Goal: Task Accomplishment & Management: Manage account settings

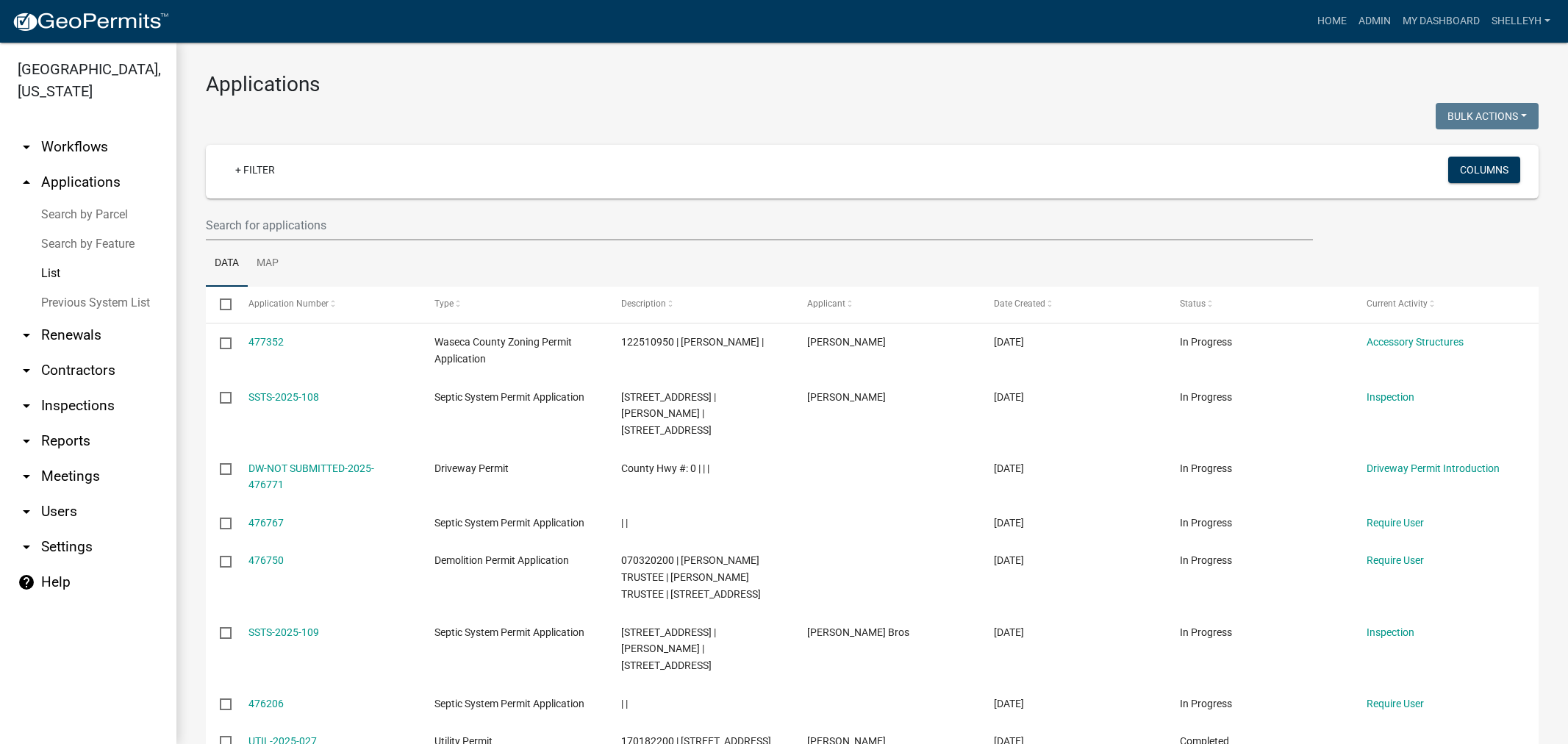
select select "1: 25"
click at [310, 168] on div "+ Filter" at bounding box center [652, 171] width 880 height 30
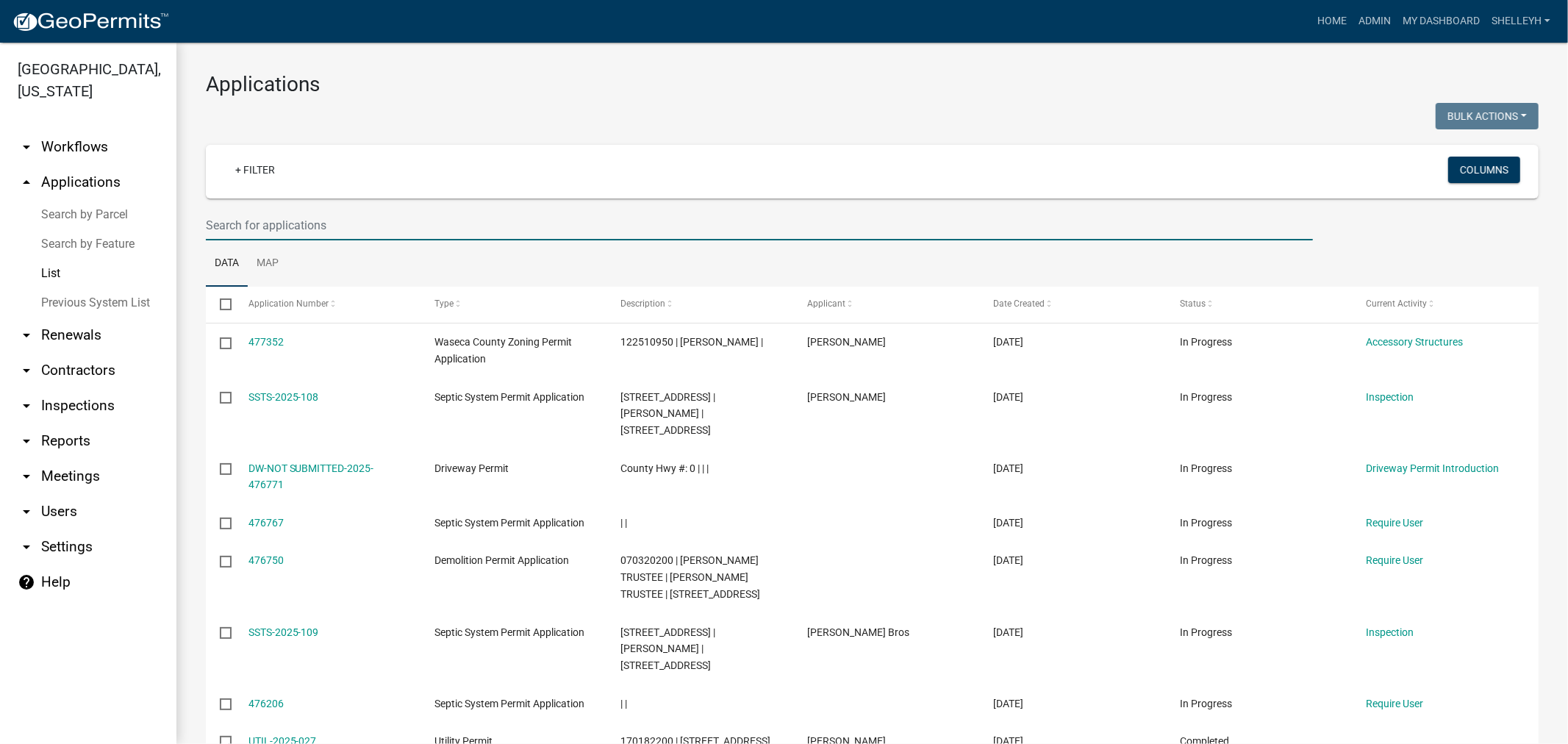
click at [302, 222] on input "text" at bounding box center [759, 225] width 1107 height 30
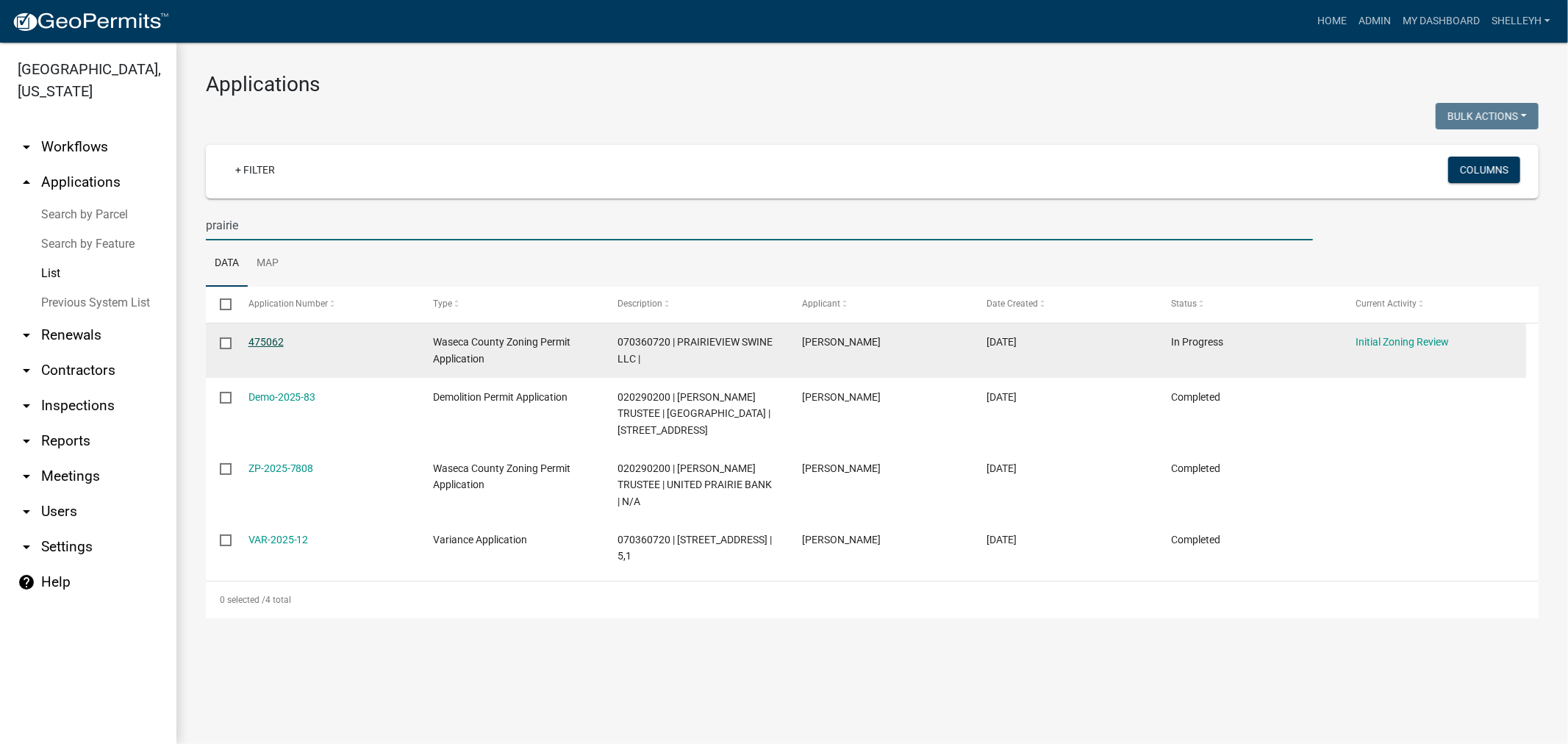
type input "prairie"
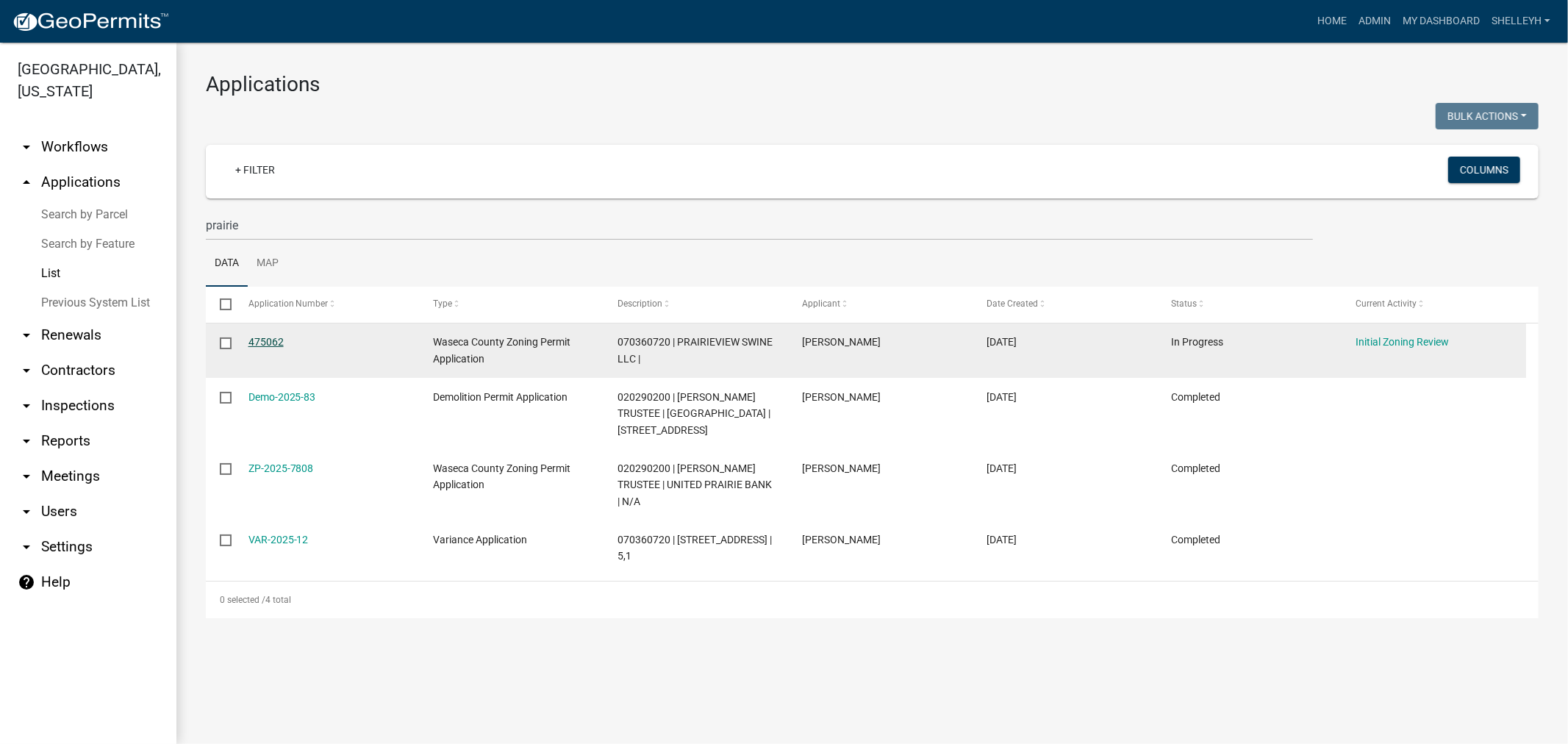
click at [266, 339] on link "475062" at bounding box center [266, 342] width 35 height 12
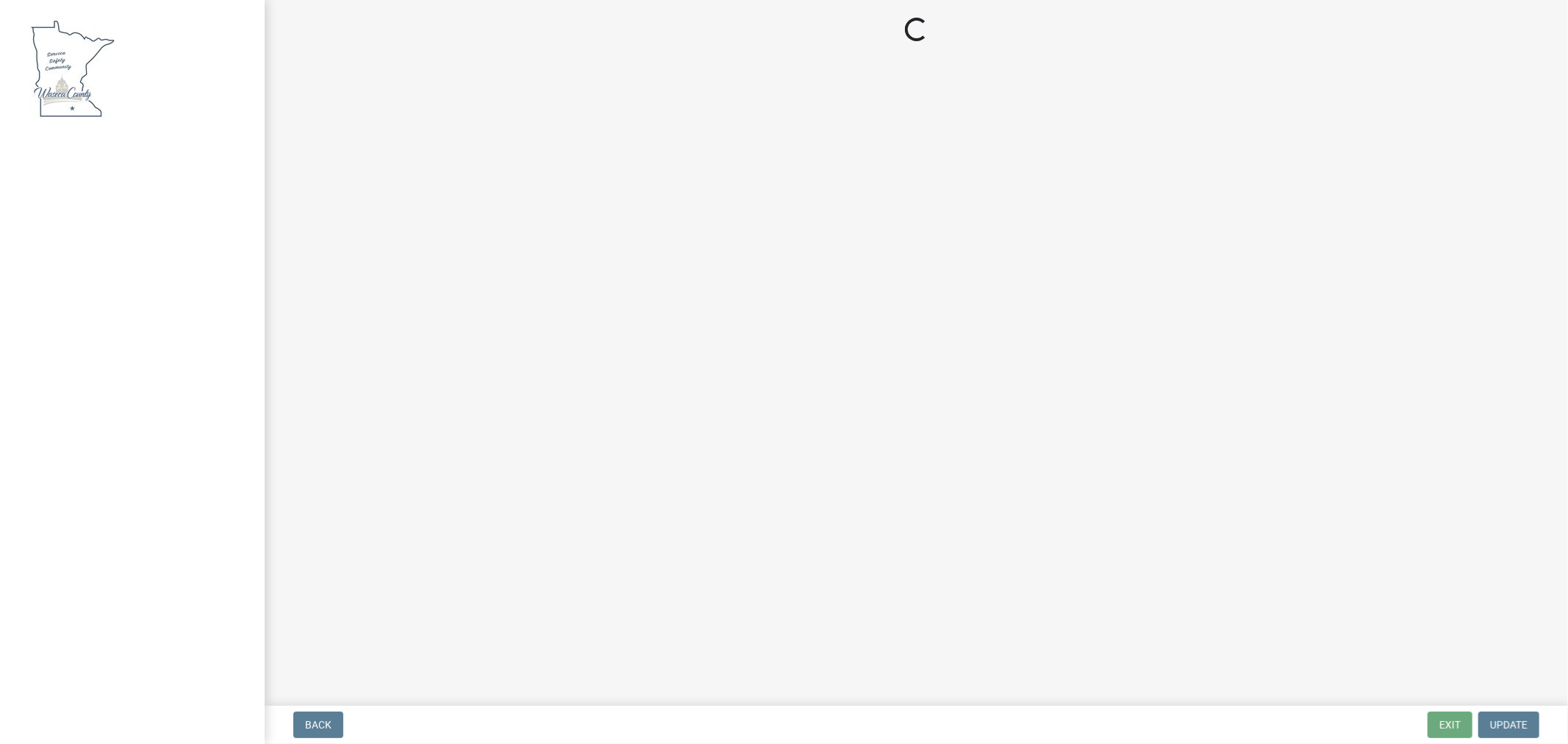
select select "f85b0be6-0ba0-4e52-abd8-9a831d915a76"
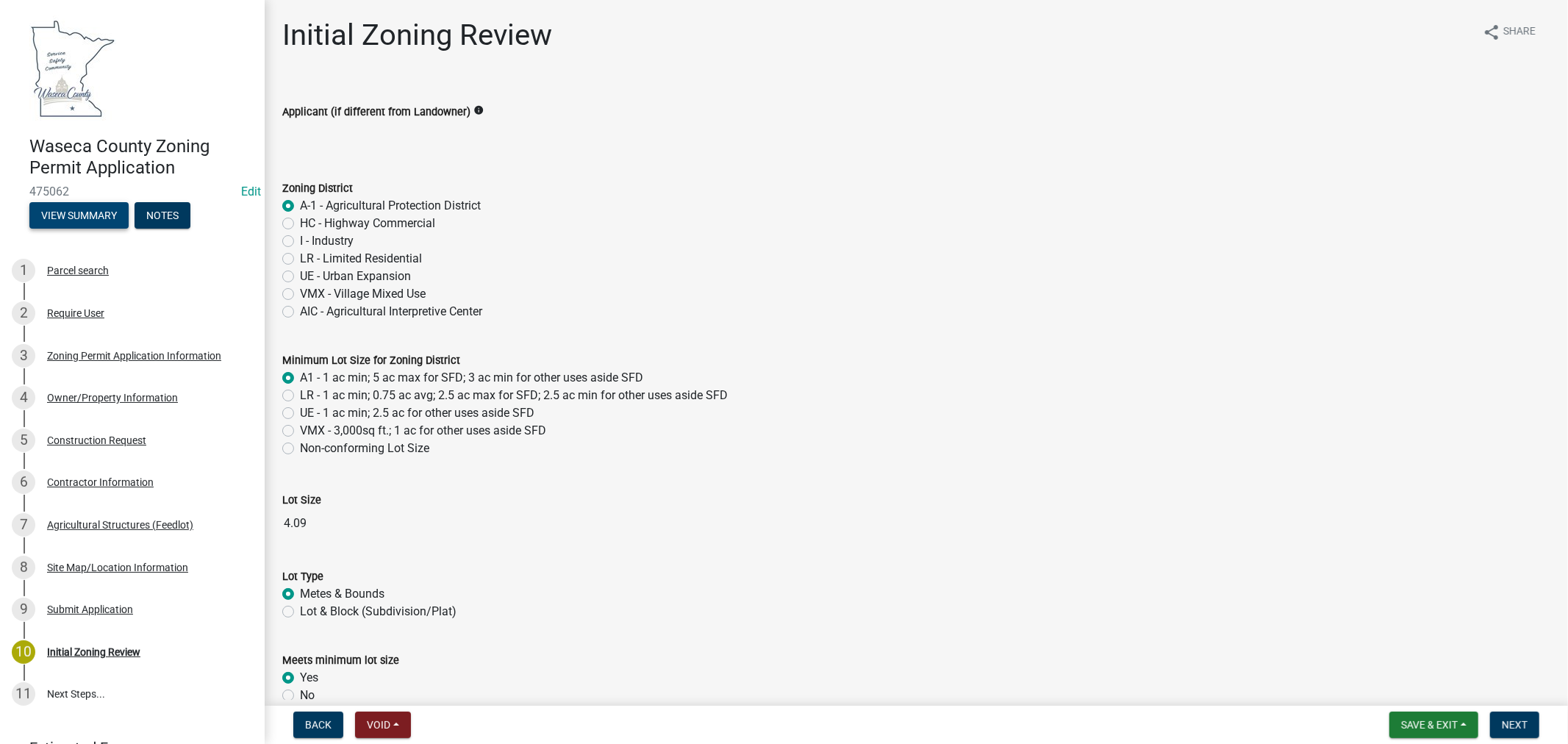
click at [89, 222] on button "View Summary" at bounding box center [78, 215] width 99 height 27
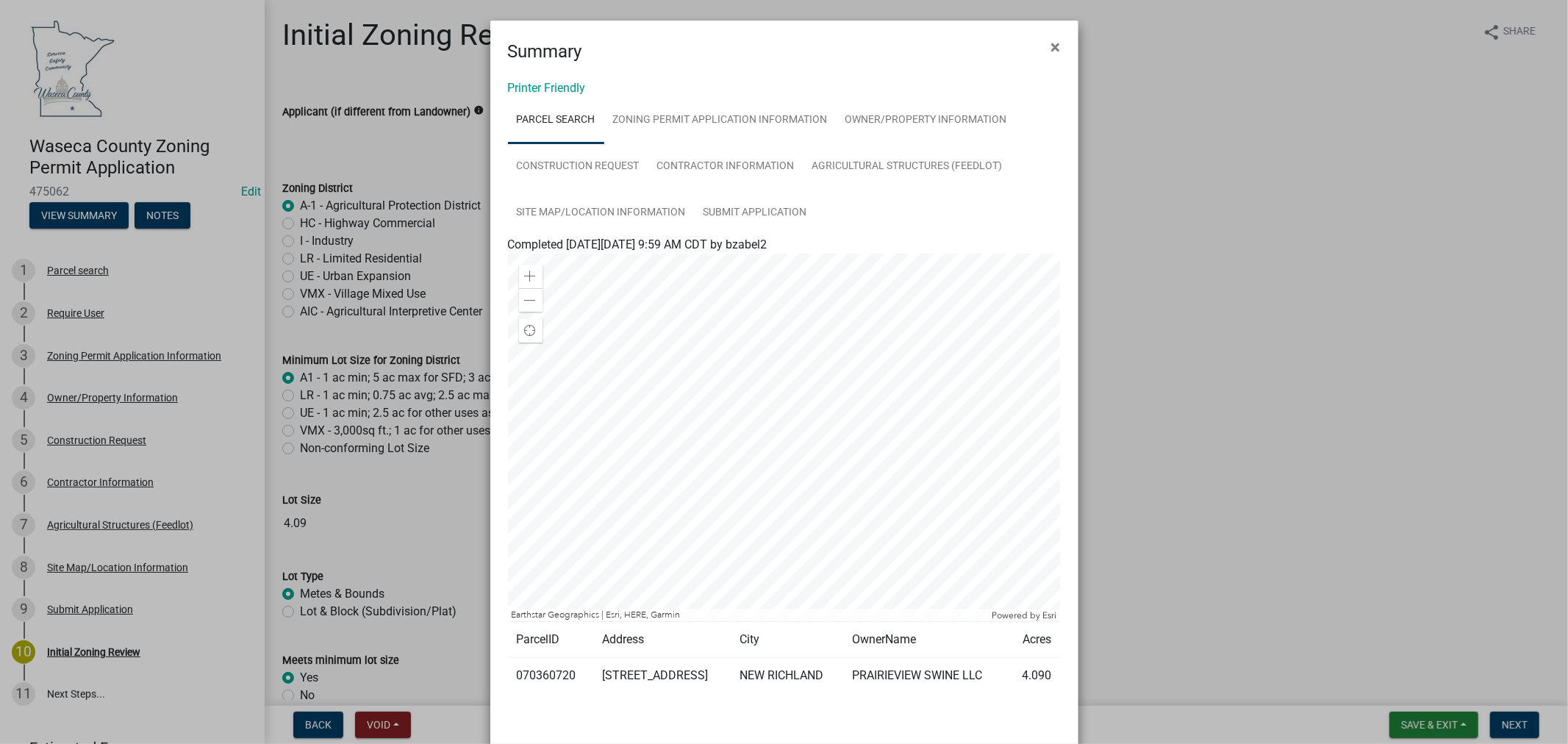
drag, startPoint x: 1052, startPoint y: 39, endPoint x: 1029, endPoint y: 46, distance: 24.0
click at [1052, 39] on span "×" at bounding box center [1057, 48] width 10 height 21
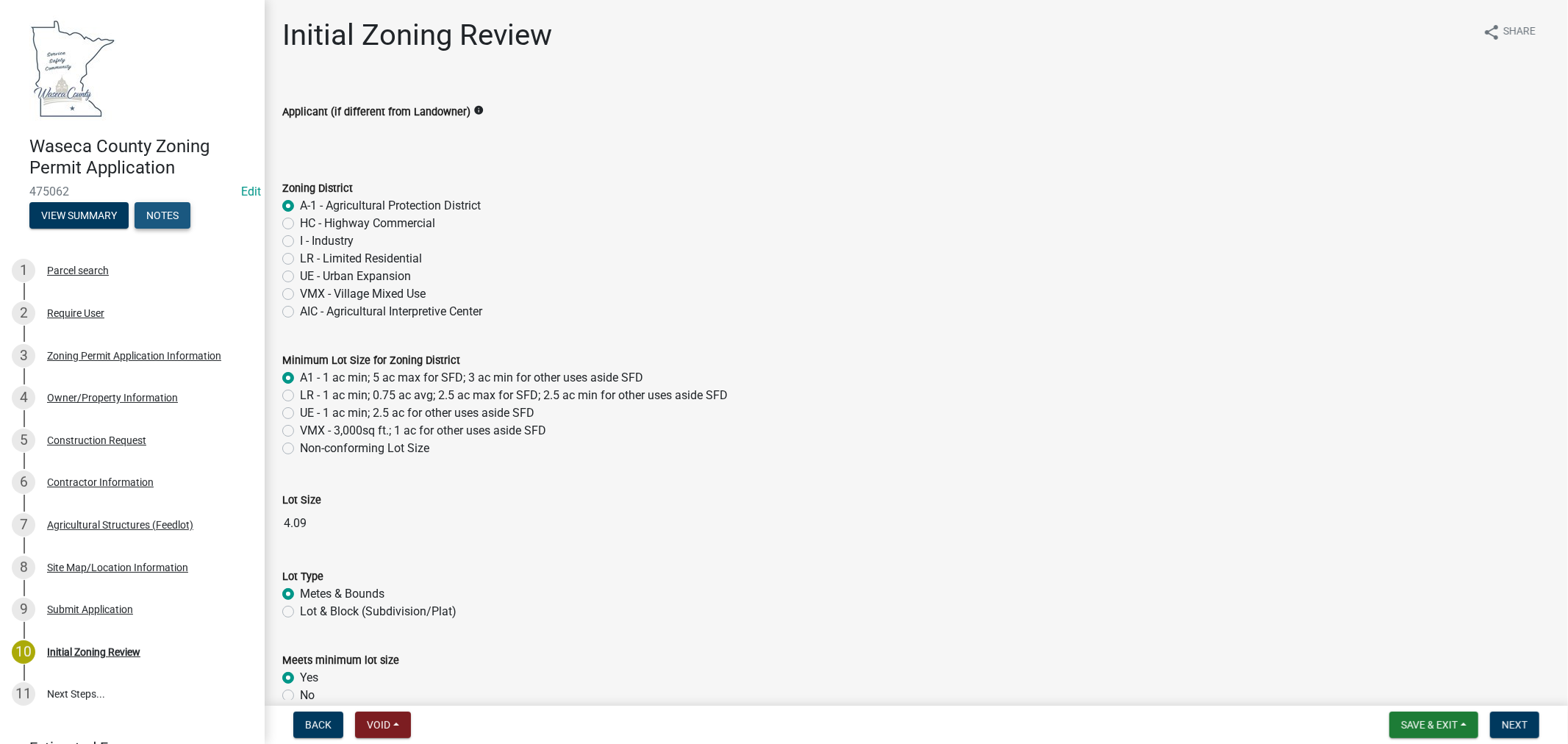
click at [169, 214] on button "Notes" at bounding box center [162, 215] width 56 height 27
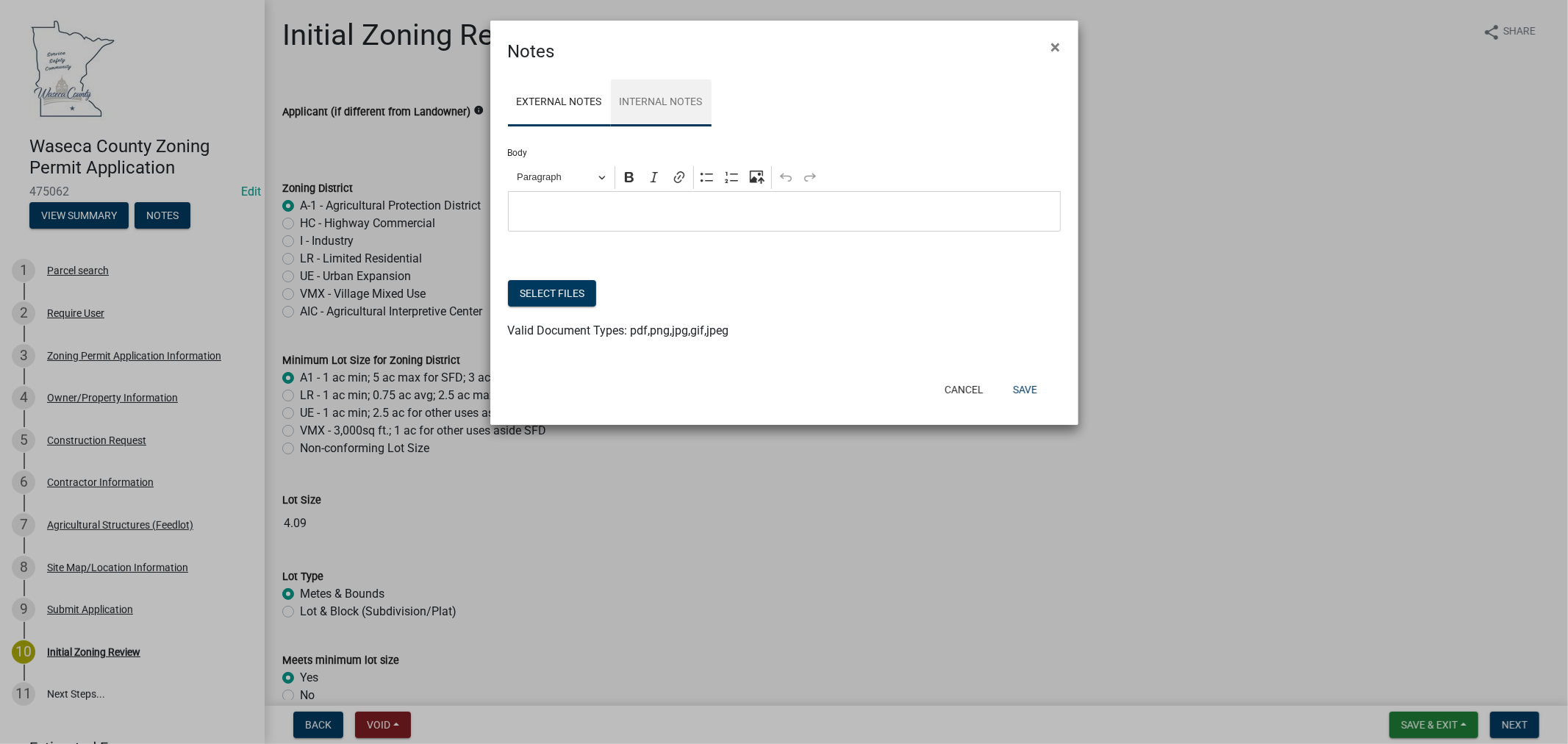
click at [657, 101] on link "Internal Notes" at bounding box center [661, 102] width 101 height 47
click at [569, 210] on p "Editor editing area: main. Press Alt+0 for help." at bounding box center [784, 212] width 537 height 18
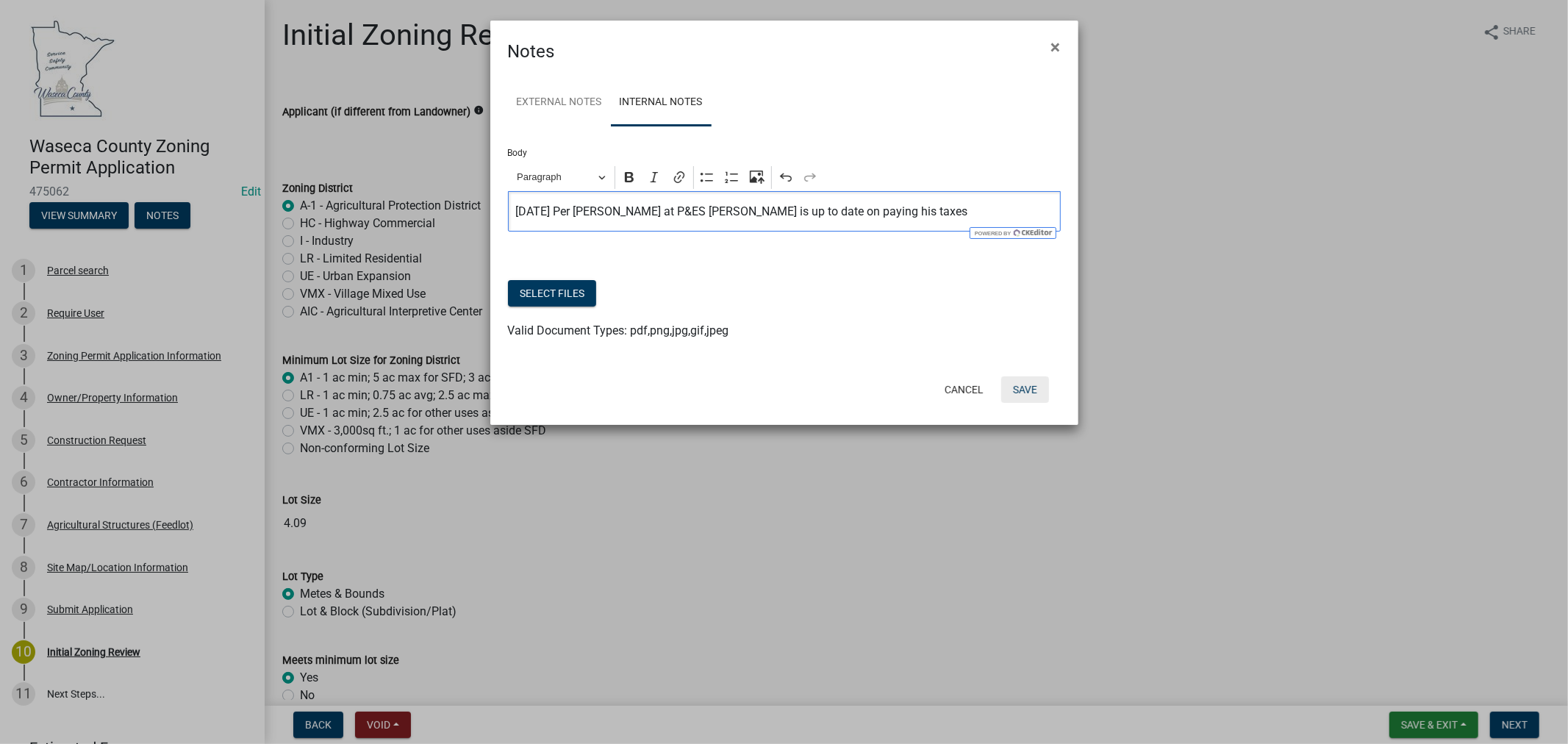
click at [1029, 384] on button "Save" at bounding box center [1025, 389] width 48 height 27
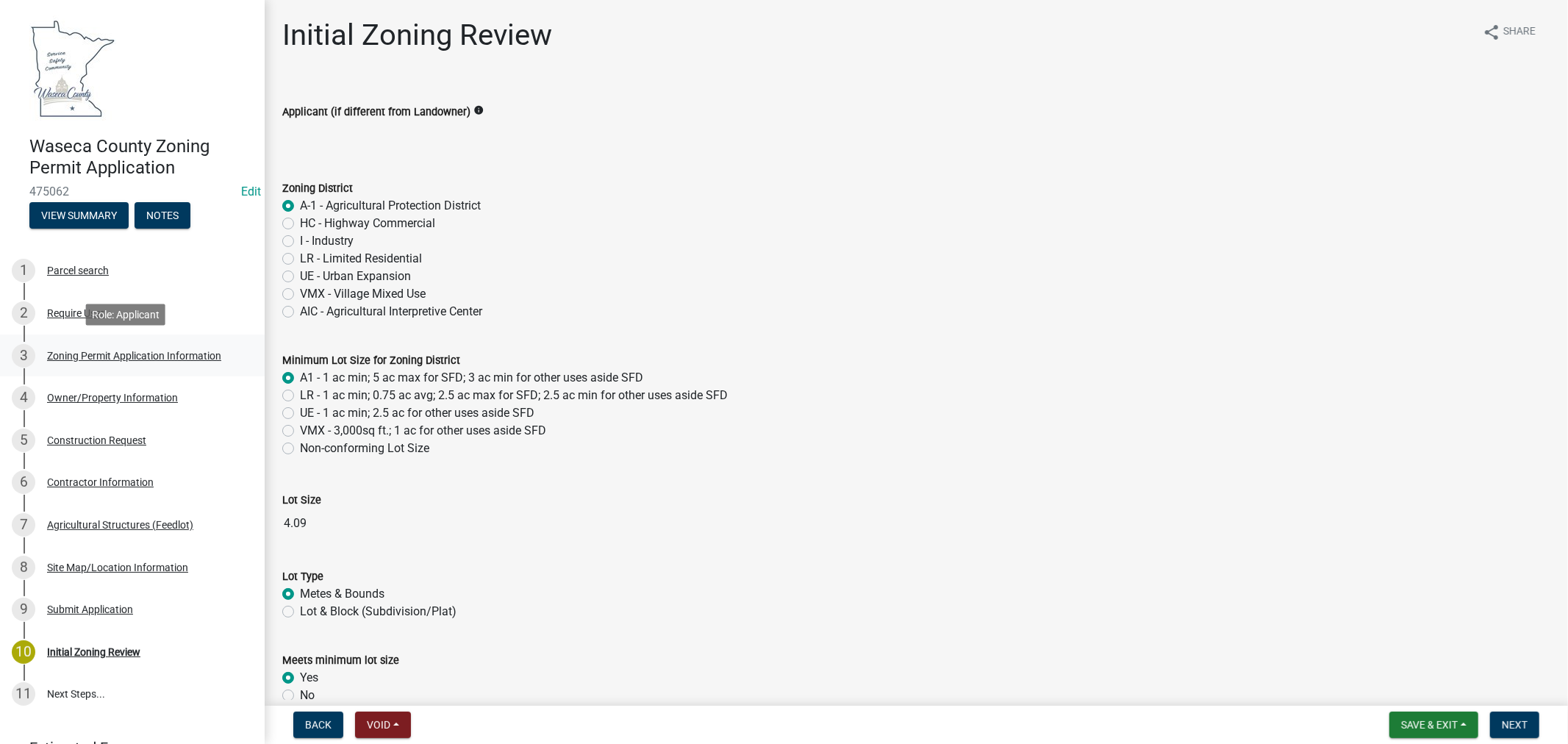
click at [175, 355] on div "Zoning Permit Application Information" at bounding box center [134, 355] width 174 height 10
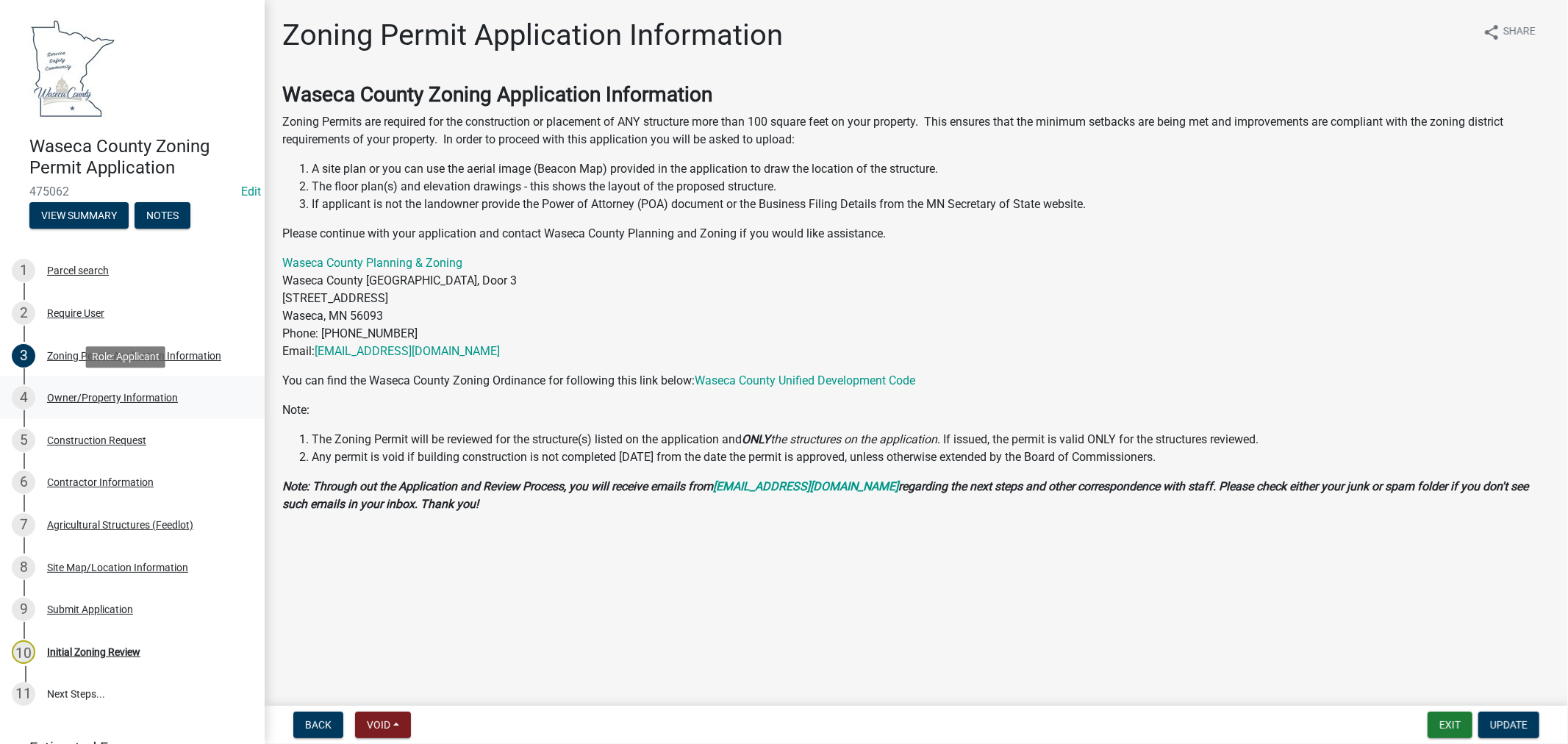
click at [160, 397] on div "Owner/Property Information" at bounding box center [112, 397] width 131 height 10
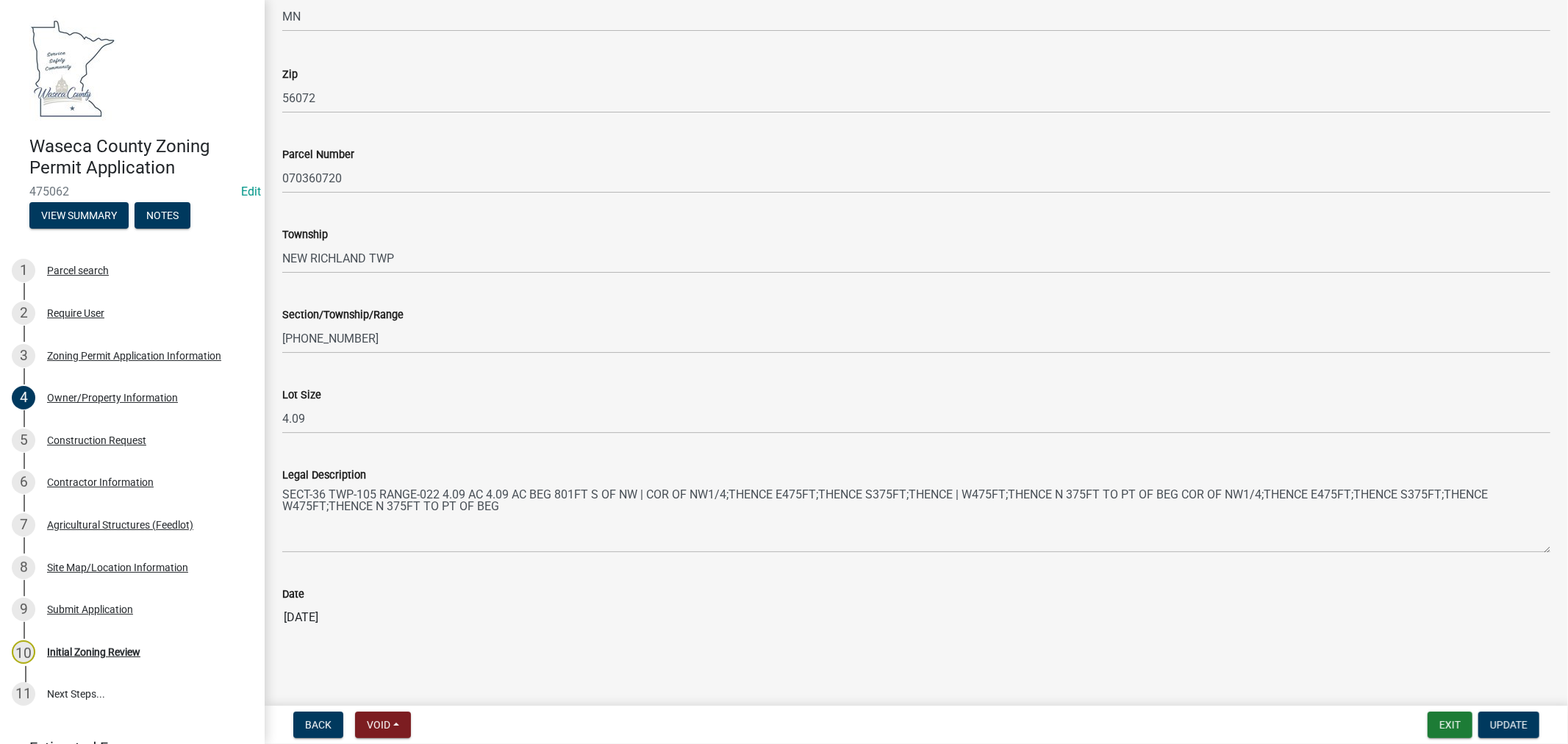
scroll to position [1228, 0]
click at [111, 444] on div "Construction Request" at bounding box center [96, 440] width 99 height 10
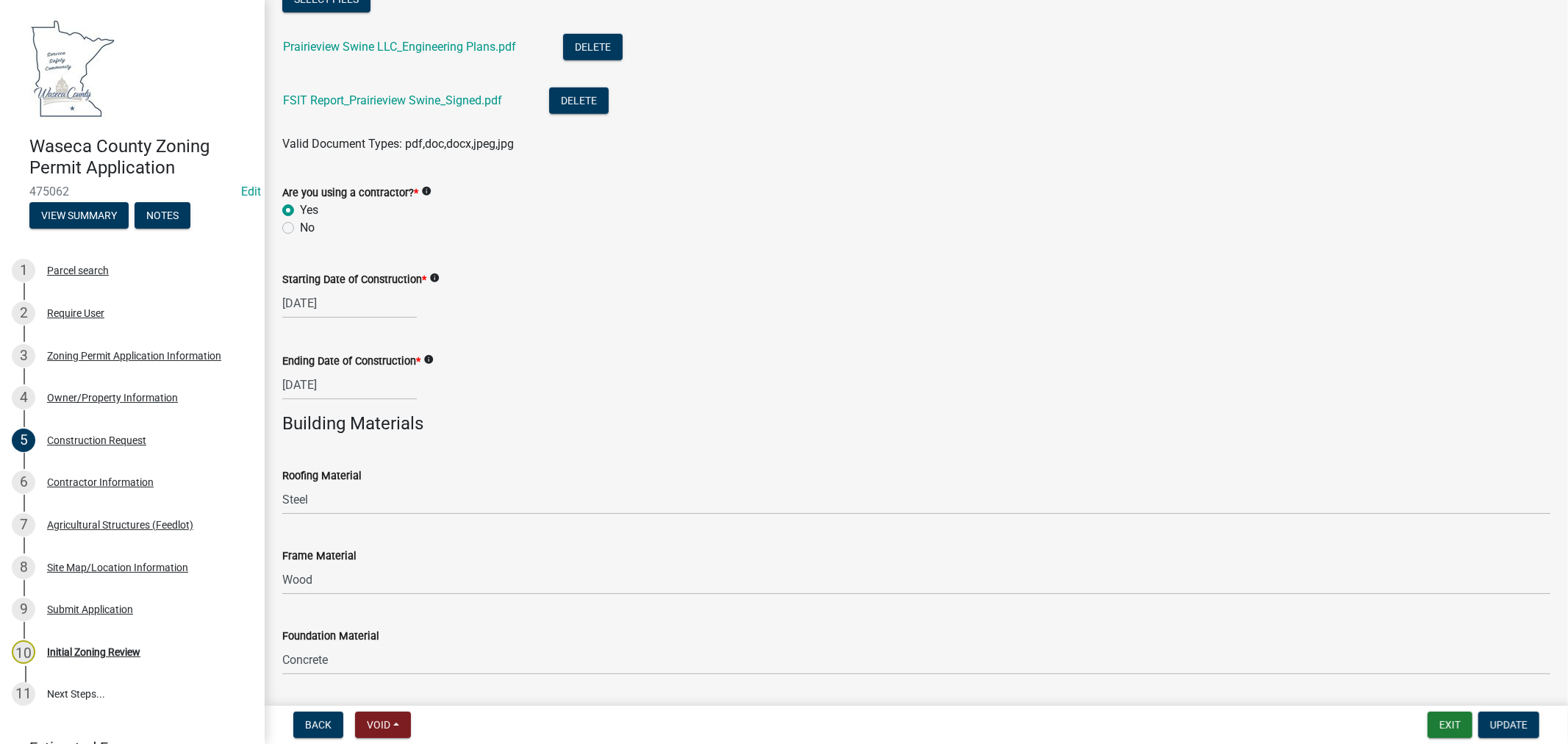
scroll to position [603, 0]
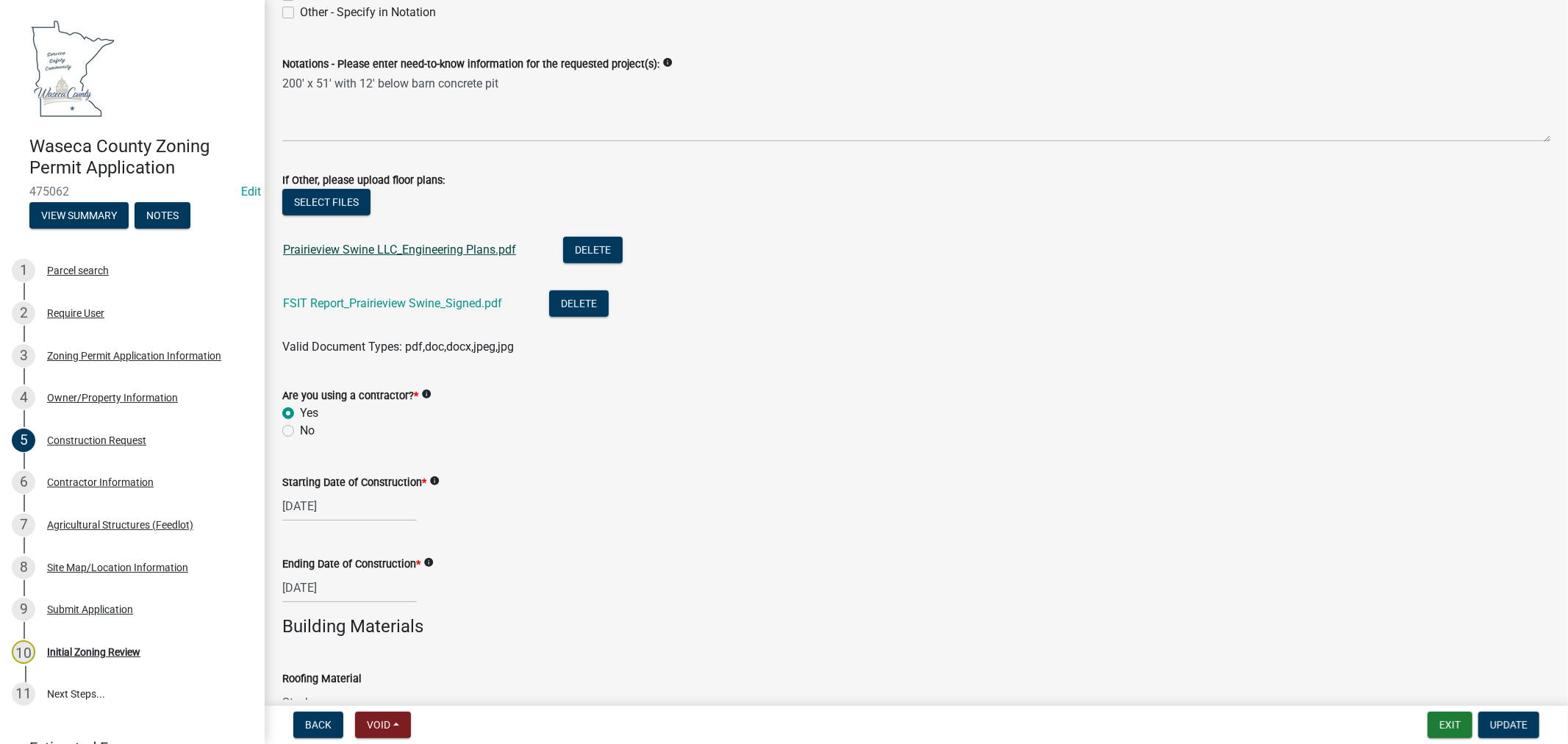
click at [447, 250] on link "Prairieview Swine LLC_Engineering Plans.pdf" at bounding box center [399, 249] width 233 height 14
click at [339, 302] on link "FSIT Report_Prairieview Swine_Signed.pdf" at bounding box center [393, 302] width 219 height 14
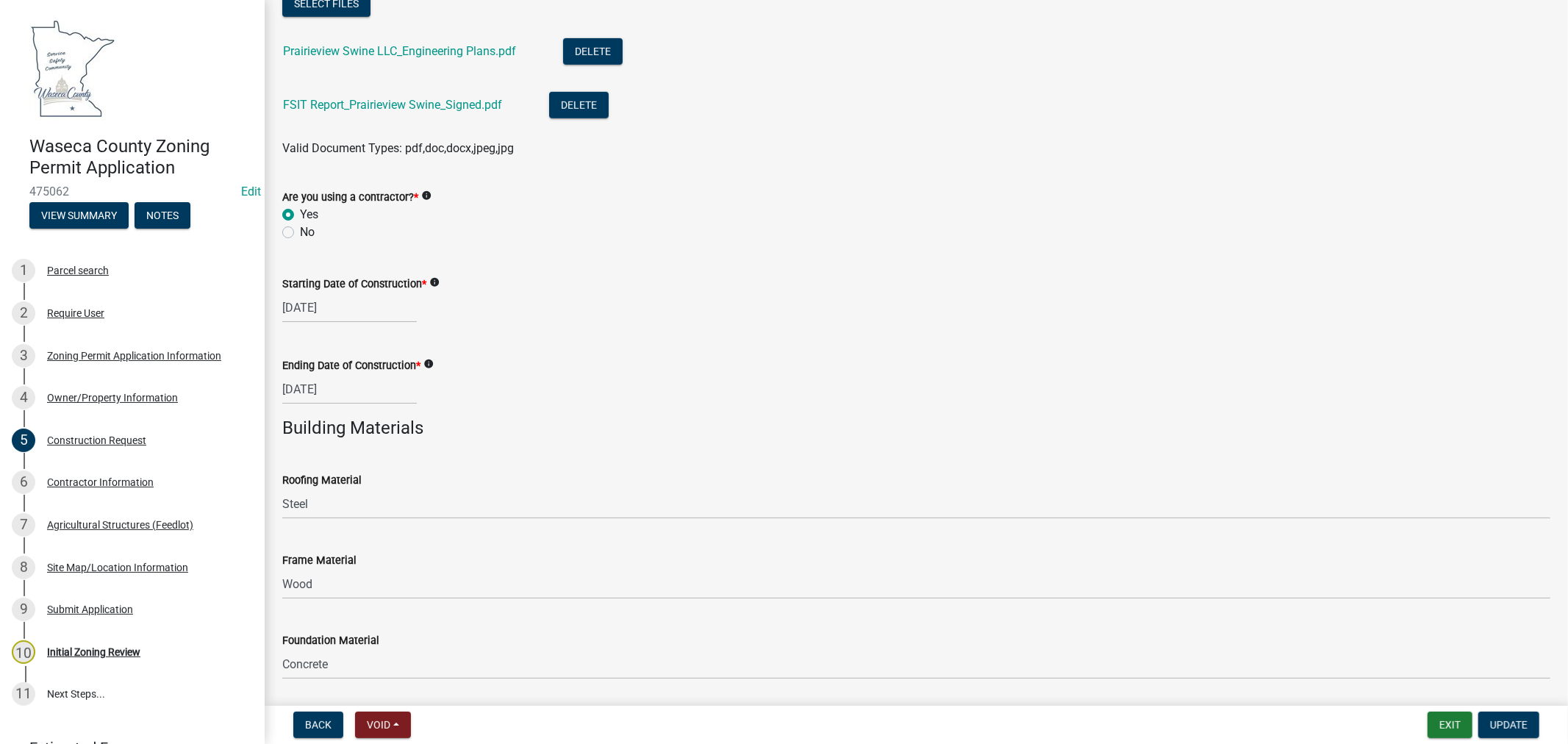
scroll to position [929, 0]
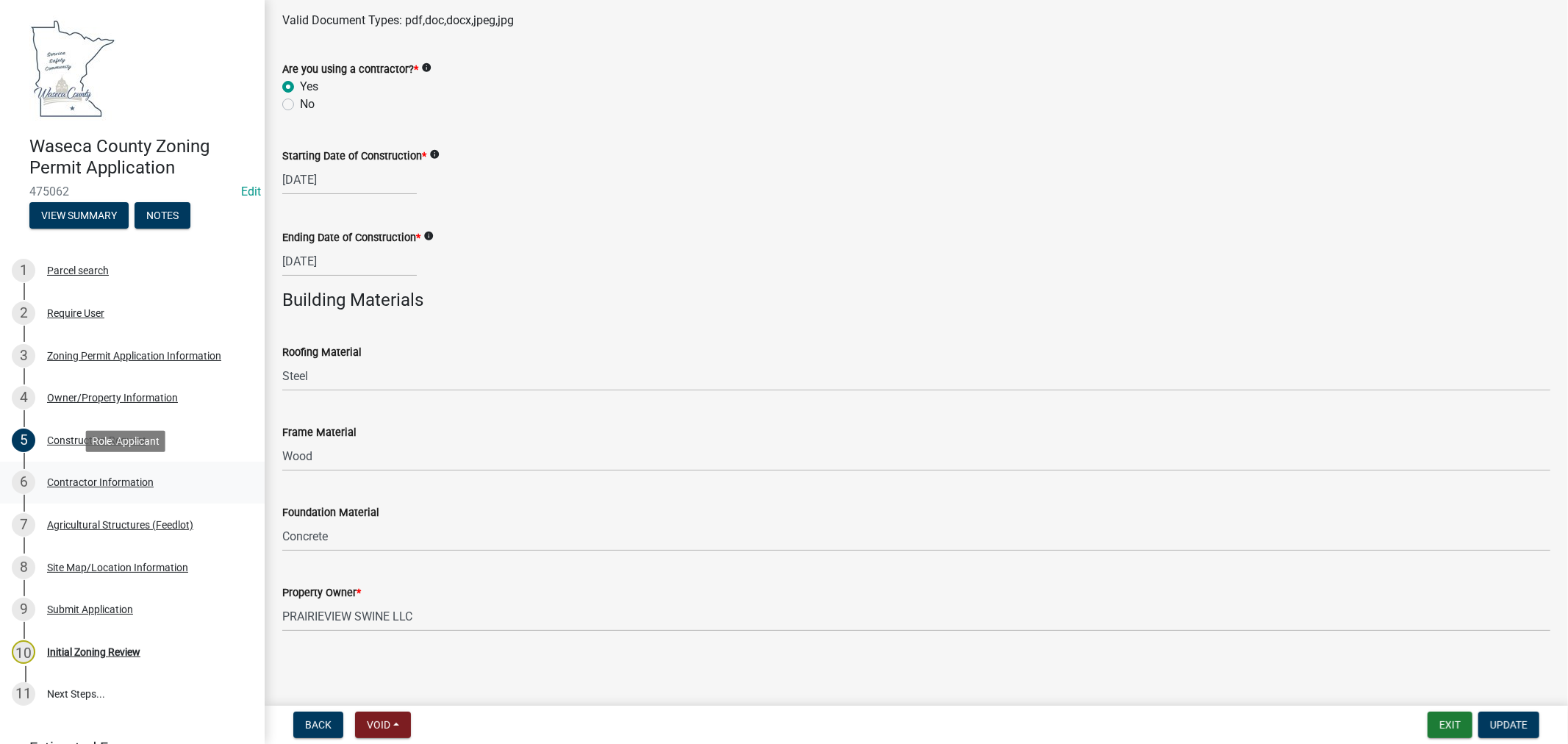
click at [90, 486] on div "Contractor Information" at bounding box center [100, 482] width 106 height 10
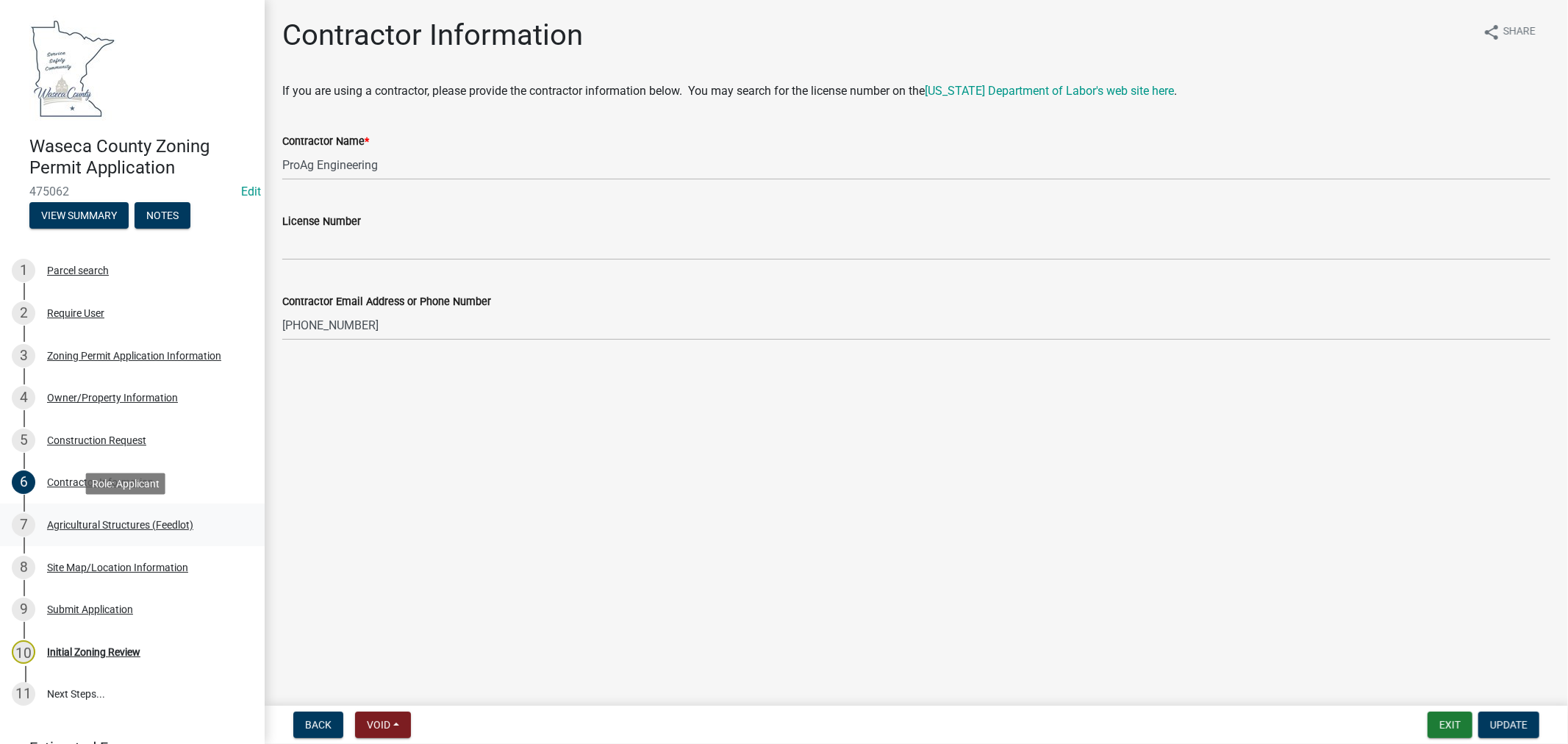
click at [132, 526] on div "Agricultural Structures (Feedlot)" at bounding box center [119, 524] width 146 height 10
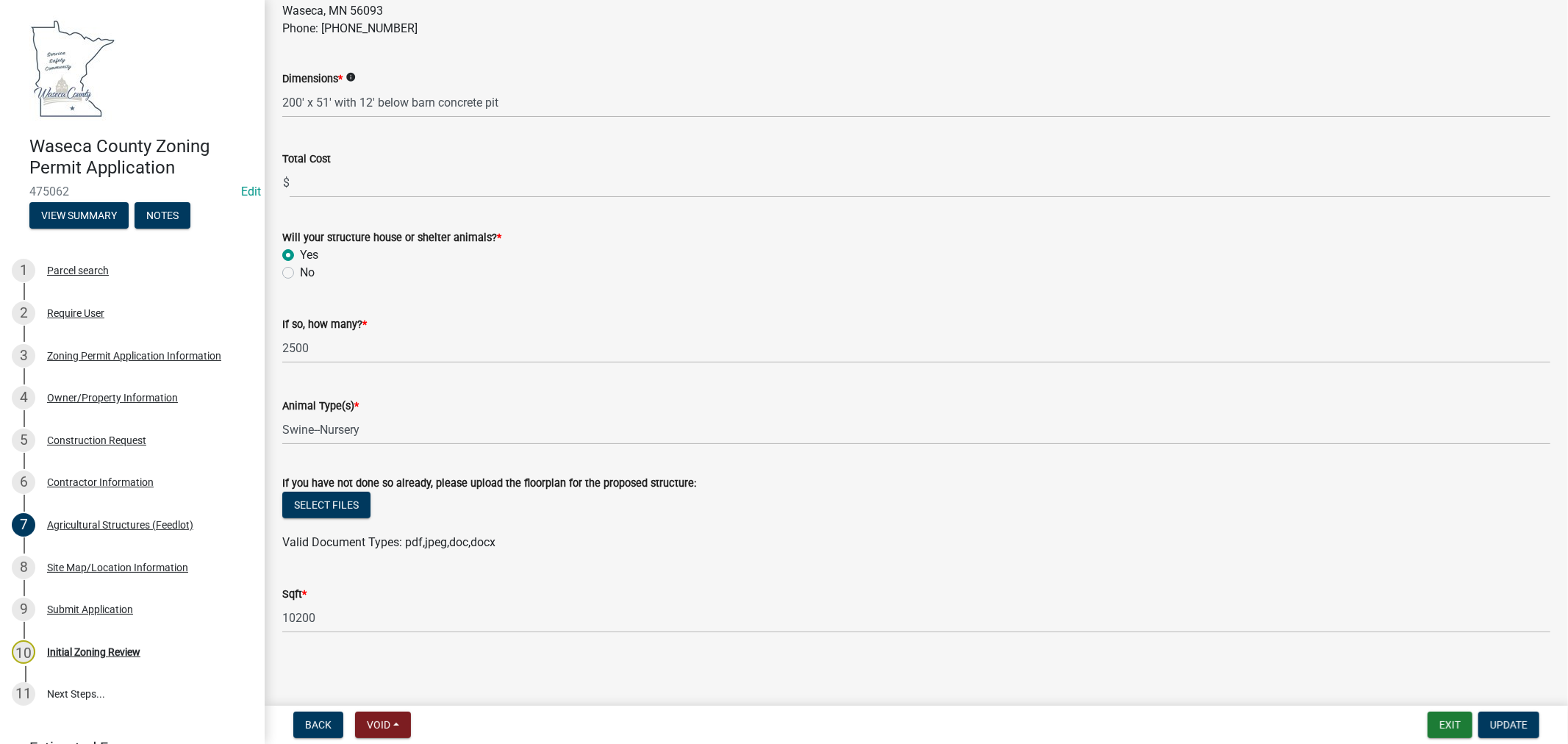
scroll to position [501, 0]
click at [112, 566] on div "Site Map/Location Information" at bounding box center [117, 567] width 141 height 10
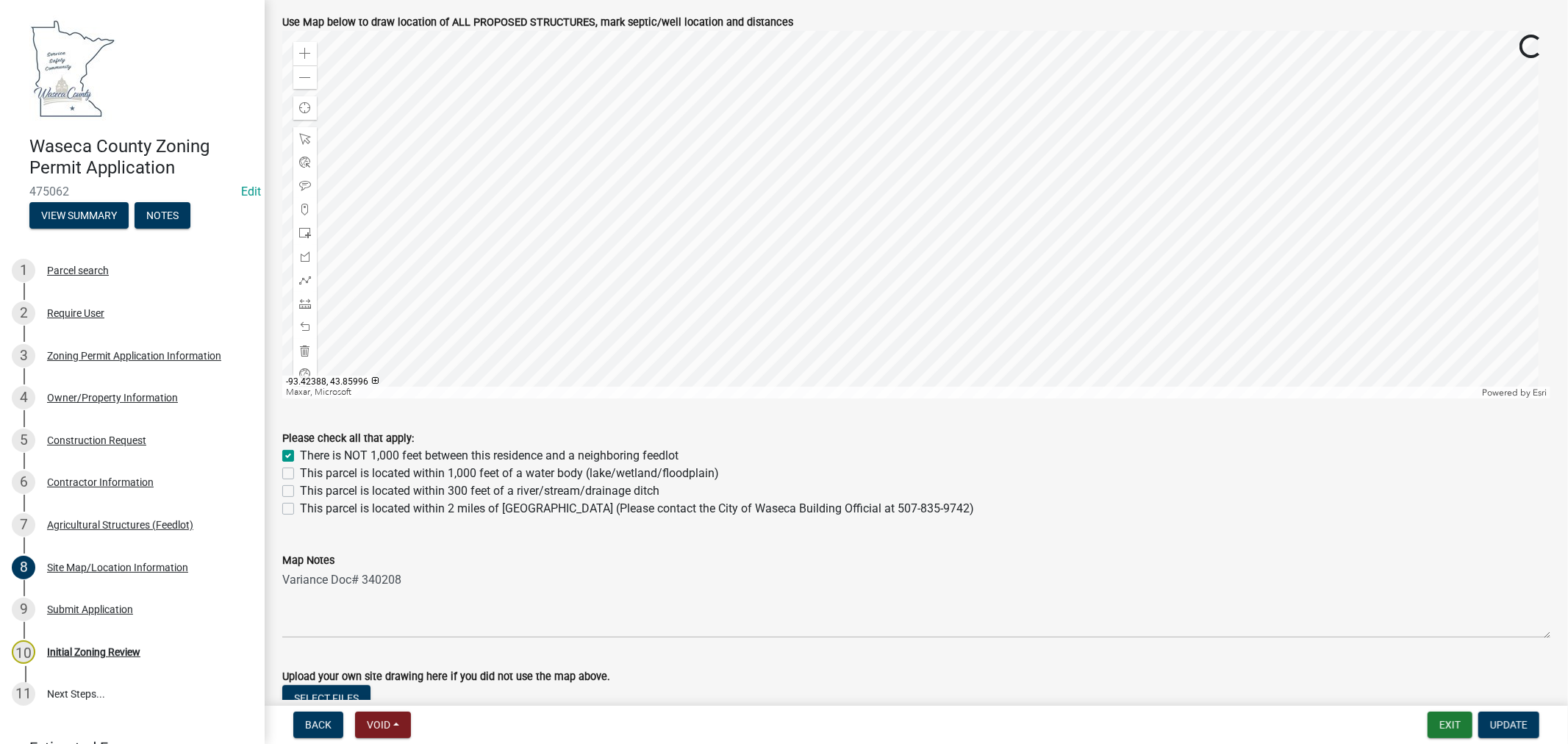
scroll to position [735, 0]
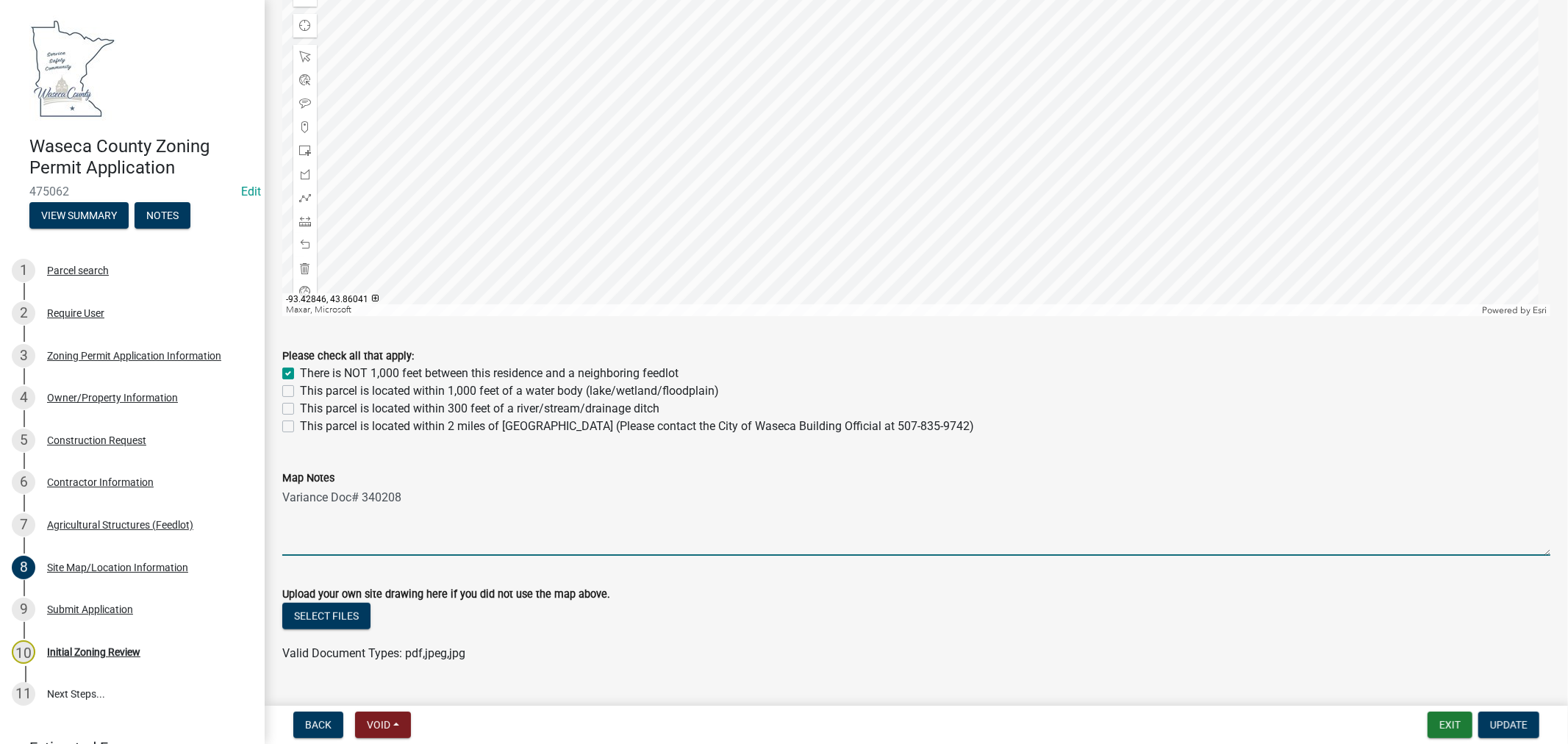
click at [295, 522] on textarea "Variance Doc# 340208" at bounding box center [916, 521] width 1268 height 69
click at [467, 501] on textarea "Variance Doc# 340208" at bounding box center [916, 521] width 1268 height 69
paste textarea "I. Variance of 145ft to construct a 50’x200’ total confinement swine barn appro…"
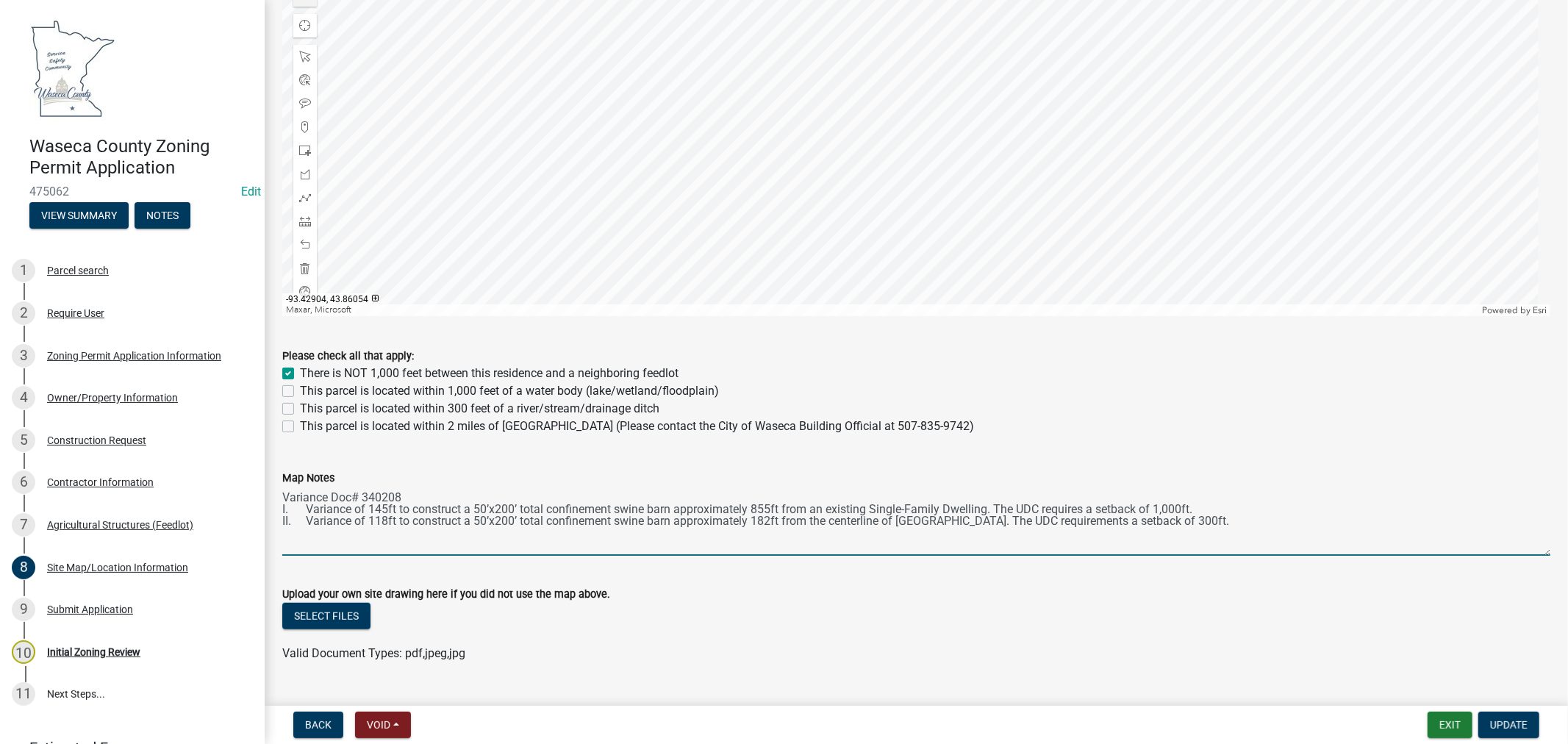
type textarea "Variance Doc# 340208 I. Variance of 145ft to construct a 50’x200’ total confine…"
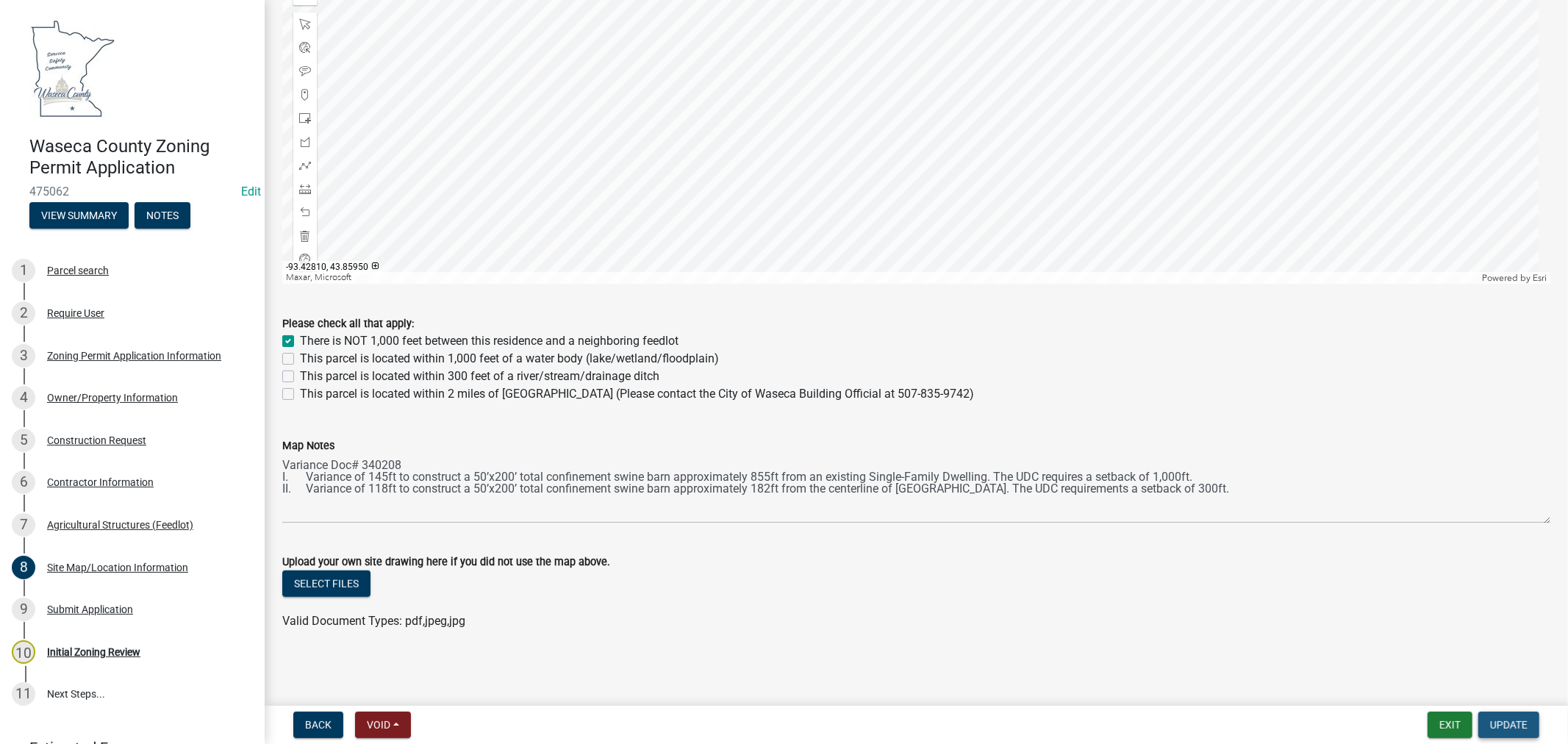
click at [1520, 727] on span "Update" at bounding box center [1509, 725] width 37 height 12
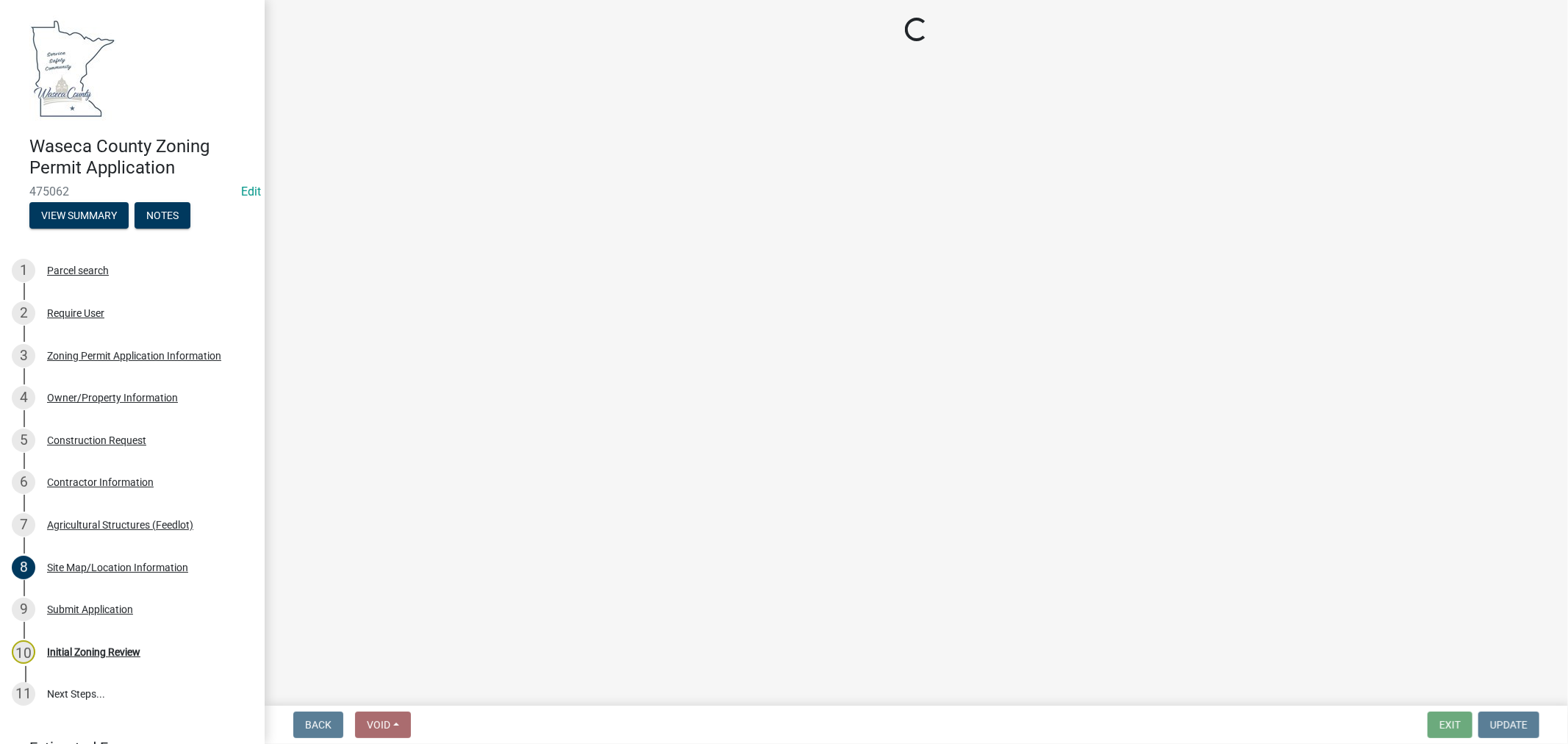
select select "f85b0be6-0ba0-4e52-abd8-9a831d915a76"
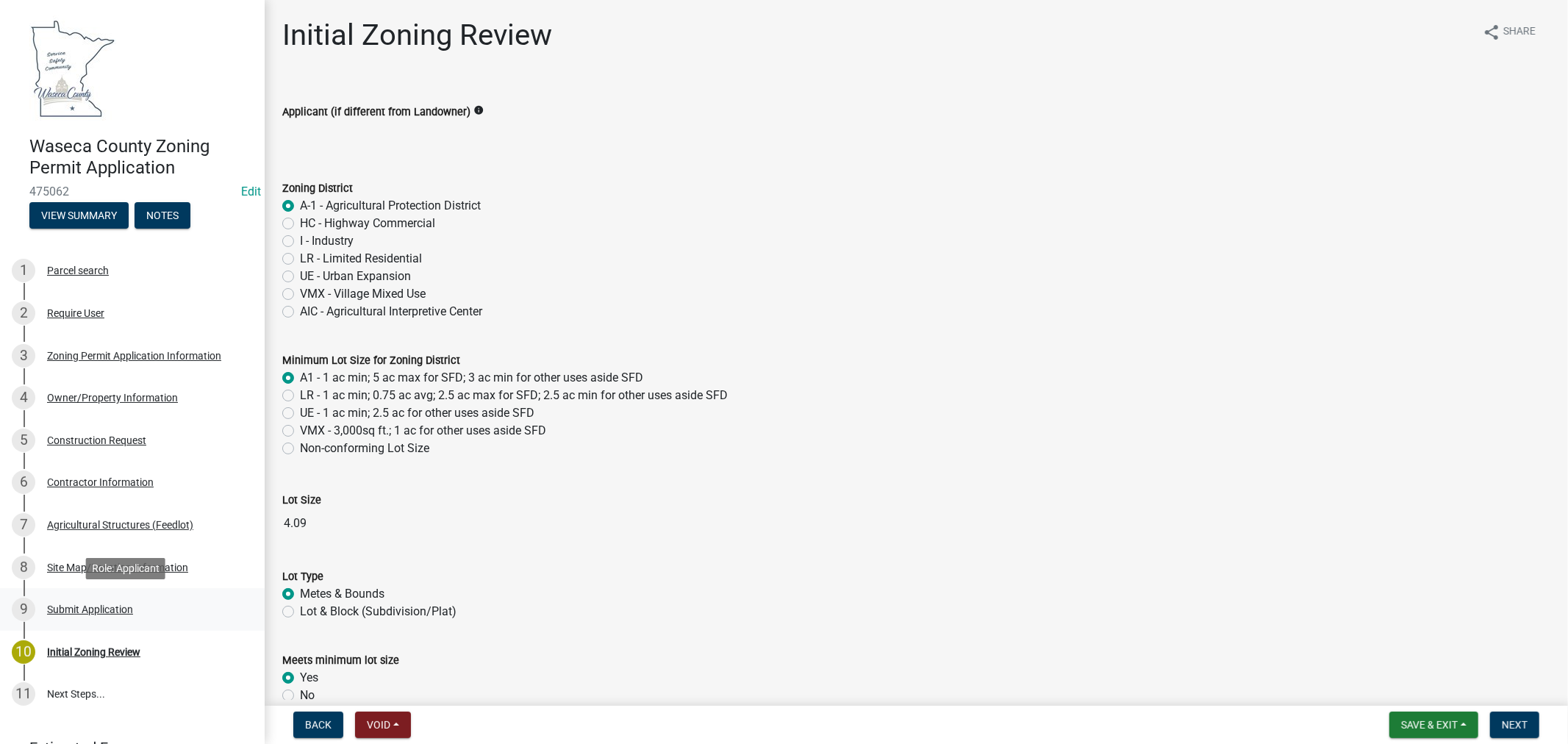
click at [88, 604] on div "Submit Application" at bounding box center [90, 609] width 86 height 10
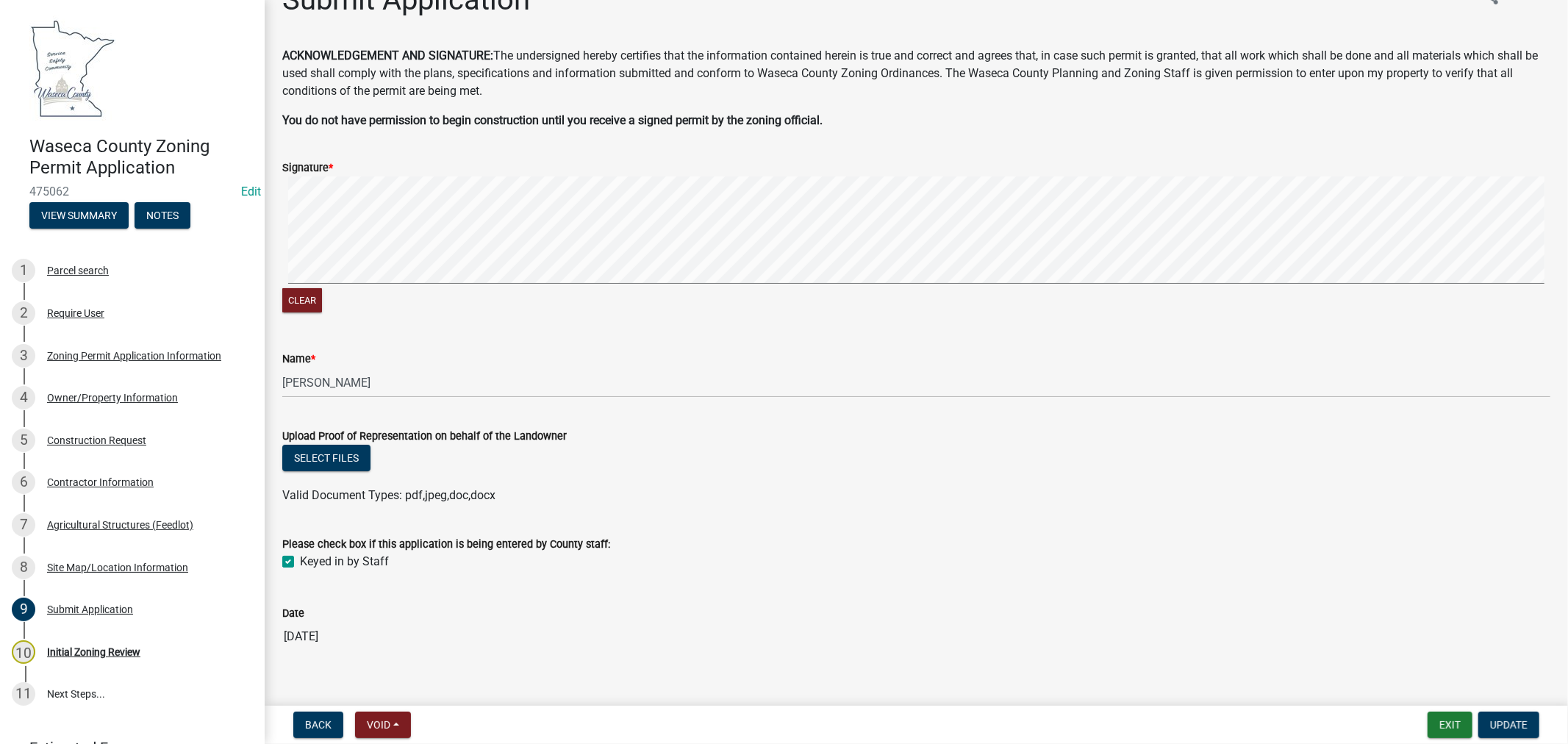
scroll to position [55, 0]
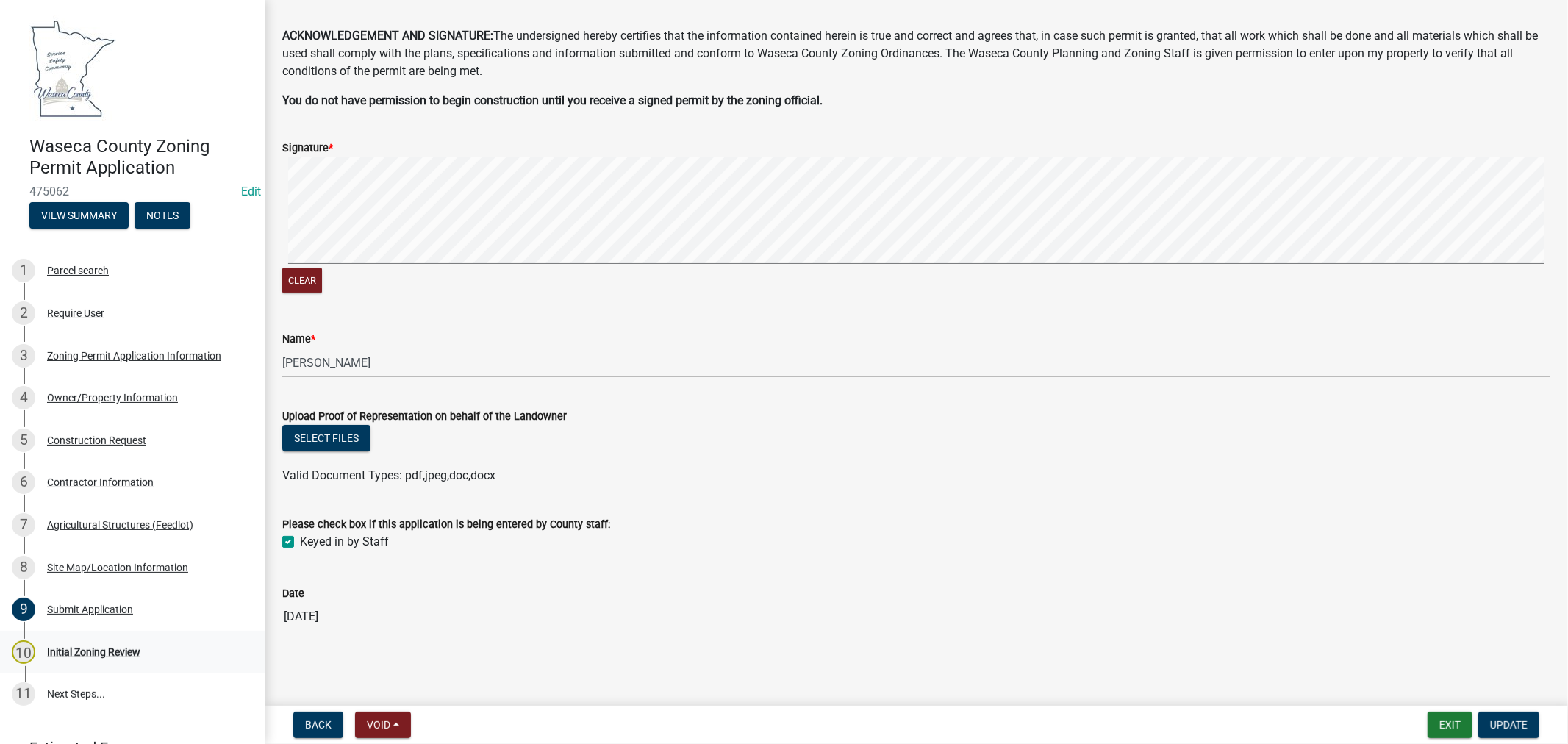
click at [79, 646] on div "Initial Zoning Review" at bounding box center [94, 651] width 94 height 10
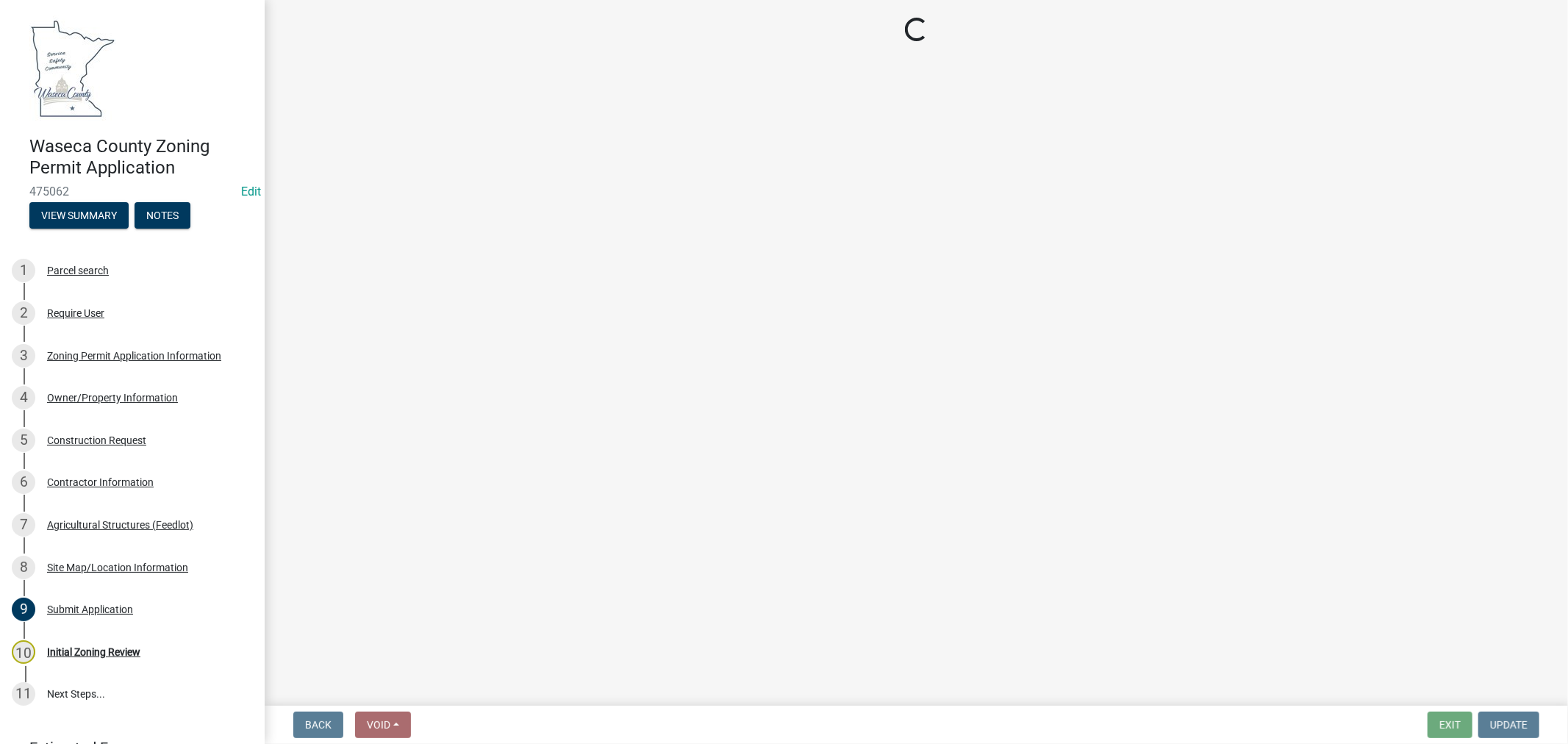
select select "f85b0be6-0ba0-4e52-abd8-9a831d915a76"
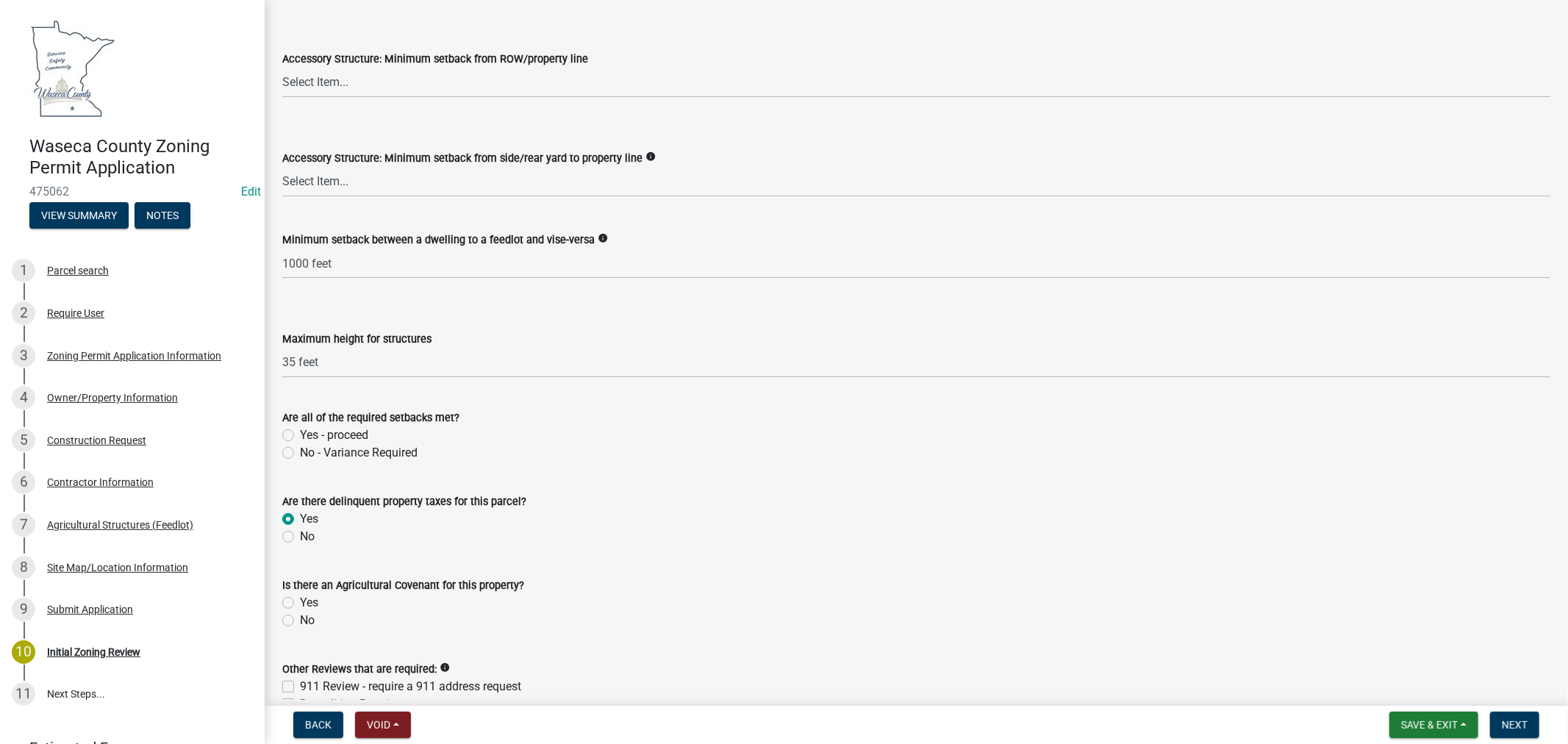
scroll to position [2530, 0]
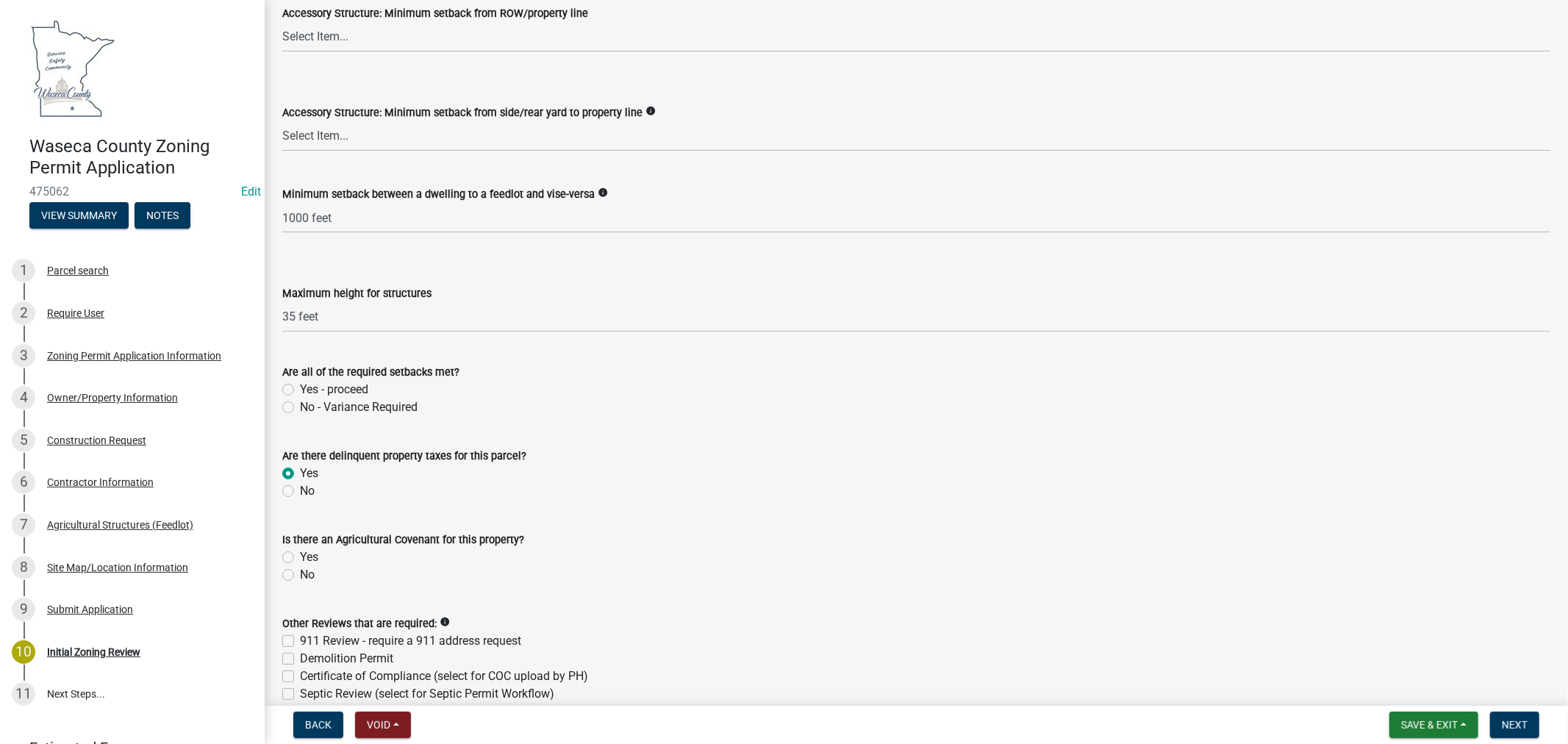
click at [300, 488] on label "No" at bounding box center [307, 491] width 15 height 18
click at [300, 488] on input "No" at bounding box center [305, 487] width 10 height 10
radio input "true"
click at [300, 572] on label "No" at bounding box center [307, 575] width 15 height 18
click at [300, 572] on input "No" at bounding box center [305, 571] width 10 height 10
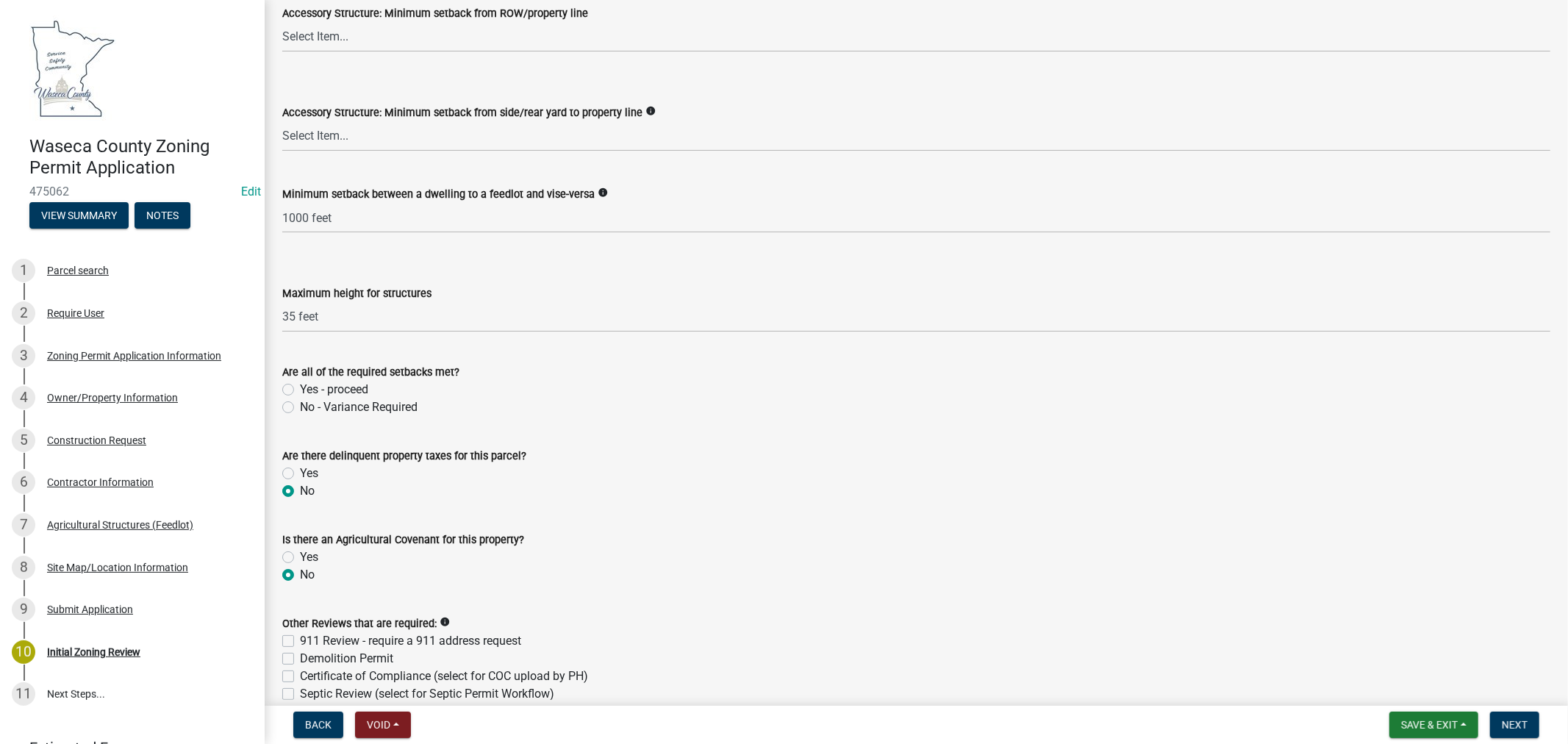
radio input "true"
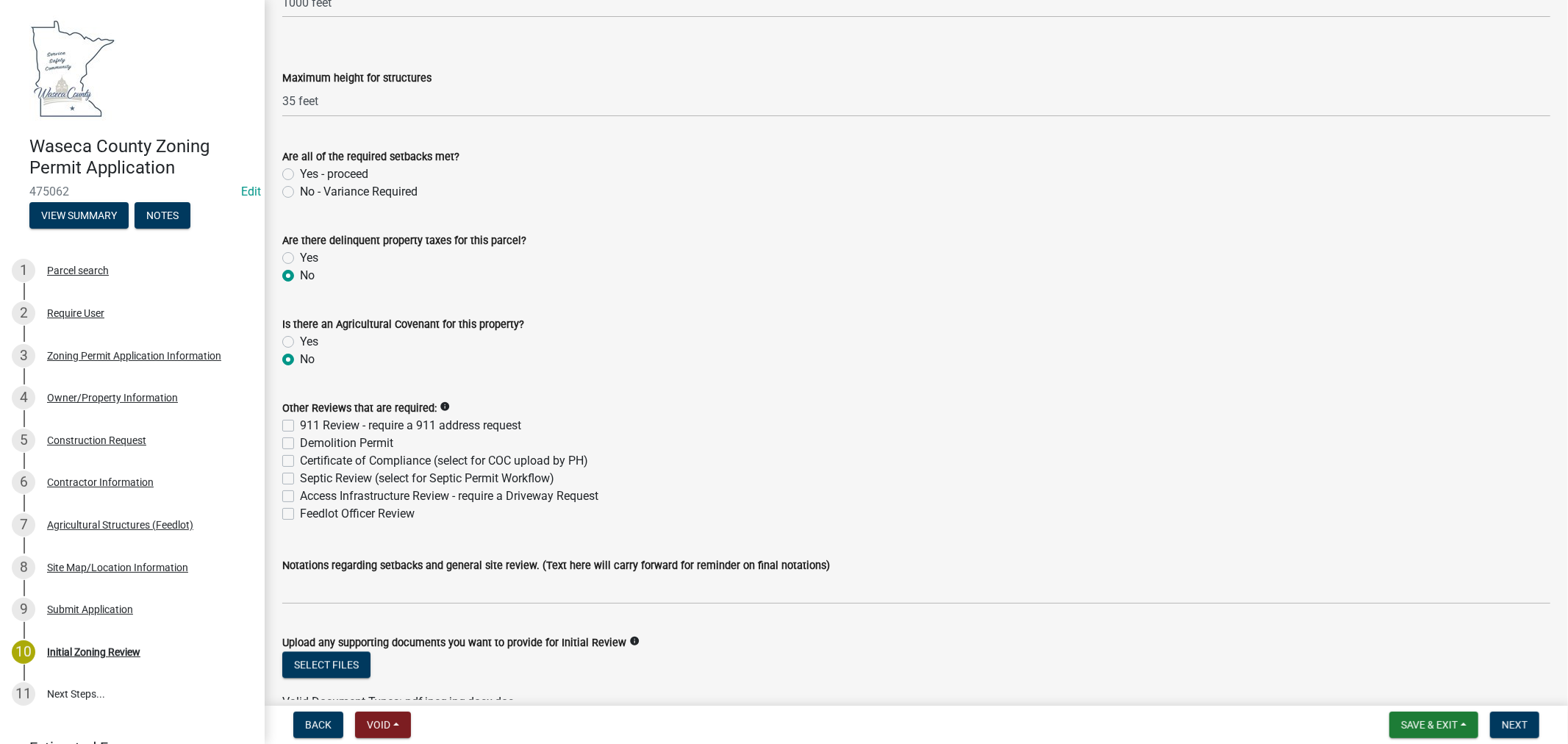
scroll to position [2775, 0]
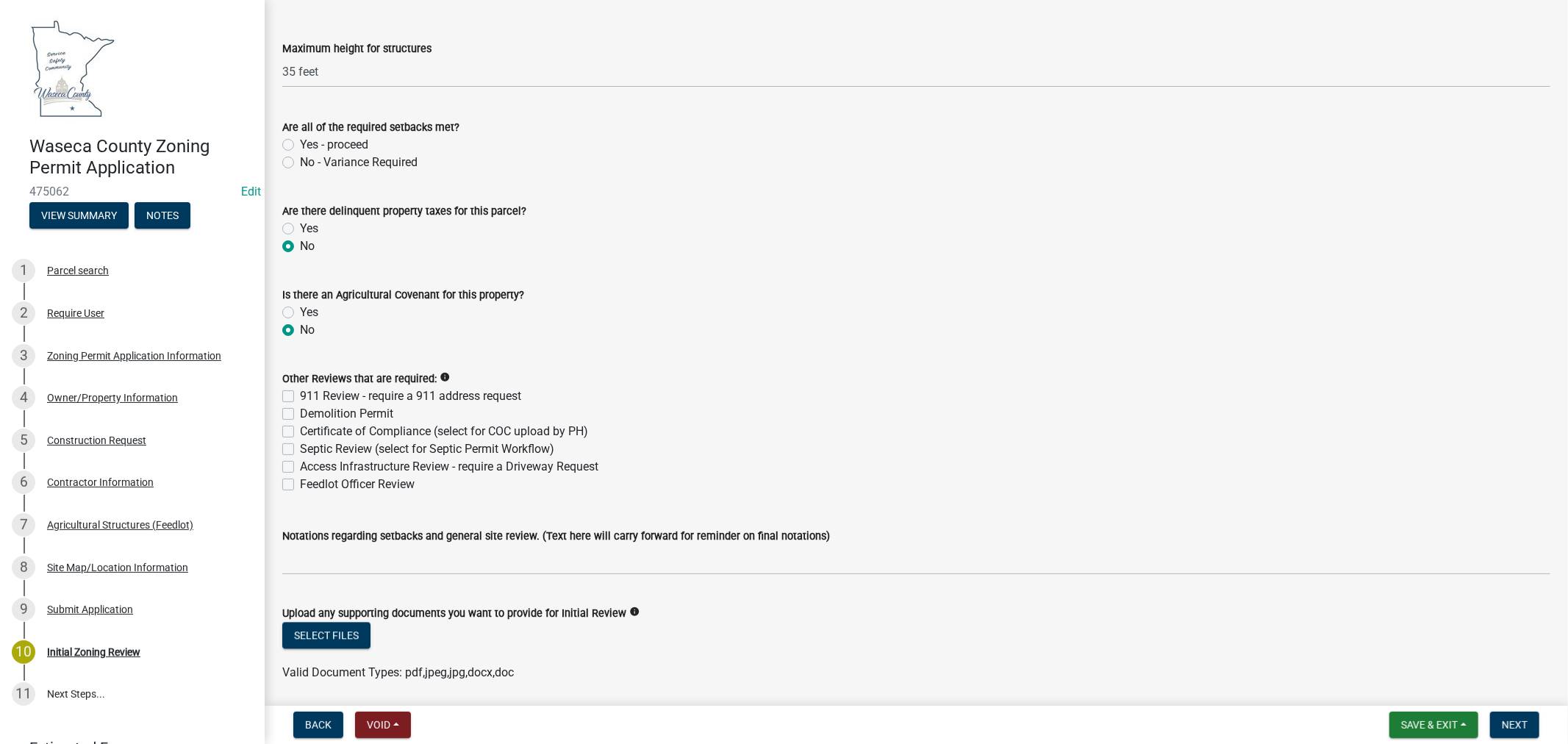
click at [300, 486] on label "Feedlot Officer Review" at bounding box center [357, 484] width 115 height 18
click at [300, 485] on input "Feedlot Officer Review" at bounding box center [305, 480] width 10 height 10
checkbox input "true"
checkbox input "false"
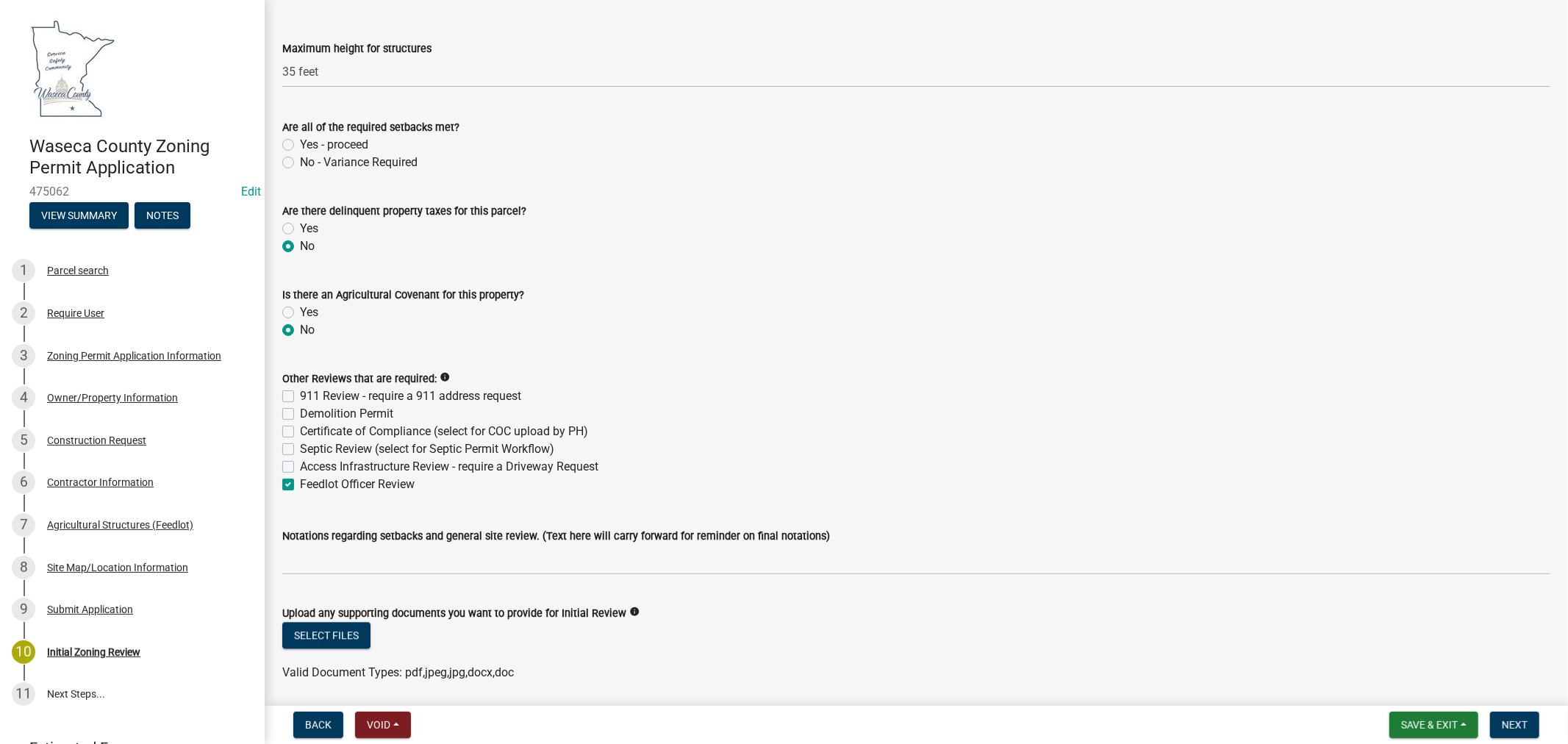
checkbox input "false"
checkbox input "true"
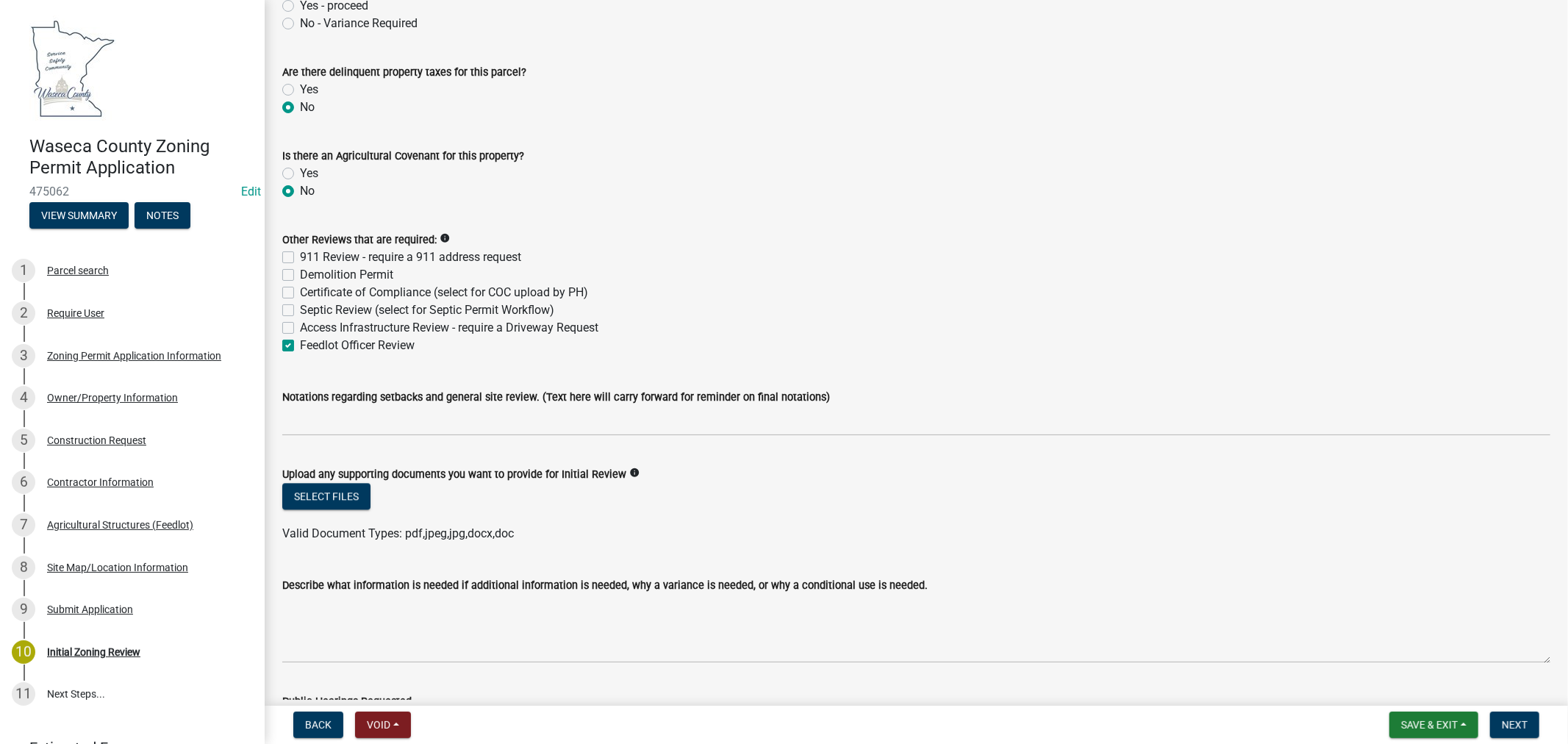
scroll to position [2939, 0]
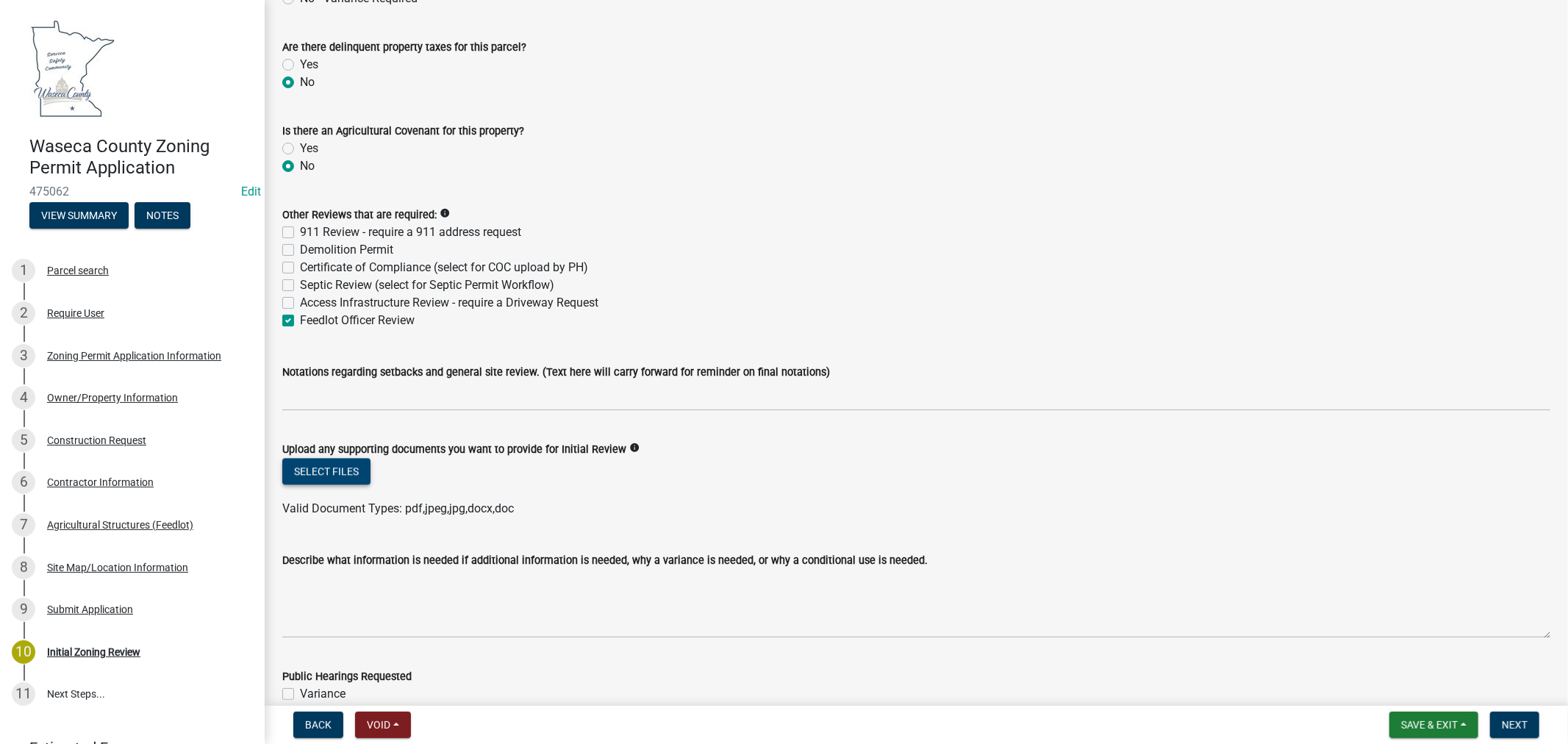
click at [336, 466] on button "Select files" at bounding box center [326, 471] width 88 height 27
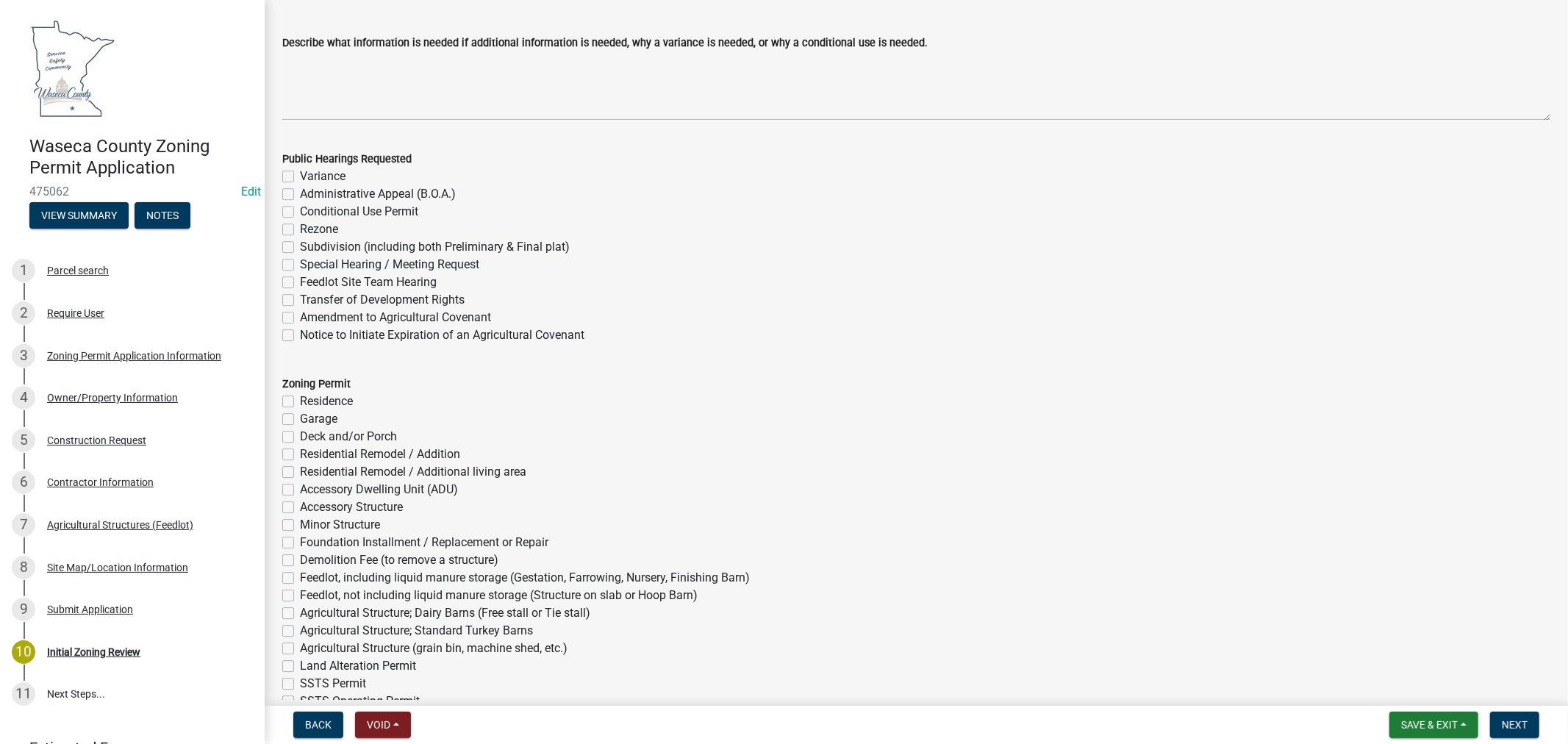
scroll to position [3592, 0]
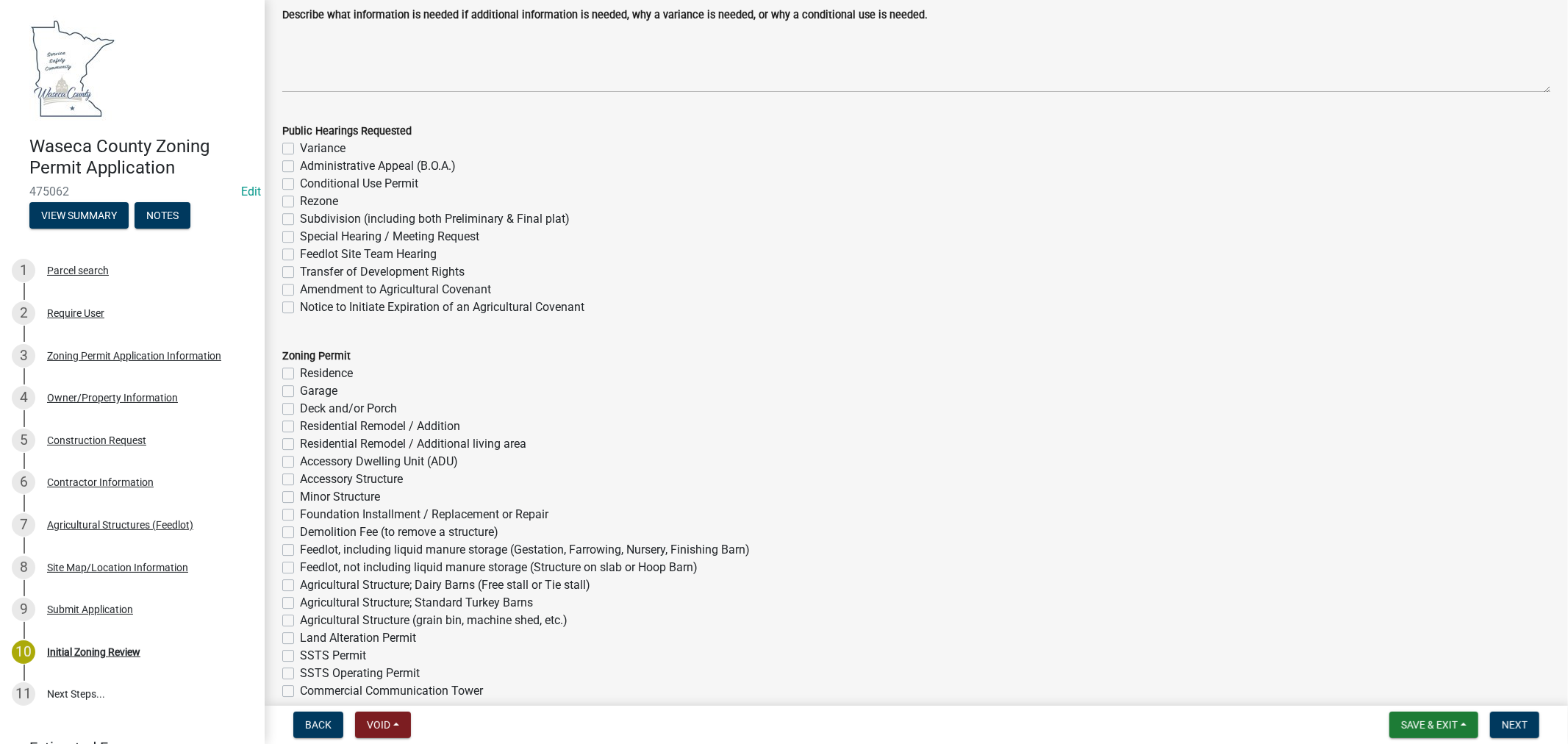
click at [300, 547] on label "Feedlot, including liquid manure storage (Gestation, Farrowing, Nursery, Finish…" at bounding box center [525, 550] width 450 height 18
click at [300, 547] on input "Feedlot, including liquid manure storage (Gestation, Farrowing, Nursery, Finish…" at bounding box center [305, 546] width 10 height 10
checkbox input "true"
checkbox input "false"
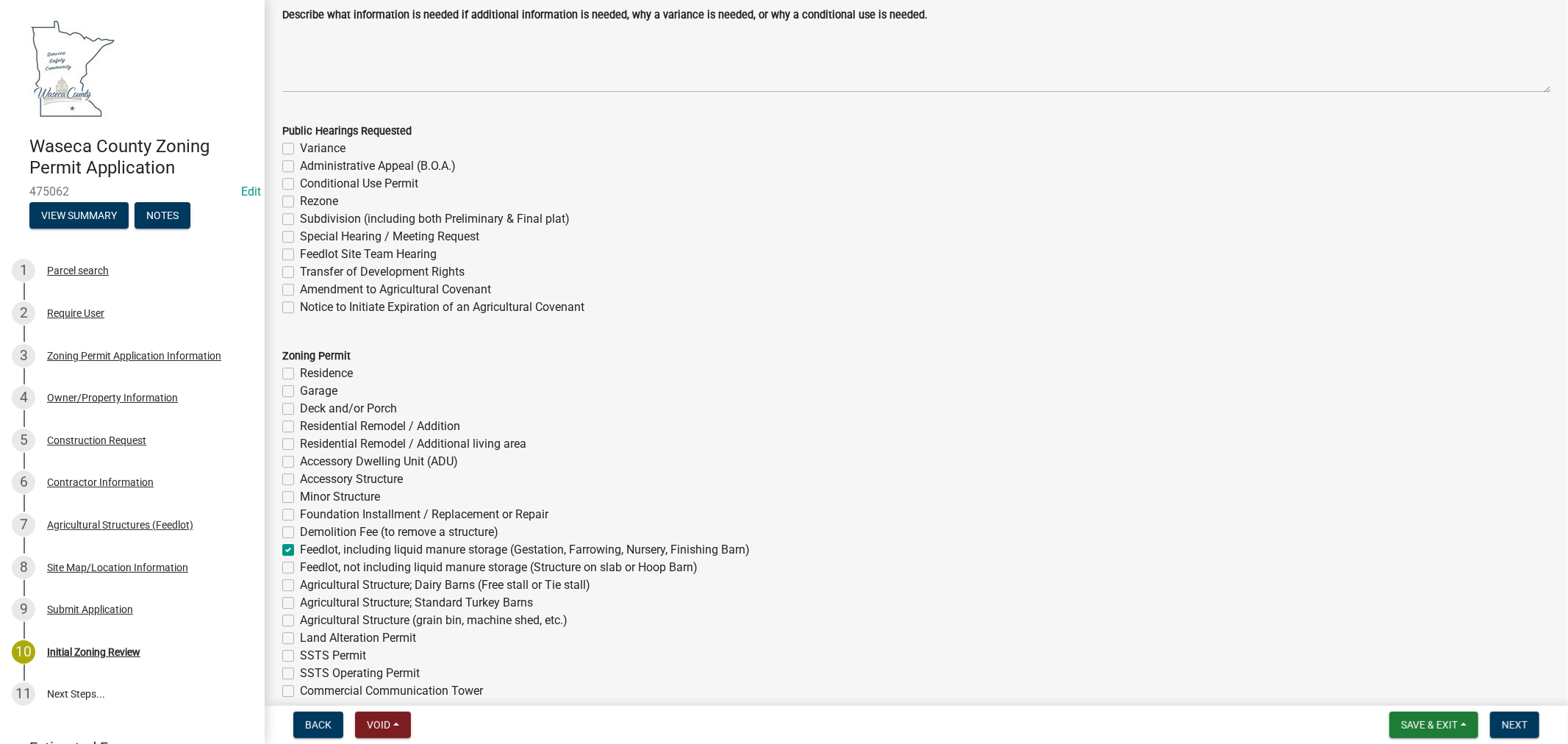
checkbox input "false"
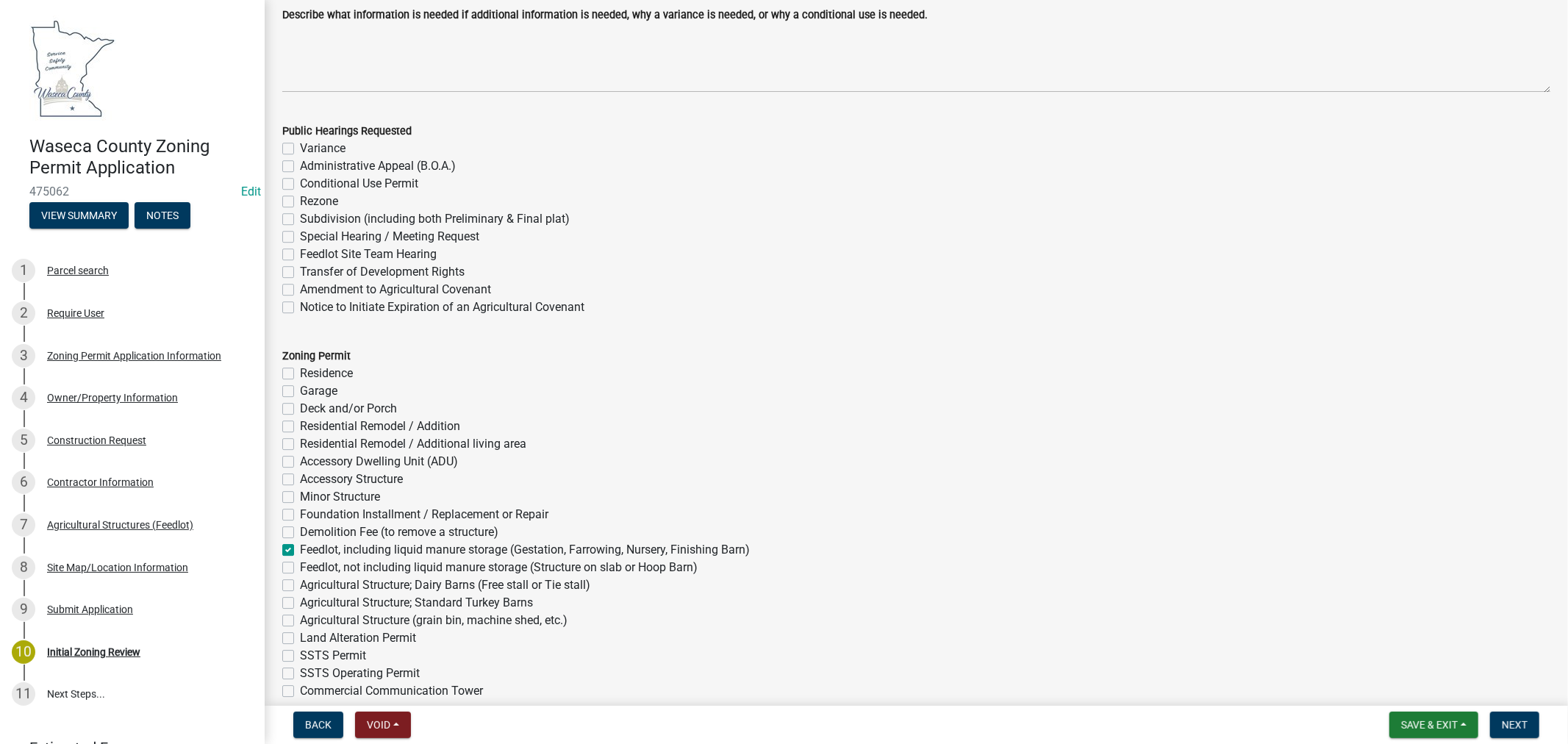
checkbox input "false"
checkbox input "true"
checkbox input "false"
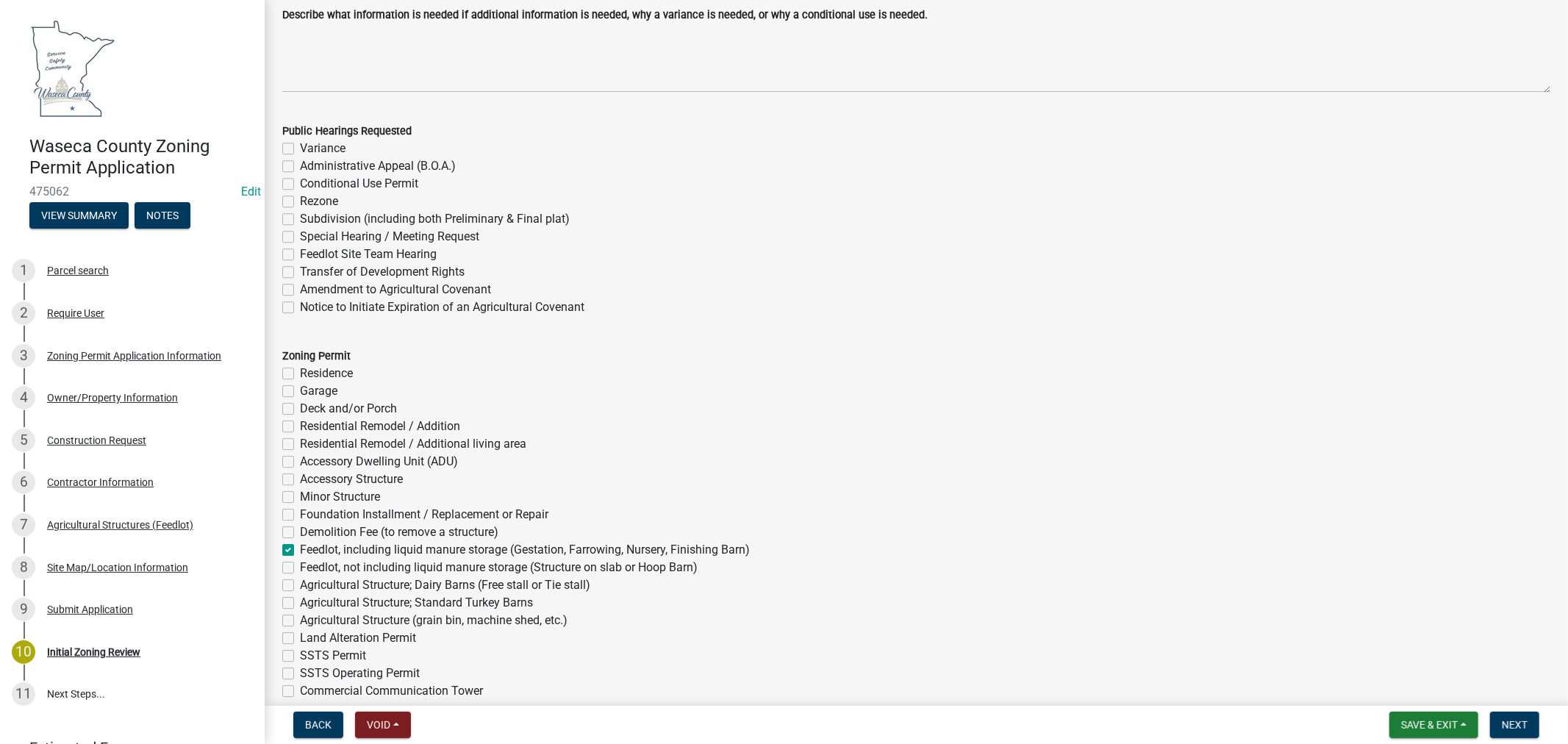
checkbox input "false"
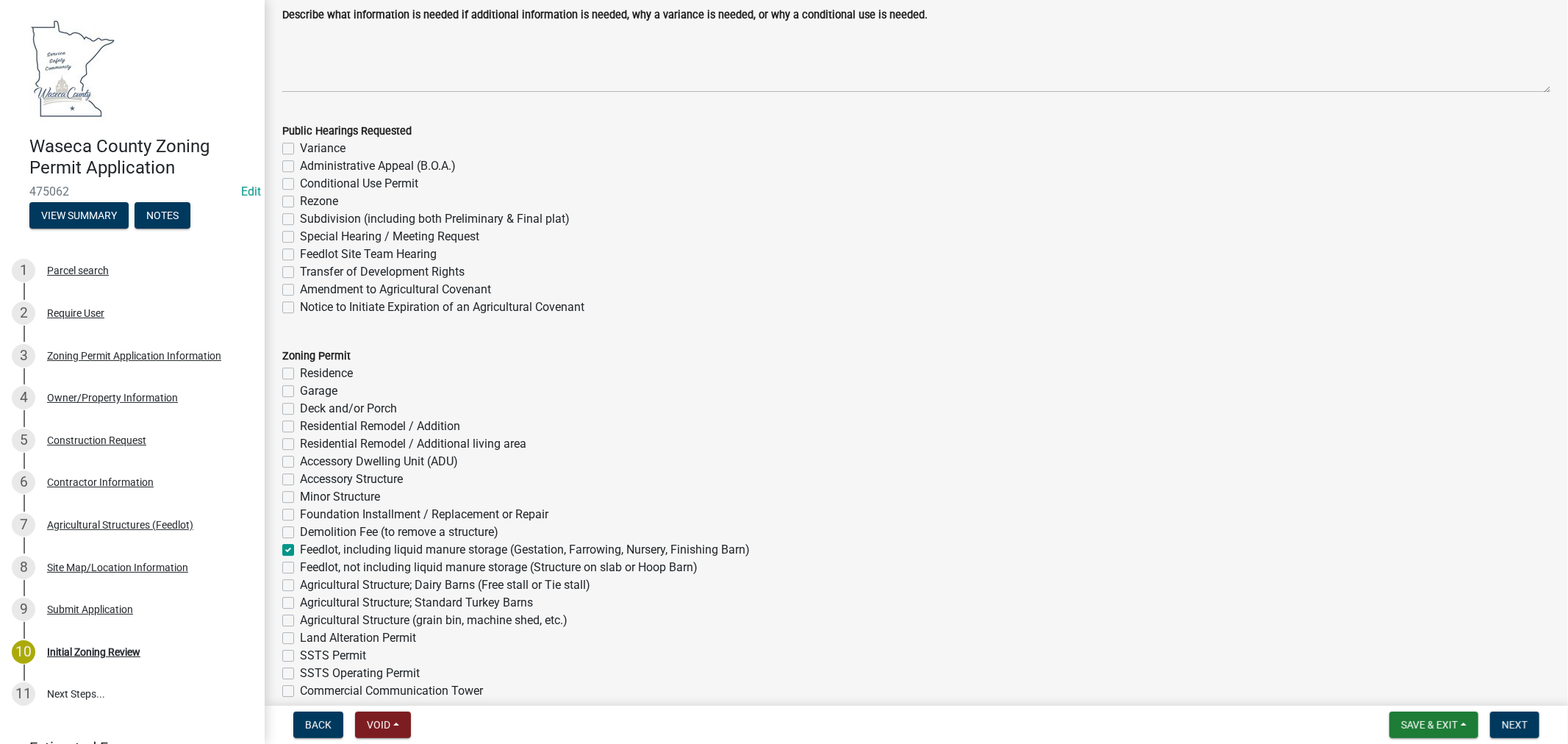
checkbox input "false"
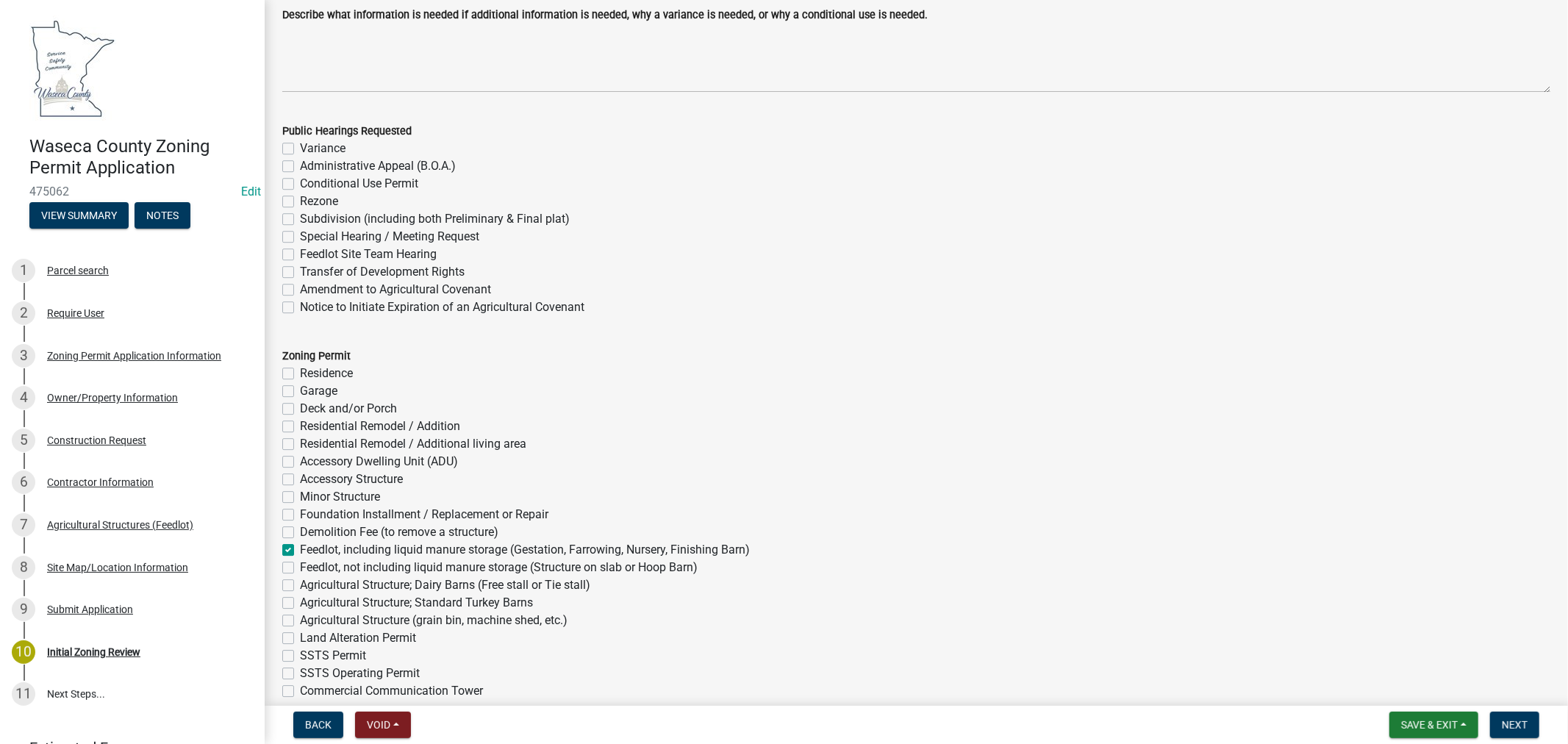
checkbox input "false"
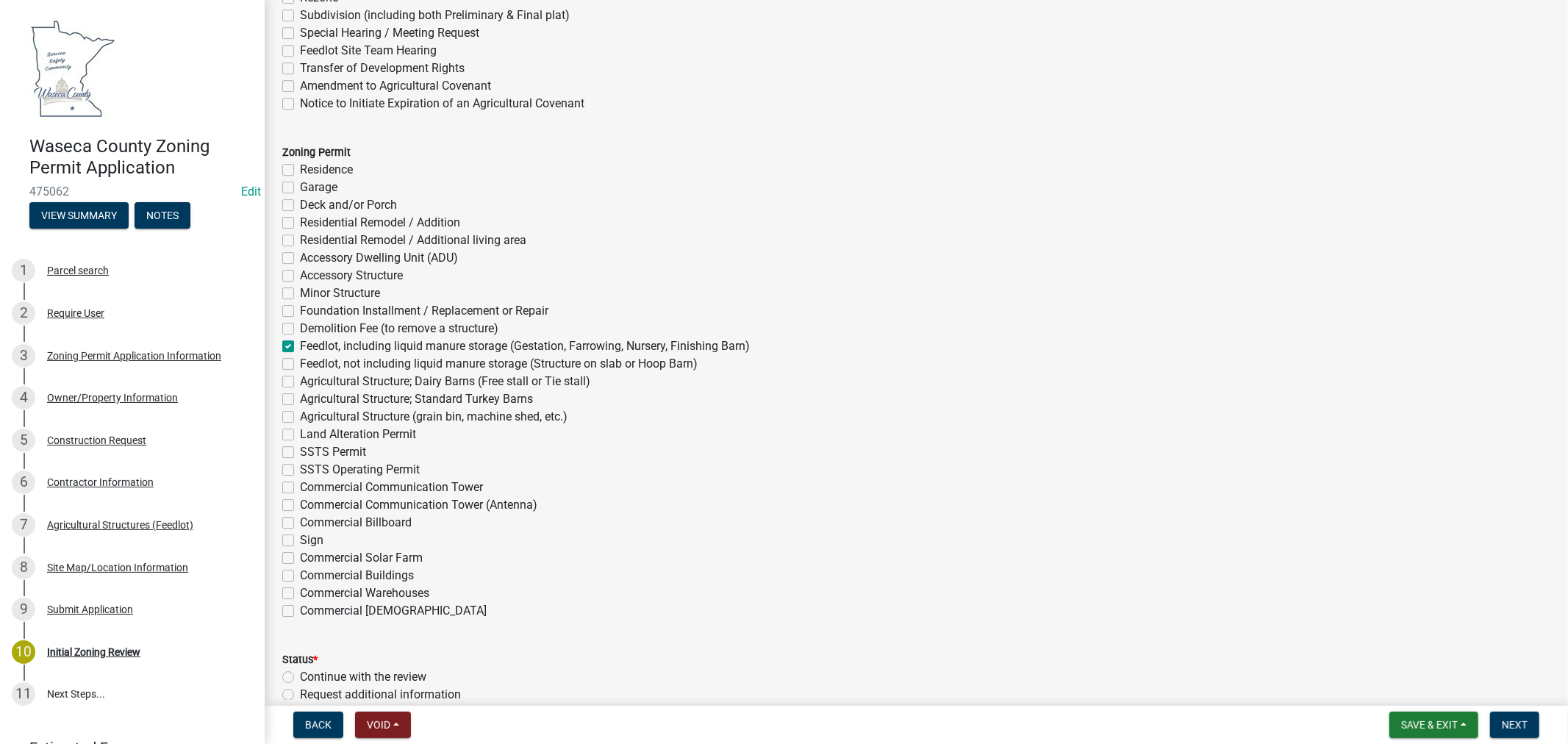
scroll to position [3755, 0]
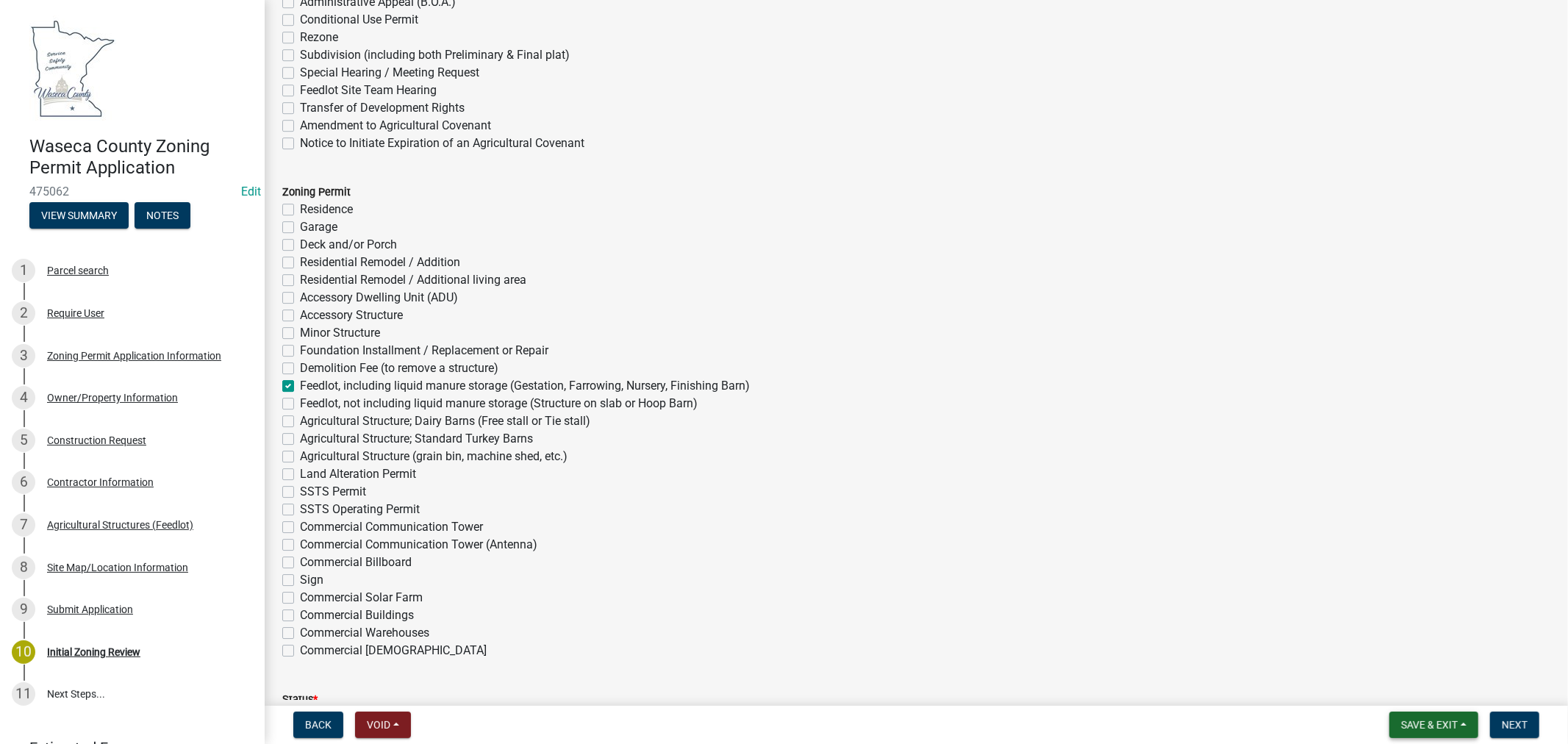
click at [1417, 711] on button "Save & Exit" at bounding box center [1434, 724] width 89 height 27
click at [1394, 651] on button "Save" at bounding box center [1420, 651] width 118 height 35
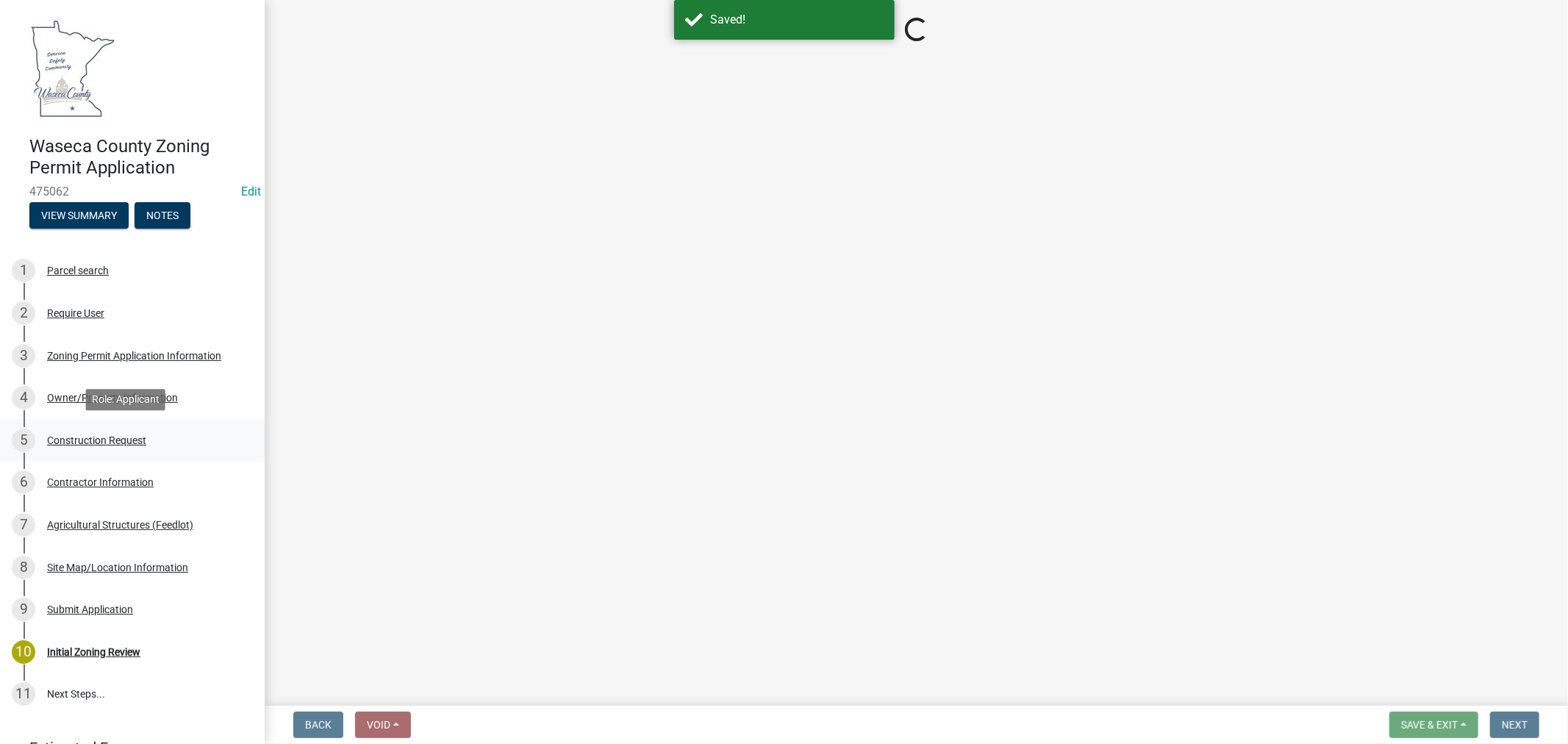
click at [79, 430] on div "5 Construction Request" at bounding box center [127, 439] width 229 height 23
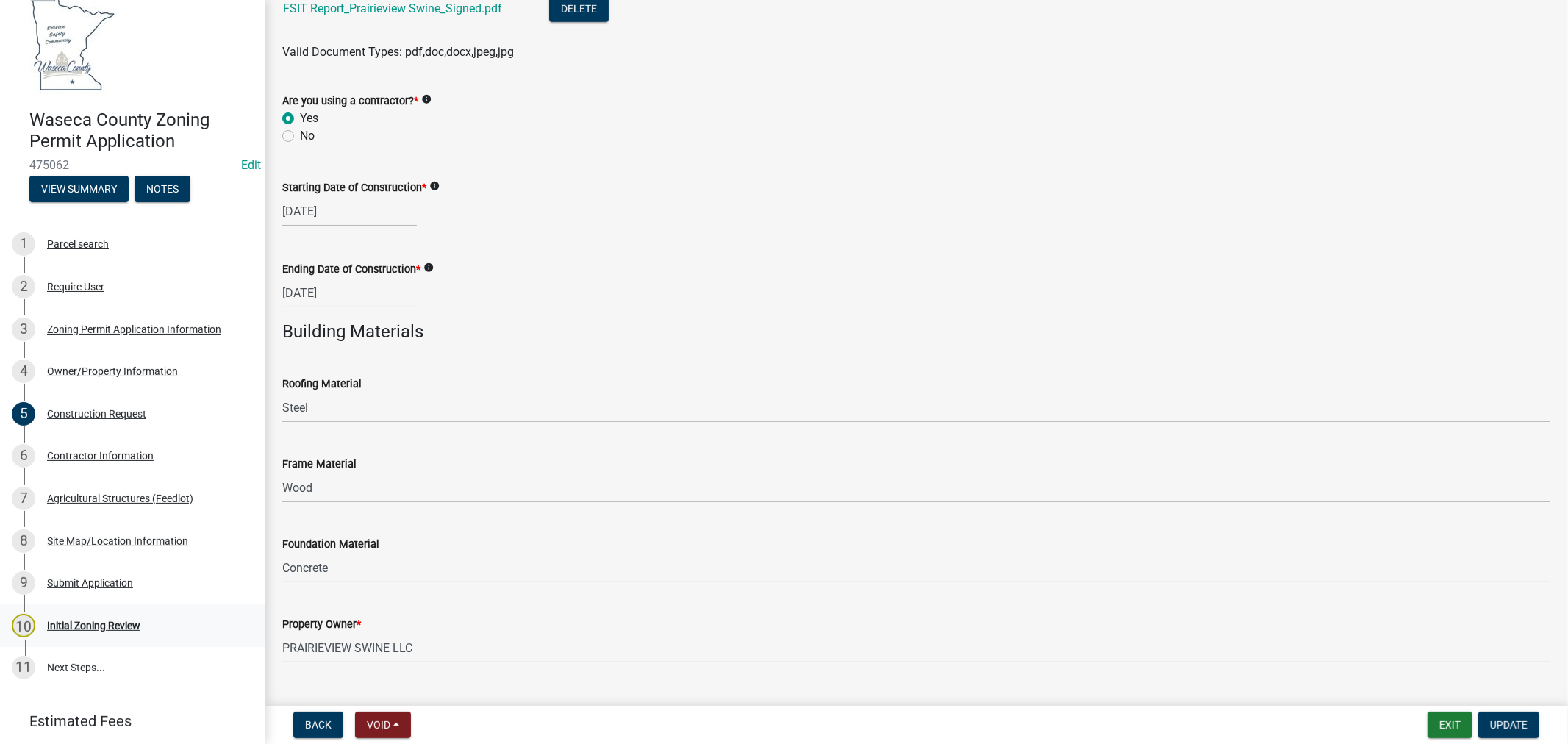
scroll to position [74, 0]
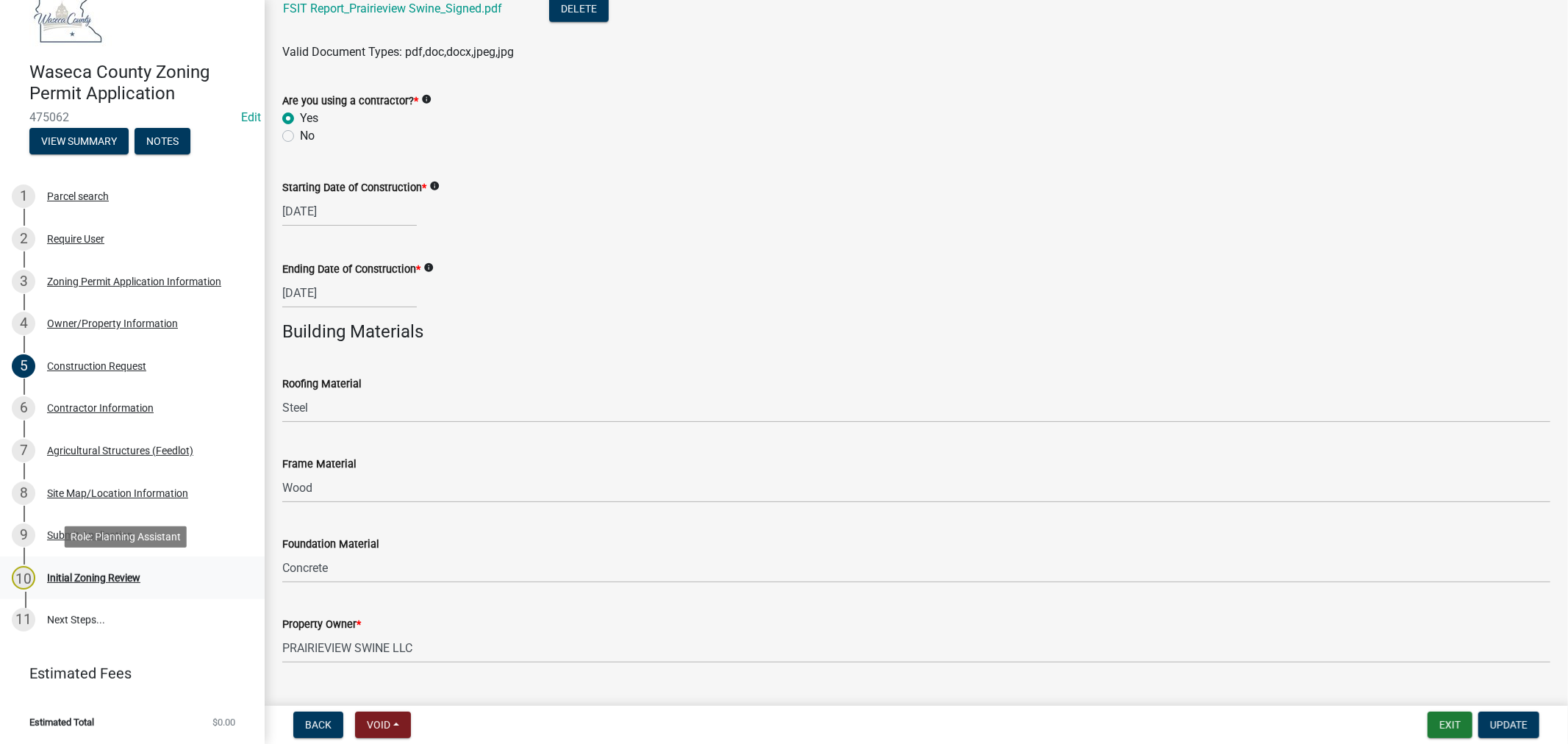
click at [92, 576] on div "Initial Zoning Review" at bounding box center [94, 577] width 94 height 10
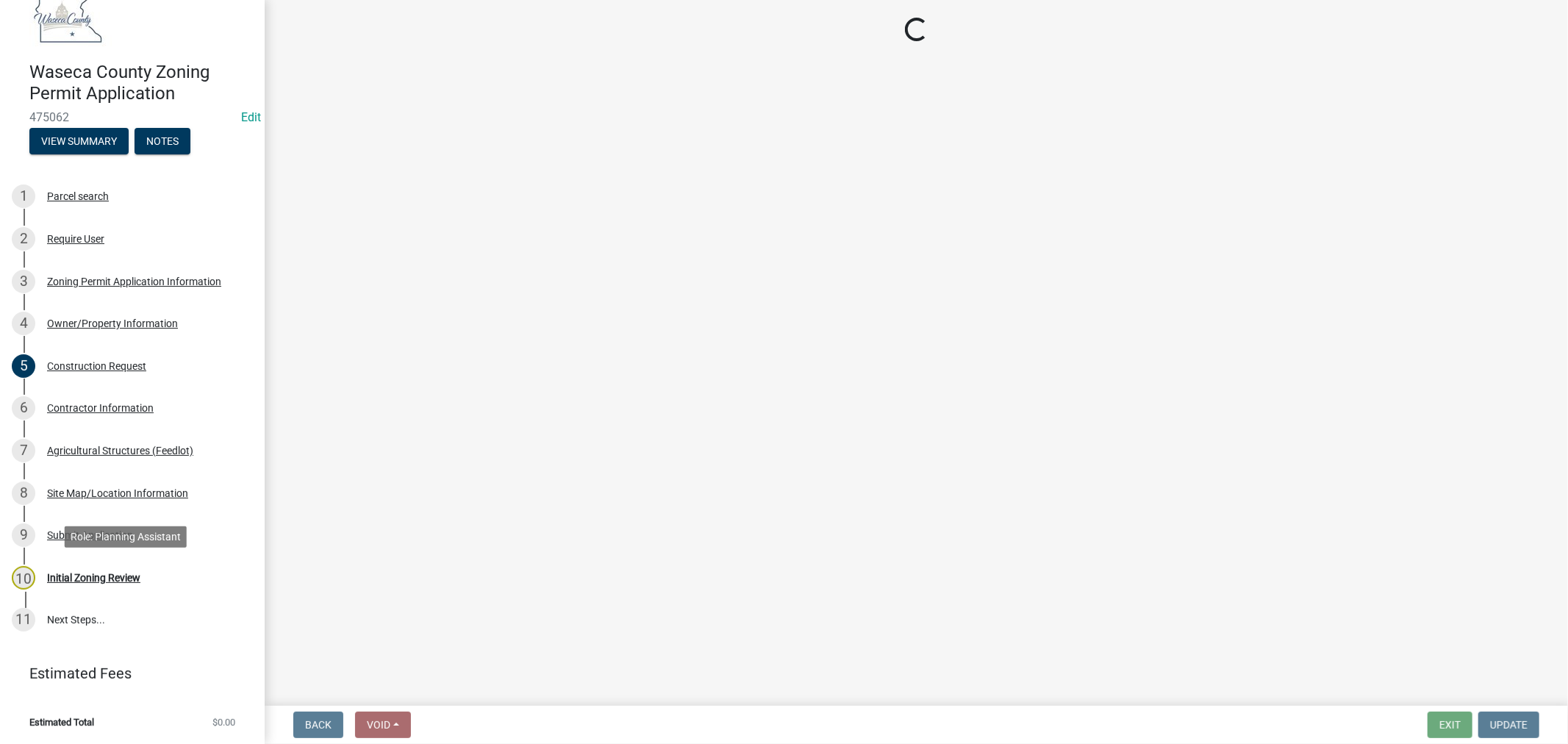
scroll to position [0, 0]
select select "f85b0be6-0ba0-4e52-abd8-9a831d915a76"
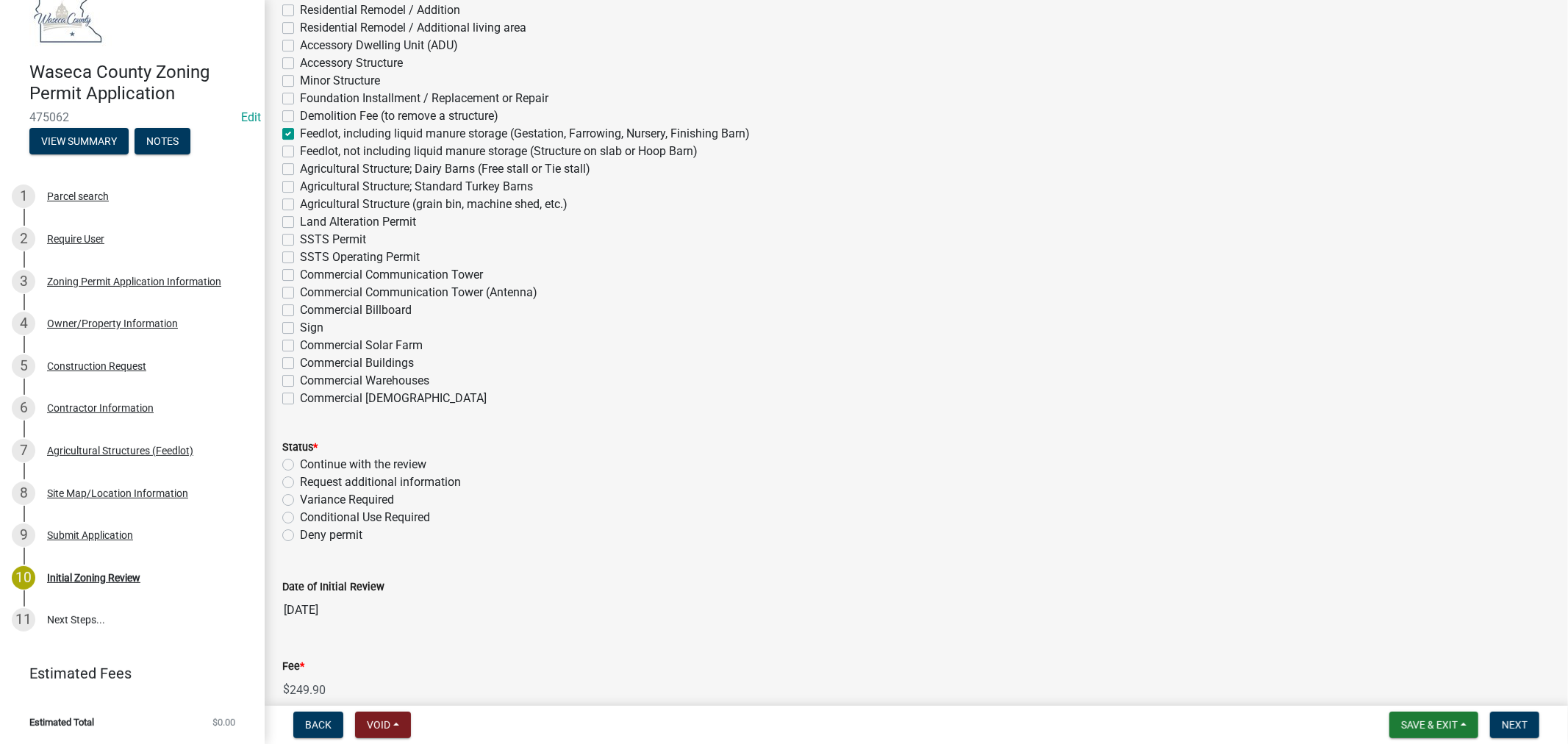
scroll to position [4084, 0]
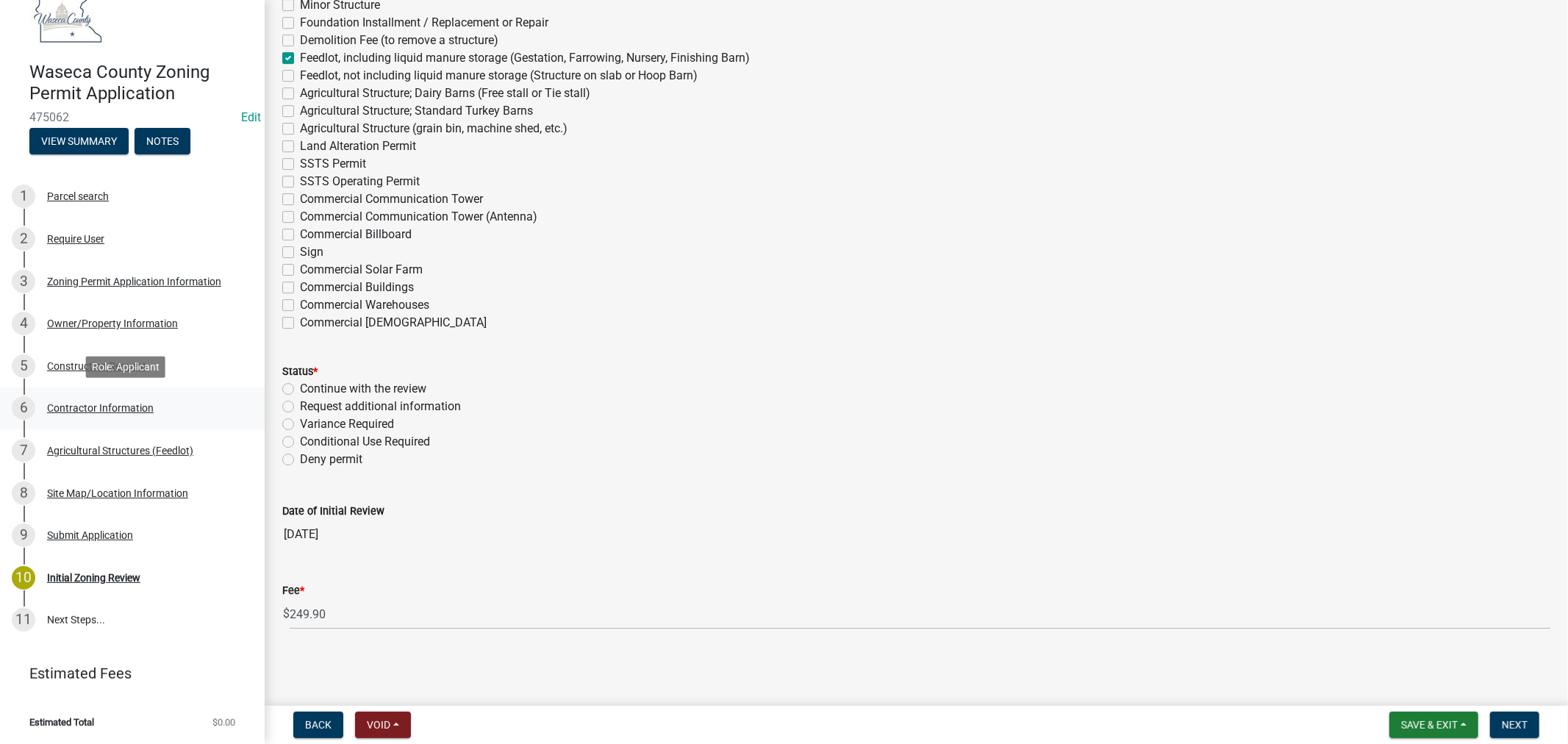
click at [79, 403] on div "Contractor Information" at bounding box center [100, 408] width 106 height 10
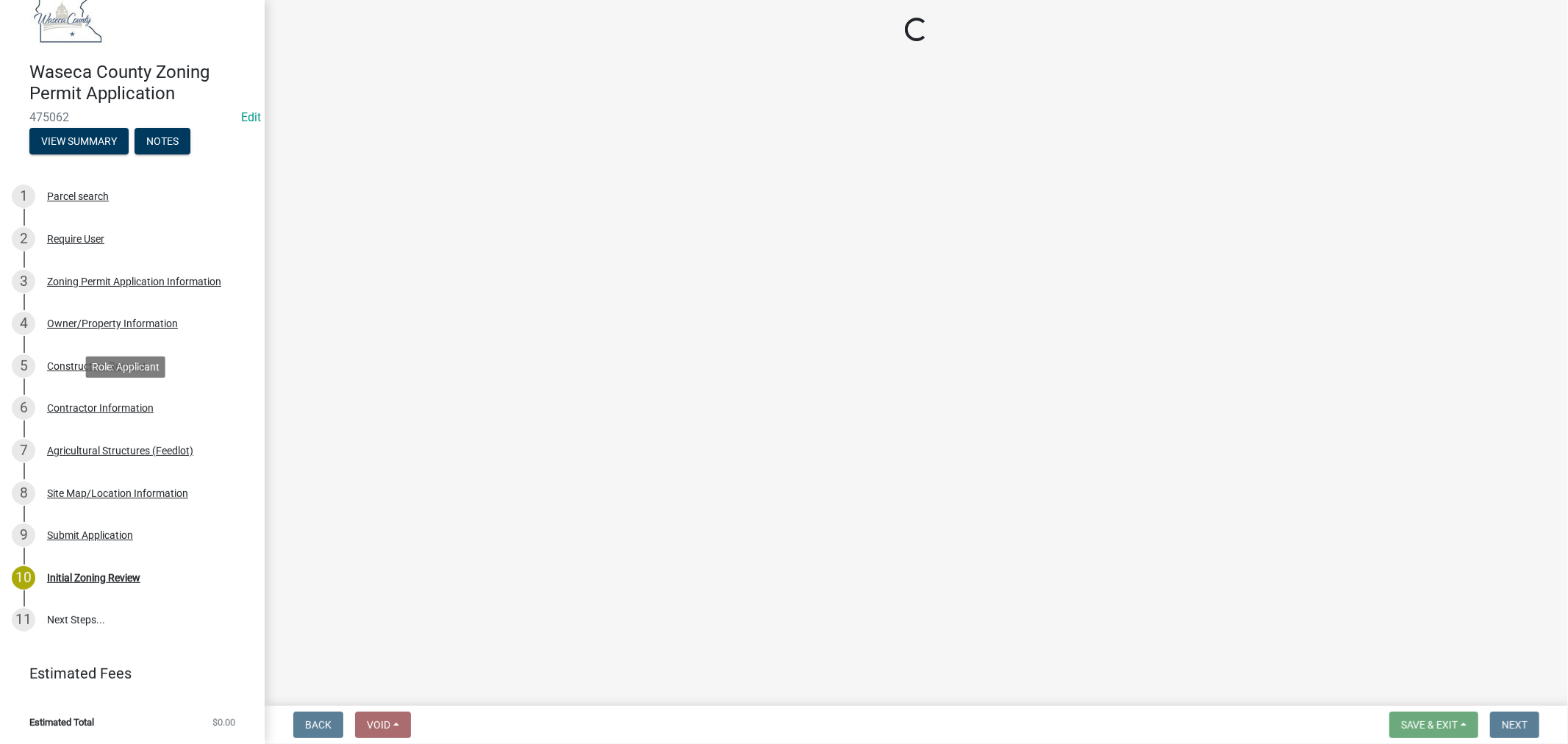
scroll to position [0, 0]
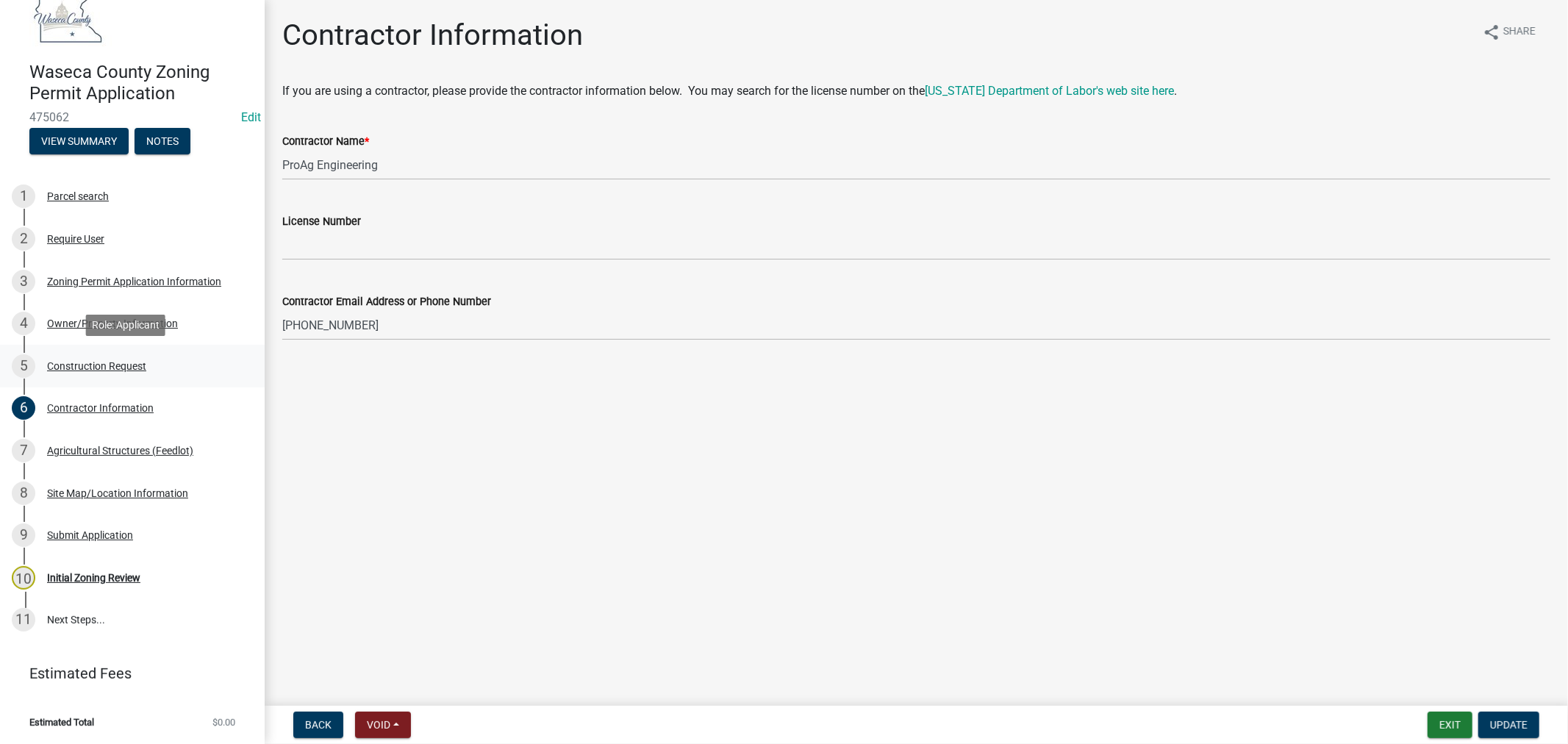
click at [69, 369] on div "Construction Request" at bounding box center [96, 366] width 99 height 10
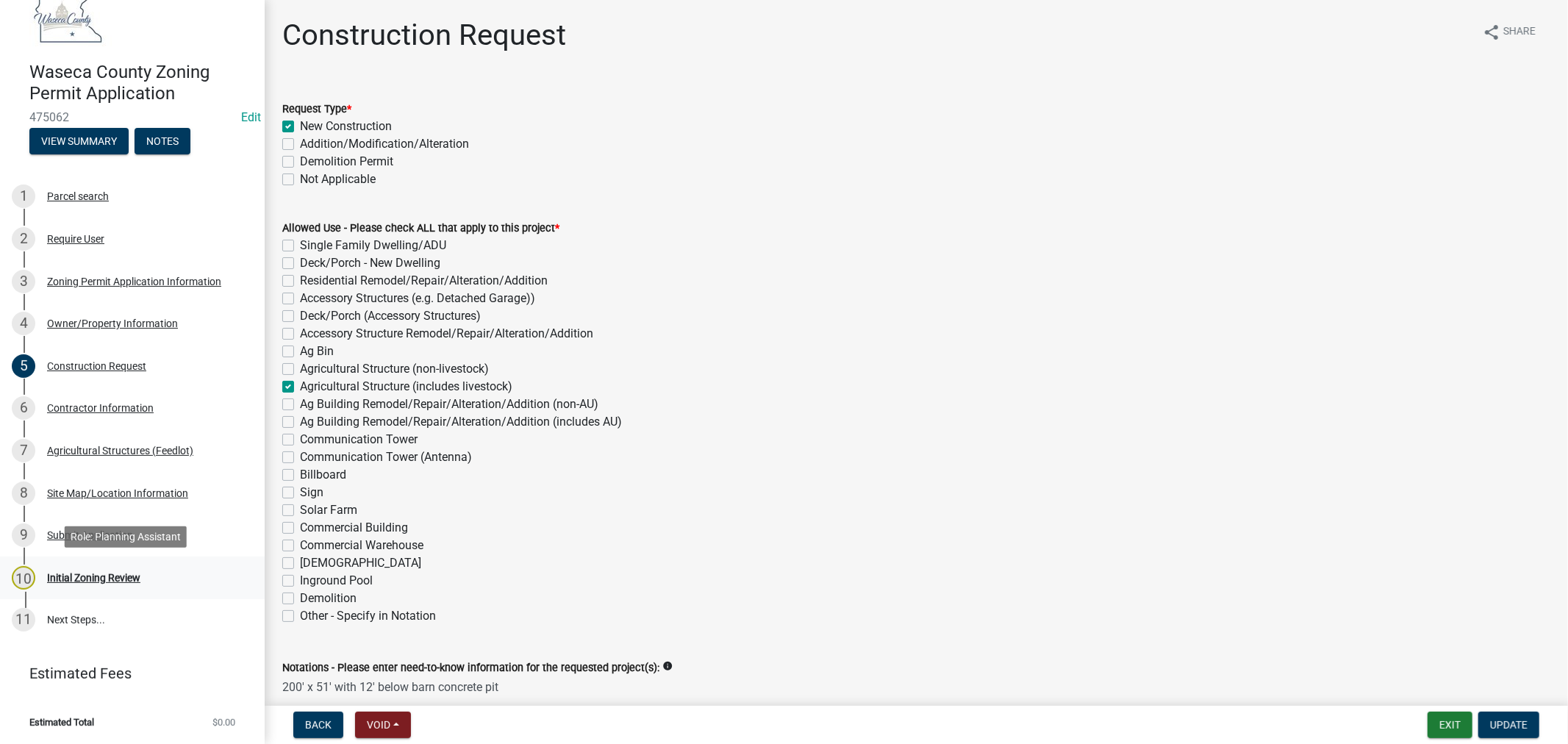
click at [123, 578] on div "Initial Zoning Review" at bounding box center [94, 577] width 94 height 10
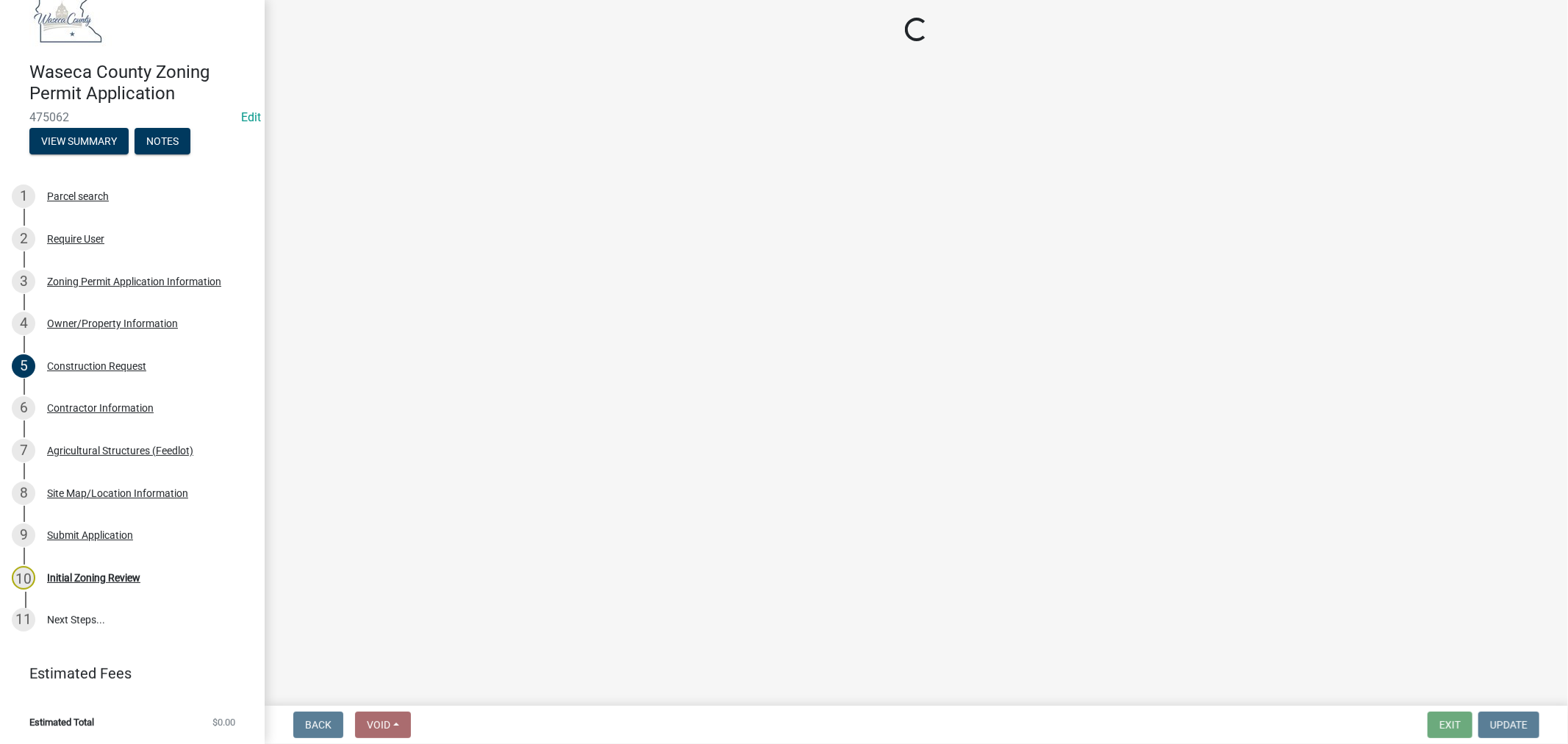
select select "f85b0be6-0ba0-4e52-abd8-9a831d915a76"
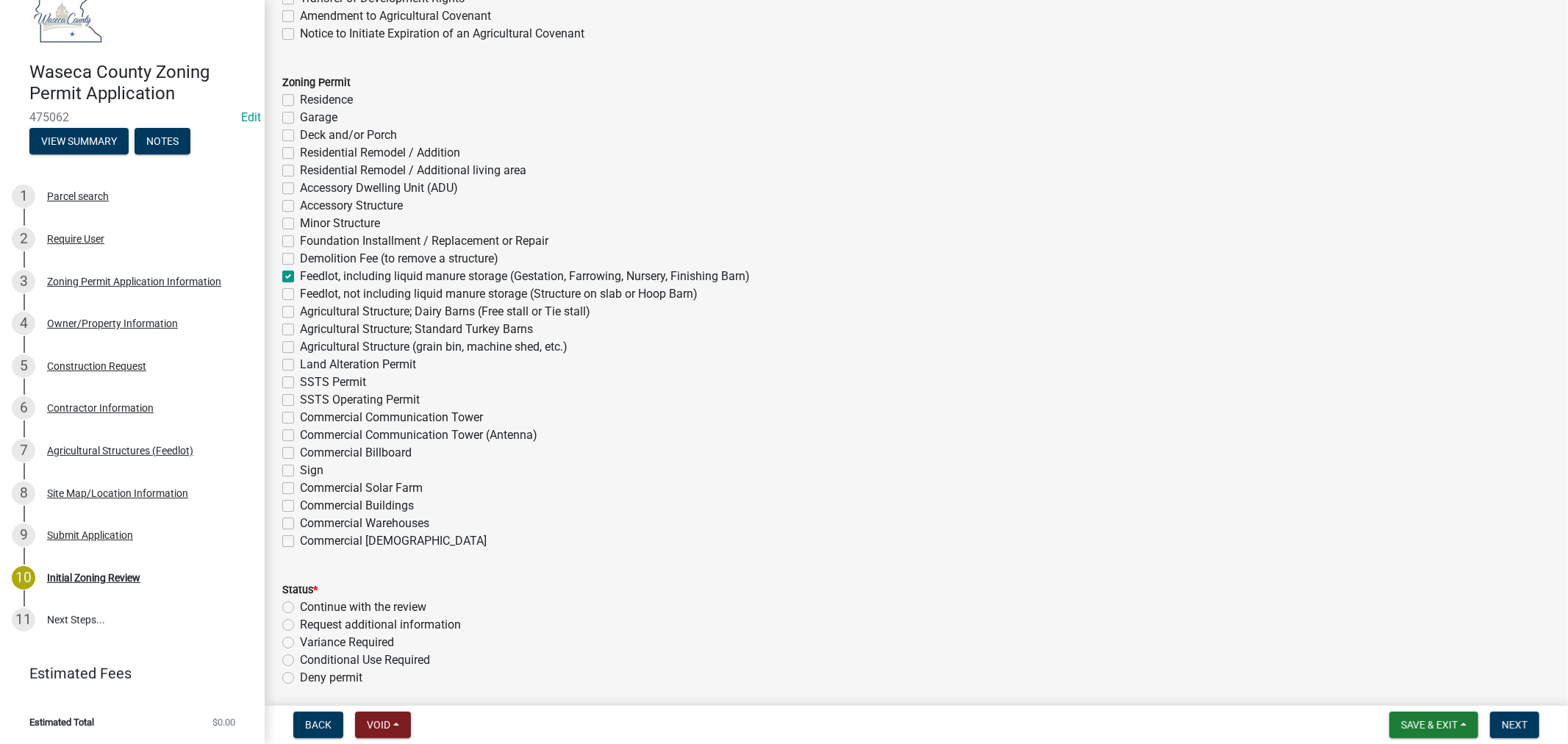
scroll to position [4084, 0]
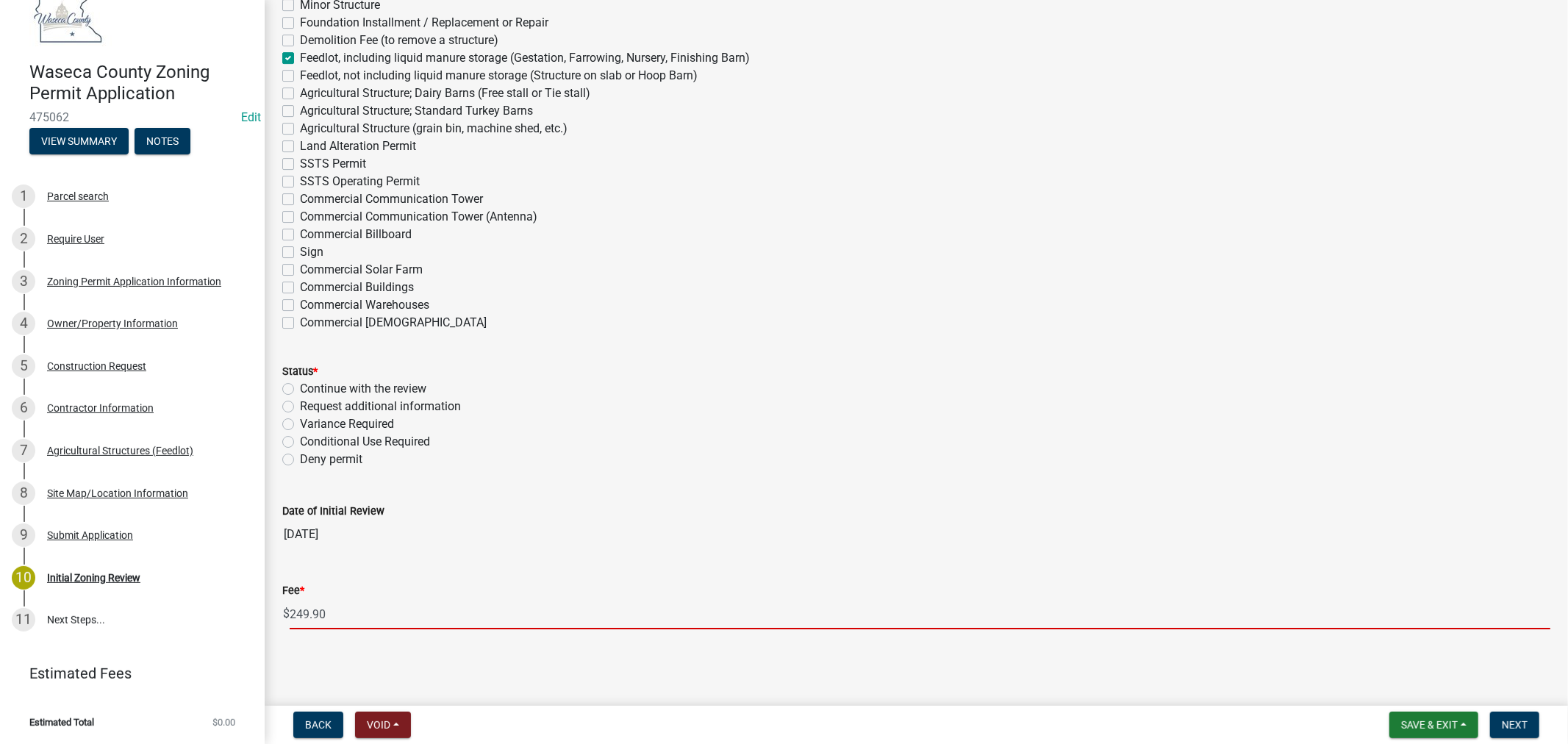
drag, startPoint x: 345, startPoint y: 619, endPoint x: 277, endPoint y: 618, distance: 68.0
click at [277, 618] on div "Fee * $ 249.90" at bounding box center [916, 595] width 1291 height 69
click at [882, 442] on div "Conditional Use Required" at bounding box center [916, 442] width 1268 height 18
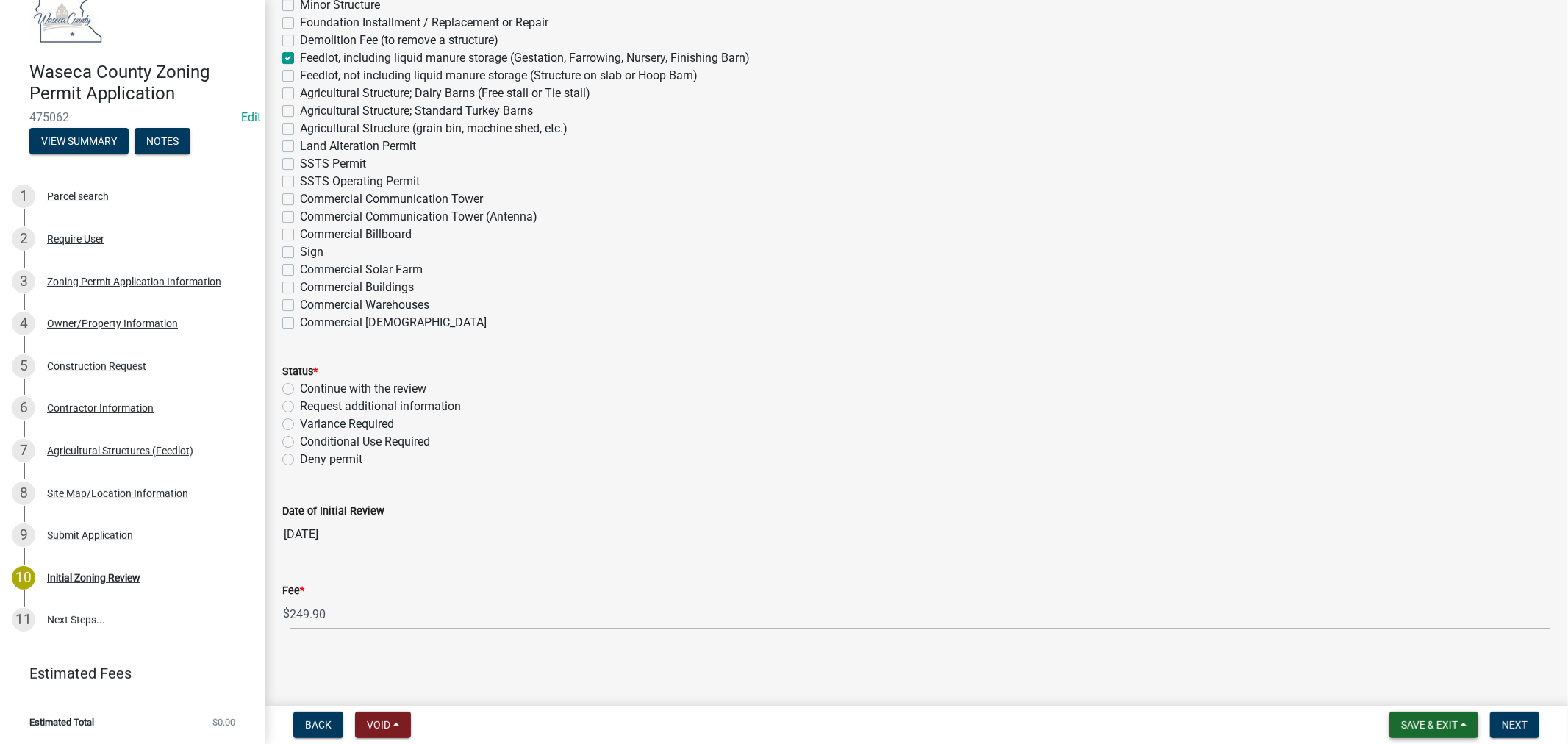
click at [1412, 719] on span "Save & Exit" at bounding box center [1429, 725] width 56 height 12
click at [1385, 688] on button "Save & Exit" at bounding box center [1420, 687] width 118 height 35
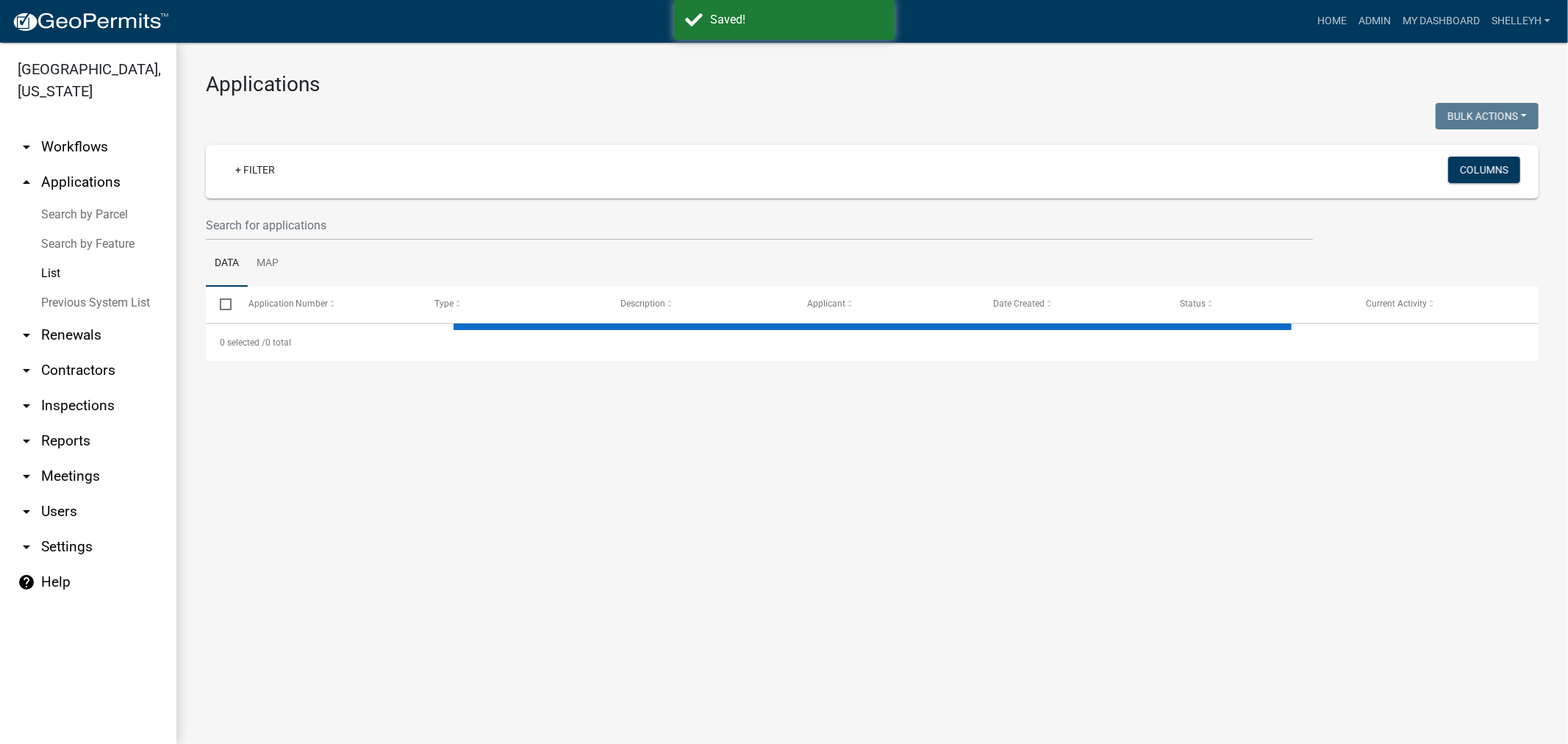
select select "1: 25"
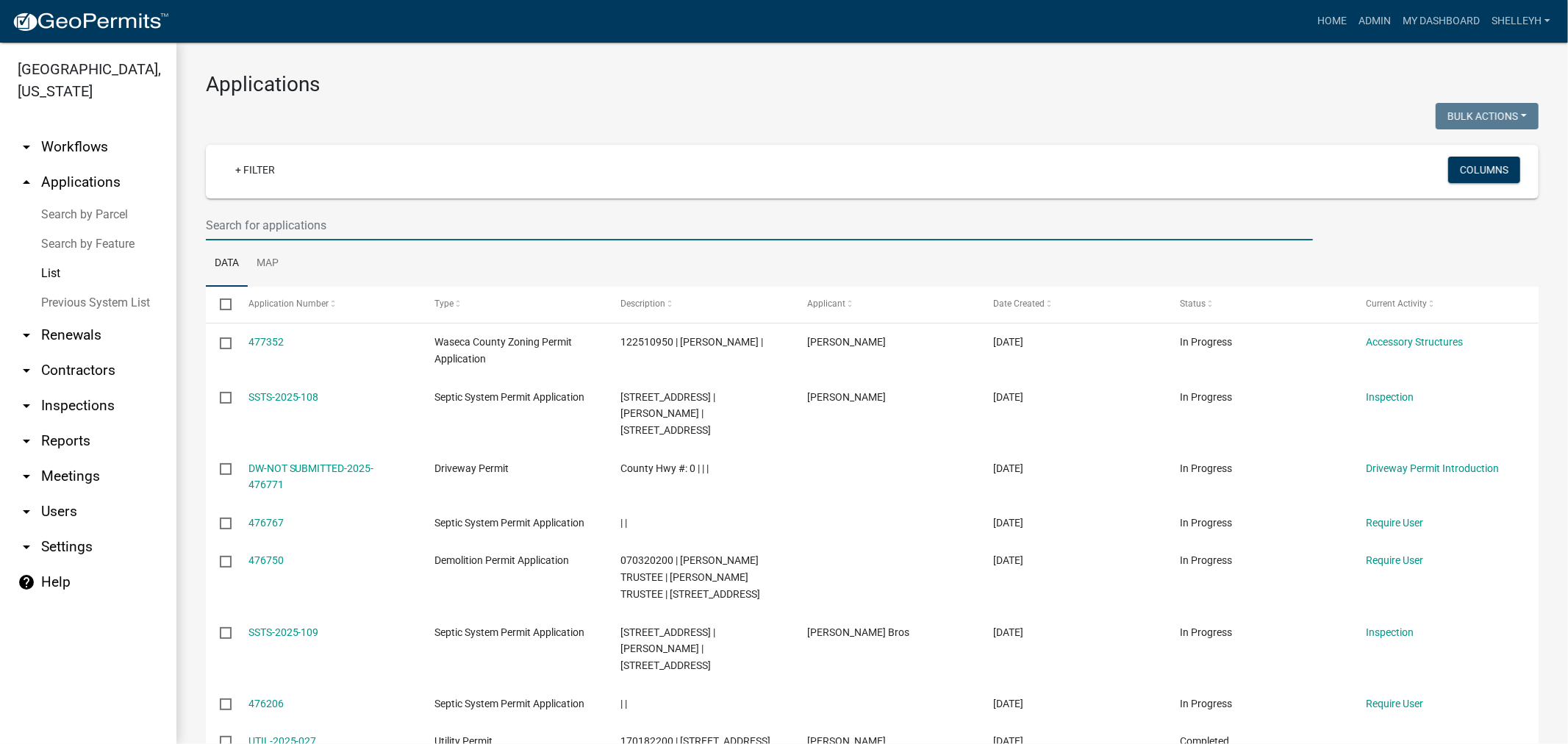
click at [240, 219] on input "text" at bounding box center [759, 225] width 1107 height 30
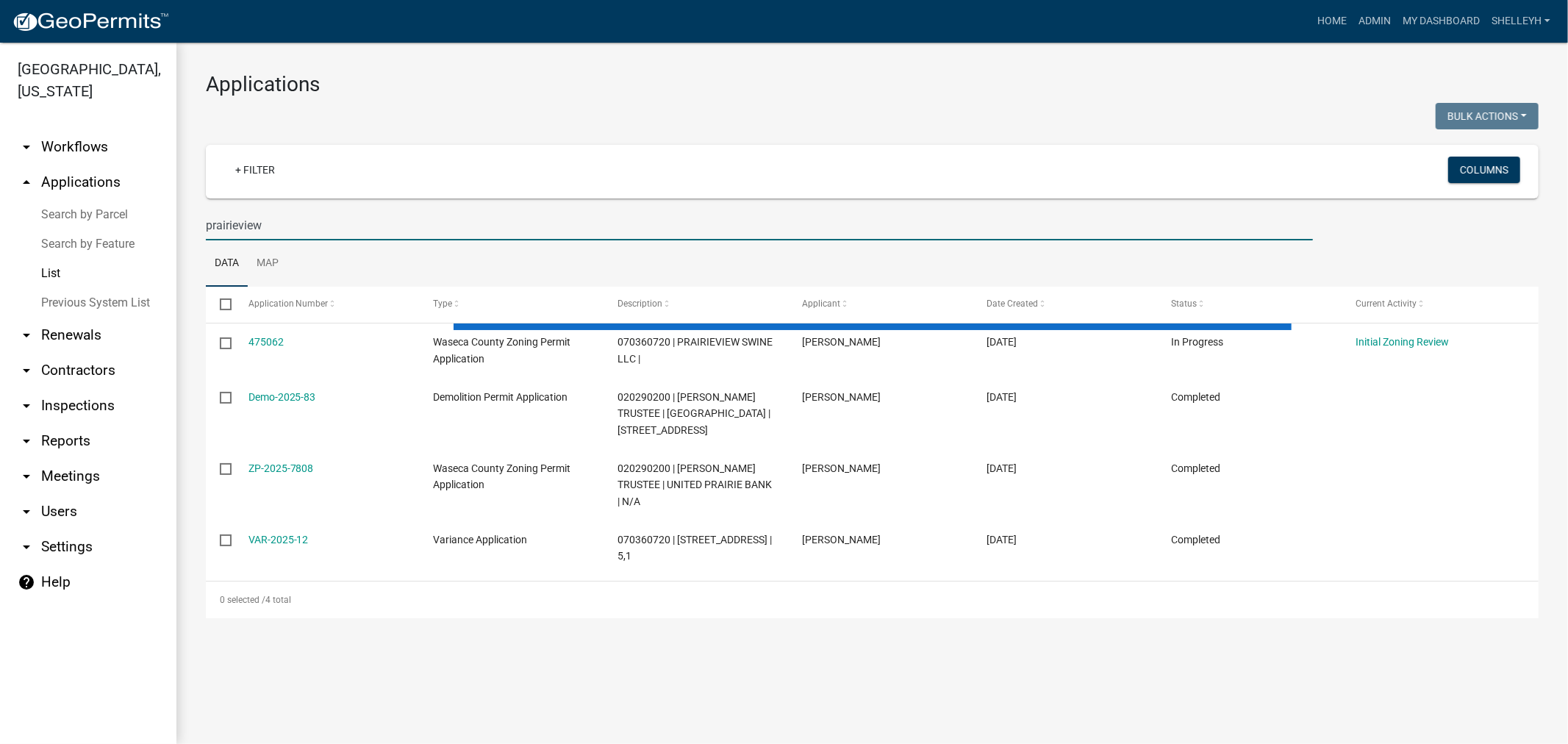
type input "prairieview"
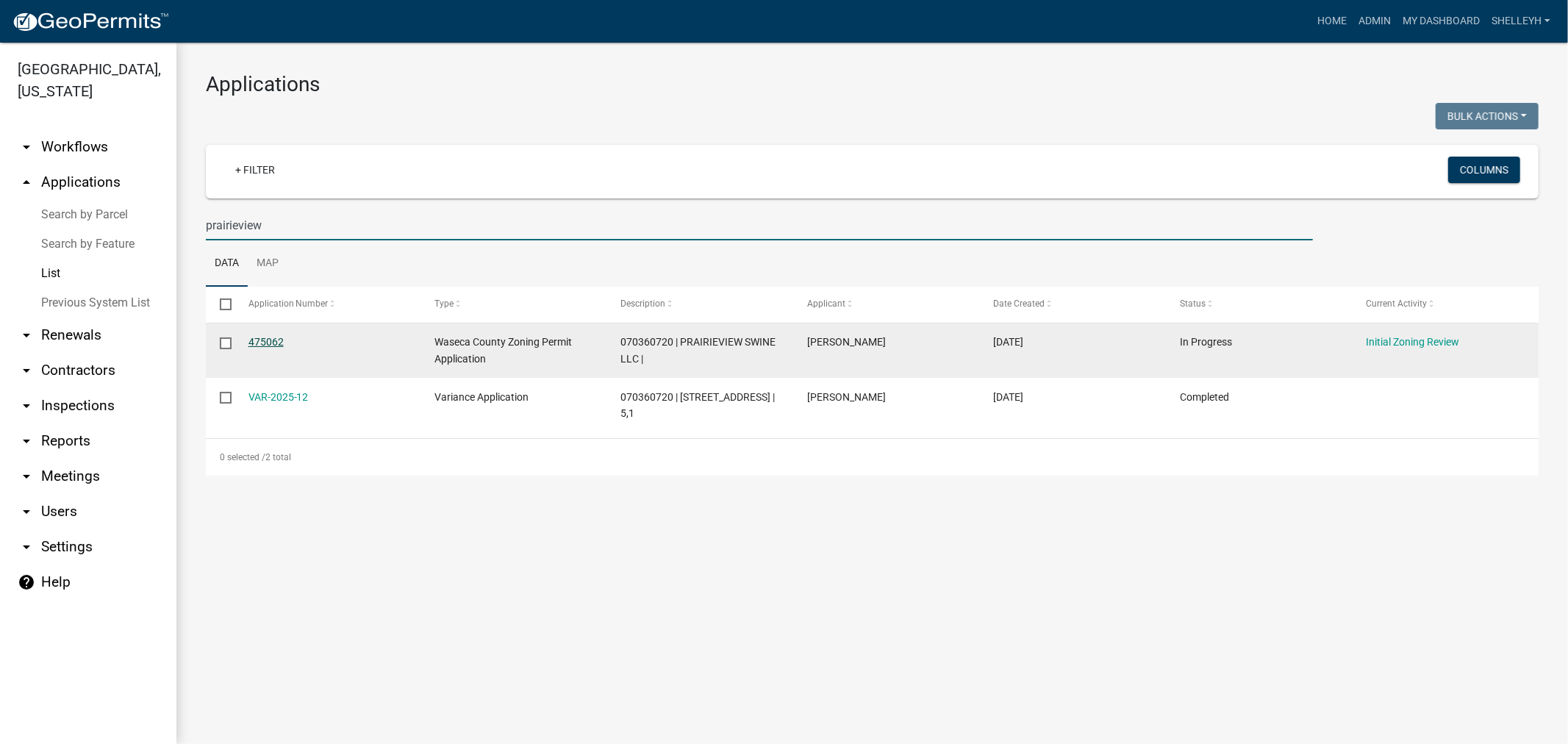
click at [262, 339] on link "475062" at bounding box center [266, 342] width 35 height 12
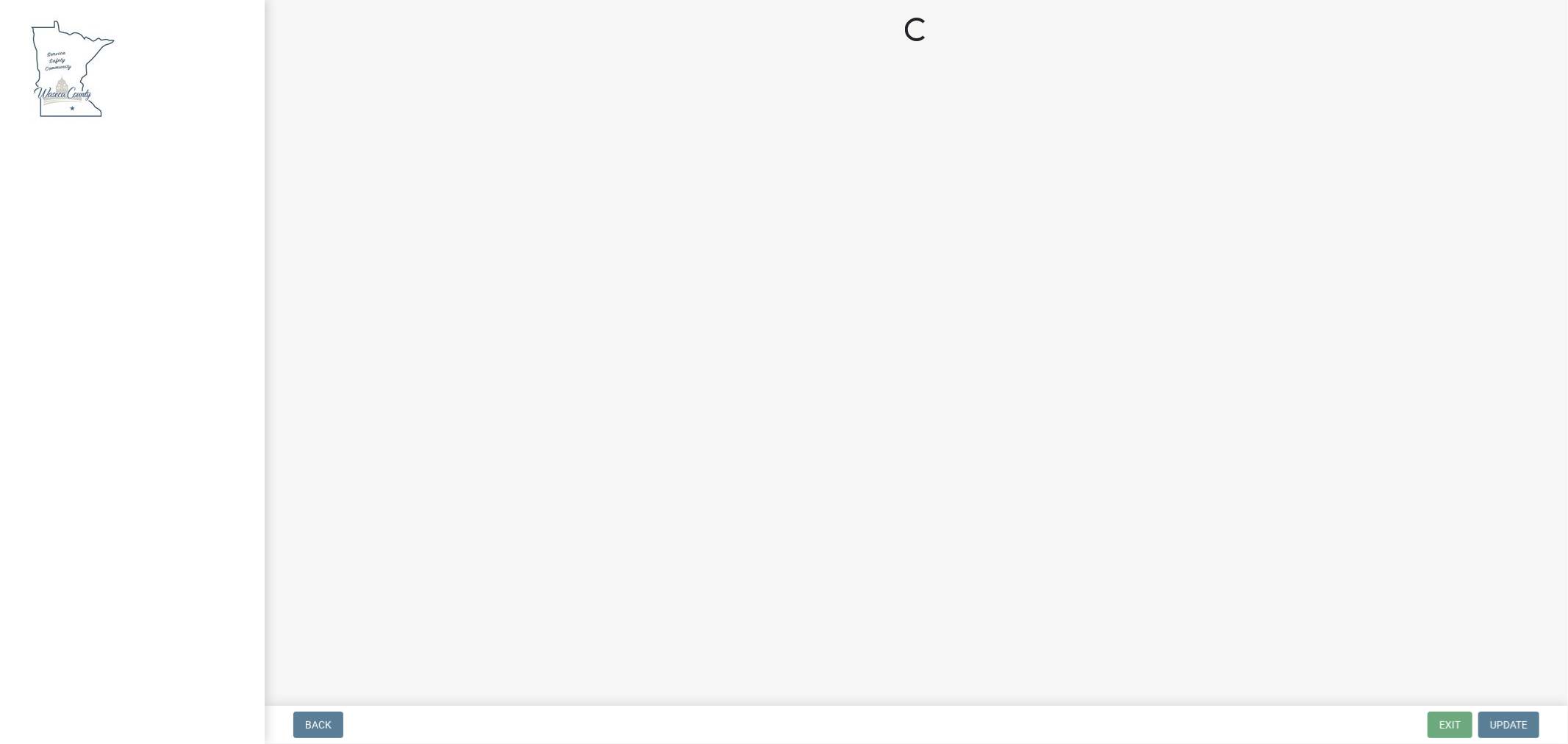
select select "f85b0be6-0ba0-4e52-abd8-9a831d915a76"
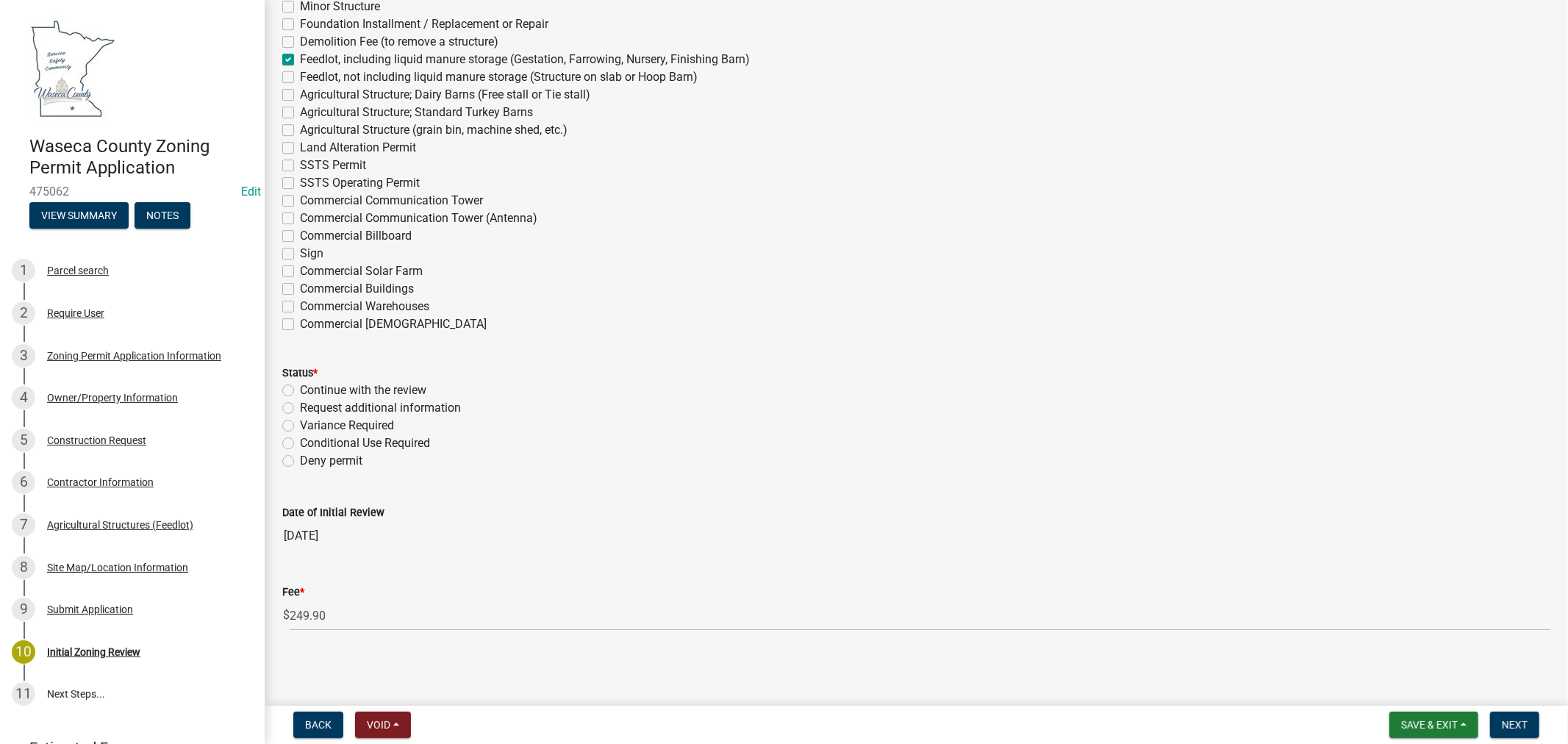
scroll to position [4084, 0]
click at [1533, 729] on button "Next" at bounding box center [1515, 724] width 49 height 27
click at [300, 387] on label "Continue with the review" at bounding box center [363, 389] width 127 height 18
click at [300, 387] on input "Continue with the review" at bounding box center [305, 384] width 10 height 10
radio input "true"
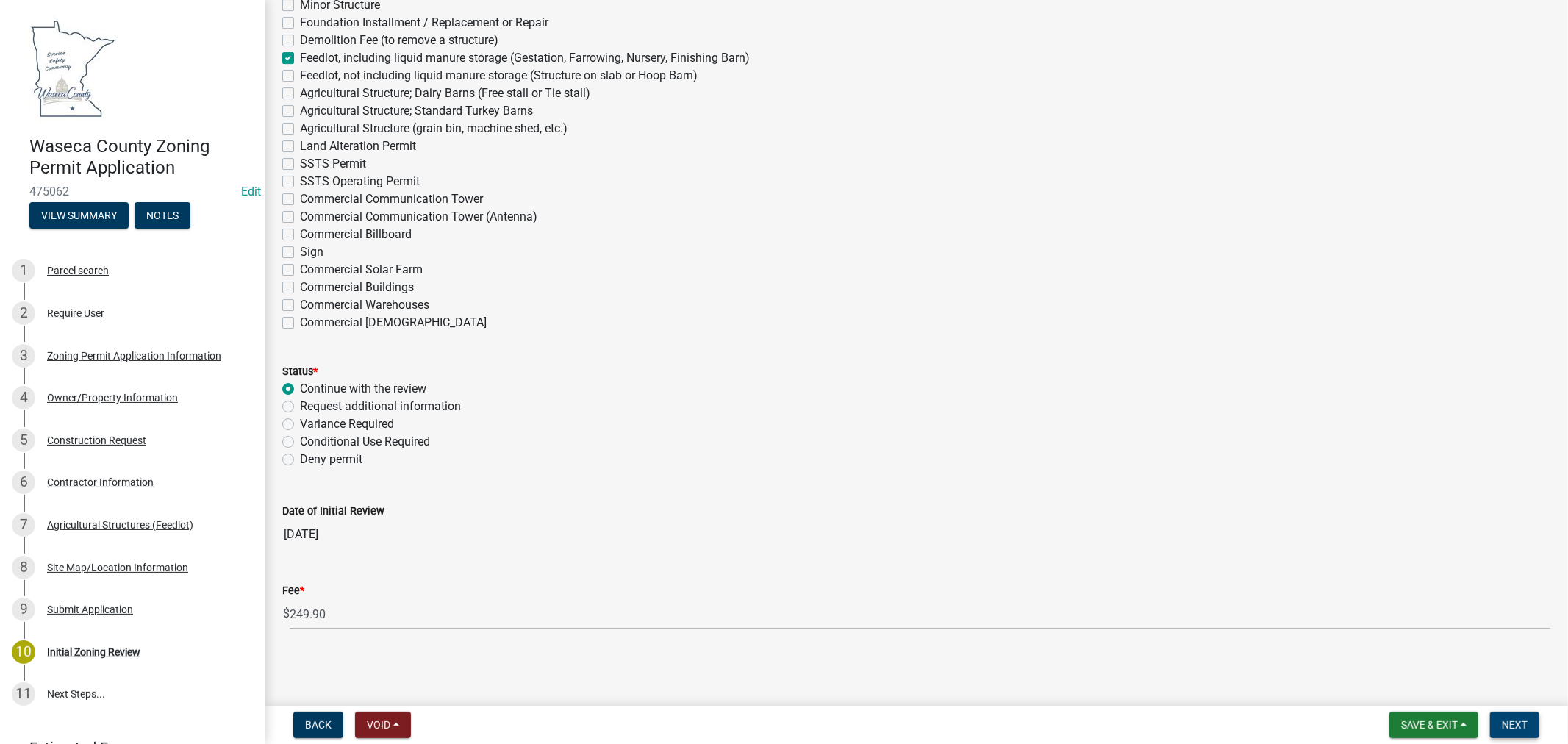
click at [1529, 718] on button "Next" at bounding box center [1515, 724] width 49 height 27
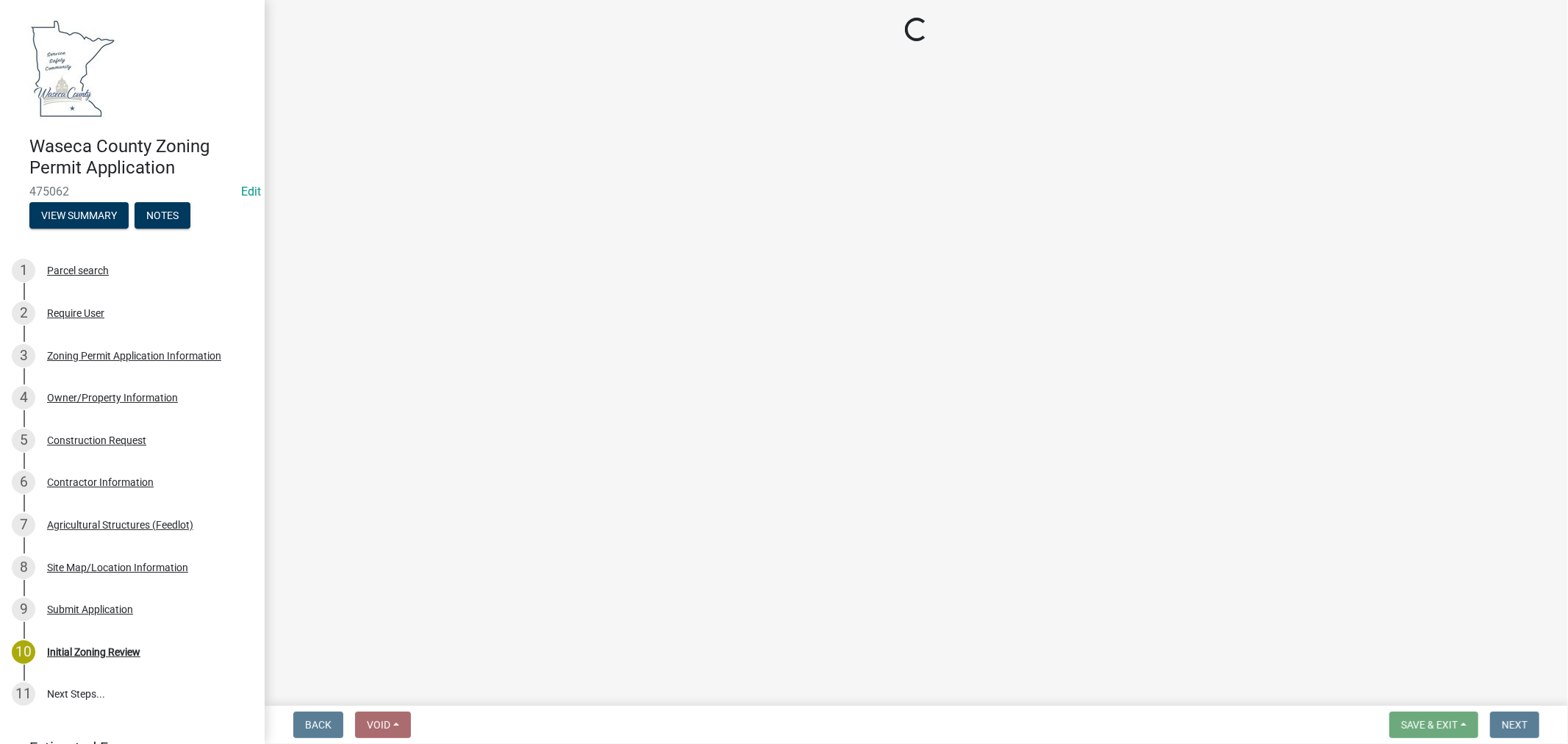
select select "3: 3"
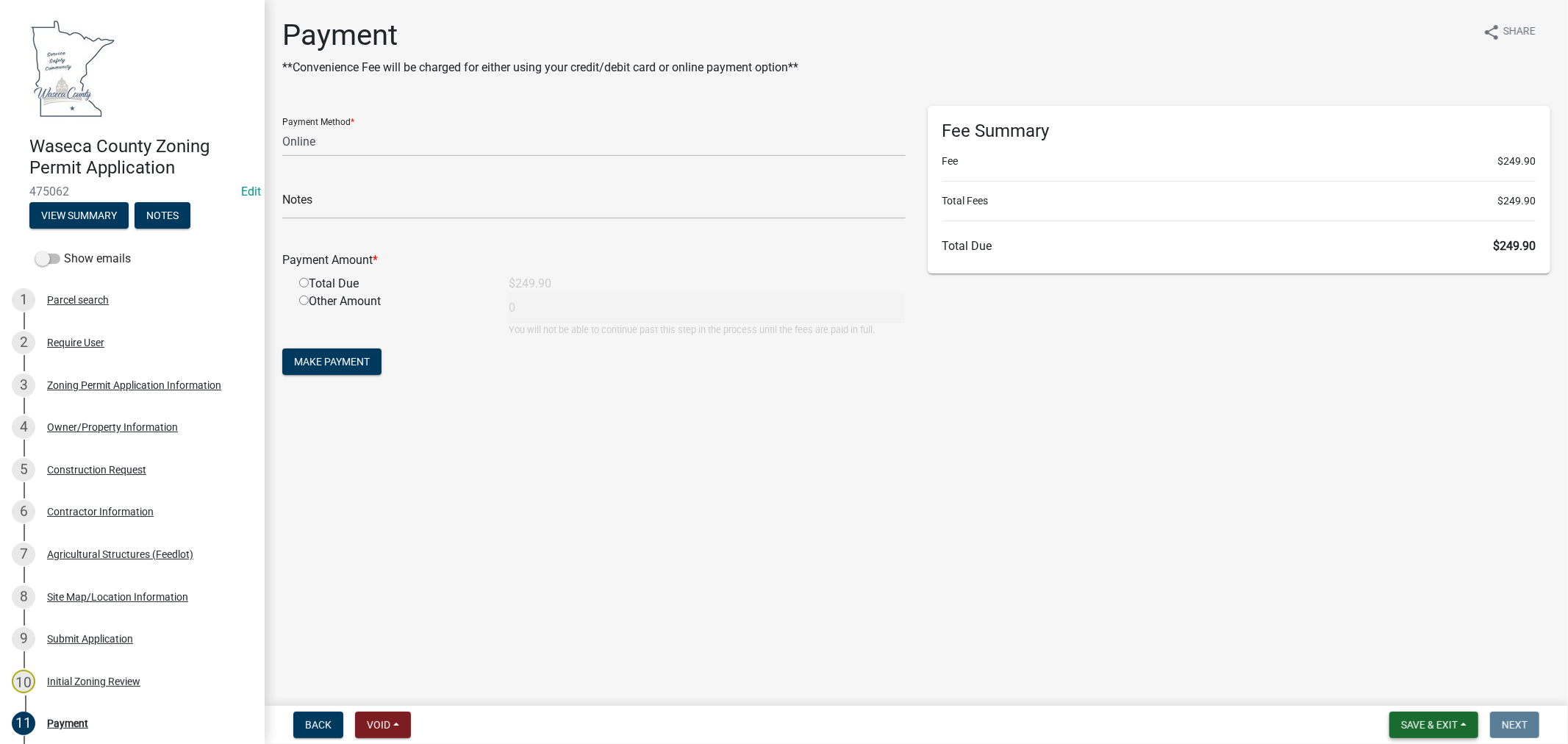
click at [1417, 728] on span "Save & Exit" at bounding box center [1429, 725] width 56 height 12
click at [1422, 693] on button "Save & Exit" at bounding box center [1420, 687] width 118 height 35
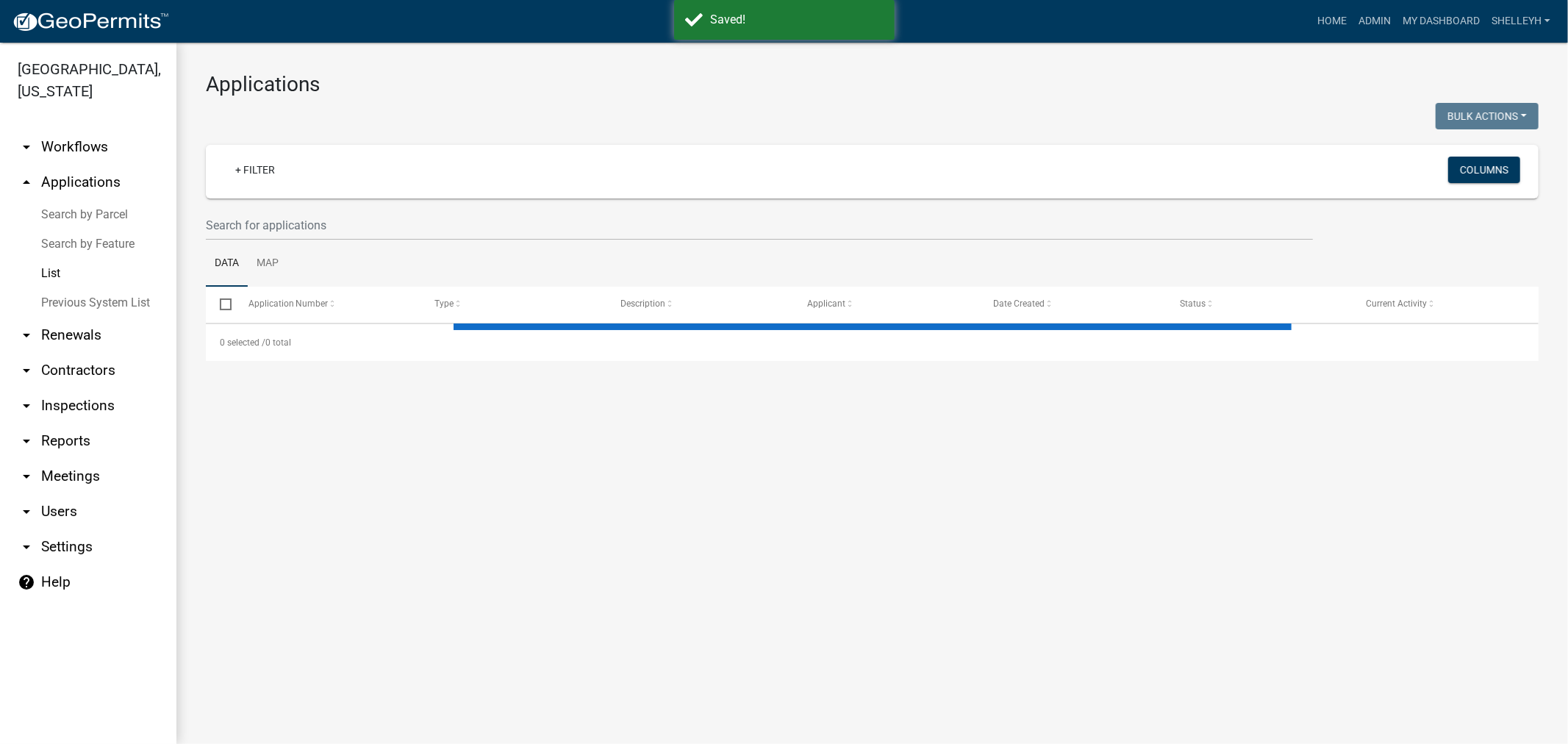
select select "1: 25"
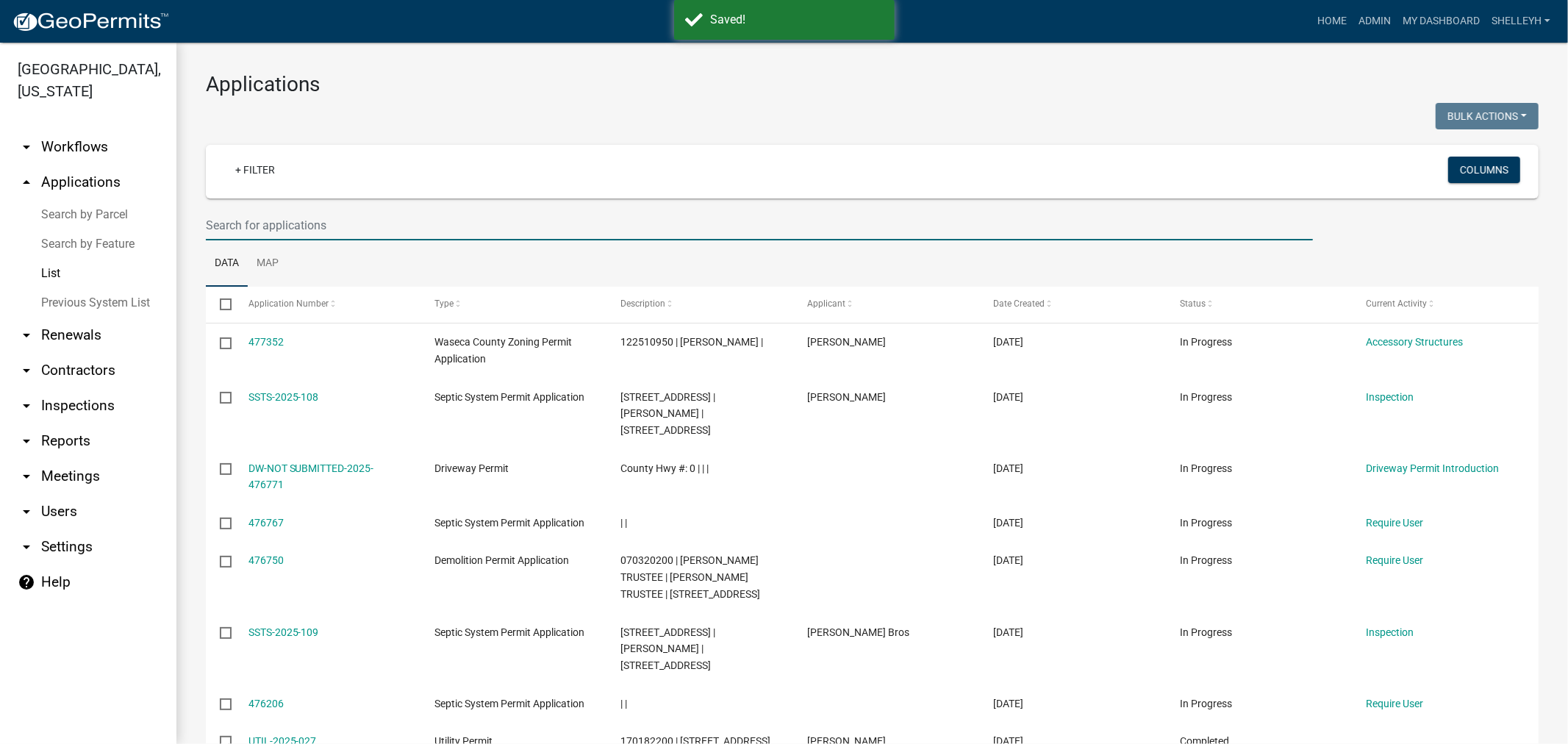
click at [268, 231] on input "text" at bounding box center [759, 225] width 1107 height 30
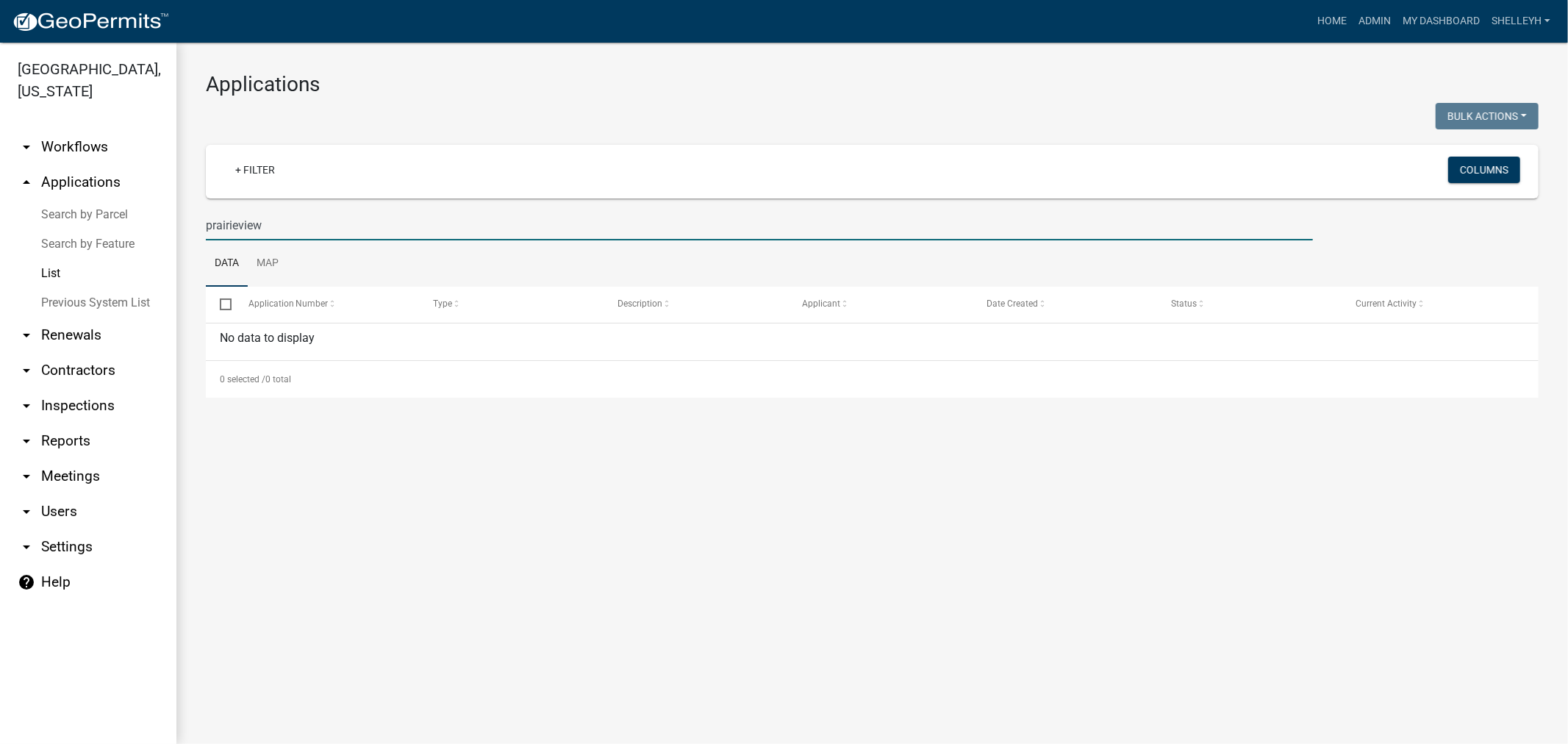
type input "prairieview"
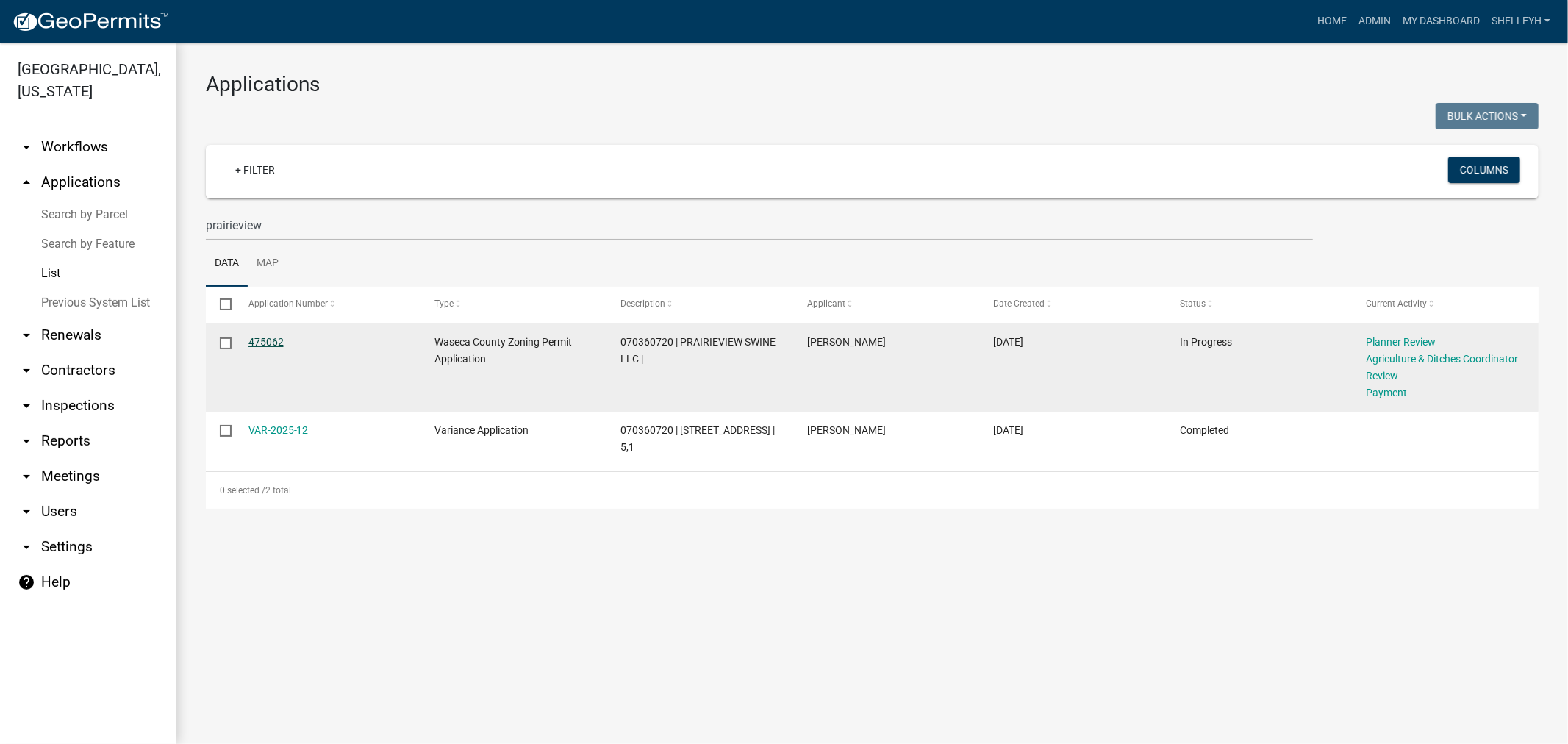
click at [259, 339] on link "475062" at bounding box center [266, 342] width 35 height 12
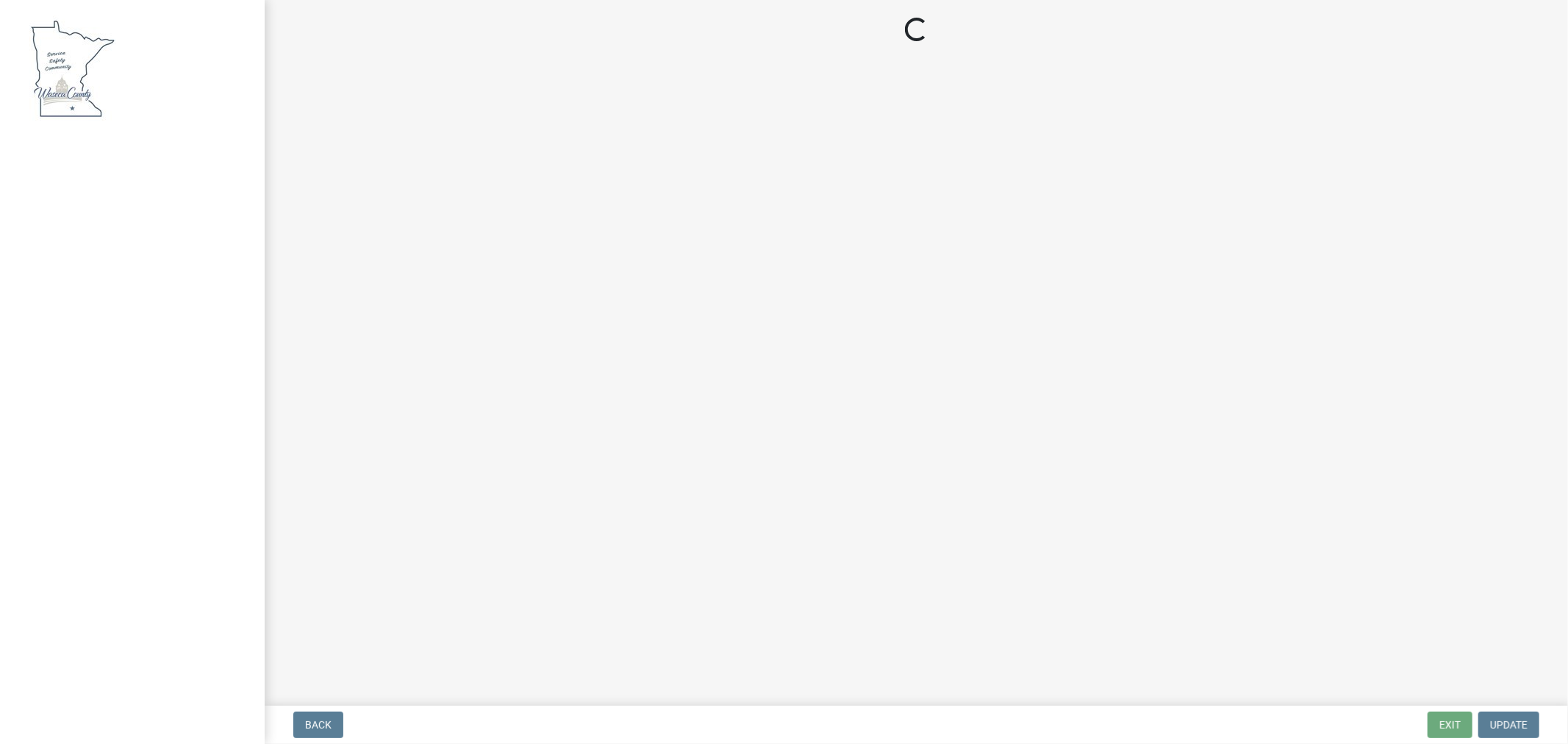
select select "3: 3"
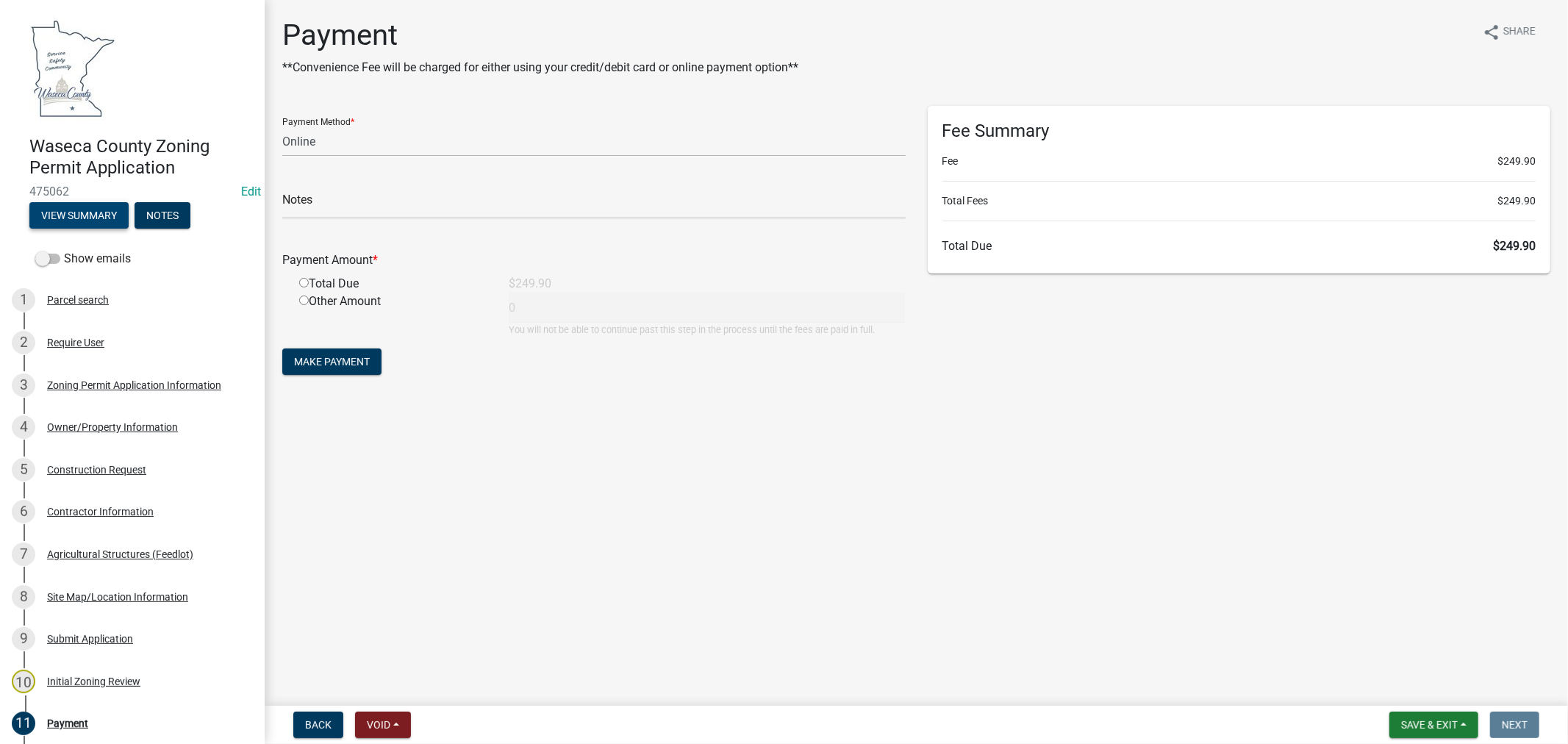
click at [77, 222] on button "View Summary" at bounding box center [78, 215] width 99 height 27
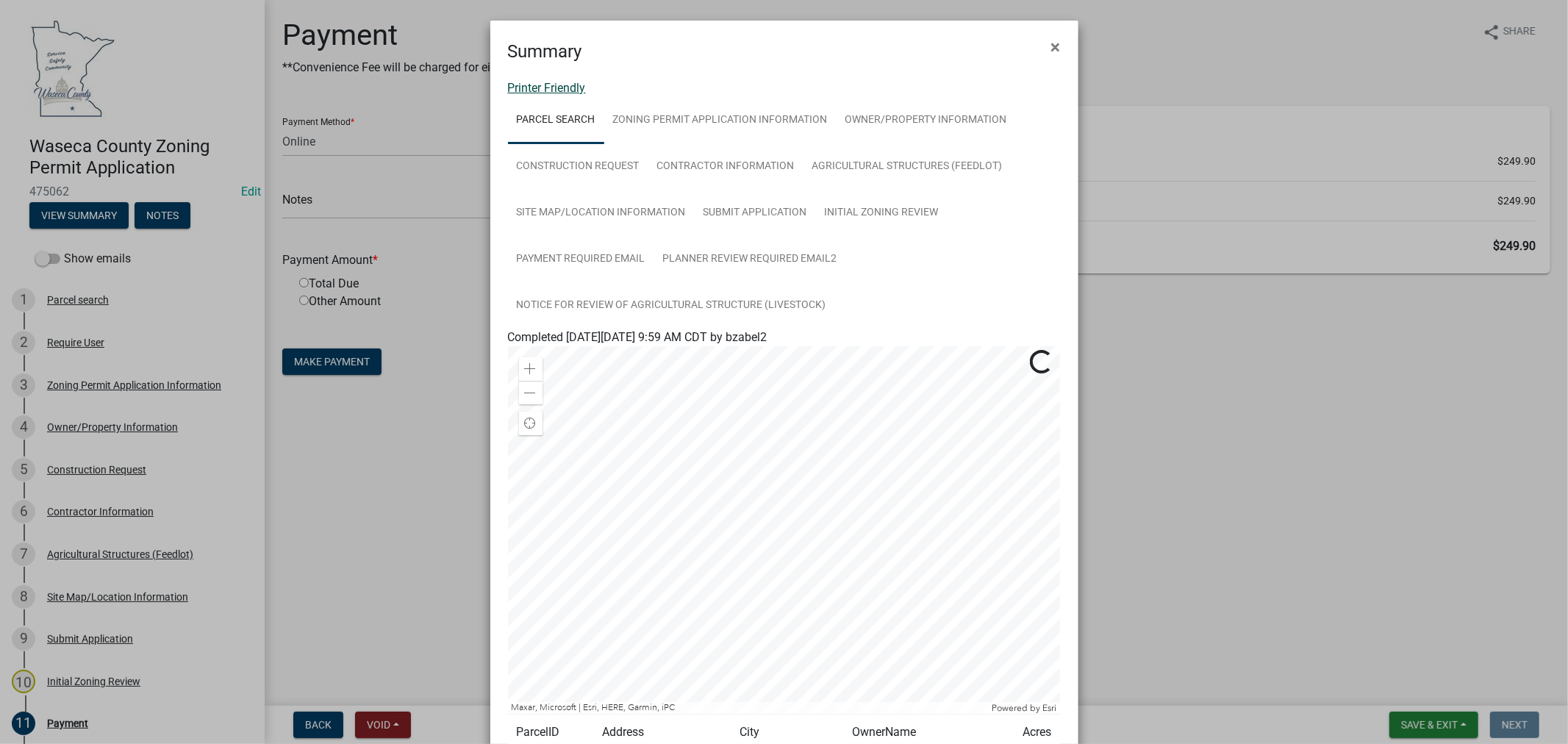
click at [557, 92] on link "Printer Friendly" at bounding box center [547, 87] width 78 height 14
click at [1052, 43] on span "×" at bounding box center [1057, 48] width 10 height 21
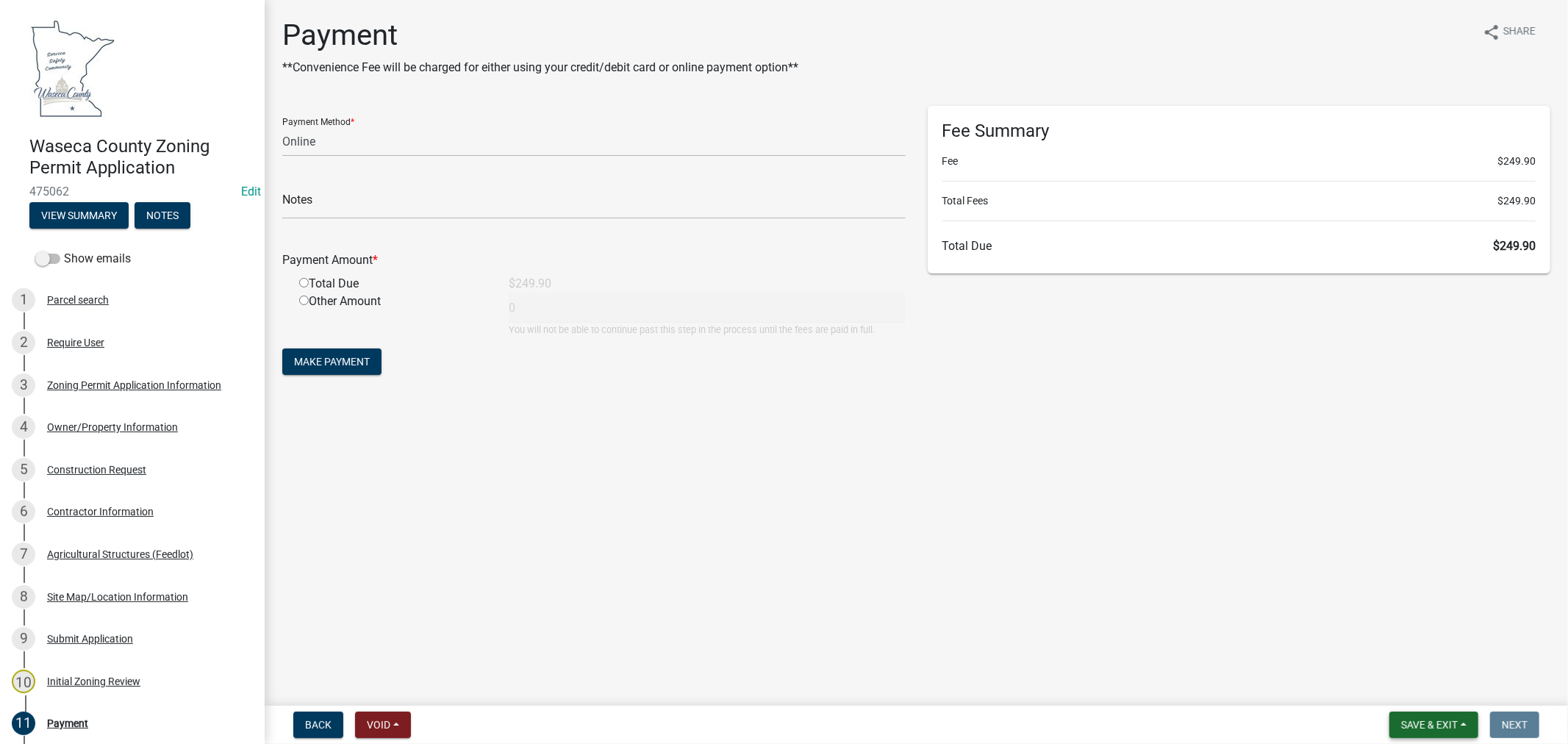
click at [1428, 725] on span "Save & Exit" at bounding box center [1429, 725] width 56 height 12
click at [1393, 688] on button "Save & Exit" at bounding box center [1420, 687] width 118 height 35
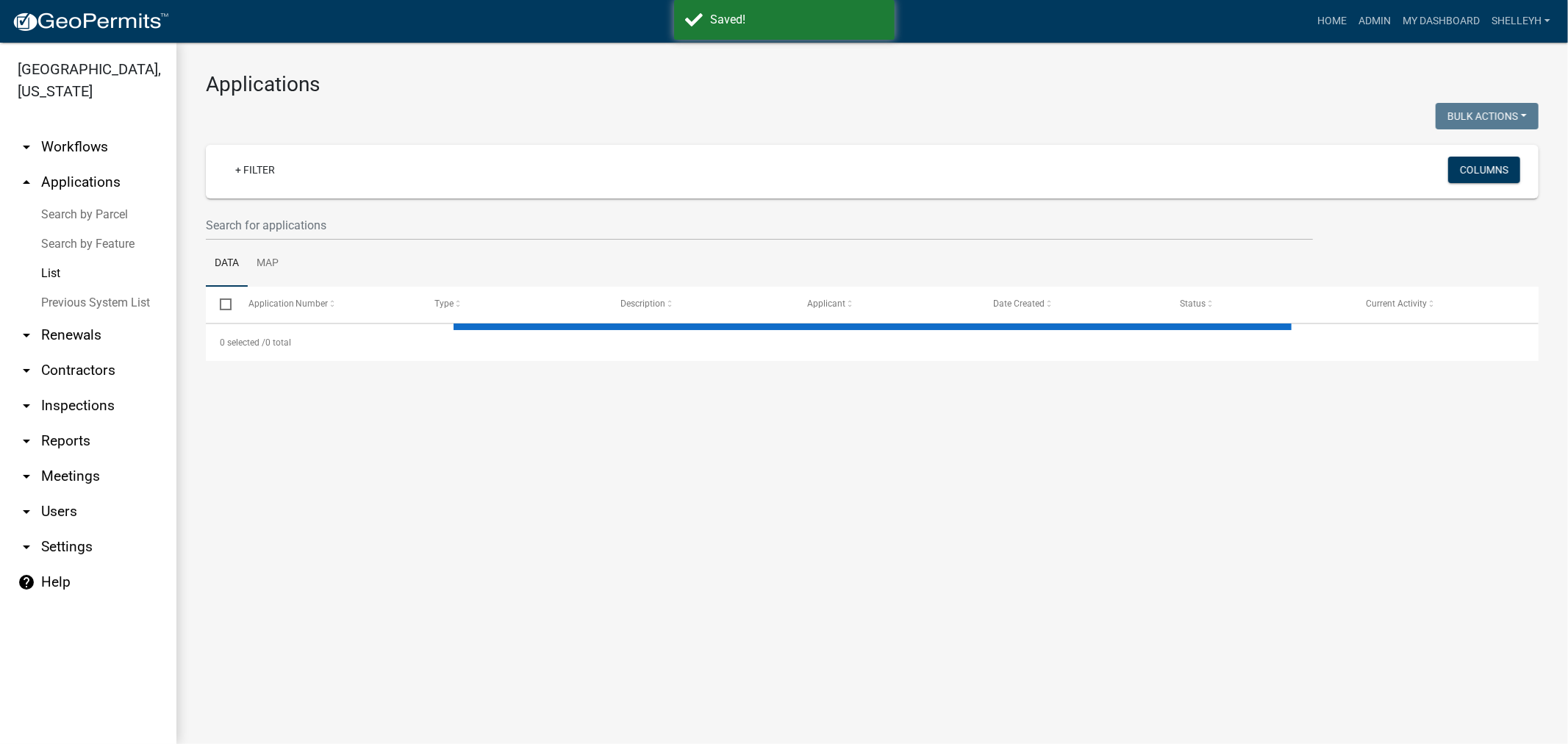
select select "1: 25"
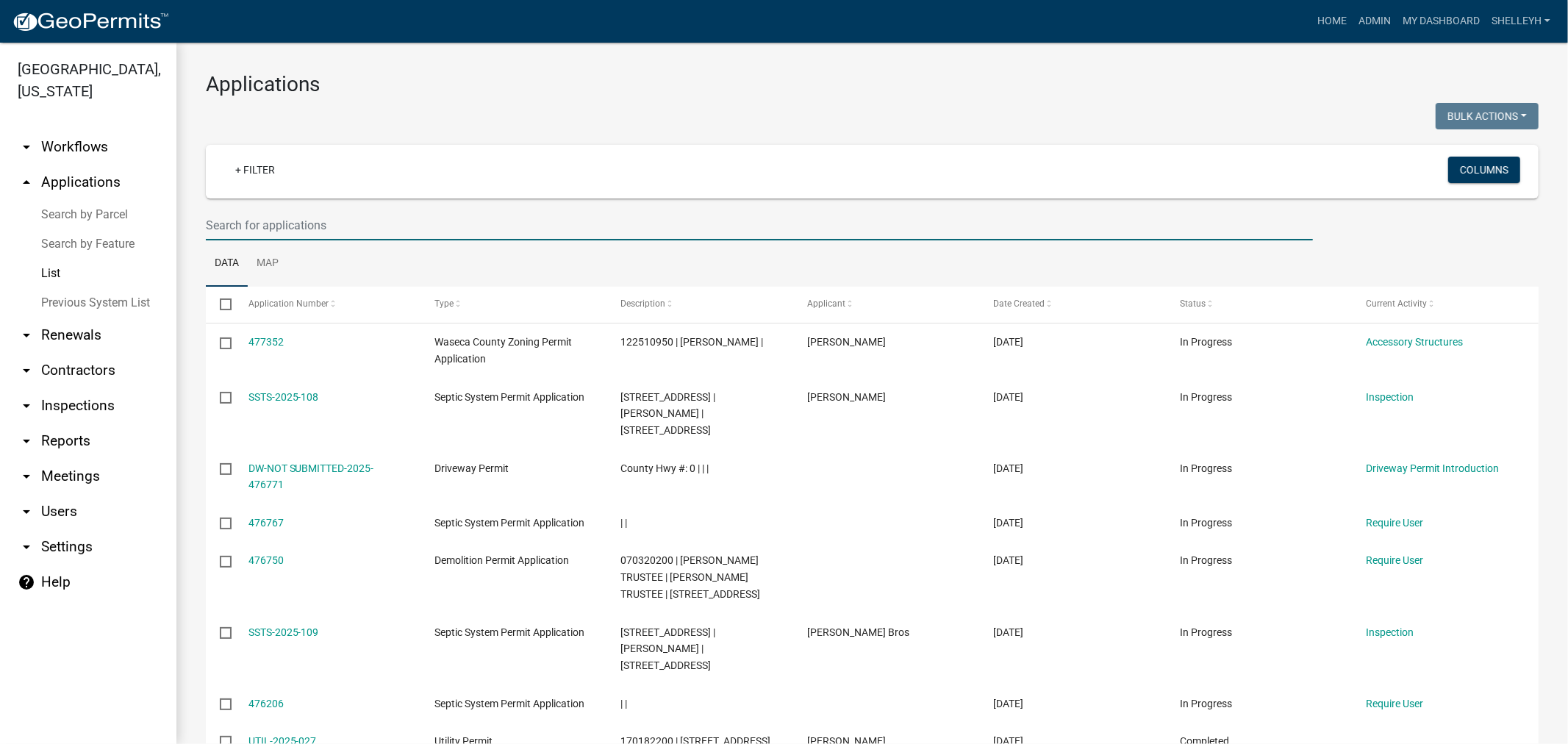
click at [296, 220] on input "text" at bounding box center [759, 225] width 1107 height 30
click at [275, 171] on link "+ Filter" at bounding box center [255, 169] width 63 height 27
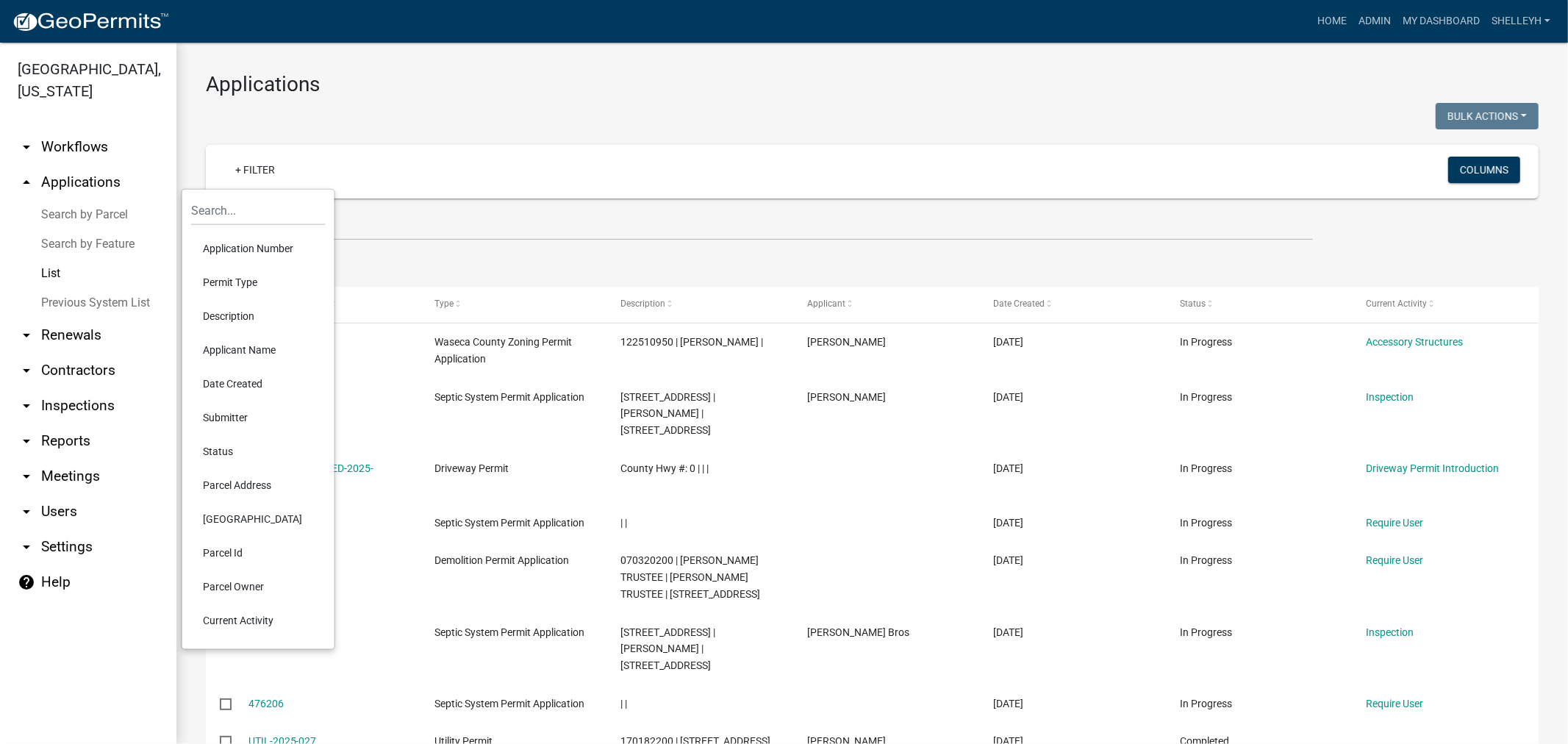
click at [244, 285] on li "Permit Type" at bounding box center [258, 282] width 135 height 34
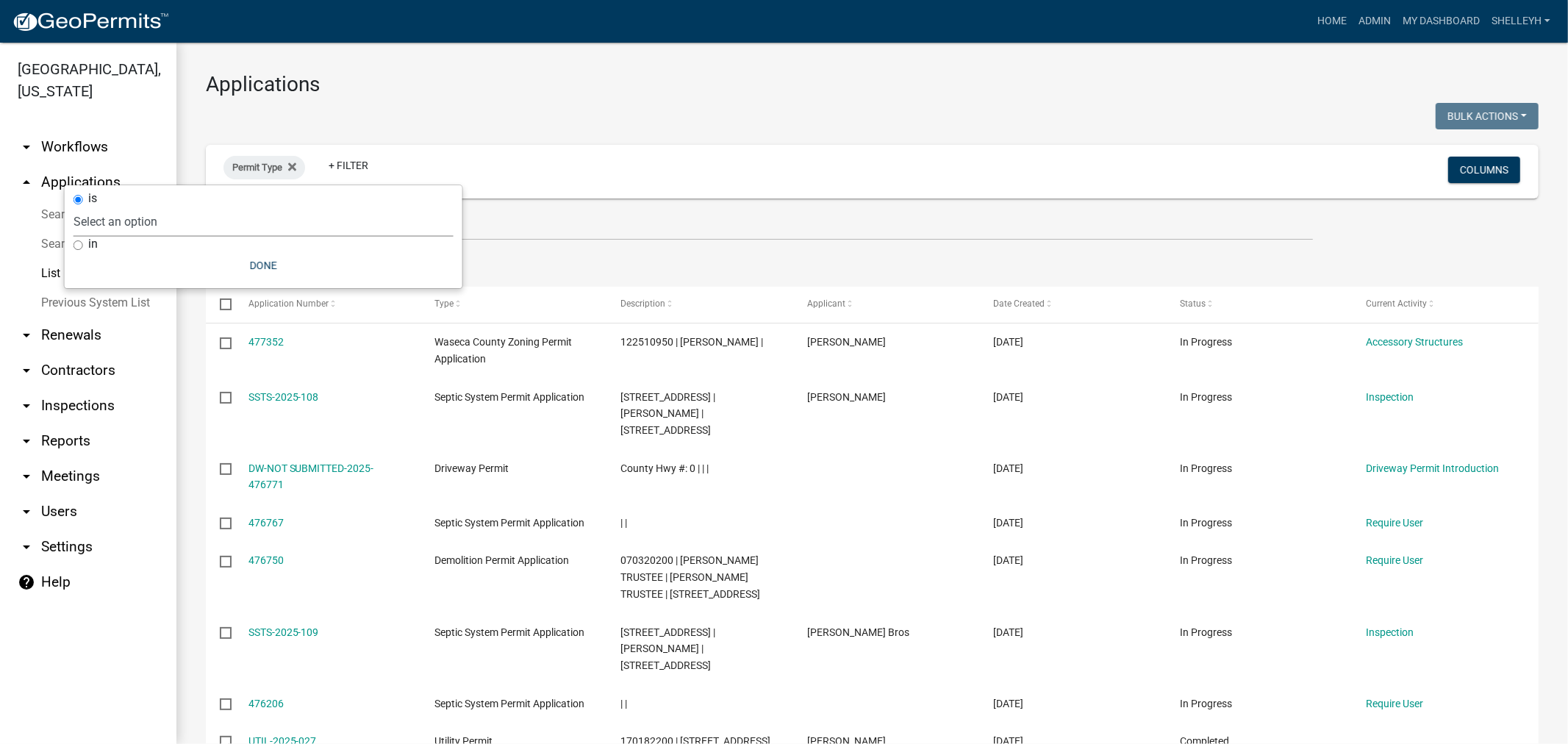
click at [137, 223] on select "Select an option Cannabis Registration Form Conditional Use Application Demolit…" at bounding box center [263, 221] width 380 height 30
select select "0aceb86a-61e5-42b5-9a5d-8b96b052dee2"
click at [142, 206] on select "Select an option Cannabis Registration Form Conditional Use Application Demolit…" at bounding box center [263, 221] width 380 height 30
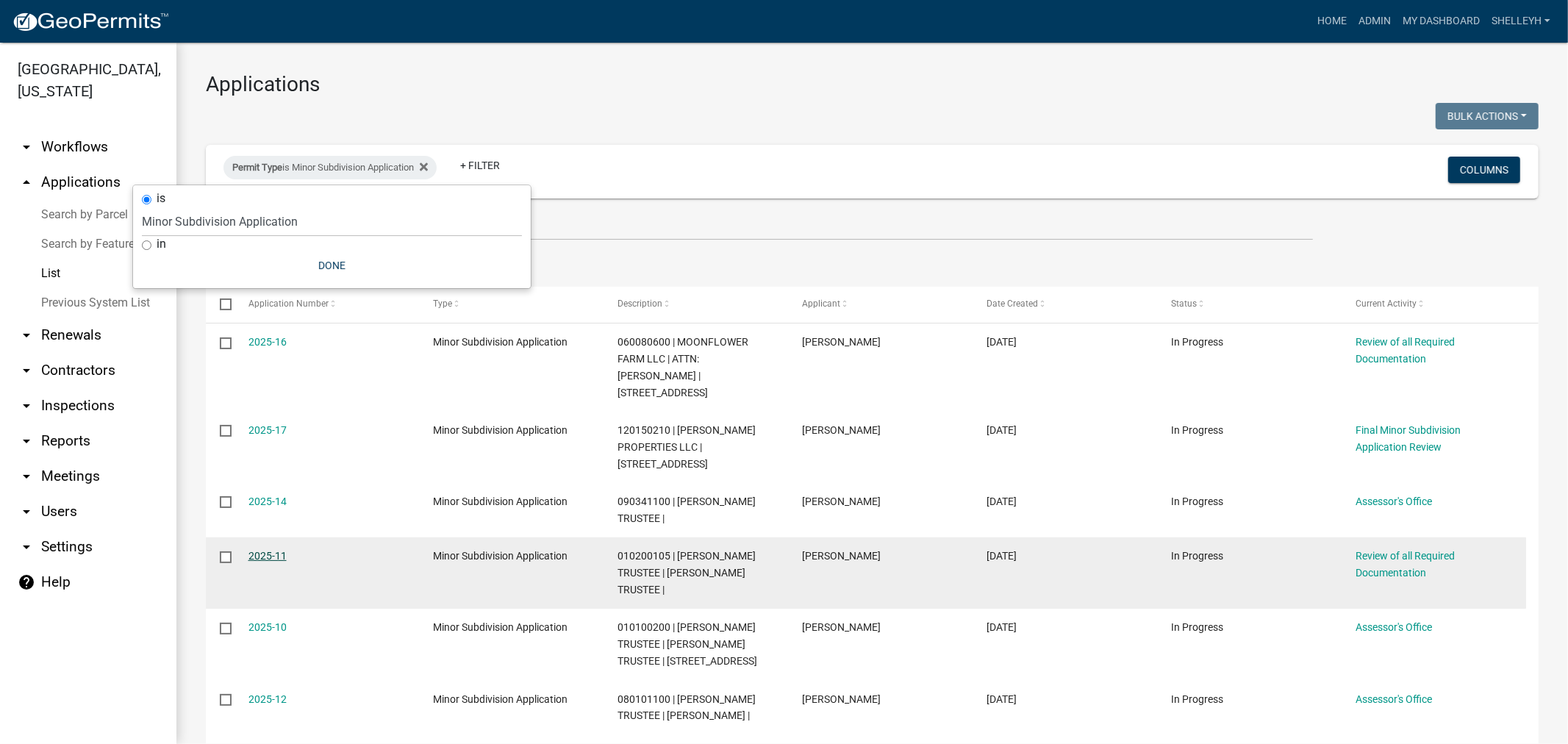
click at [274, 550] on link "2025-11" at bounding box center [267, 555] width 38 height 12
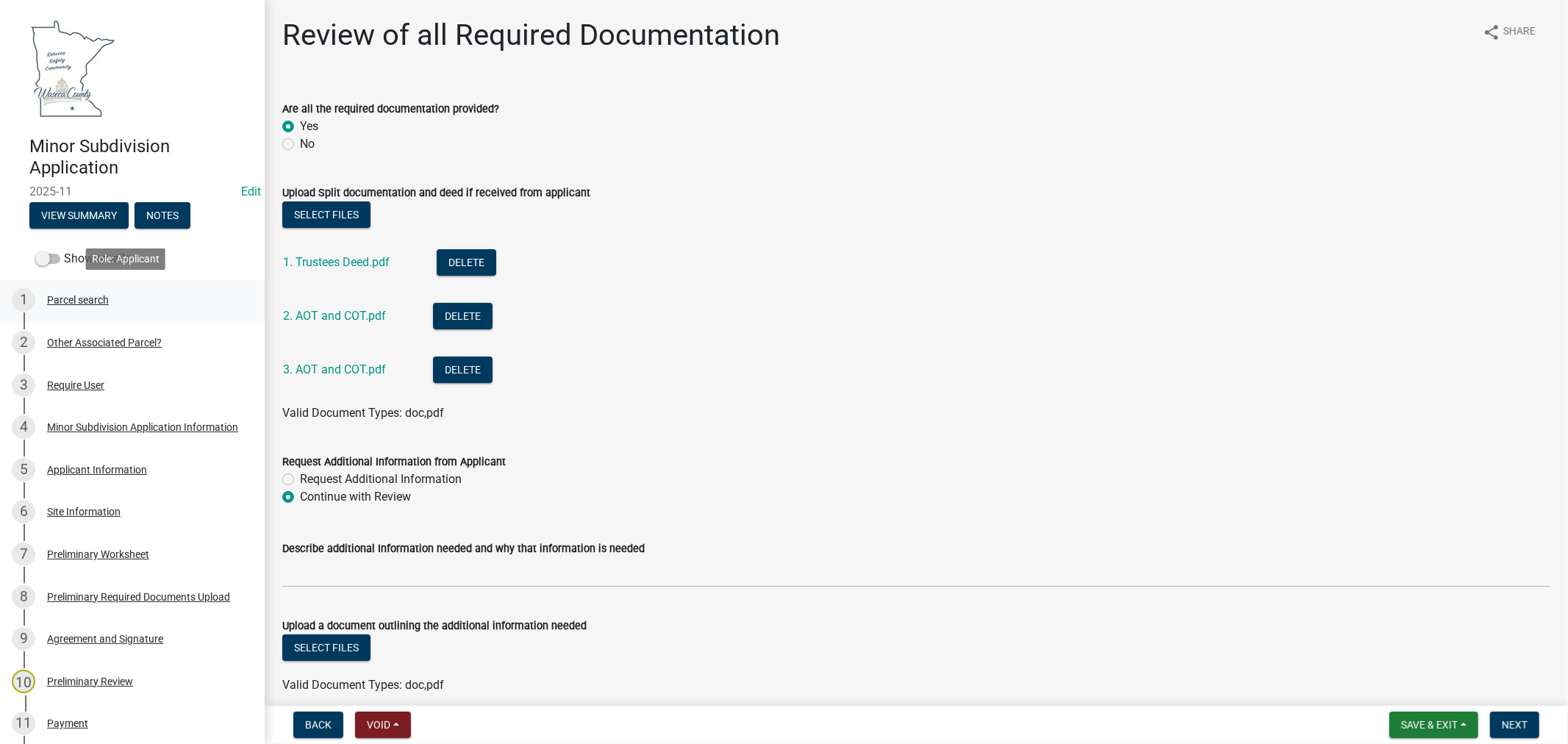
click at [77, 298] on div "Parcel search" at bounding box center [77, 300] width 62 height 10
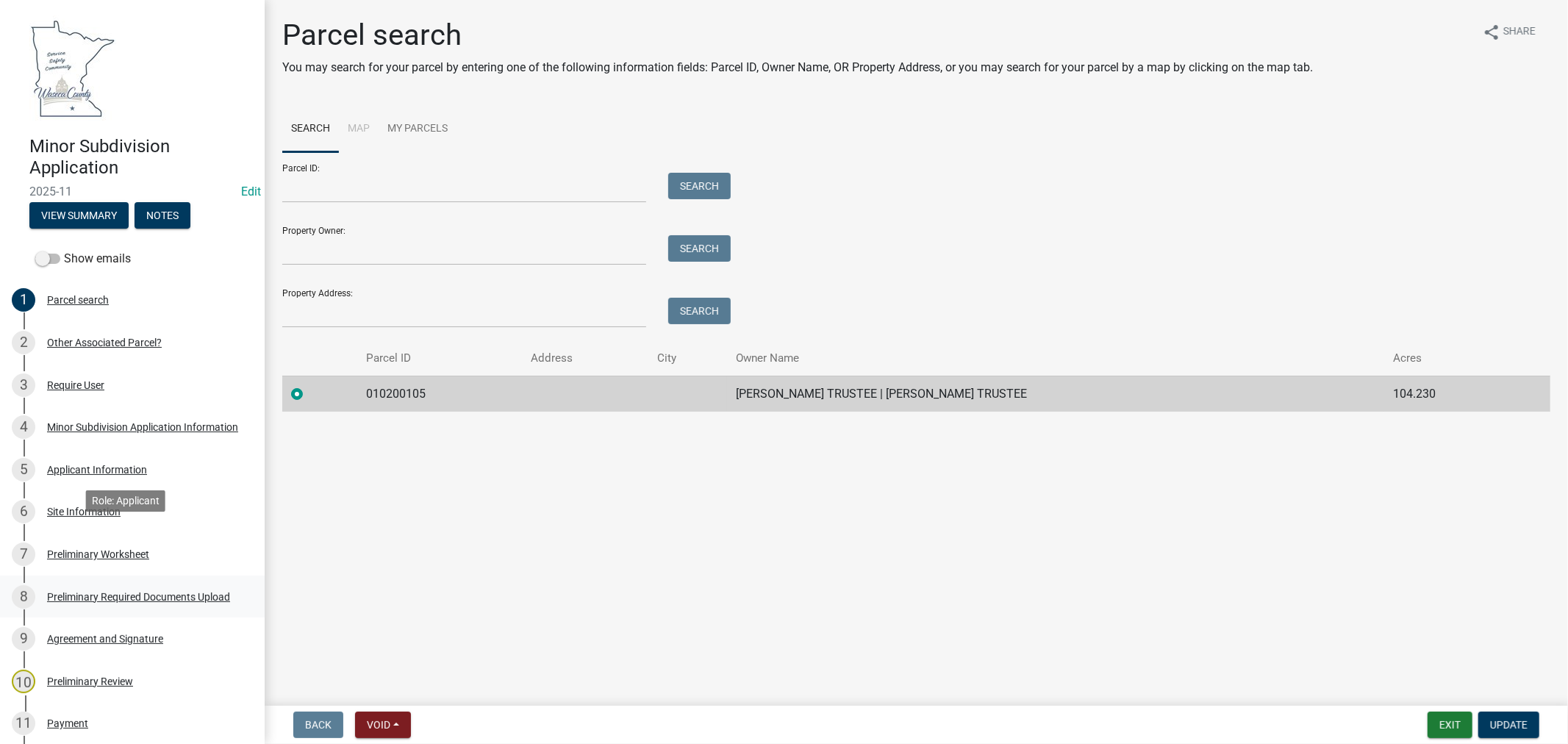
scroll to position [245, 0]
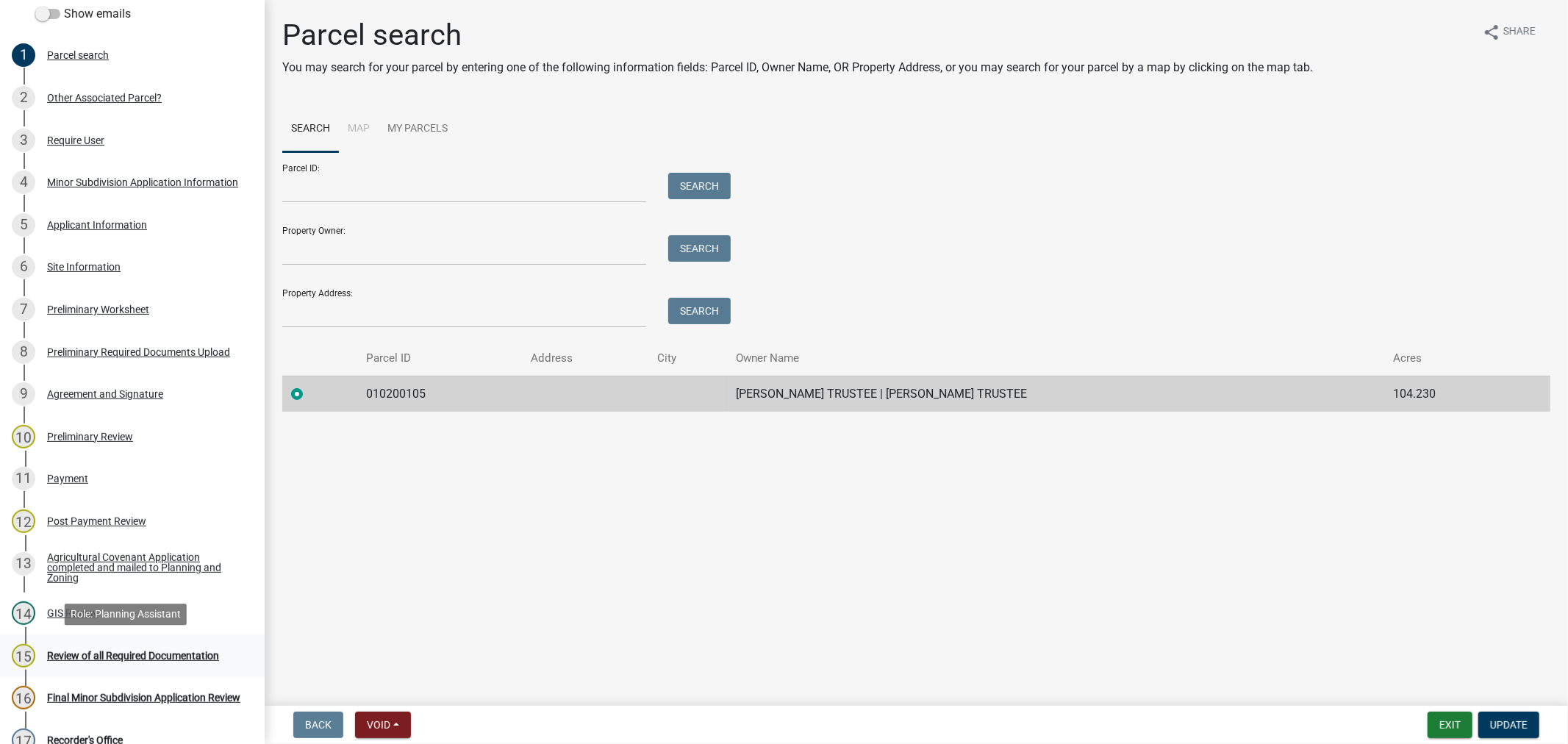
click at [86, 652] on div "Review of all Required Documentation" at bounding box center [132, 655] width 172 height 10
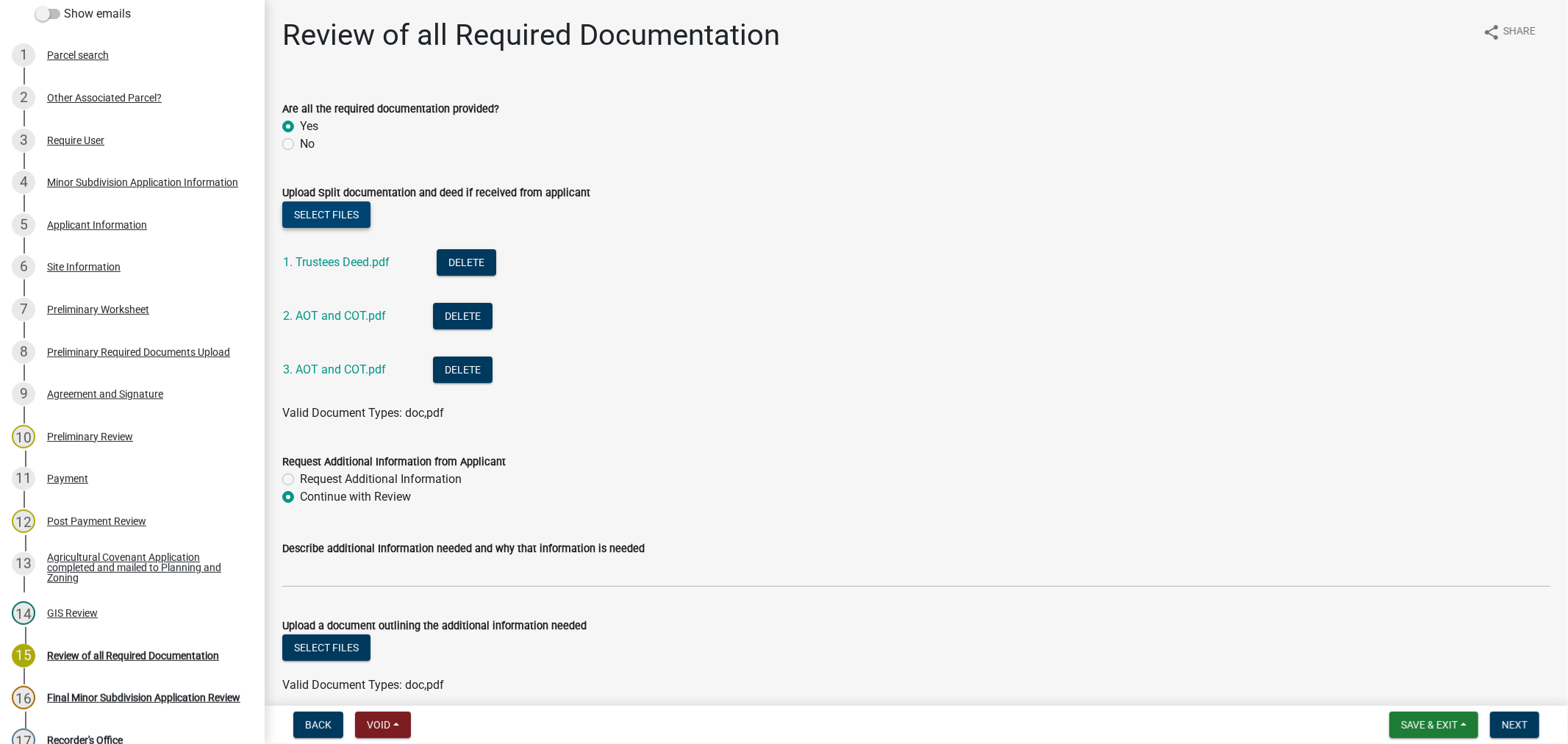
click at [313, 204] on button "Select files" at bounding box center [326, 214] width 88 height 27
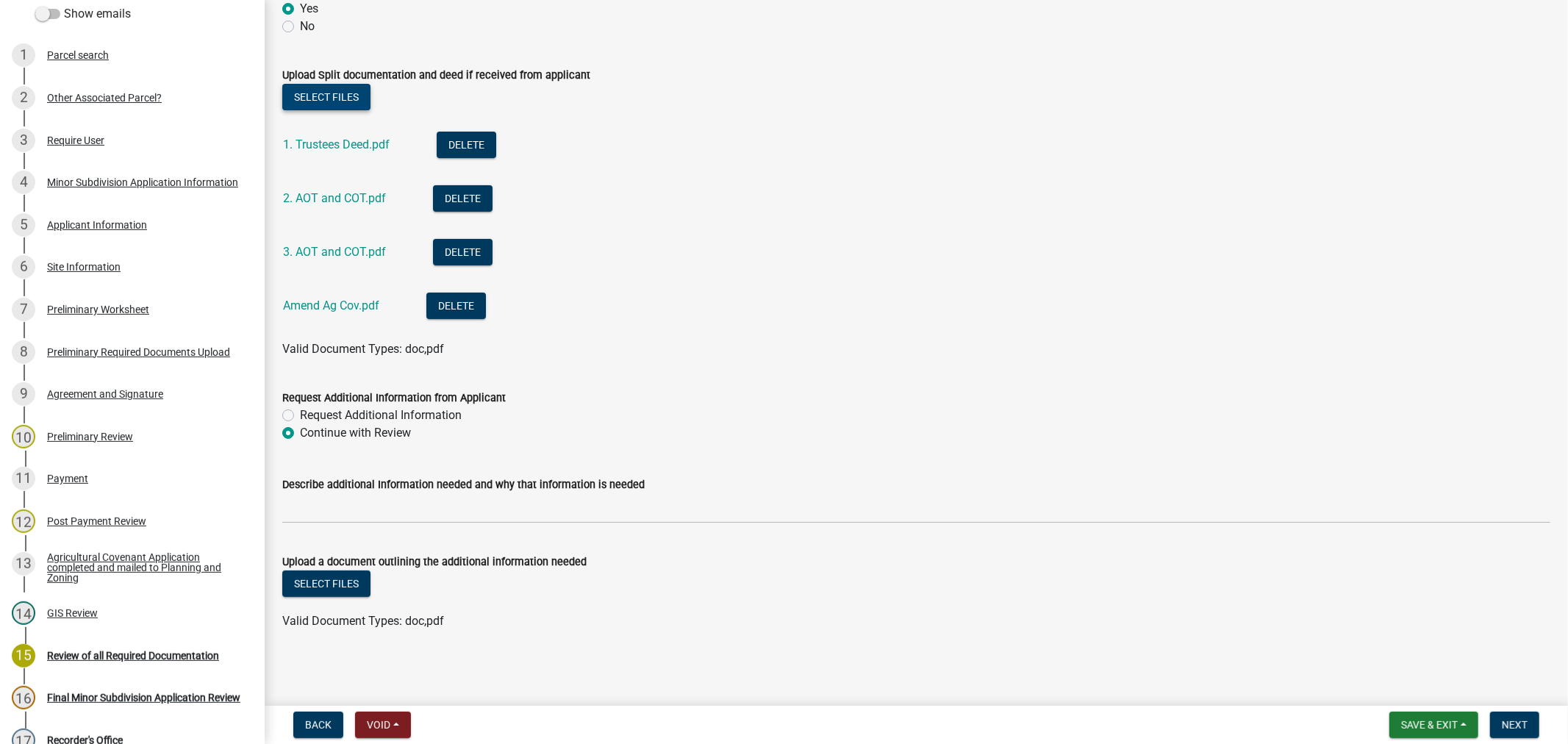
scroll to position [118, 0]
click at [1517, 732] on button "Next" at bounding box center [1515, 724] width 49 height 27
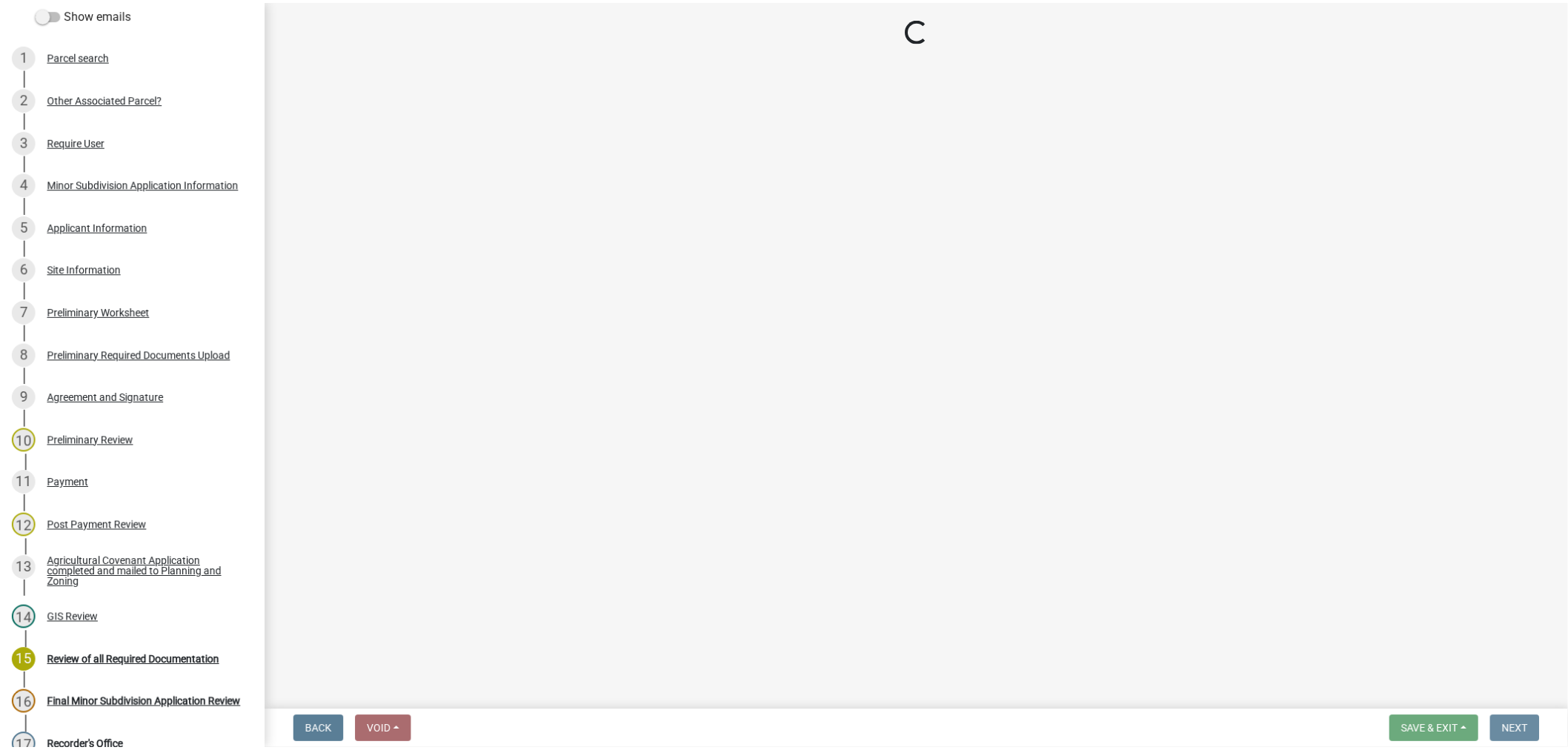
scroll to position [0, 0]
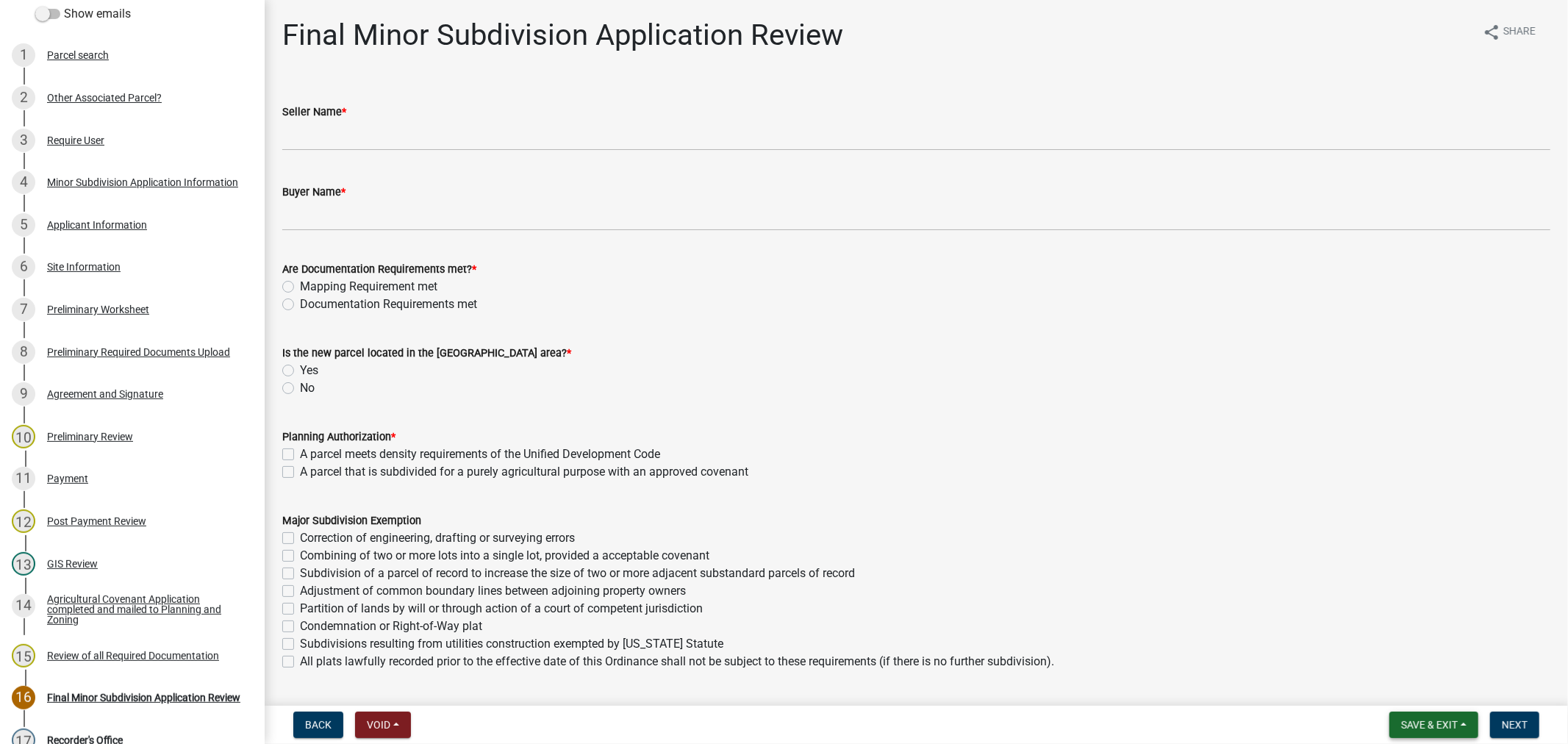
click at [1438, 727] on span "Save & Exit" at bounding box center [1429, 725] width 56 height 12
click at [1408, 688] on button "Save & Exit" at bounding box center [1420, 687] width 118 height 35
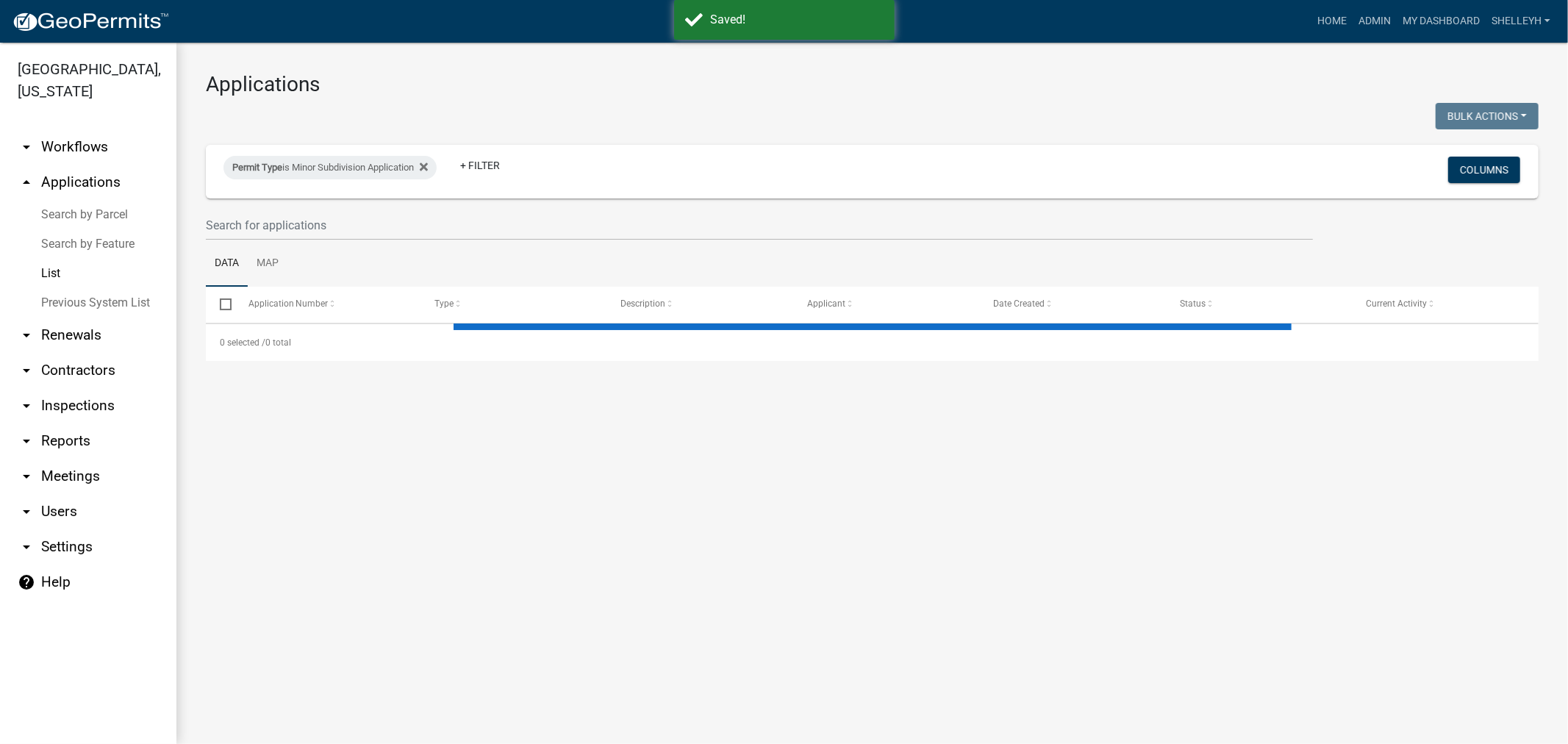
select select "1: 25"
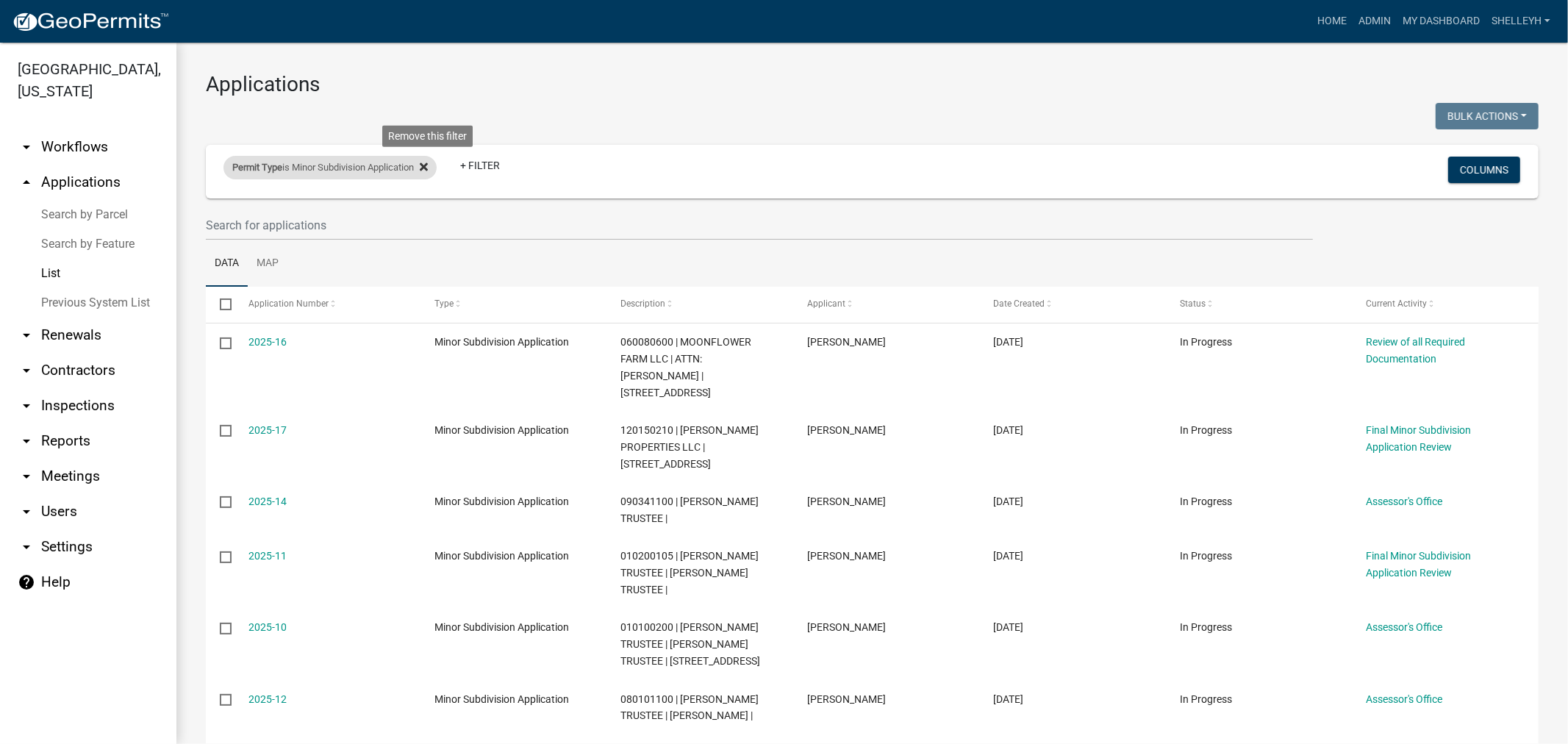
click at [428, 164] on icon at bounding box center [424, 166] width 8 height 8
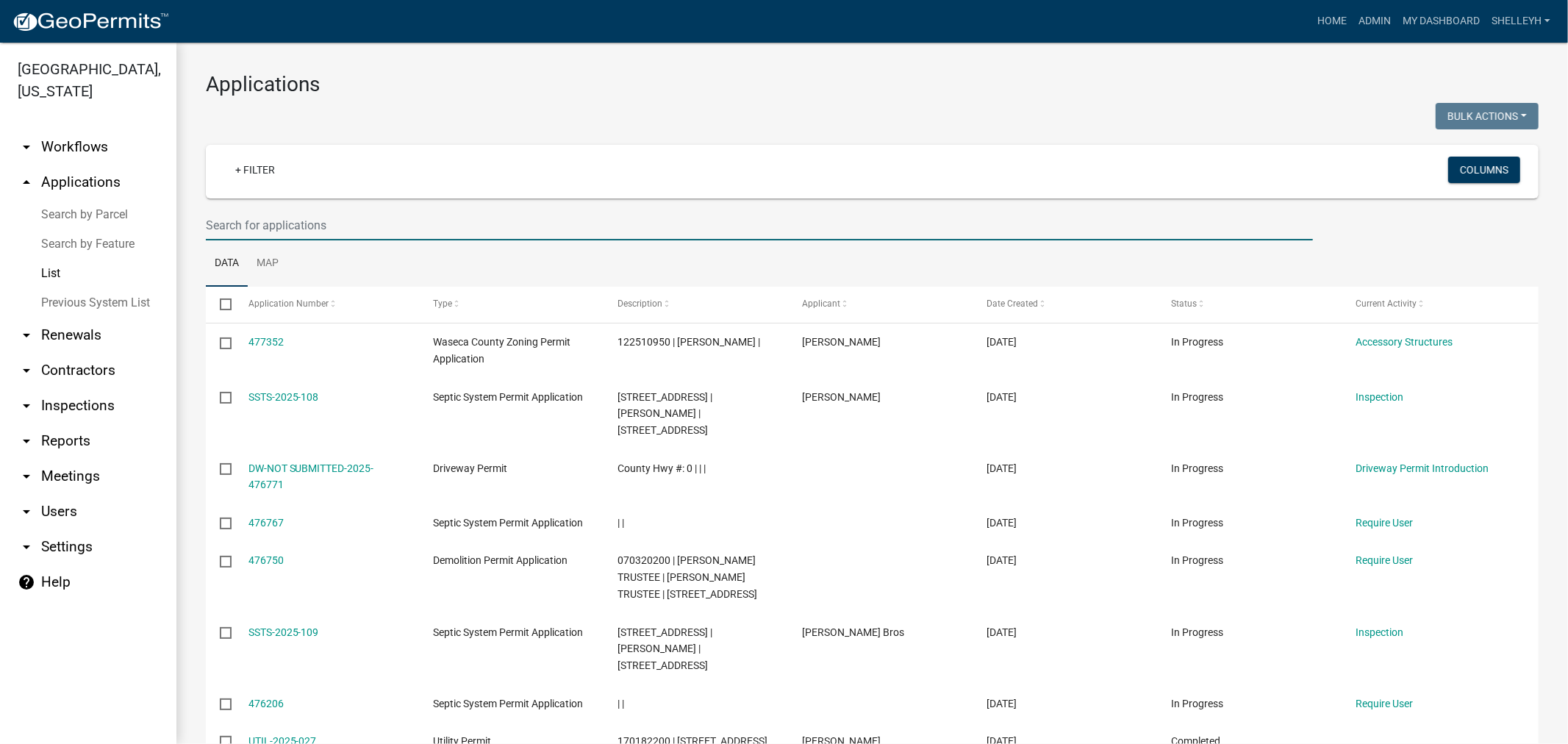
click at [311, 222] on input "text" at bounding box center [759, 225] width 1107 height 30
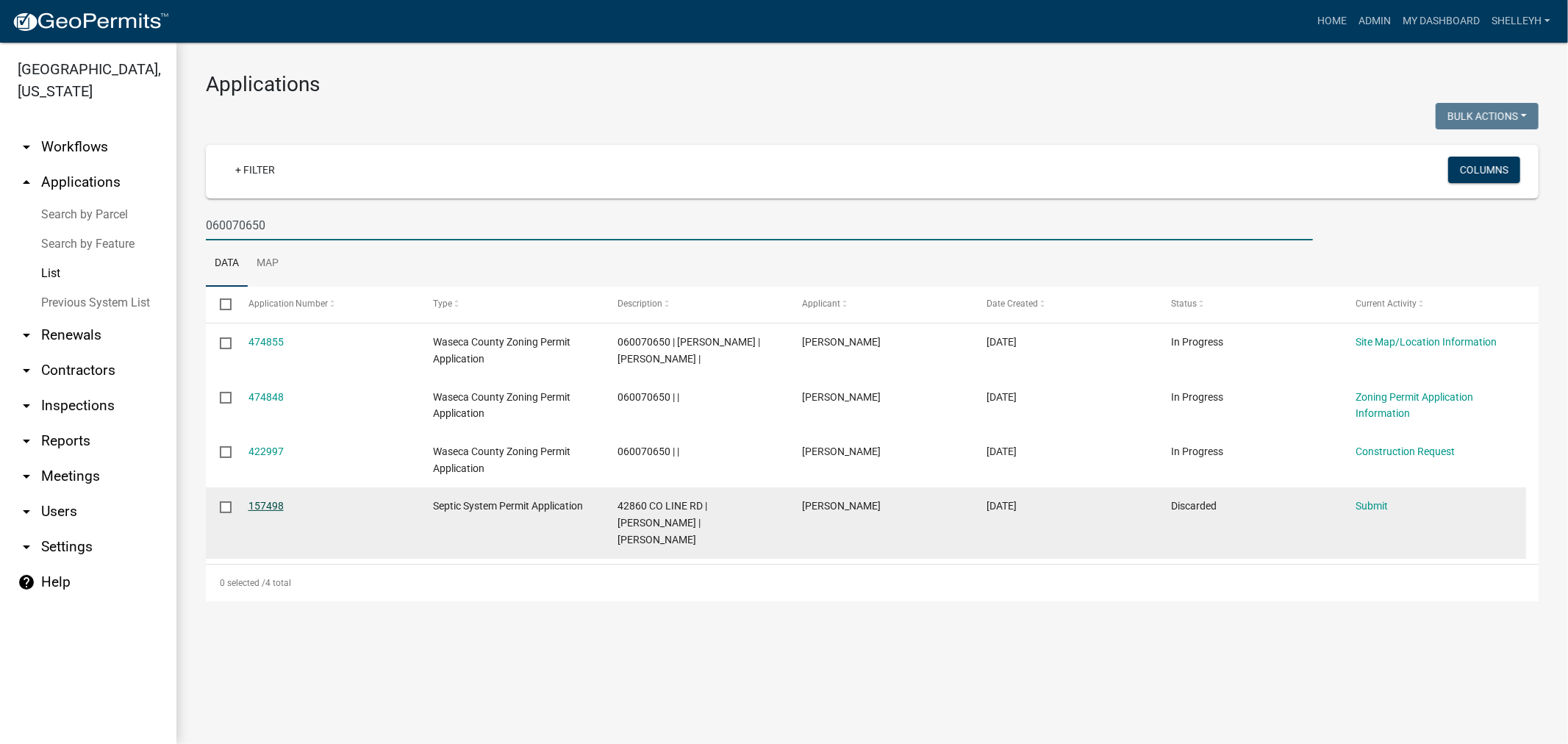
type input "060070650"
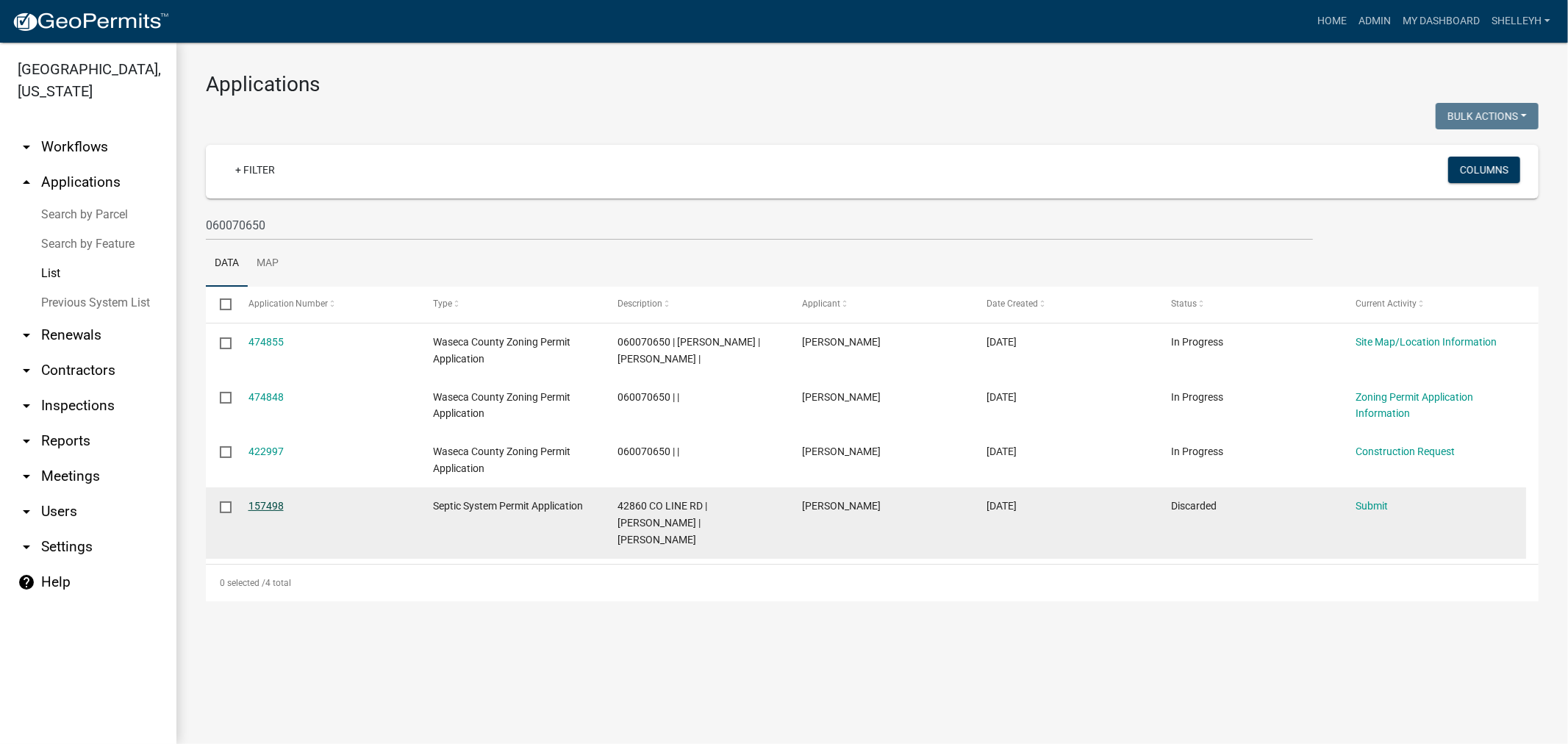
click at [254, 509] on link "157498" at bounding box center [266, 505] width 35 height 12
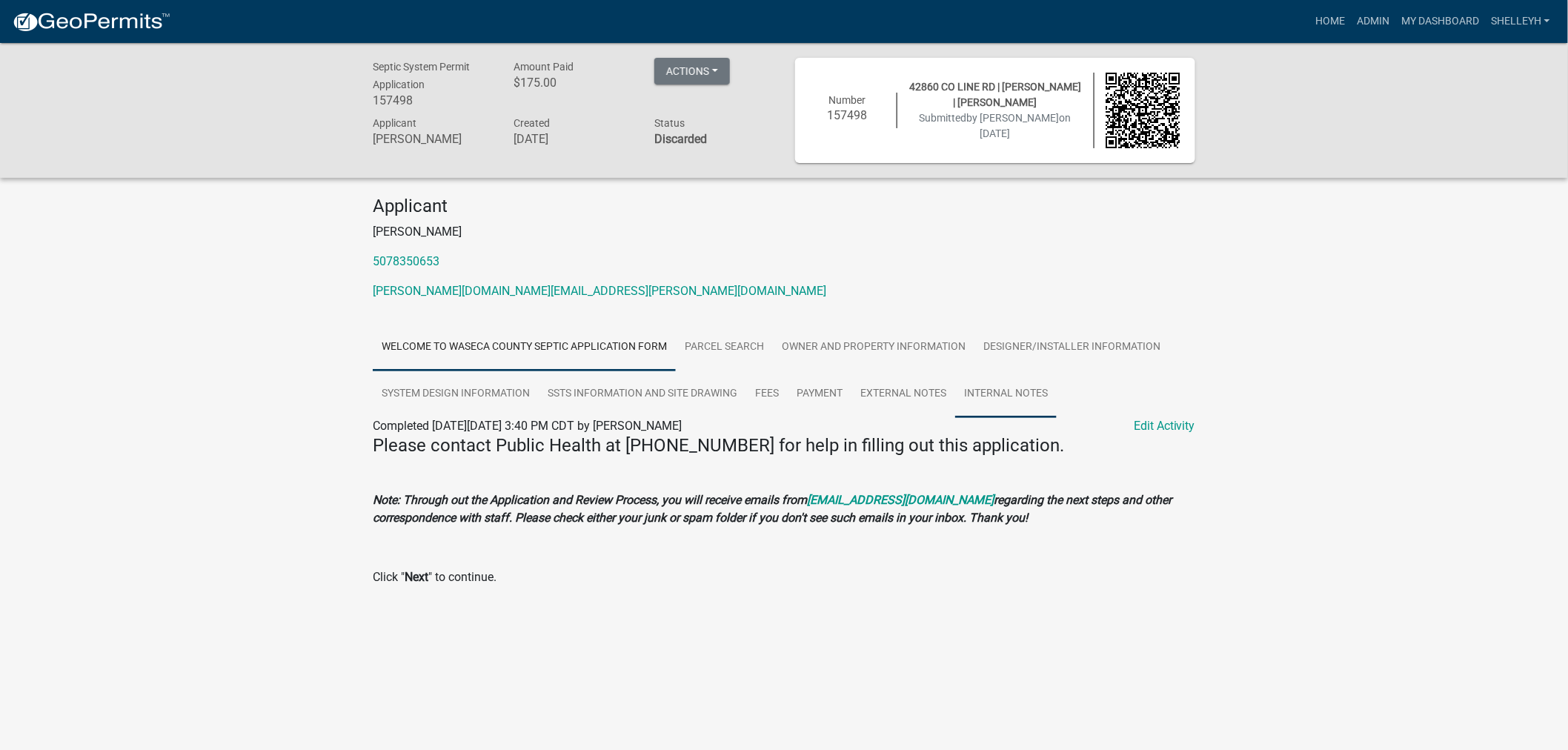
click at [1018, 386] on link "Internal Notes" at bounding box center [1006, 394] width 102 height 47
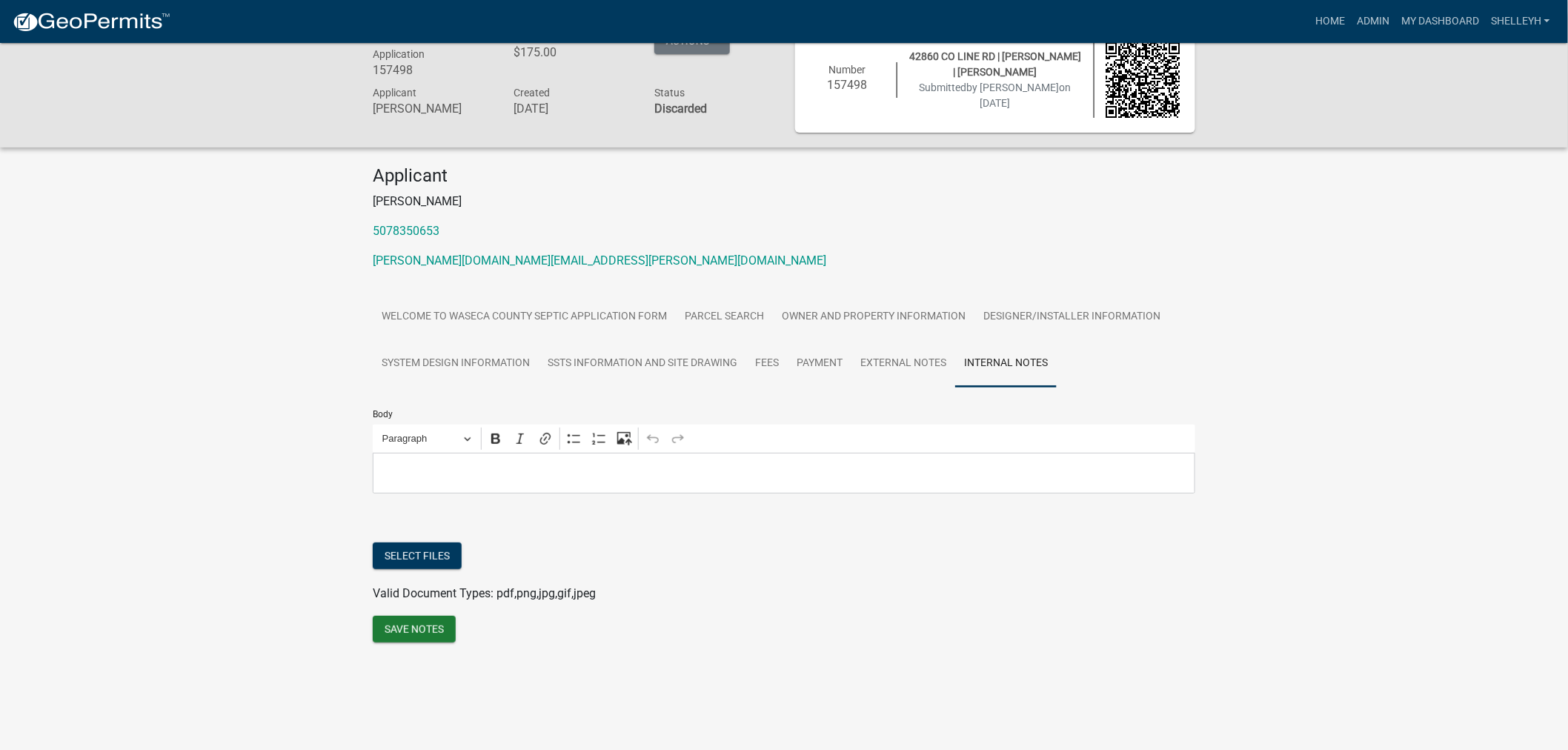
scroll to position [43, 0]
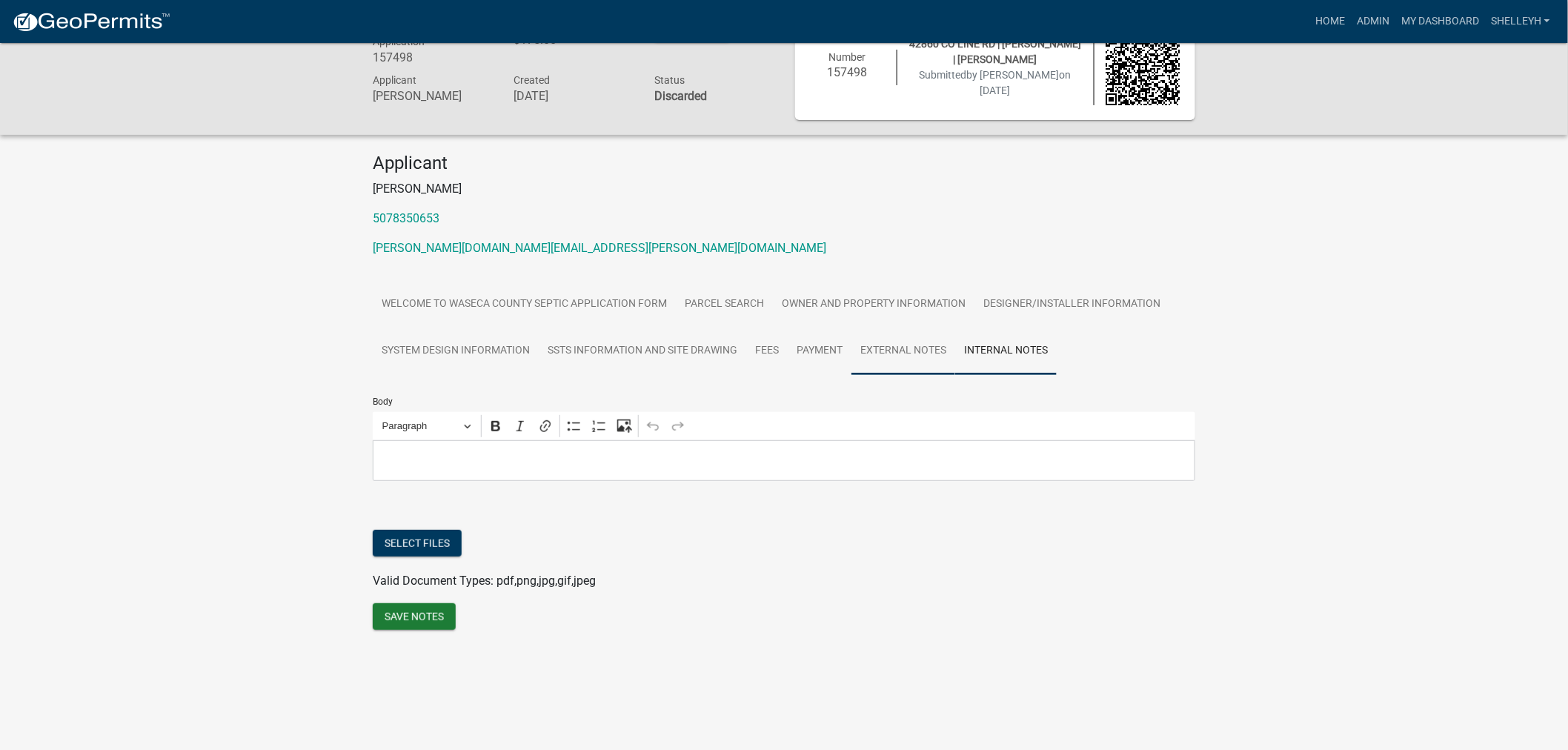
click at [923, 349] on link "External Notes" at bounding box center [903, 351] width 104 height 47
click at [995, 347] on link "Internal Notes" at bounding box center [1006, 351] width 102 height 47
click at [913, 346] on link "External Notes" at bounding box center [903, 351] width 104 height 47
click at [845, 299] on link "Owner and Property Information" at bounding box center [874, 304] width 202 height 47
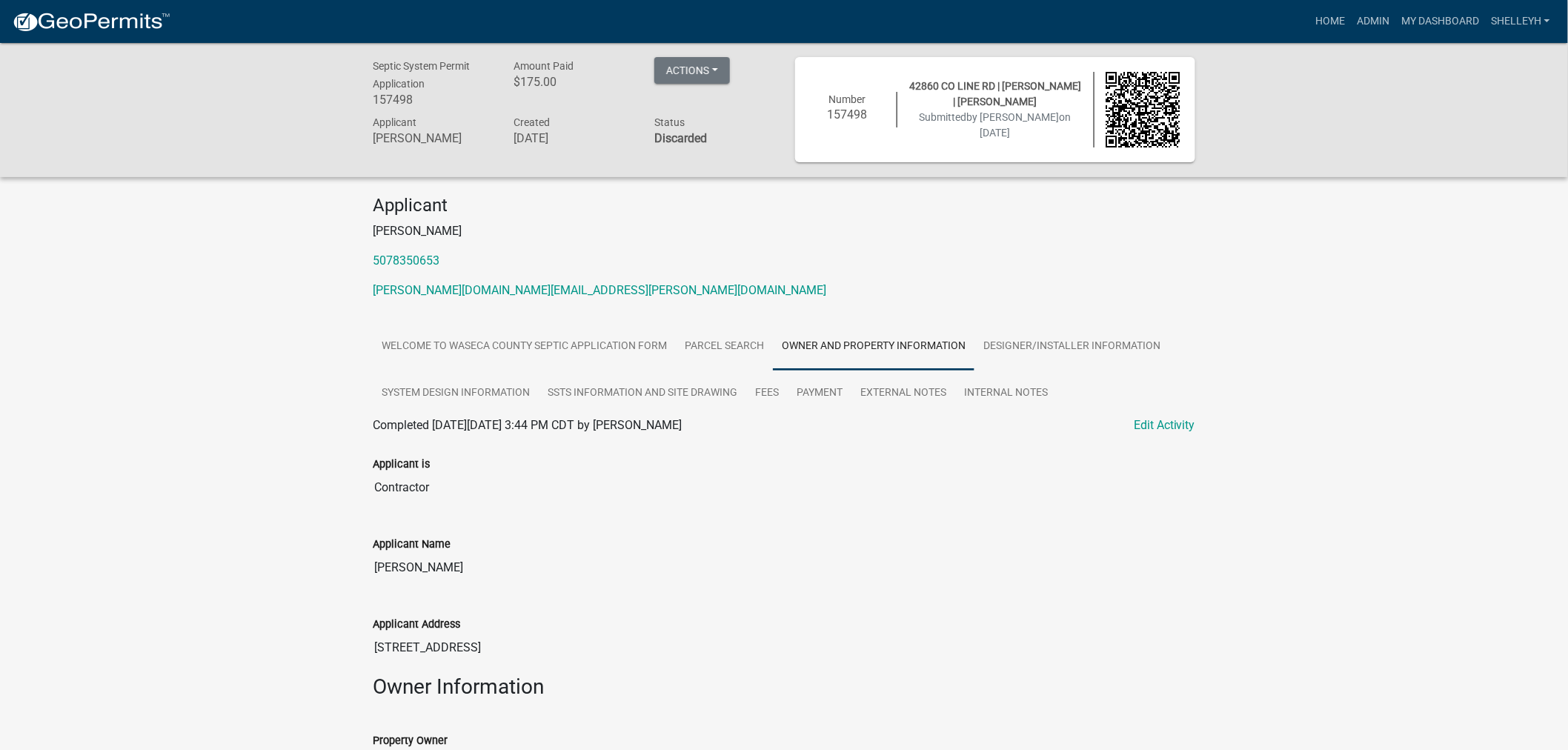
scroll to position [0, 0]
click at [1072, 345] on link "Designer/Installer Information" at bounding box center [1072, 347] width 195 height 47
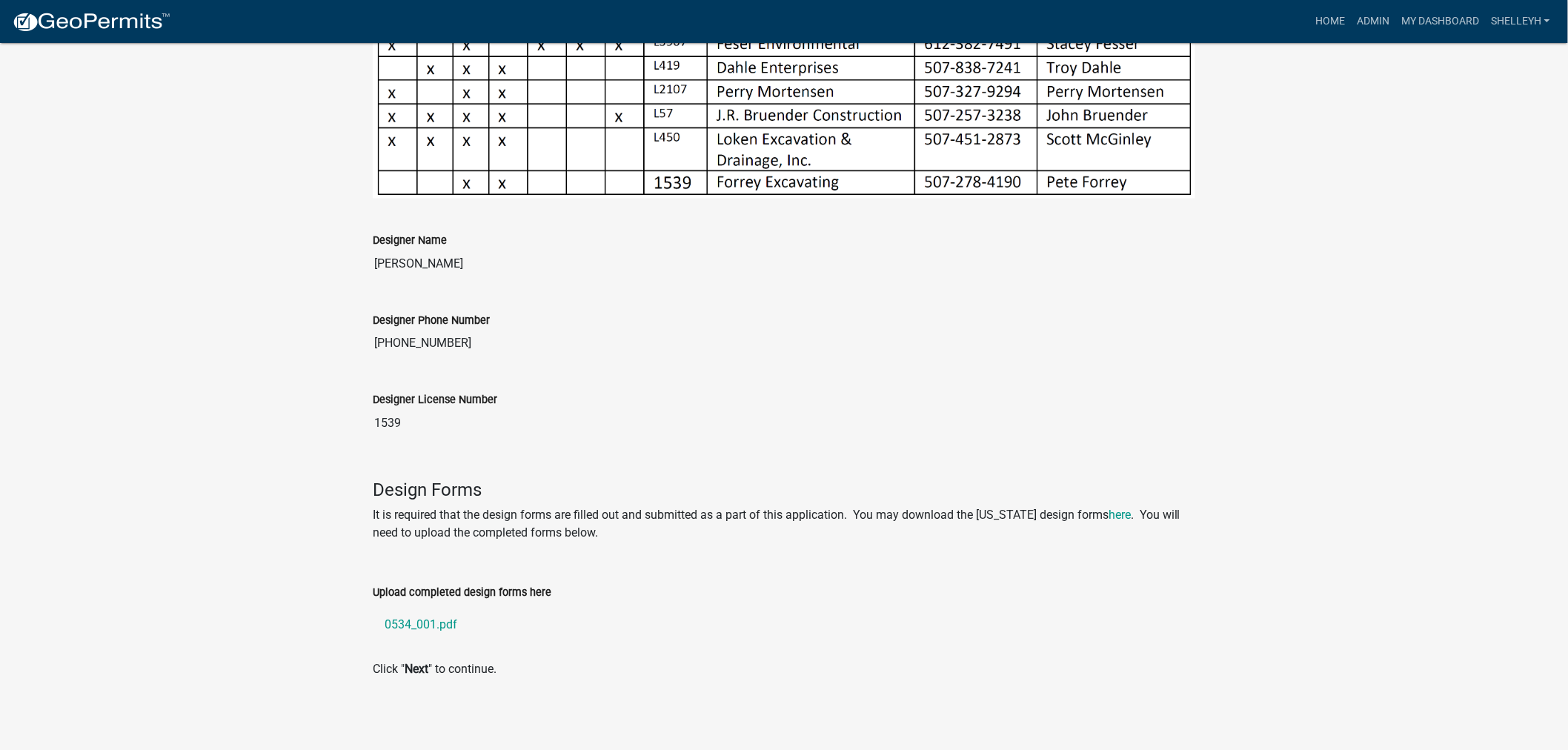
scroll to position [842, 0]
click at [427, 620] on link "0534_001.pdf" at bounding box center [784, 622] width 823 height 36
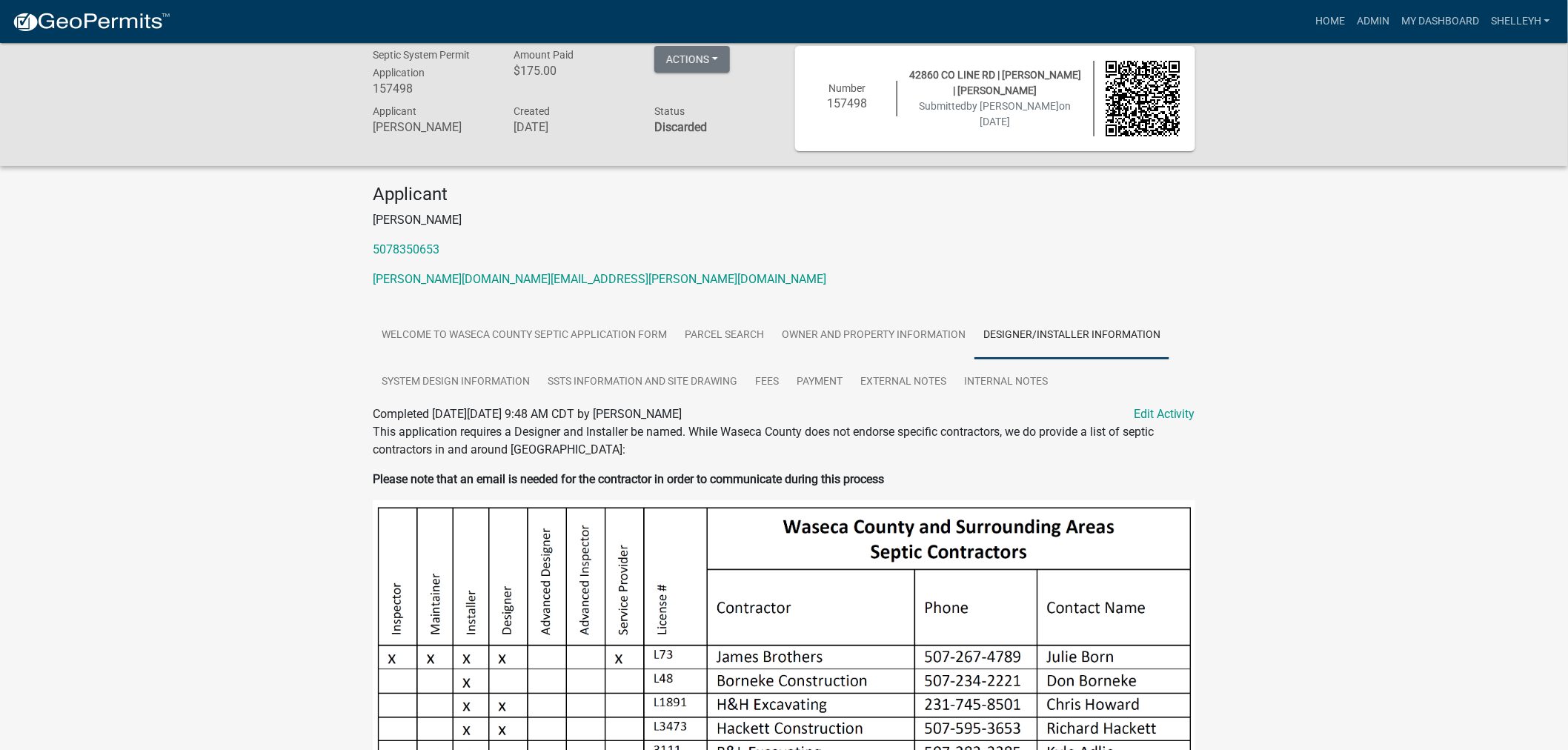
scroll to position [0, 0]
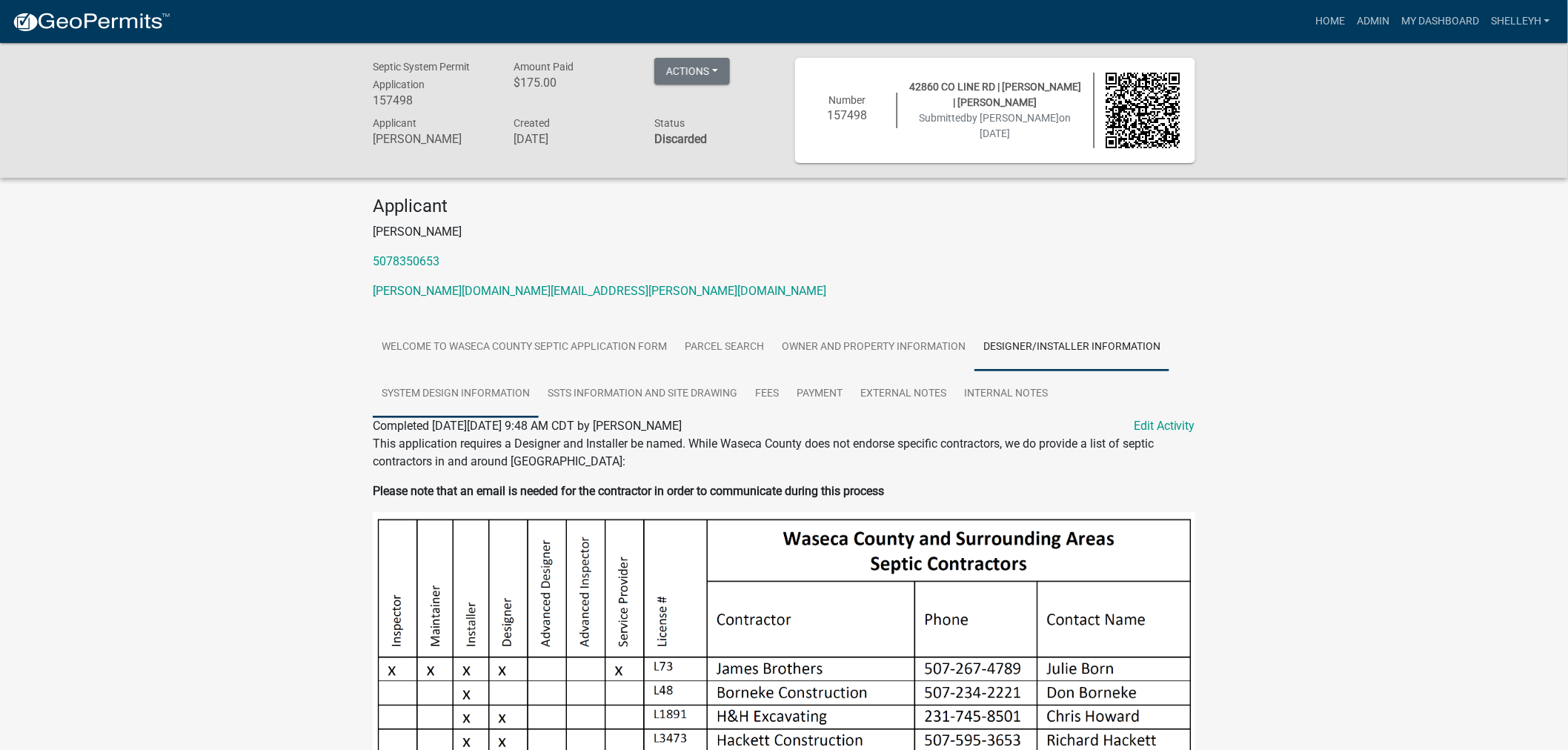
drag, startPoint x: 493, startPoint y: 394, endPoint x: 501, endPoint y: 394, distance: 8.0
click at [493, 394] on link "System Design Information" at bounding box center [456, 394] width 166 height 47
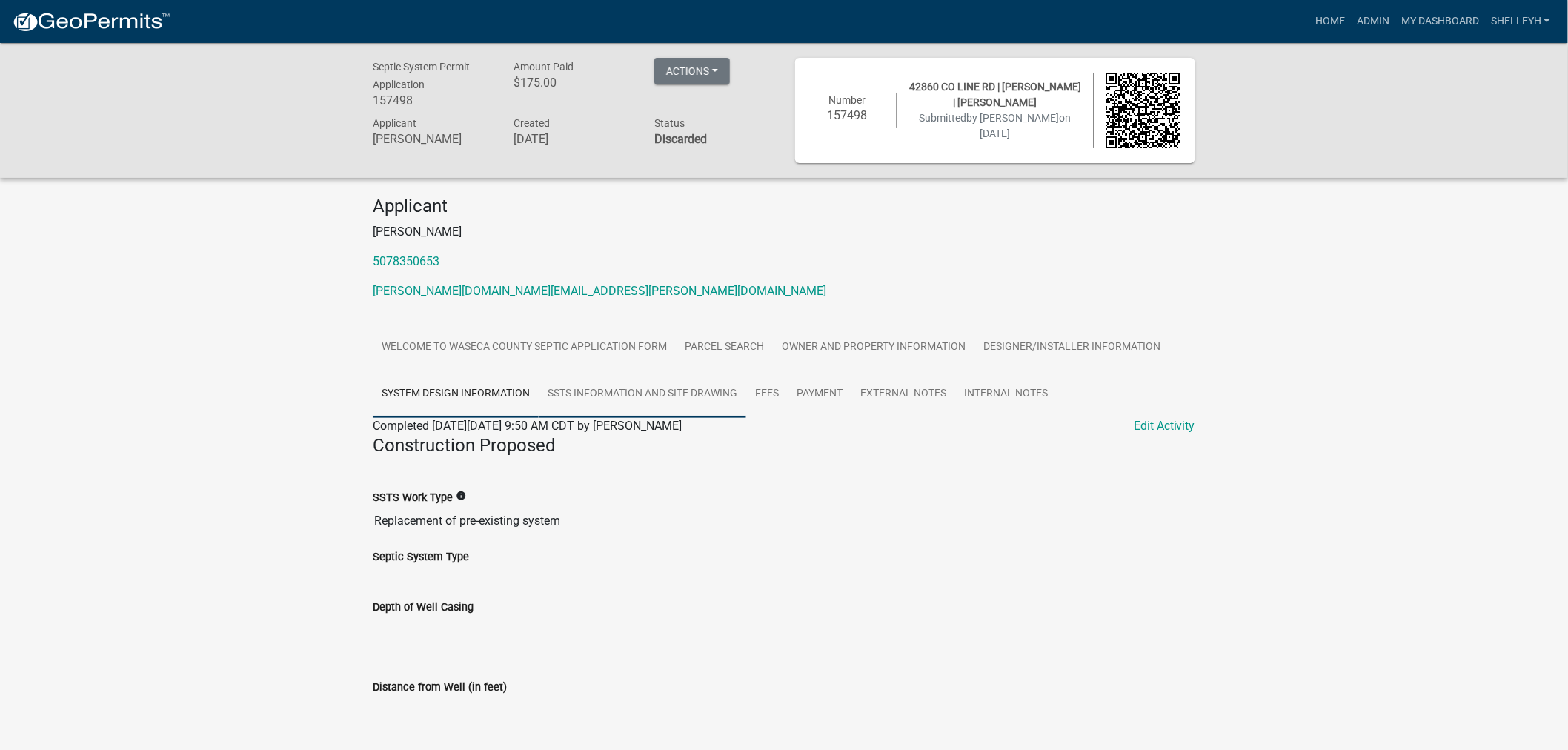
click at [596, 390] on link "SSTS Information and Site Drawing" at bounding box center [642, 394] width 207 height 47
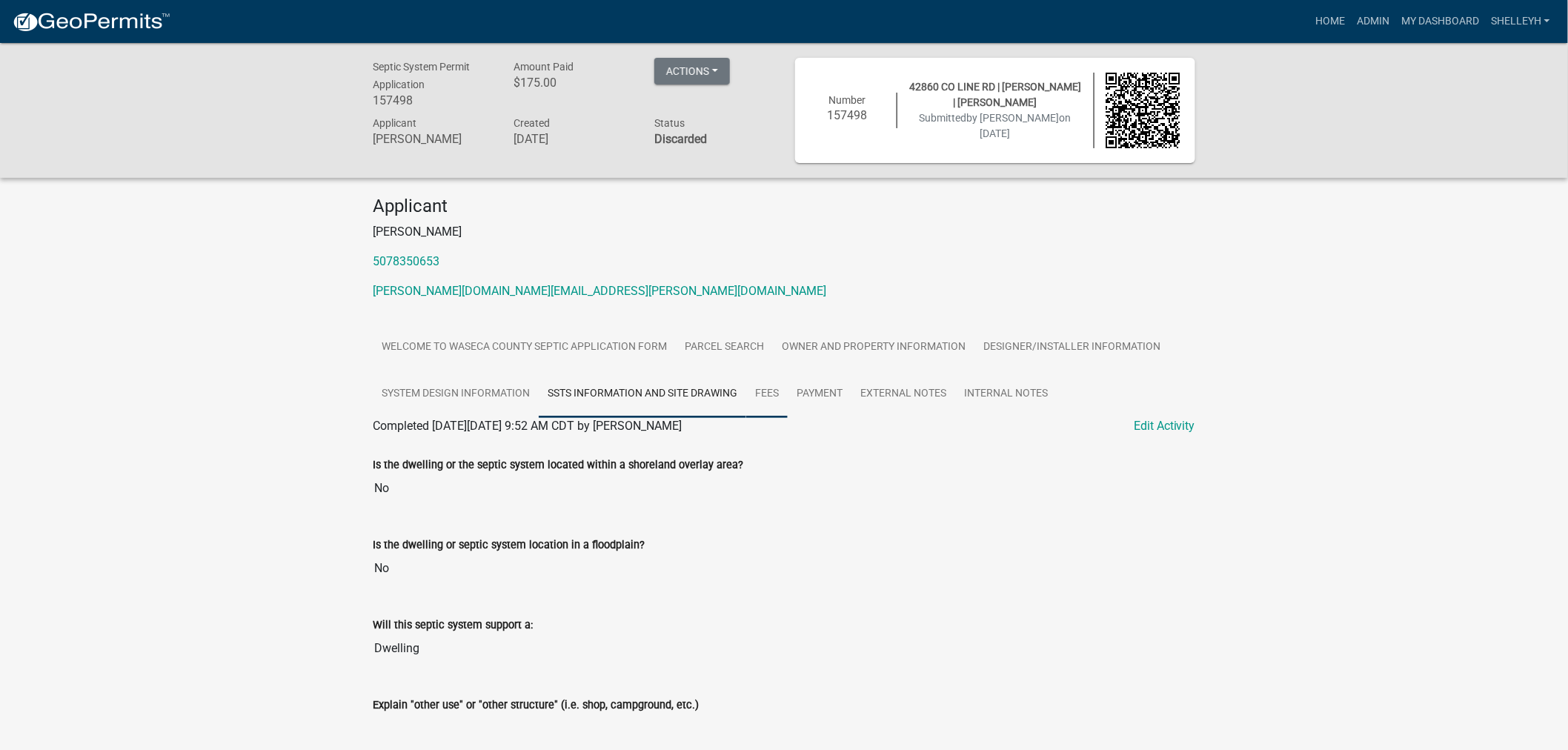
click at [771, 393] on link "Fees" at bounding box center [767, 394] width 41 height 47
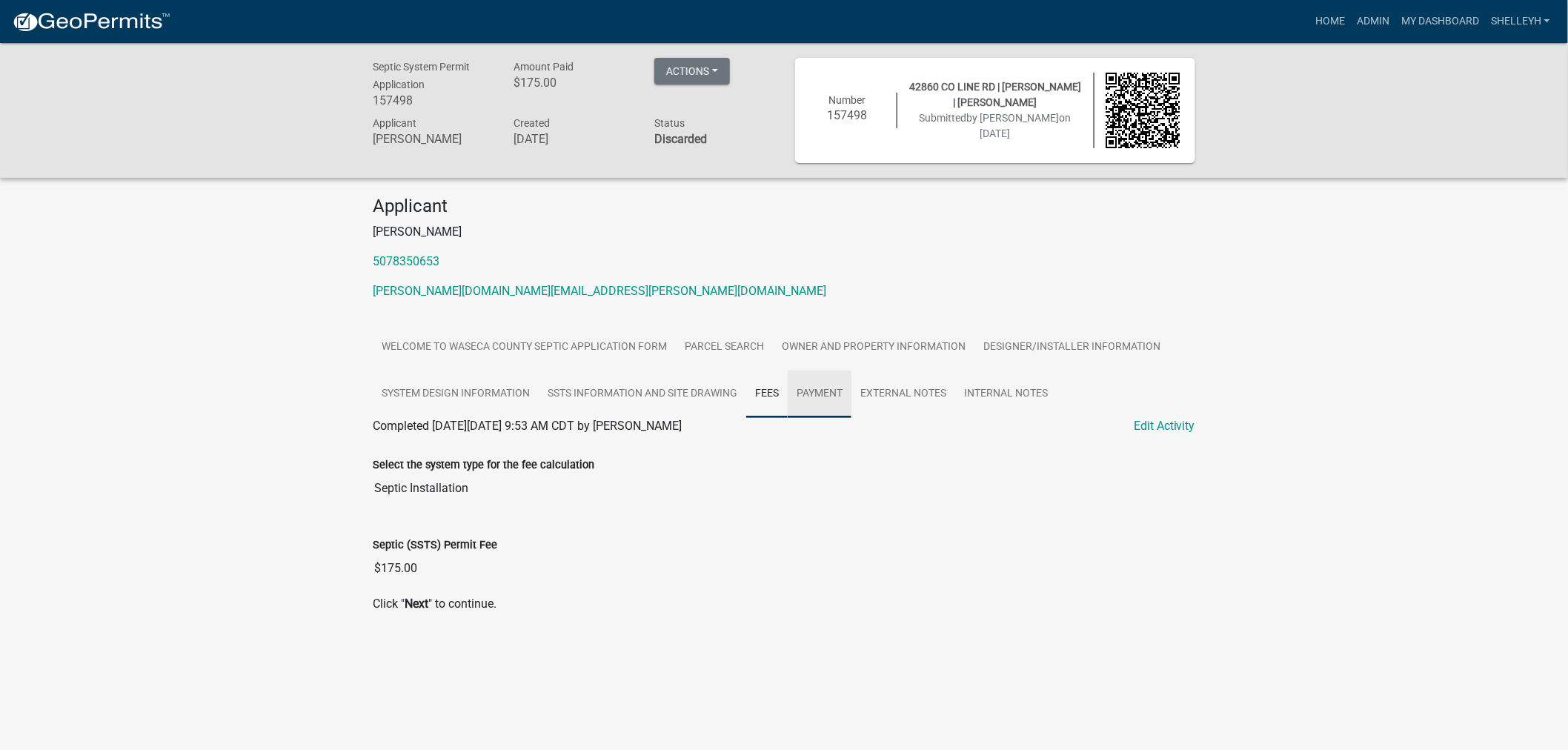
click at [824, 395] on link "Payment" at bounding box center [819, 394] width 63 height 47
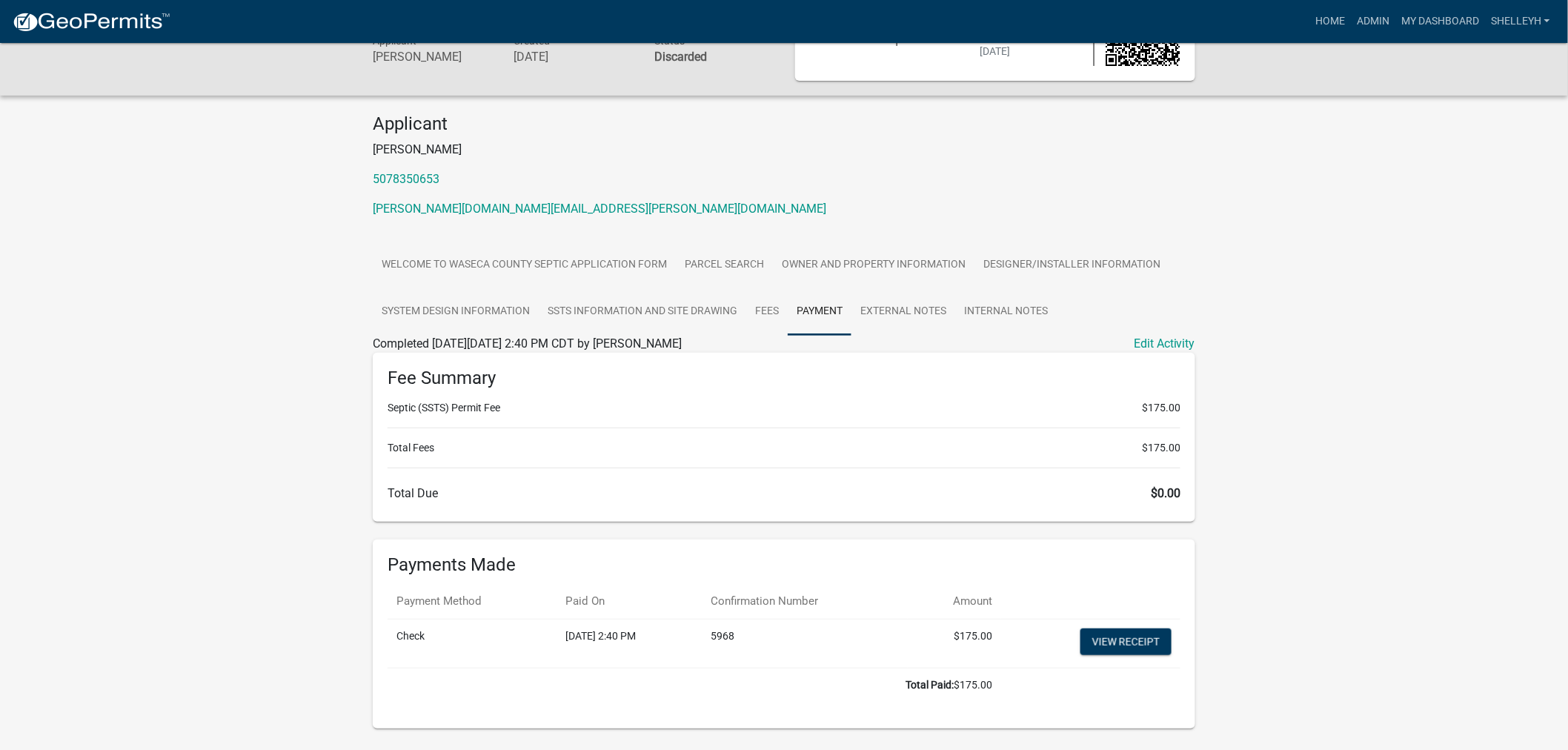
scroll to position [123, 0]
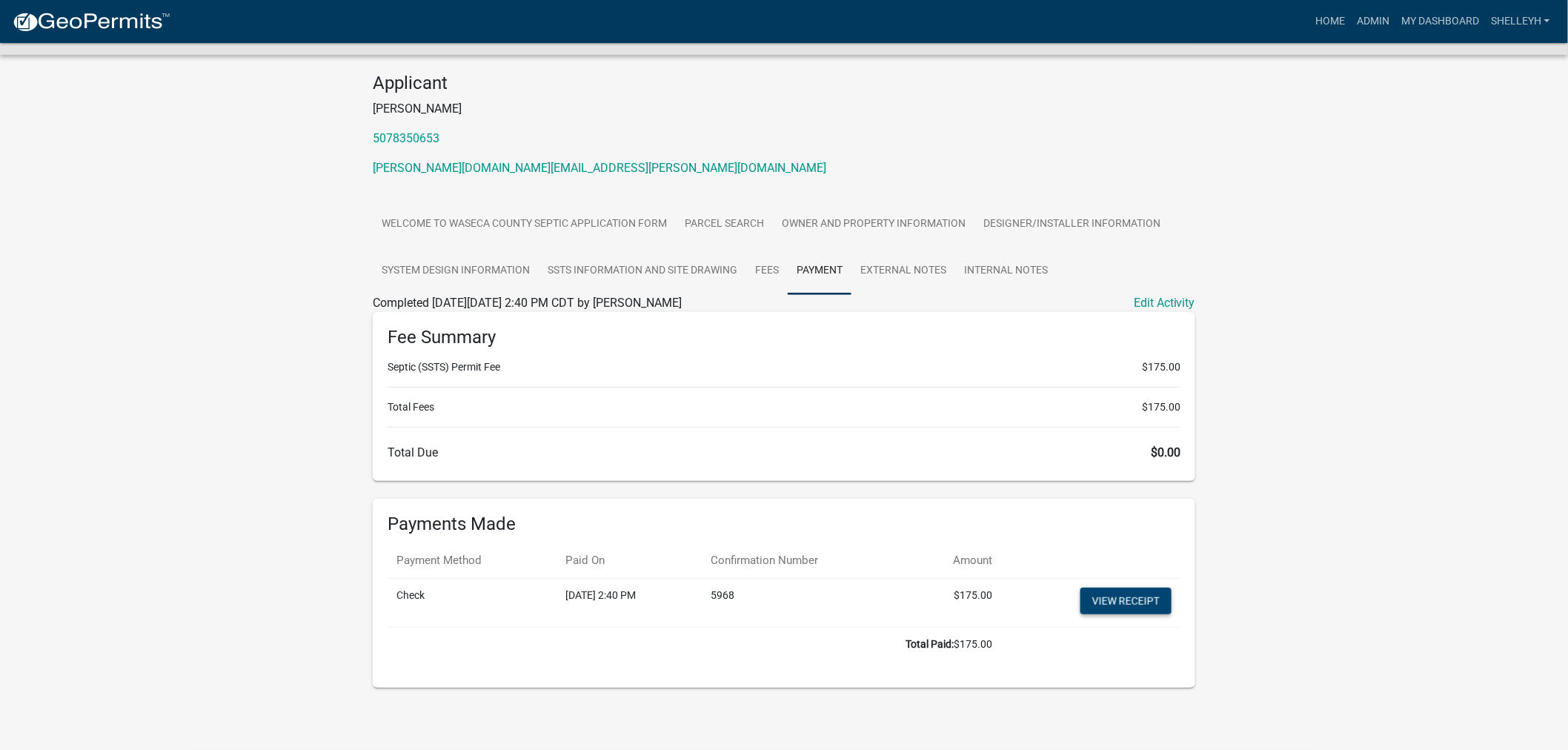
click at [1145, 602] on link "View receipt" at bounding box center [1126, 600] width 91 height 27
click at [922, 269] on link "External Notes" at bounding box center [903, 271] width 104 height 47
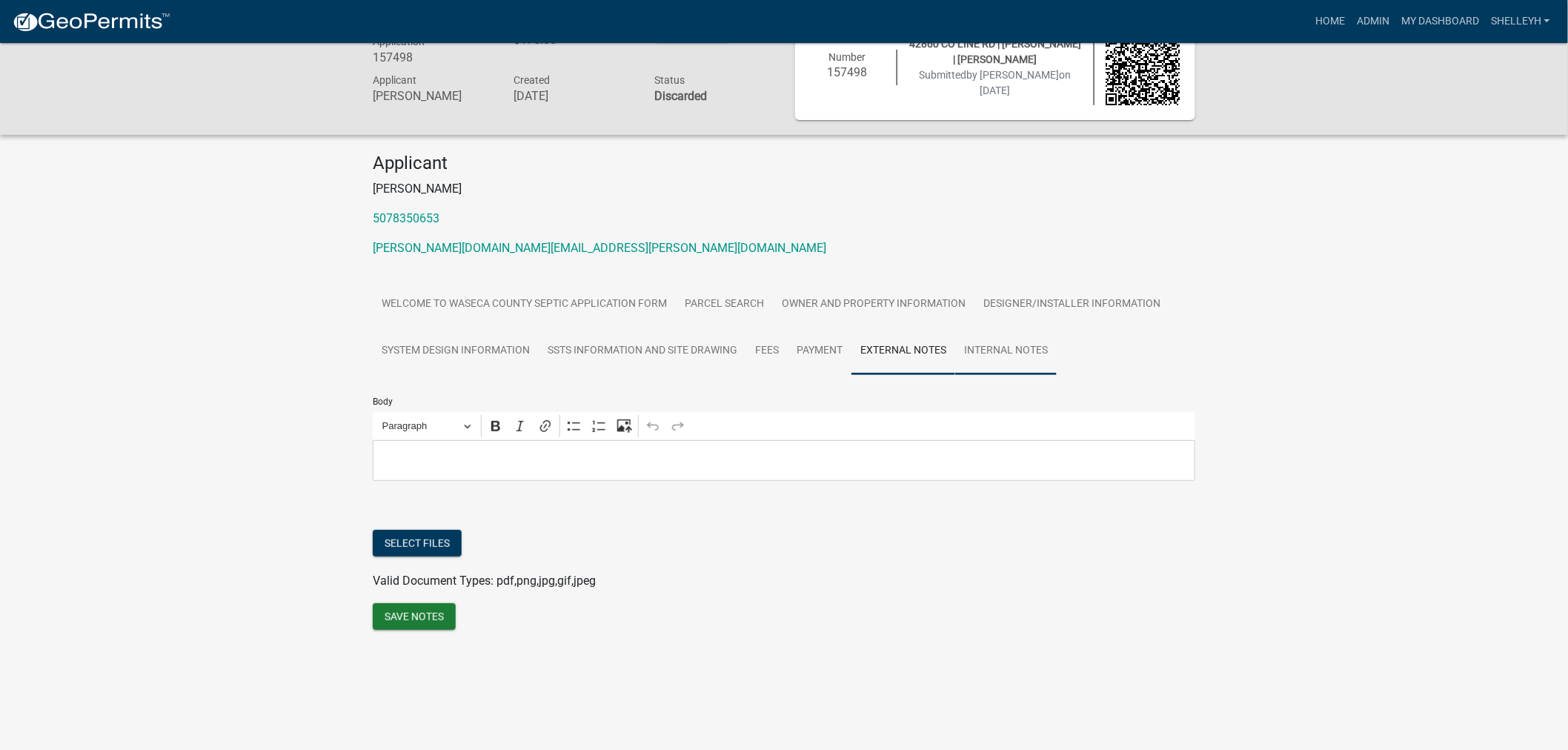
click at [1010, 356] on link "Internal Notes" at bounding box center [1006, 351] width 102 height 47
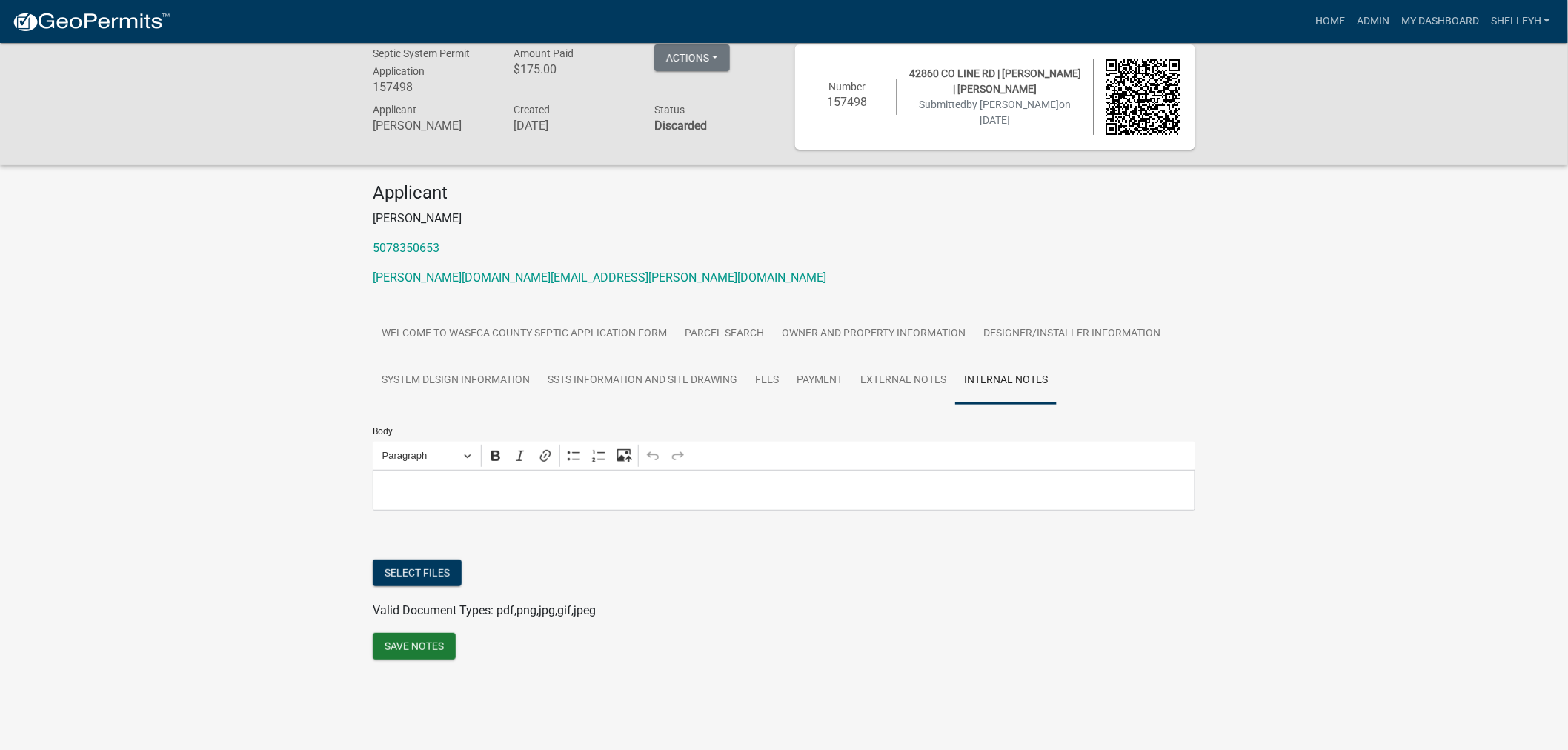
scroll to position [0, 0]
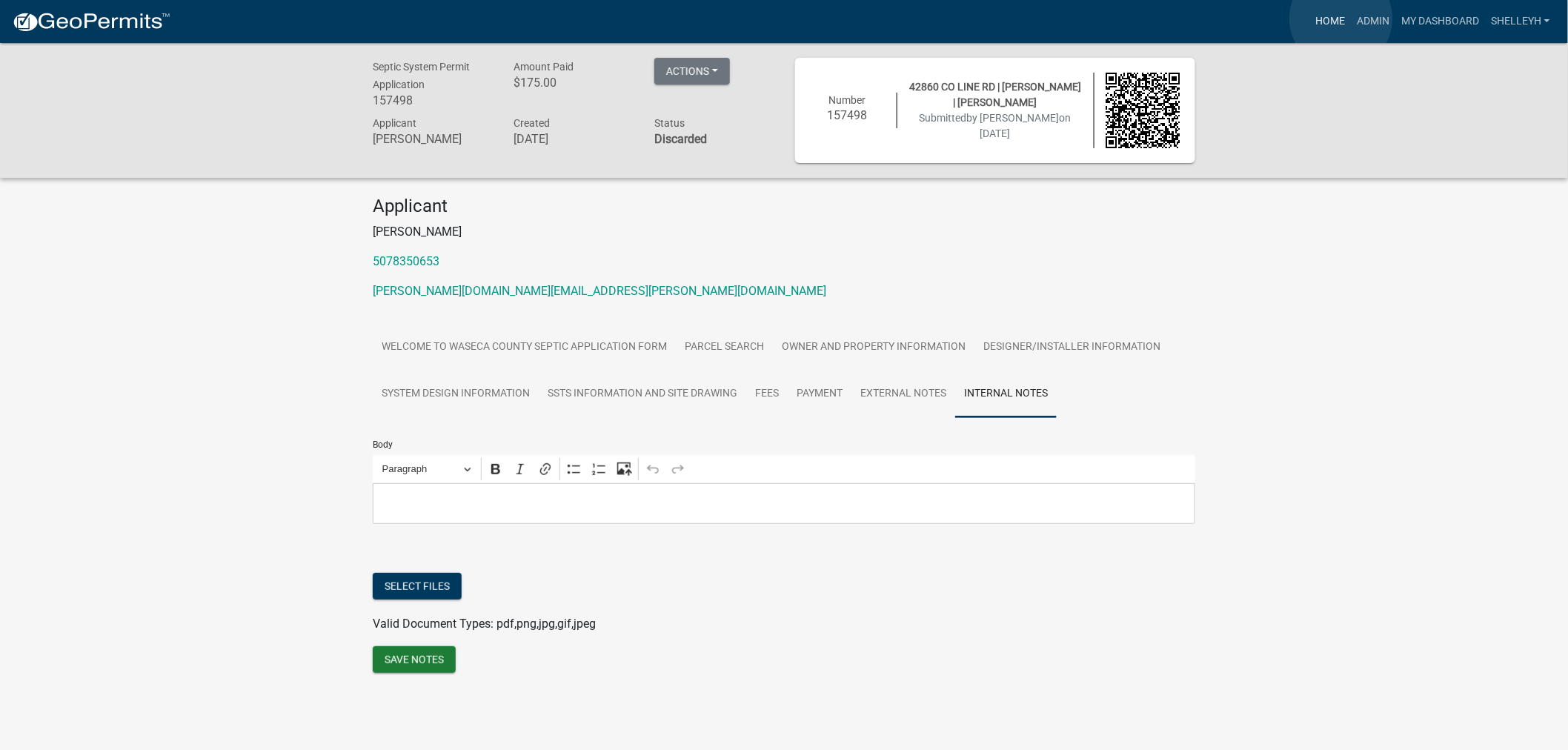
click at [1341, 19] on link "Home" at bounding box center [1330, 21] width 41 height 28
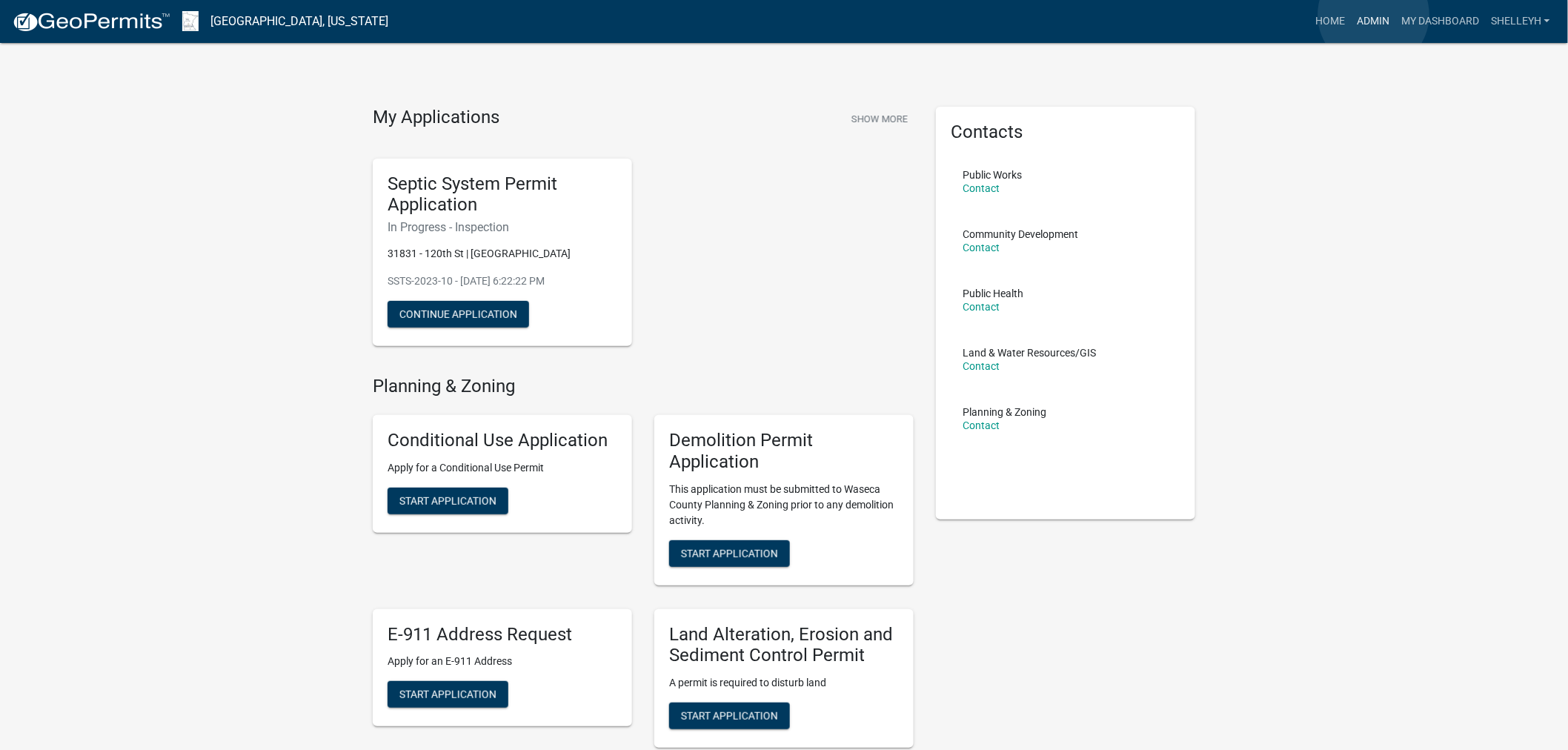
click at [1374, 15] on link "Admin" at bounding box center [1373, 21] width 45 height 28
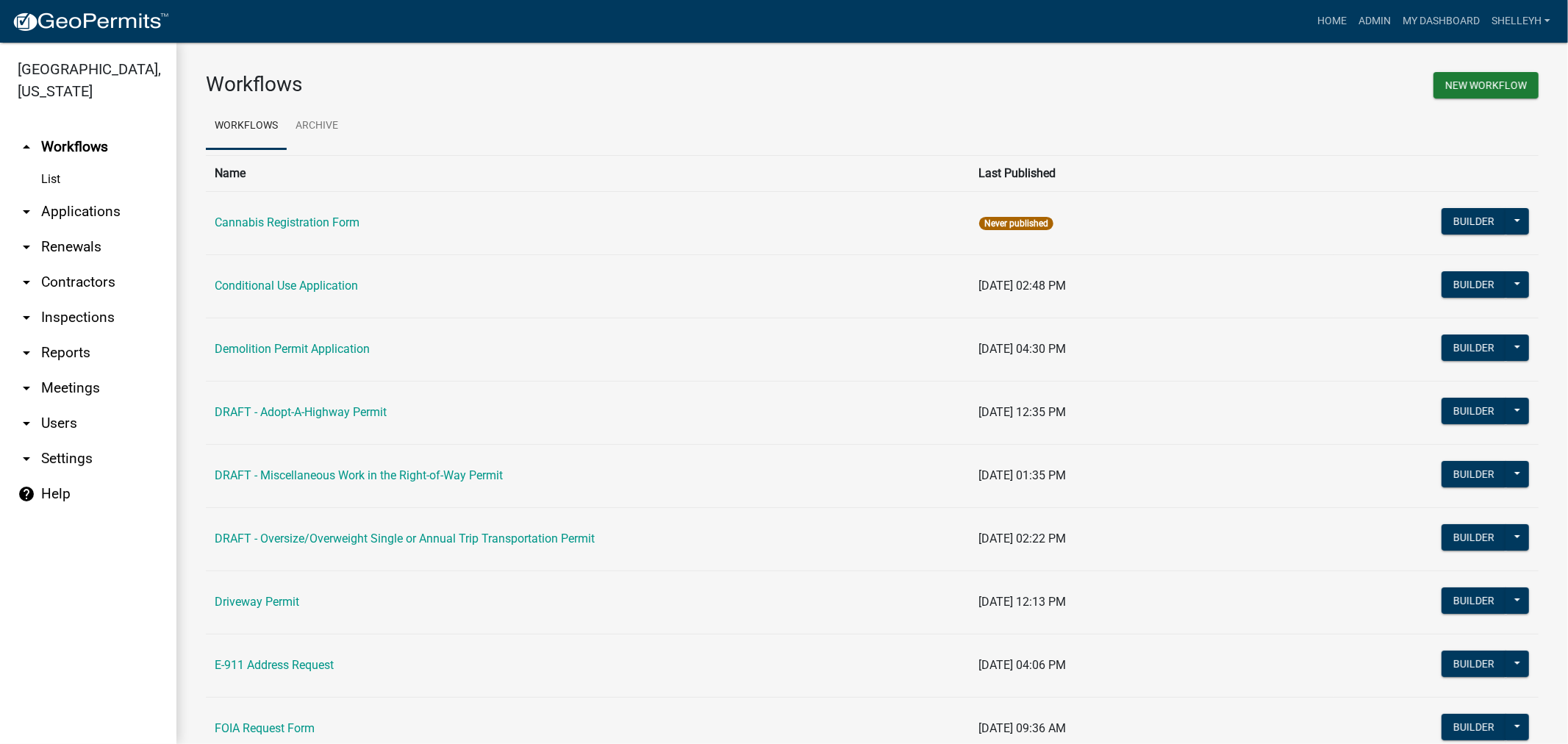
click at [68, 212] on link "arrow_drop_down Applications" at bounding box center [88, 212] width 177 height 35
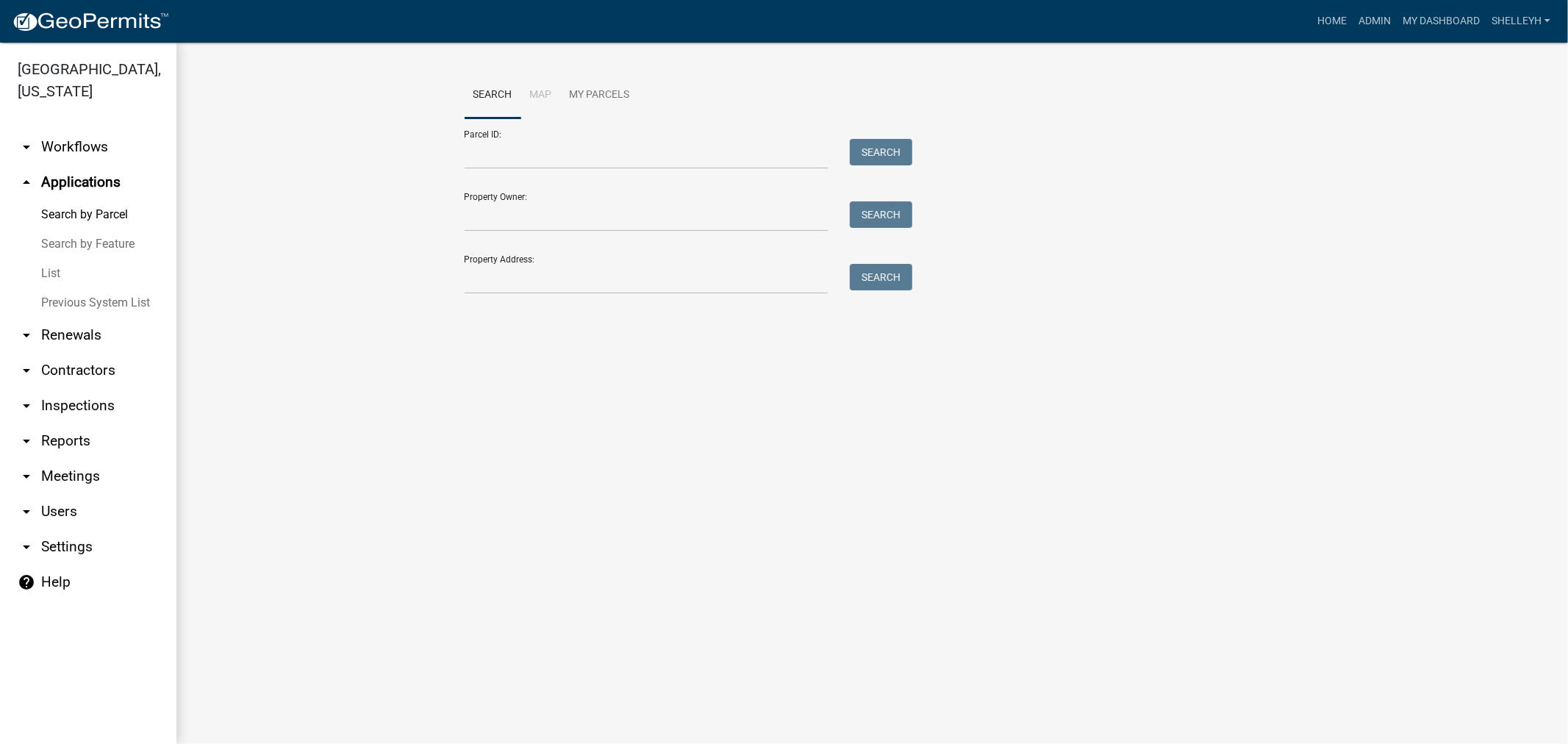
click at [52, 272] on link "List" at bounding box center [88, 273] width 177 height 29
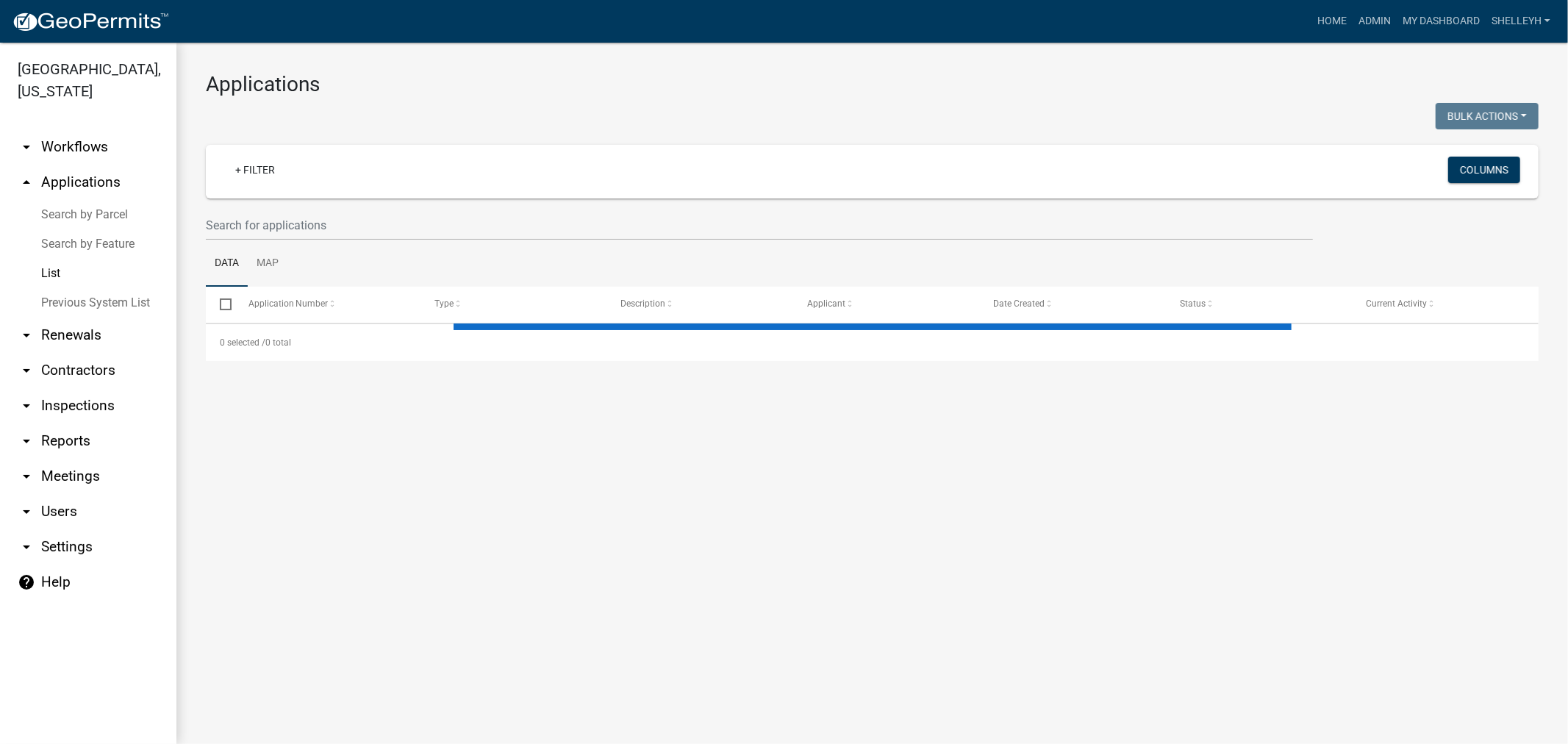
select select "1: 25"
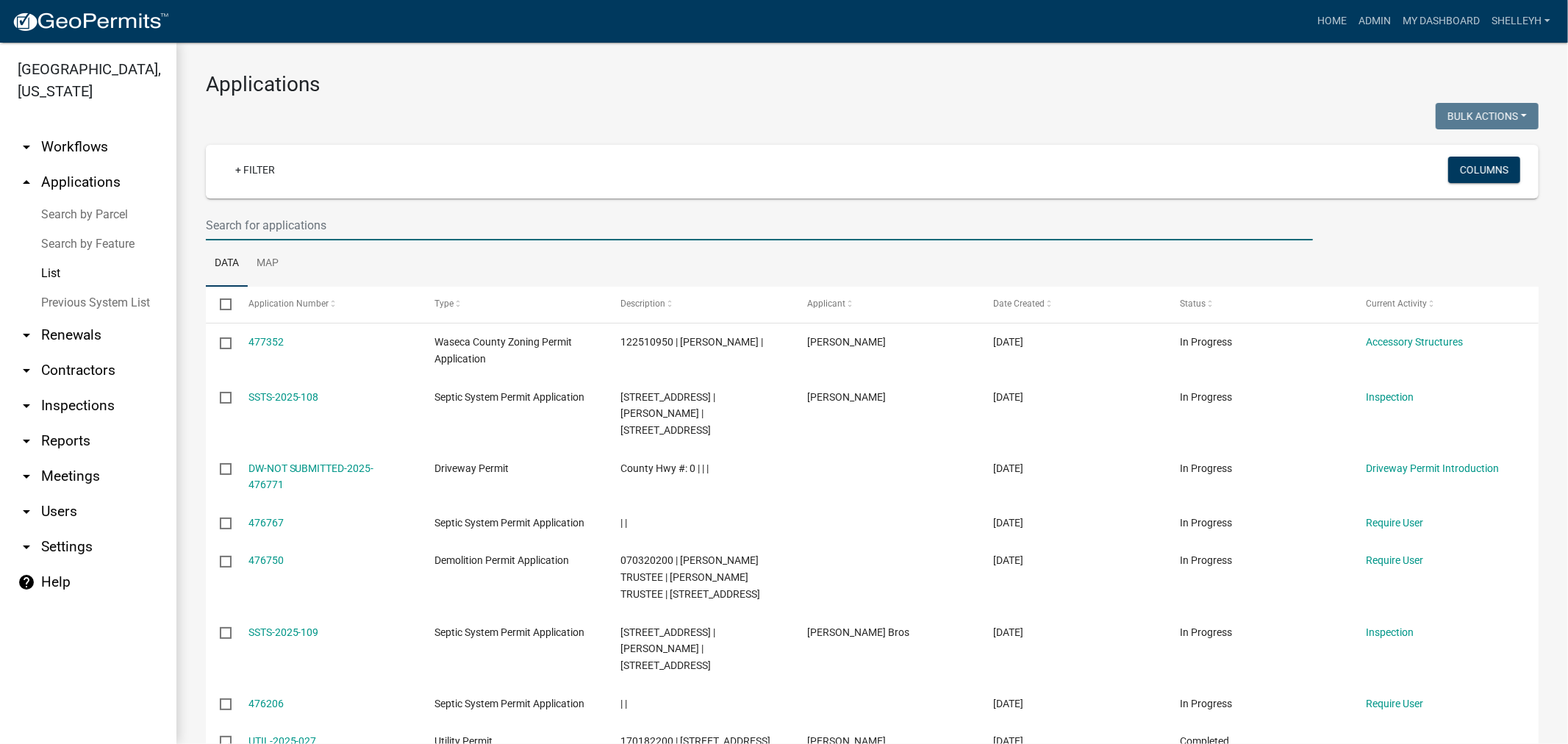
click at [297, 229] on input "text" at bounding box center [759, 225] width 1107 height 30
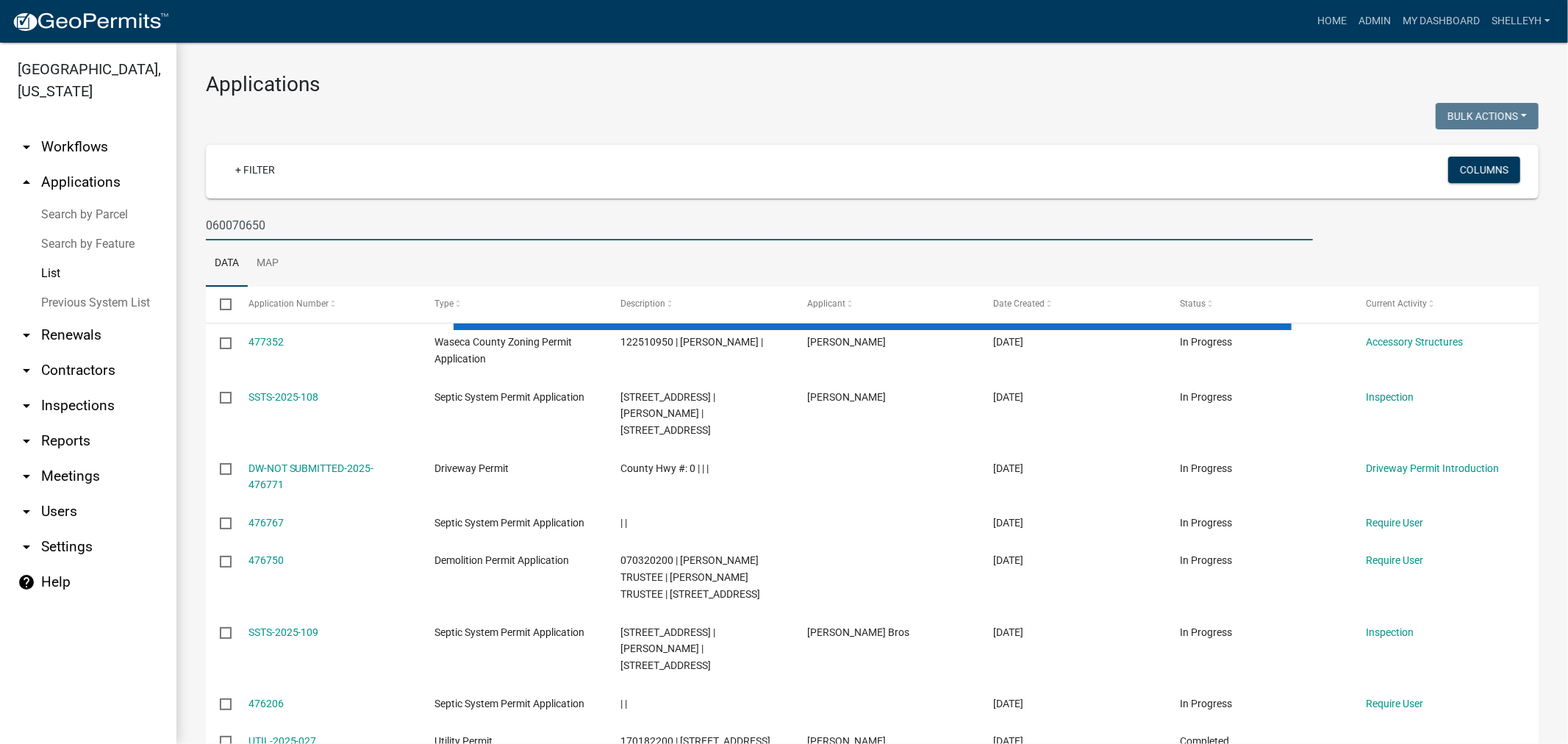
type input "060070650"
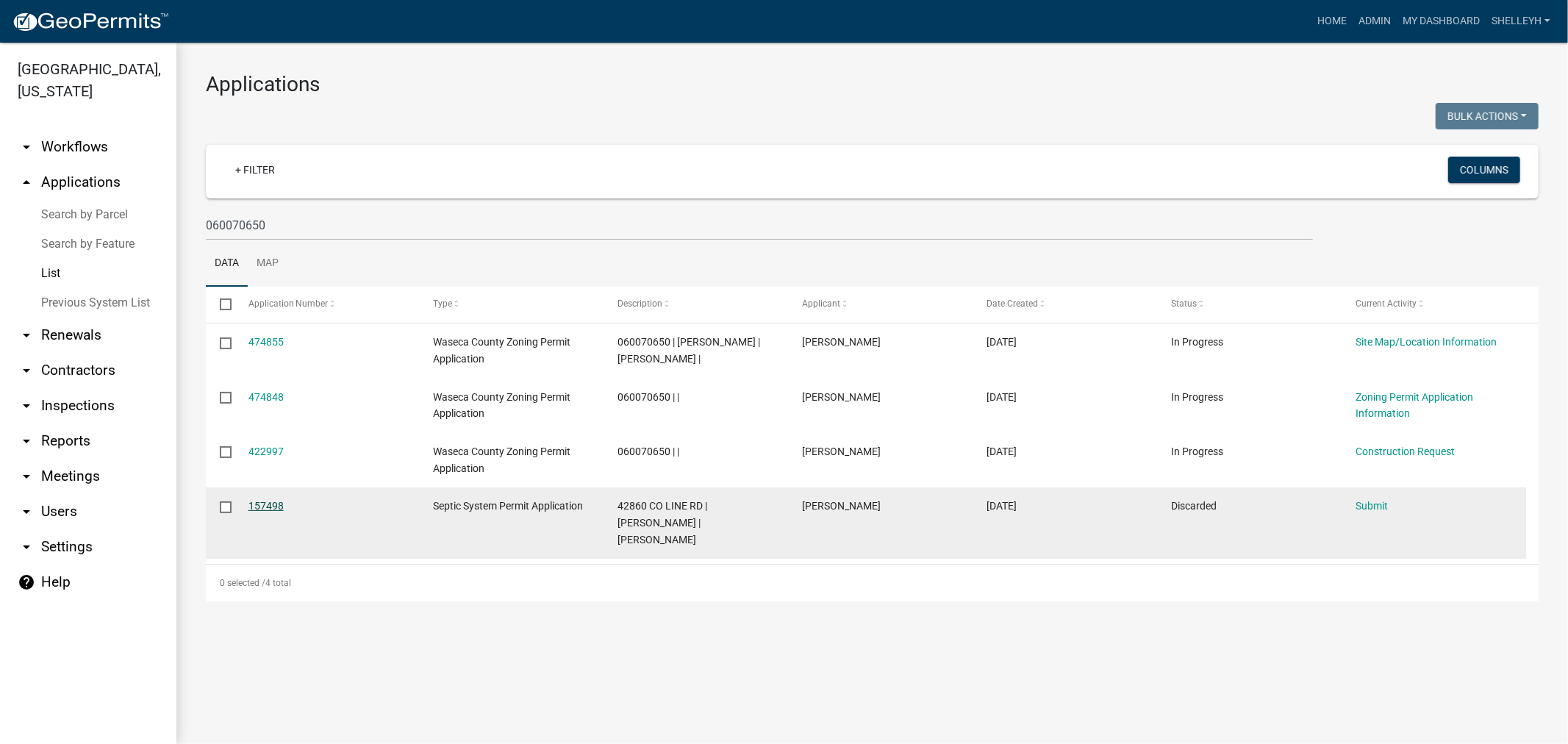
click at [273, 503] on link "157498" at bounding box center [266, 505] width 35 height 12
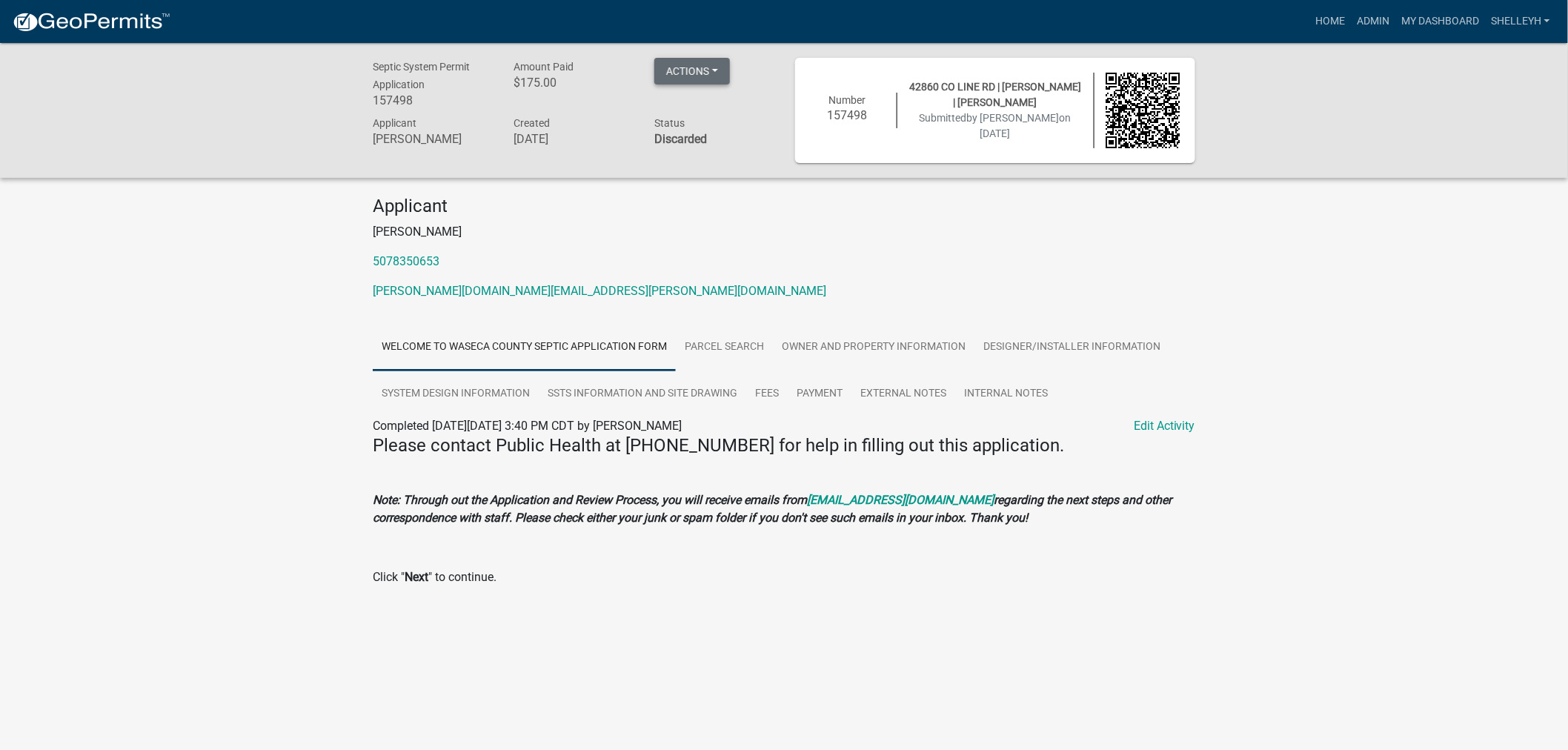
click at [701, 70] on button "Actions" at bounding box center [692, 71] width 76 height 27
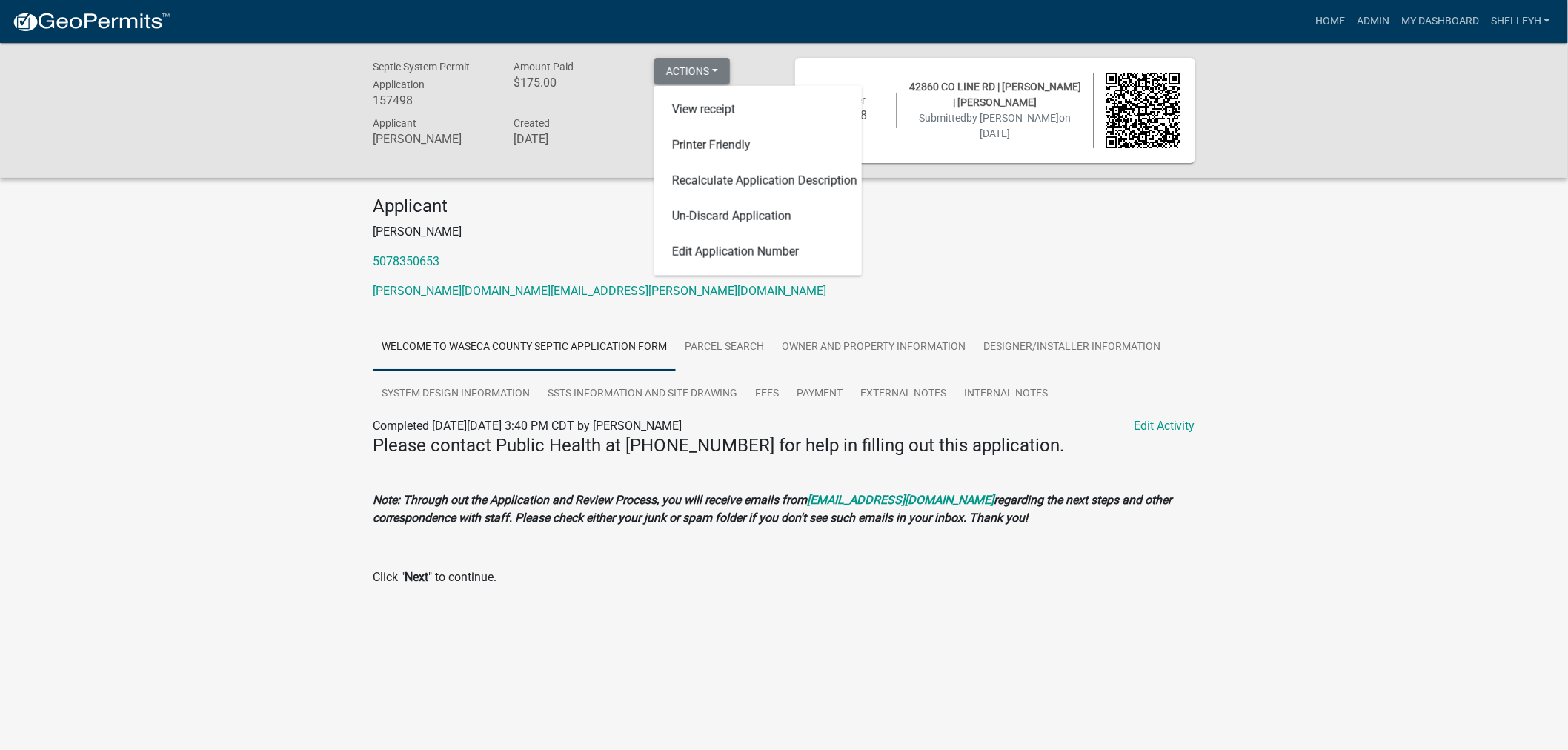
click at [701, 70] on button "Actions" at bounding box center [692, 71] width 76 height 27
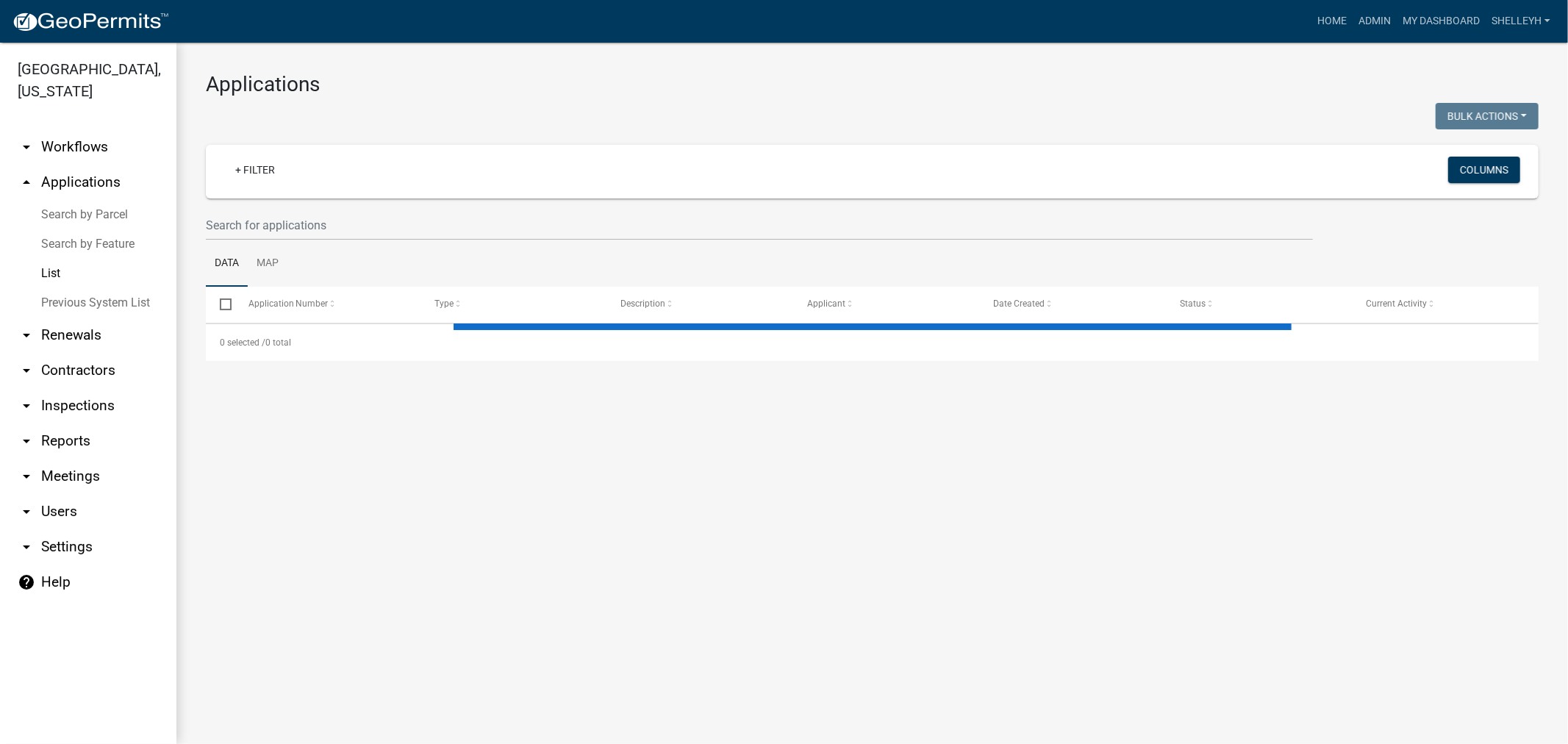
select select "1: 25"
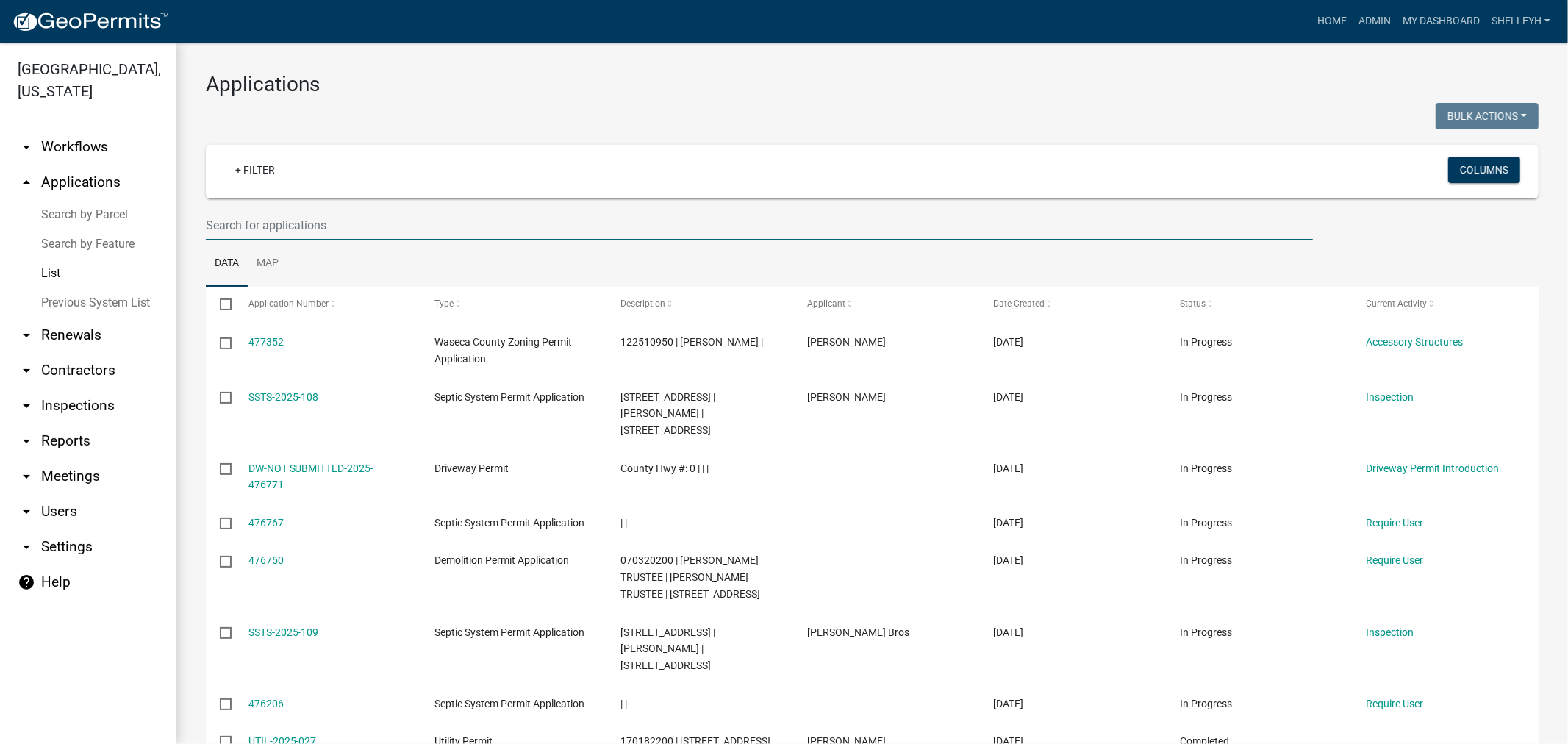
click at [263, 214] on input "text" at bounding box center [759, 225] width 1107 height 30
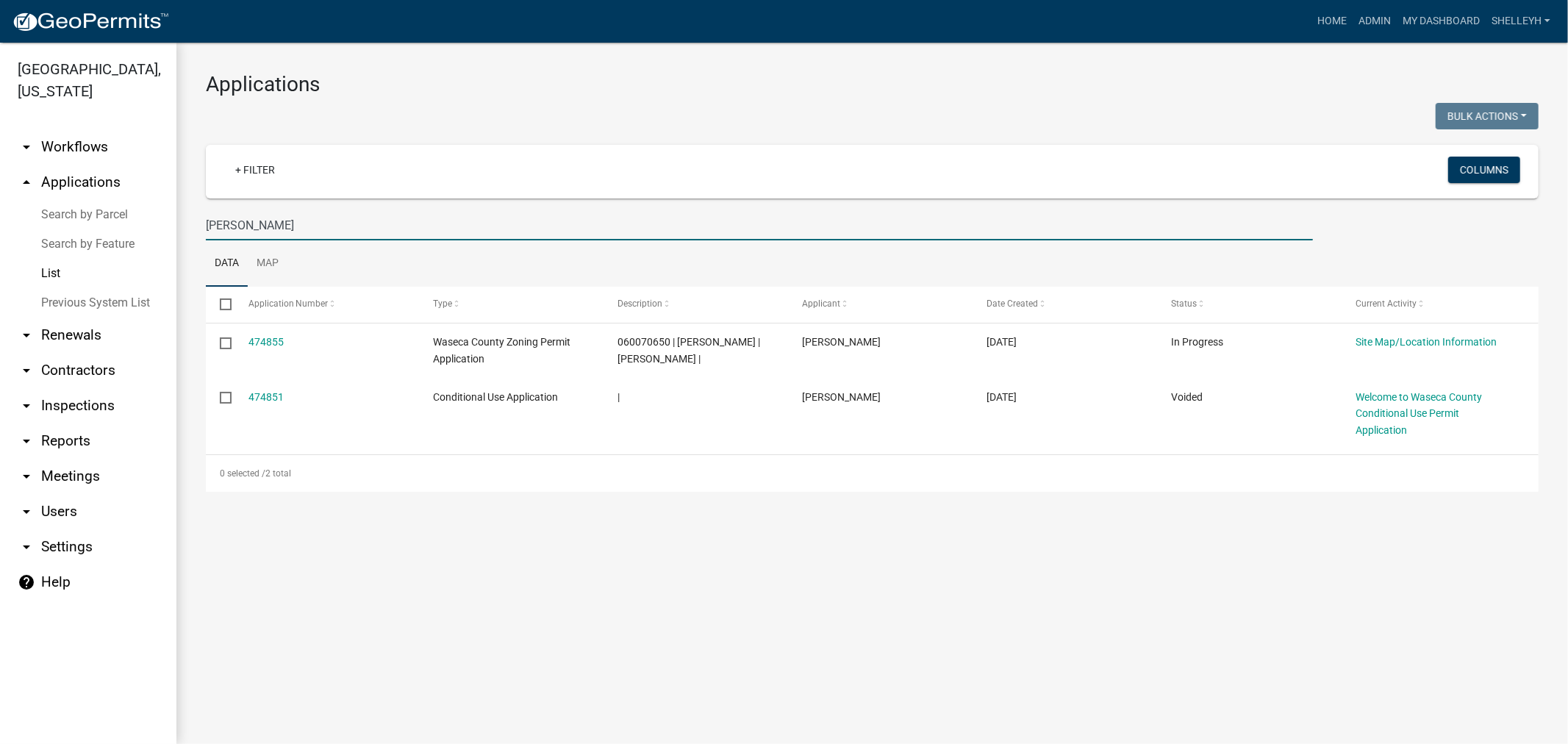
drag, startPoint x: 280, startPoint y: 222, endPoint x: 168, endPoint y: 222, distance: 112.0
click at [168, 222] on div "[GEOGRAPHIC_DATA], [US_STATE] arrow_drop_down Workflows List arrow_drop_up Appl…" at bounding box center [784, 393] width 1568 height 701
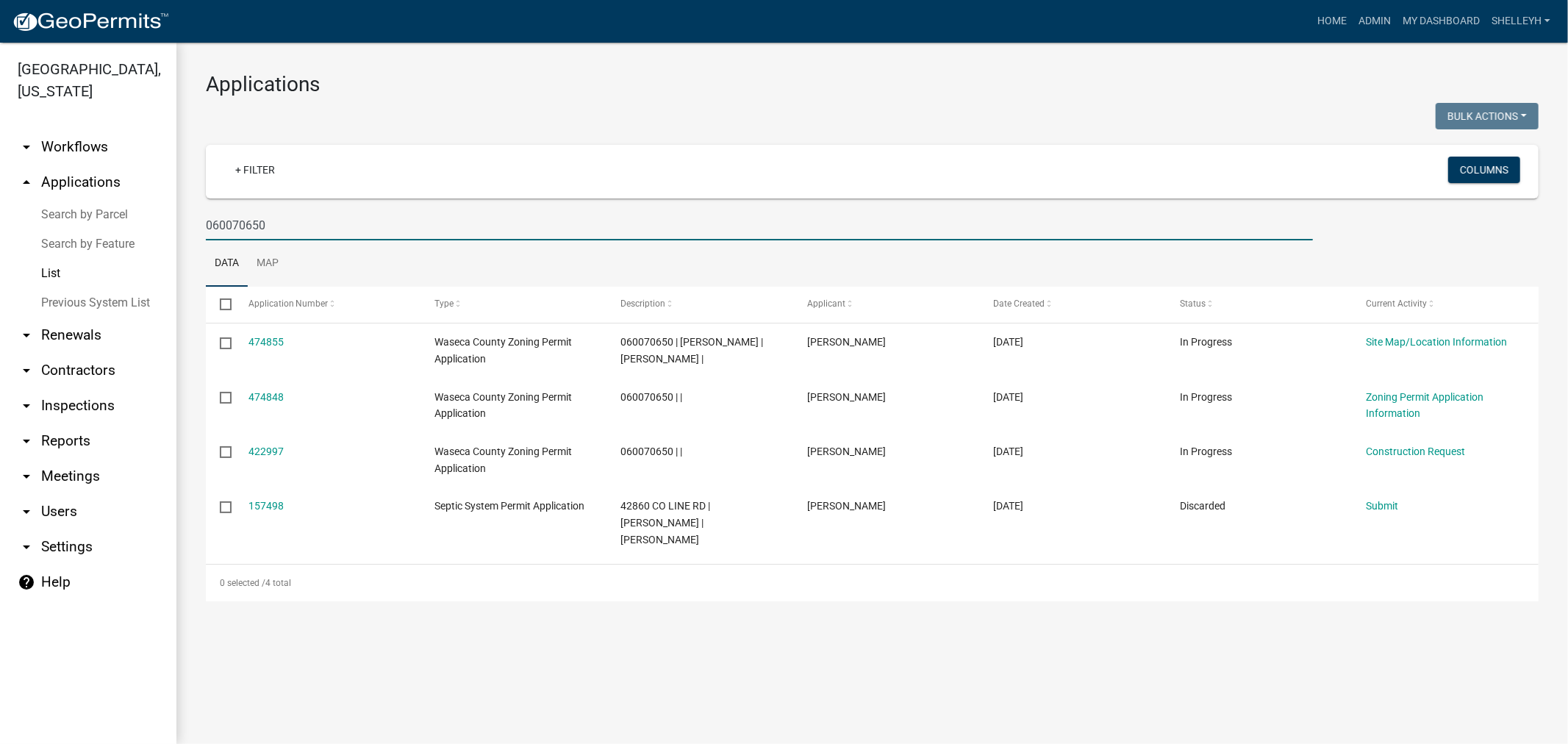
type input "060070650"
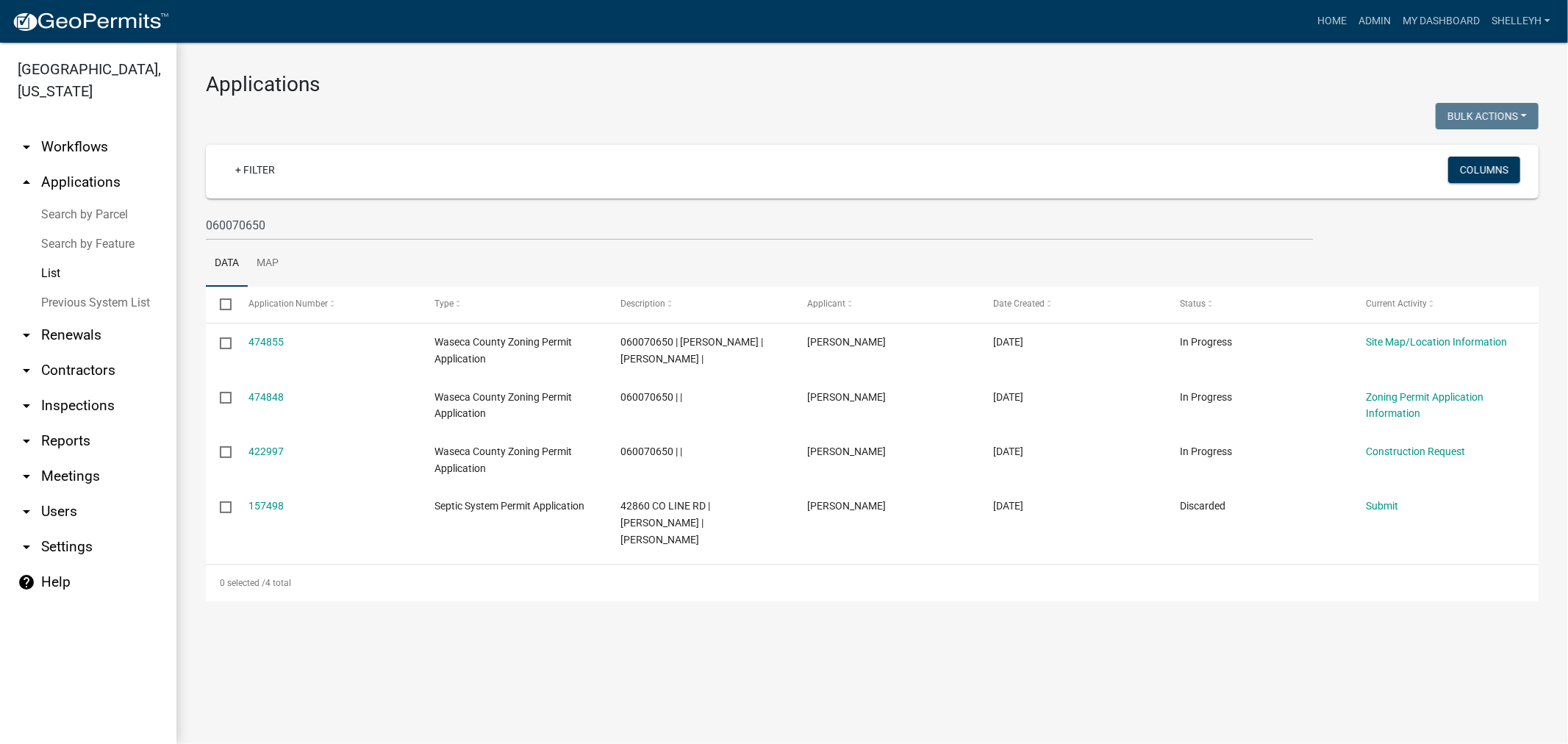
click at [268, 504] on link "157498" at bounding box center [266, 505] width 35 height 12
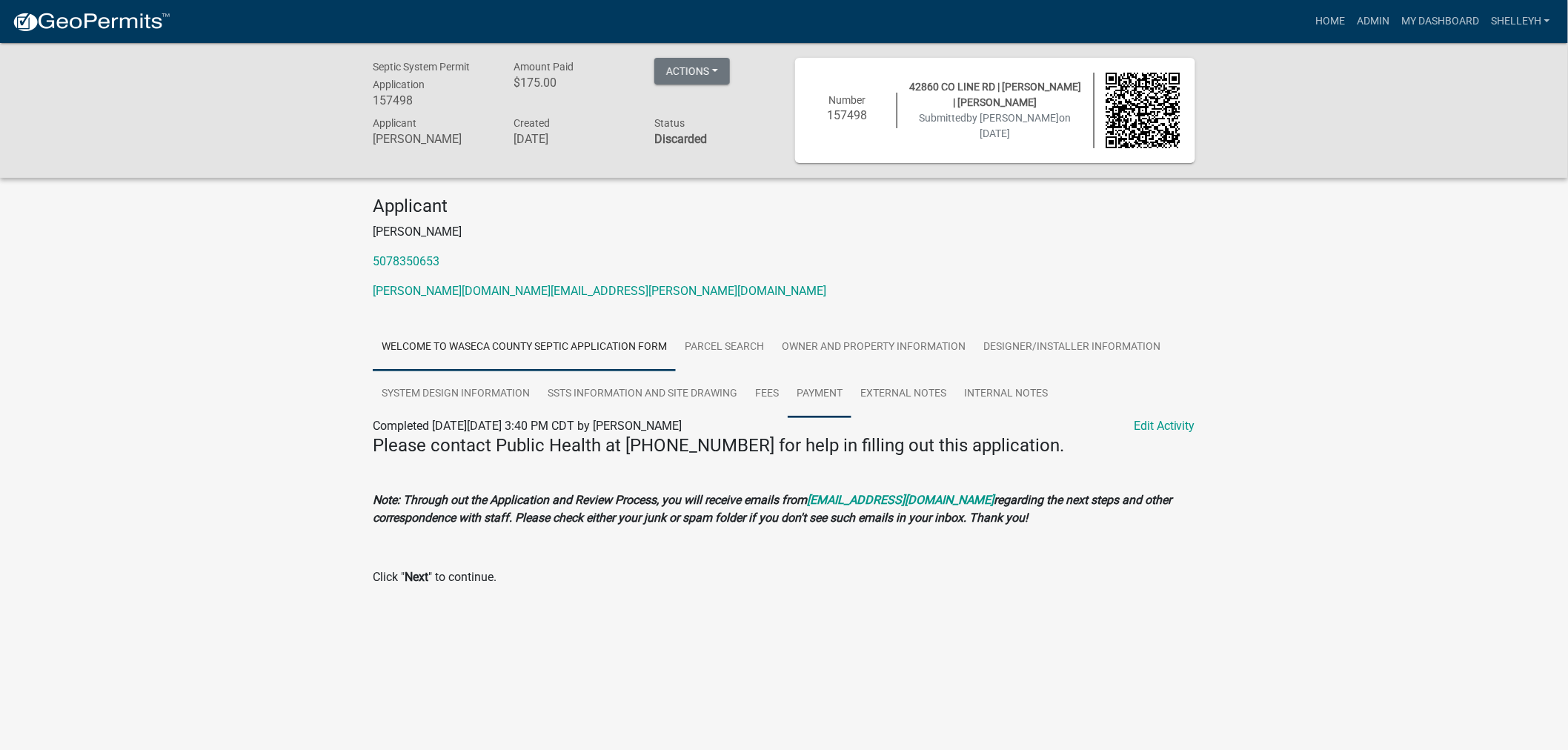
click at [825, 389] on link "Payment" at bounding box center [819, 394] width 63 height 47
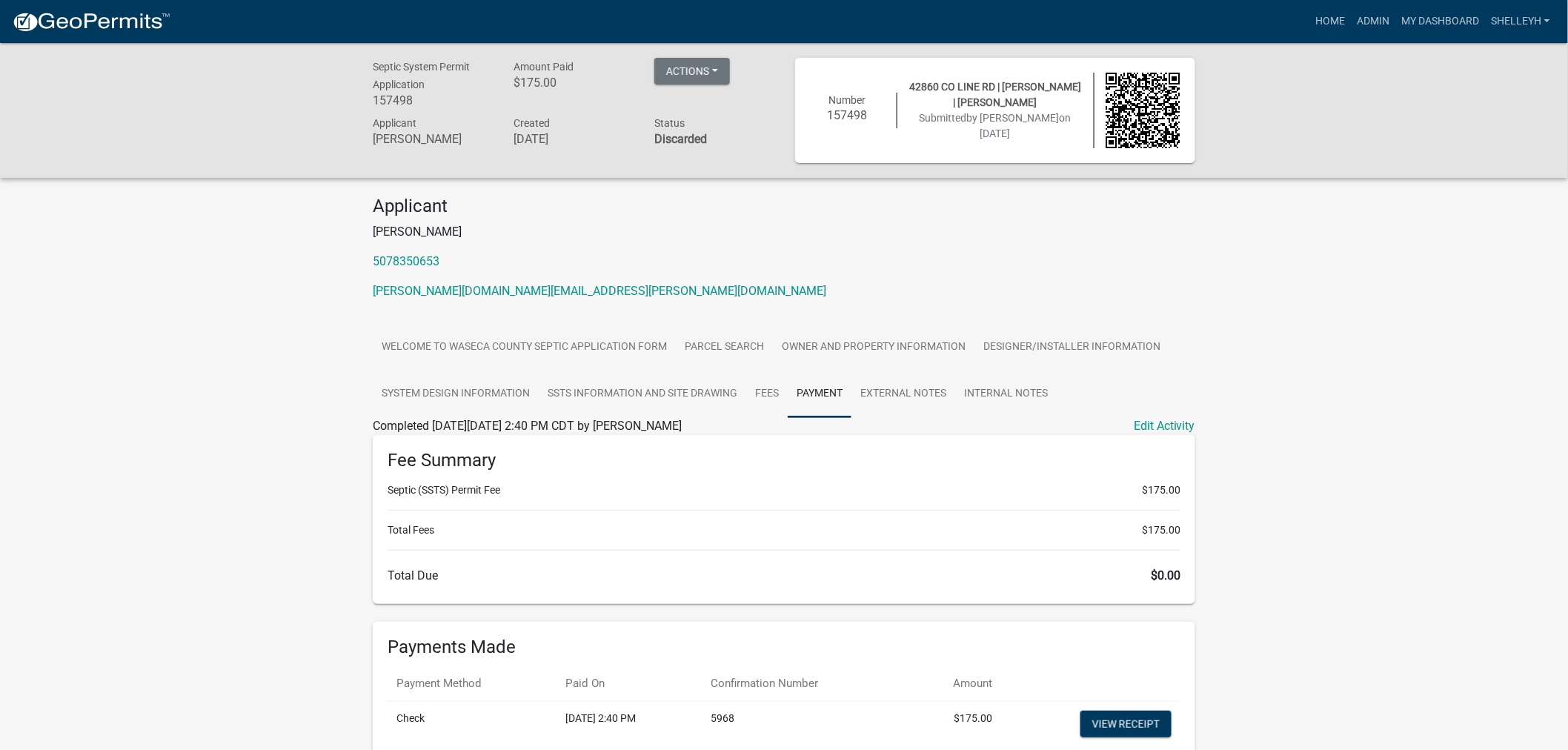
scroll to position [82, 0]
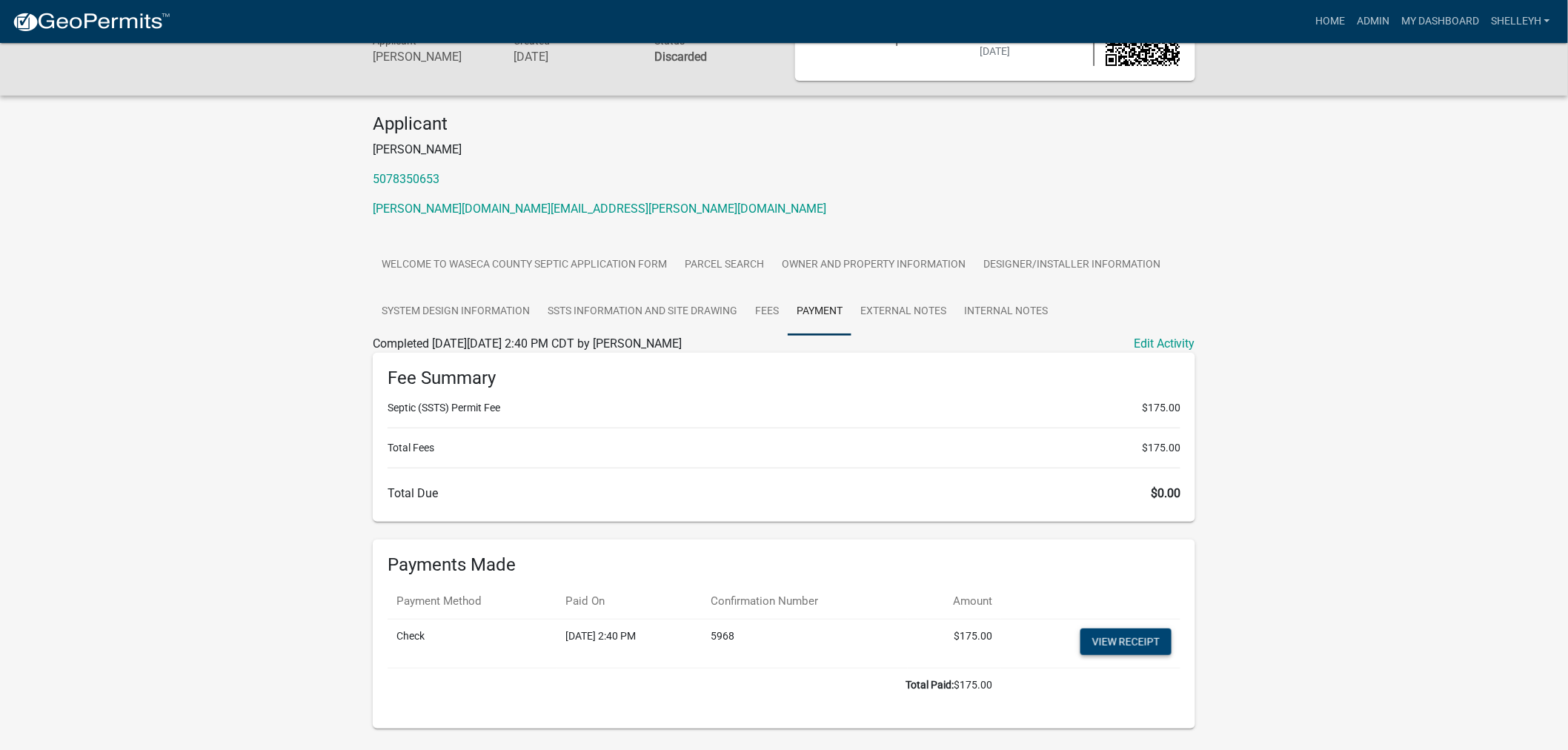
click at [1160, 642] on link "View receipt" at bounding box center [1126, 641] width 91 height 27
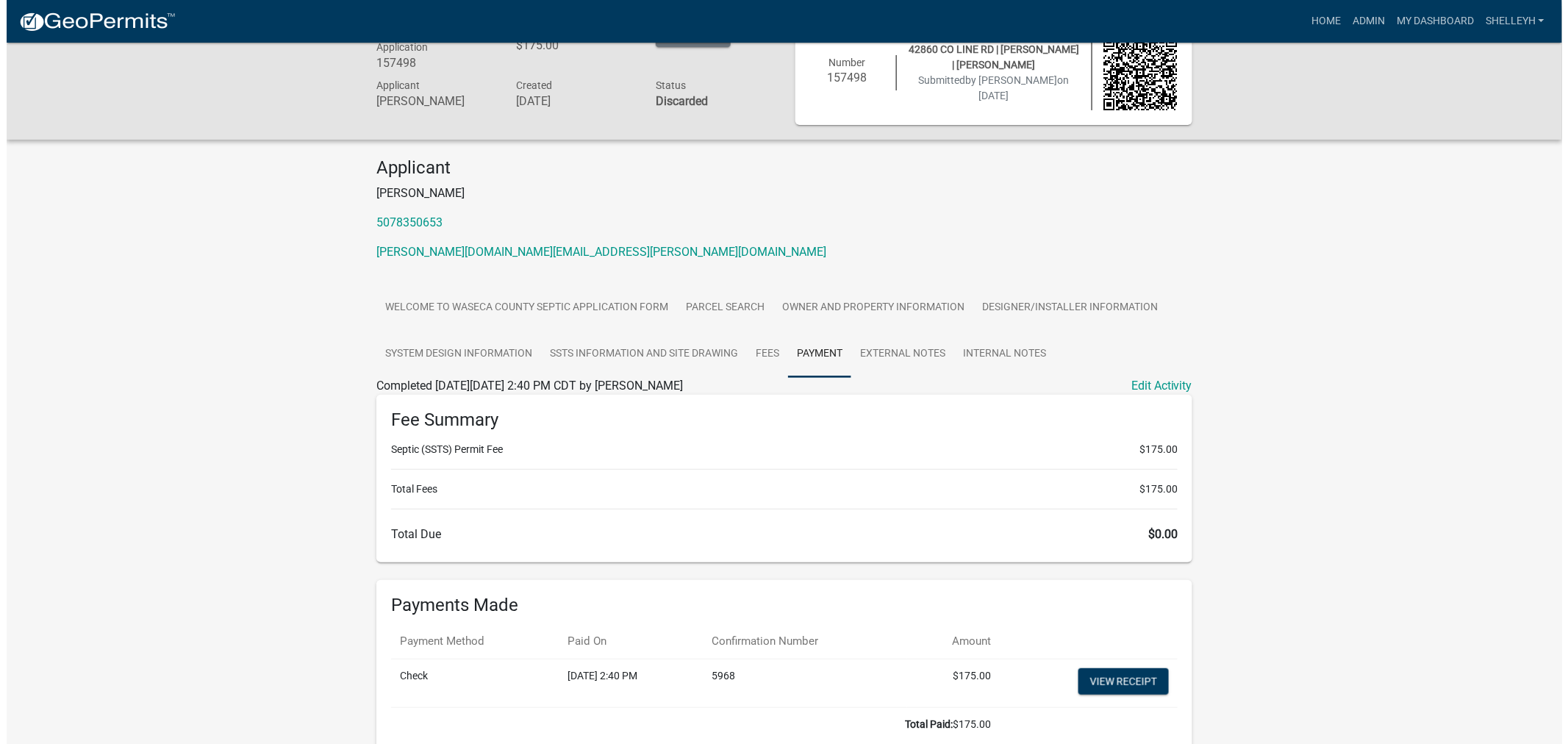
scroll to position [0, 0]
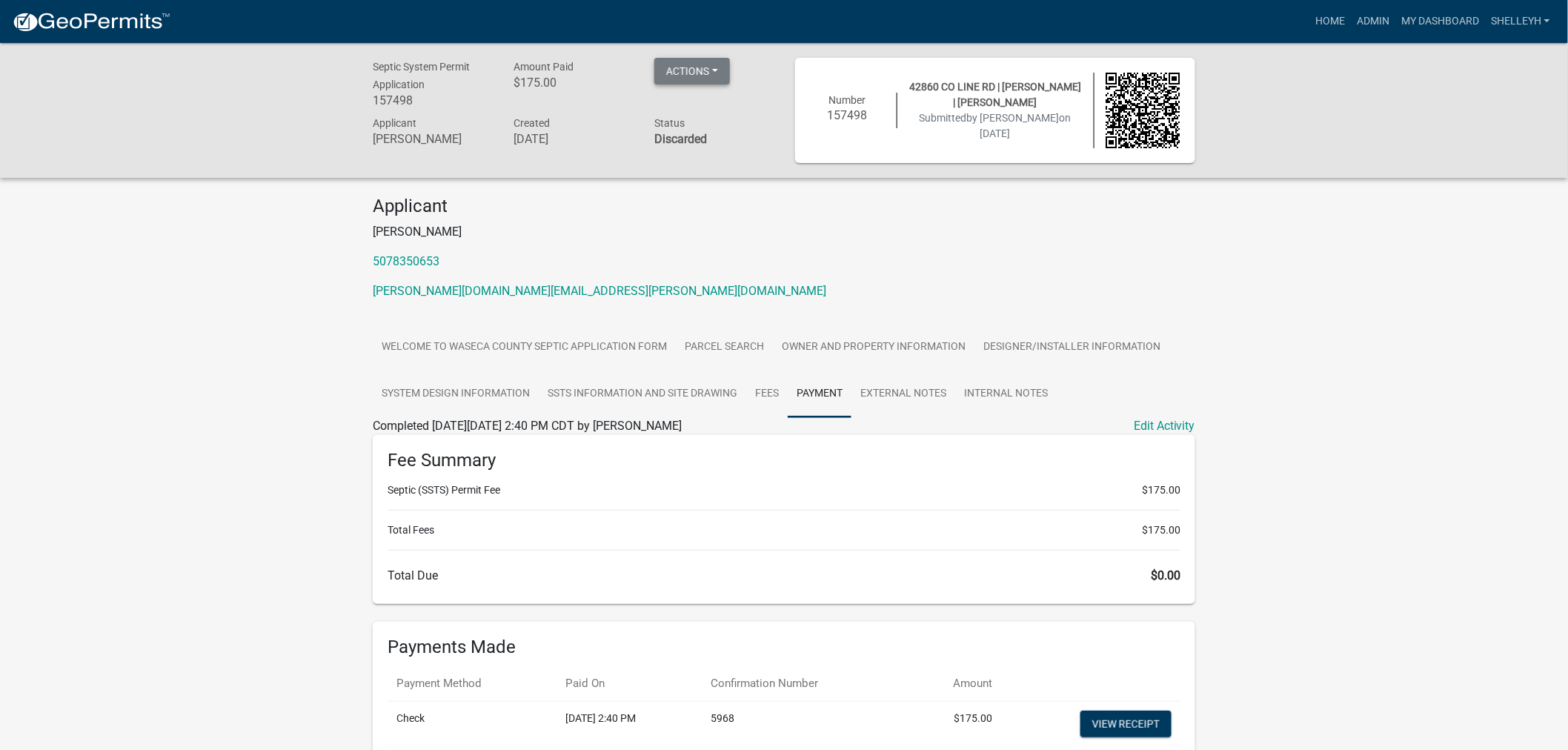
click at [695, 65] on button "Actions" at bounding box center [692, 71] width 76 height 27
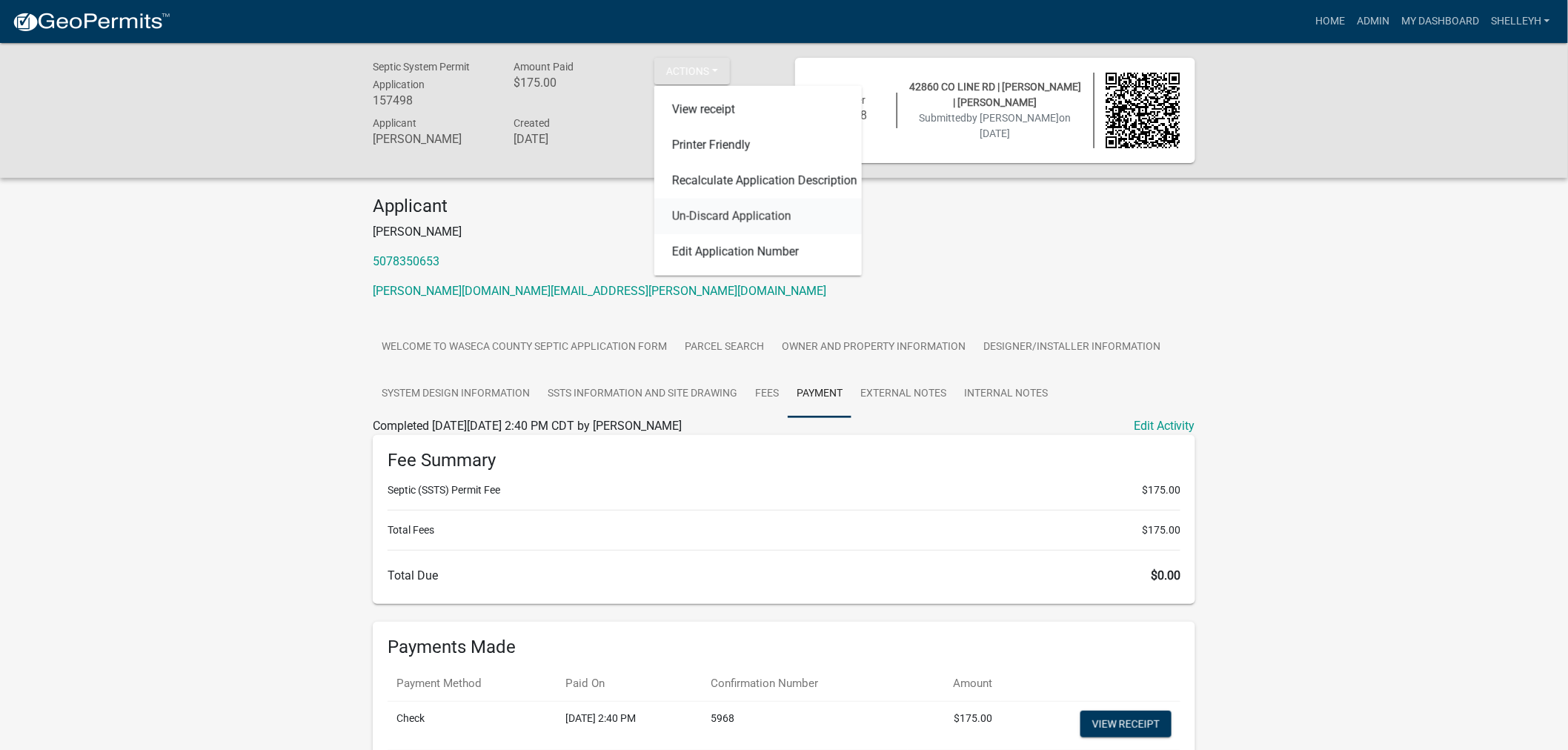
click at [706, 215] on link "Un-Discard Application" at bounding box center [758, 216] width 207 height 36
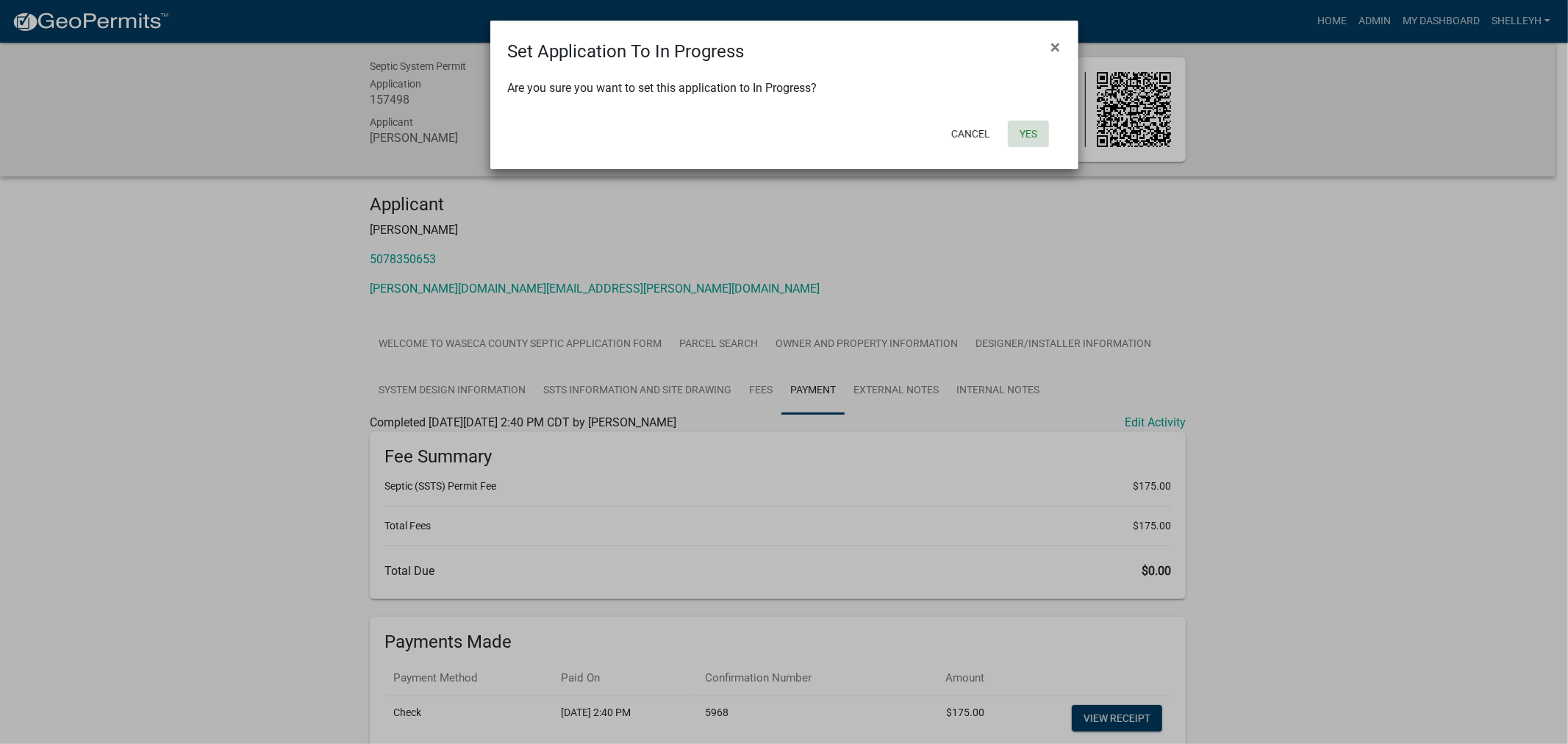
click at [1027, 130] on button "Yes" at bounding box center [1028, 133] width 41 height 27
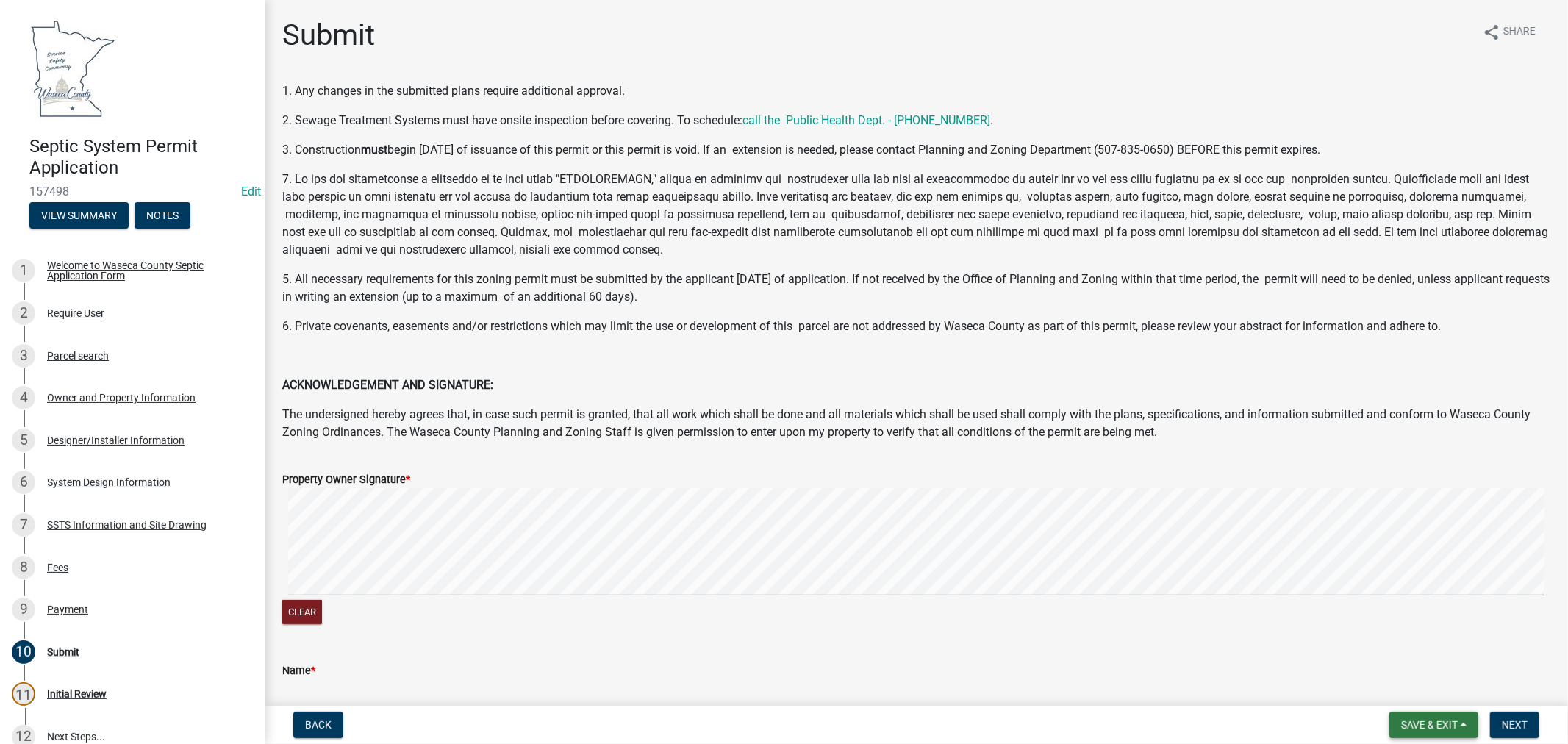
click at [1420, 723] on span "Save & Exit" at bounding box center [1429, 725] width 56 height 12
click at [1412, 688] on button "Save & Exit" at bounding box center [1420, 687] width 118 height 35
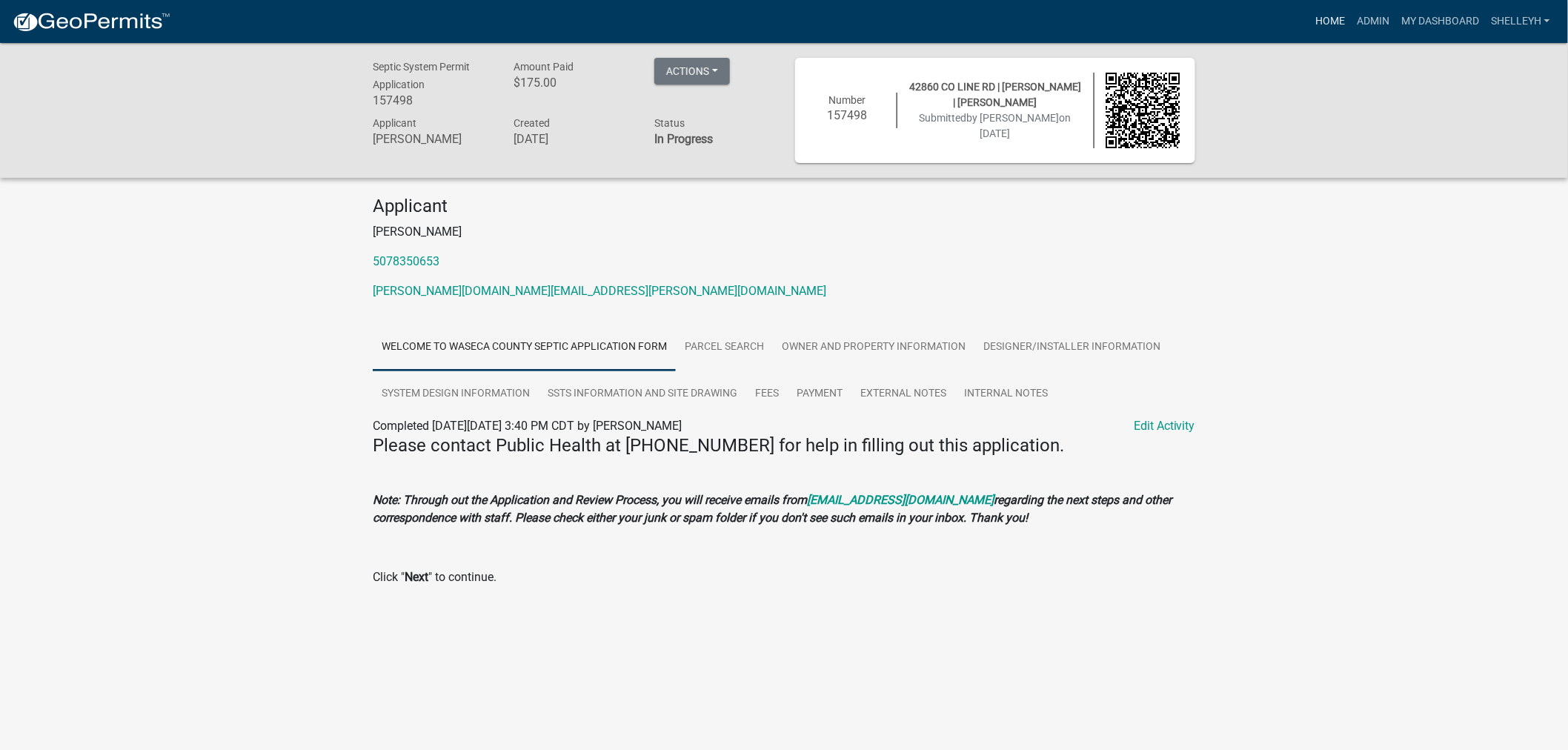
click at [1331, 18] on link "Home" at bounding box center [1330, 21] width 41 height 28
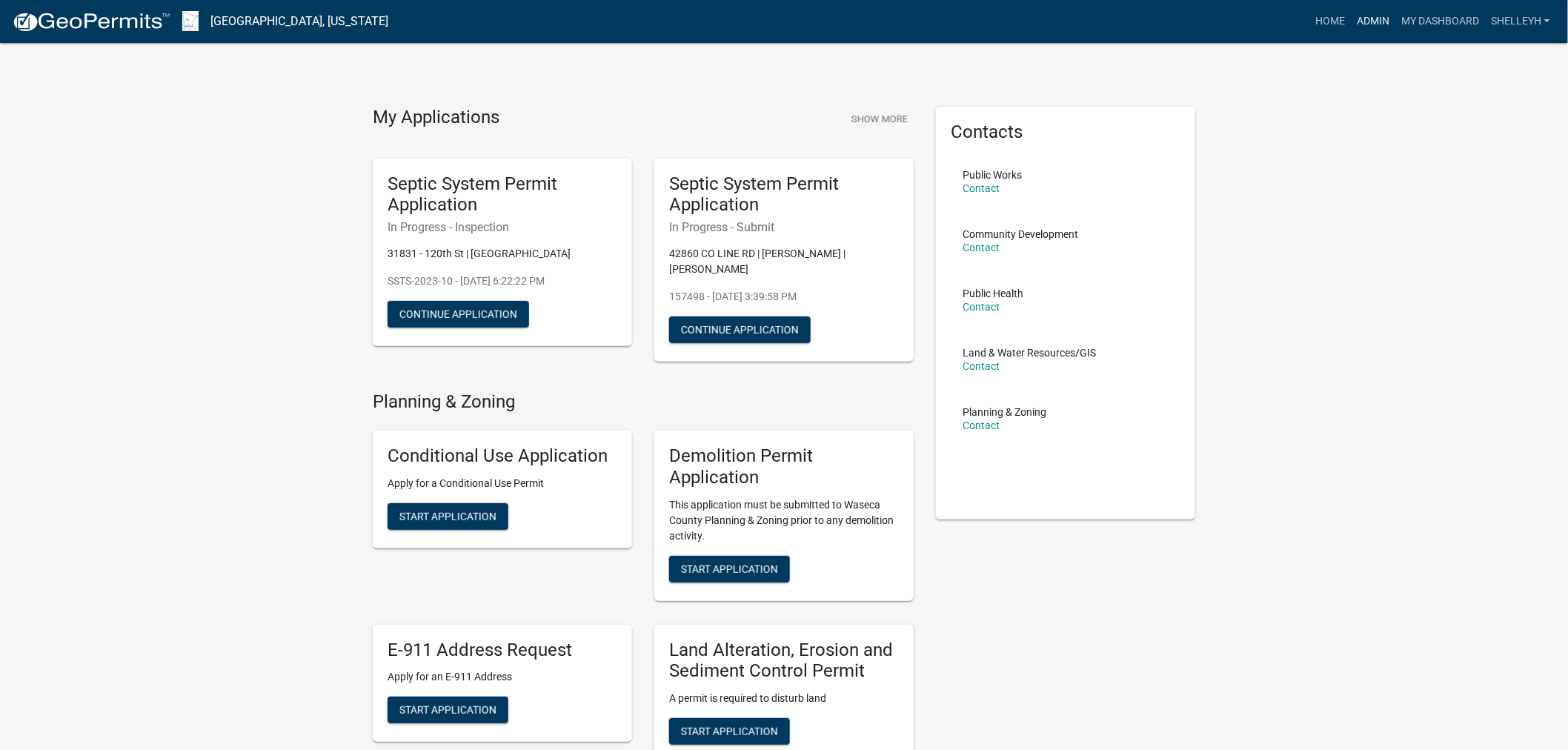
click at [1370, 16] on link "Admin" at bounding box center [1373, 21] width 45 height 28
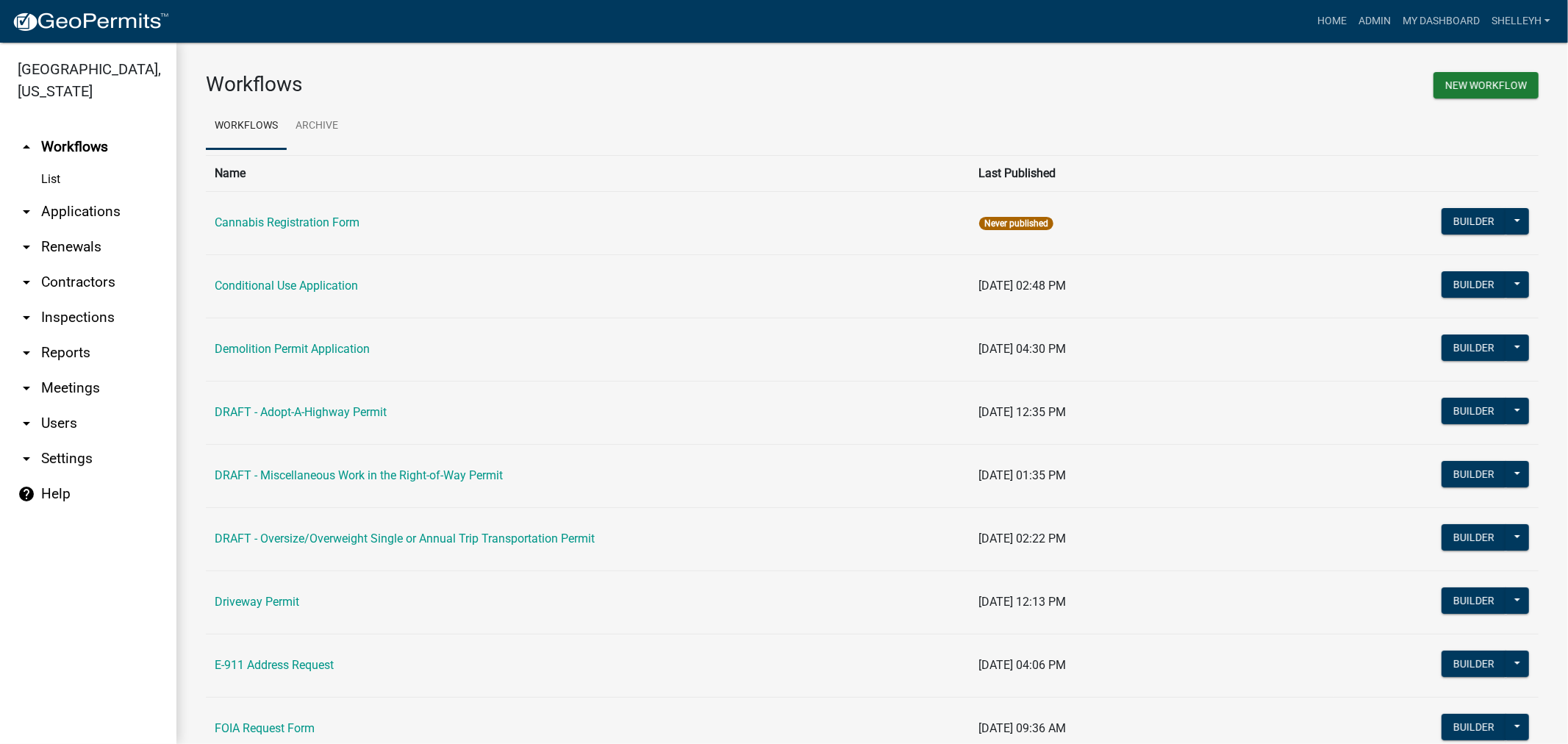
click at [84, 214] on link "arrow_drop_down Applications" at bounding box center [88, 212] width 177 height 35
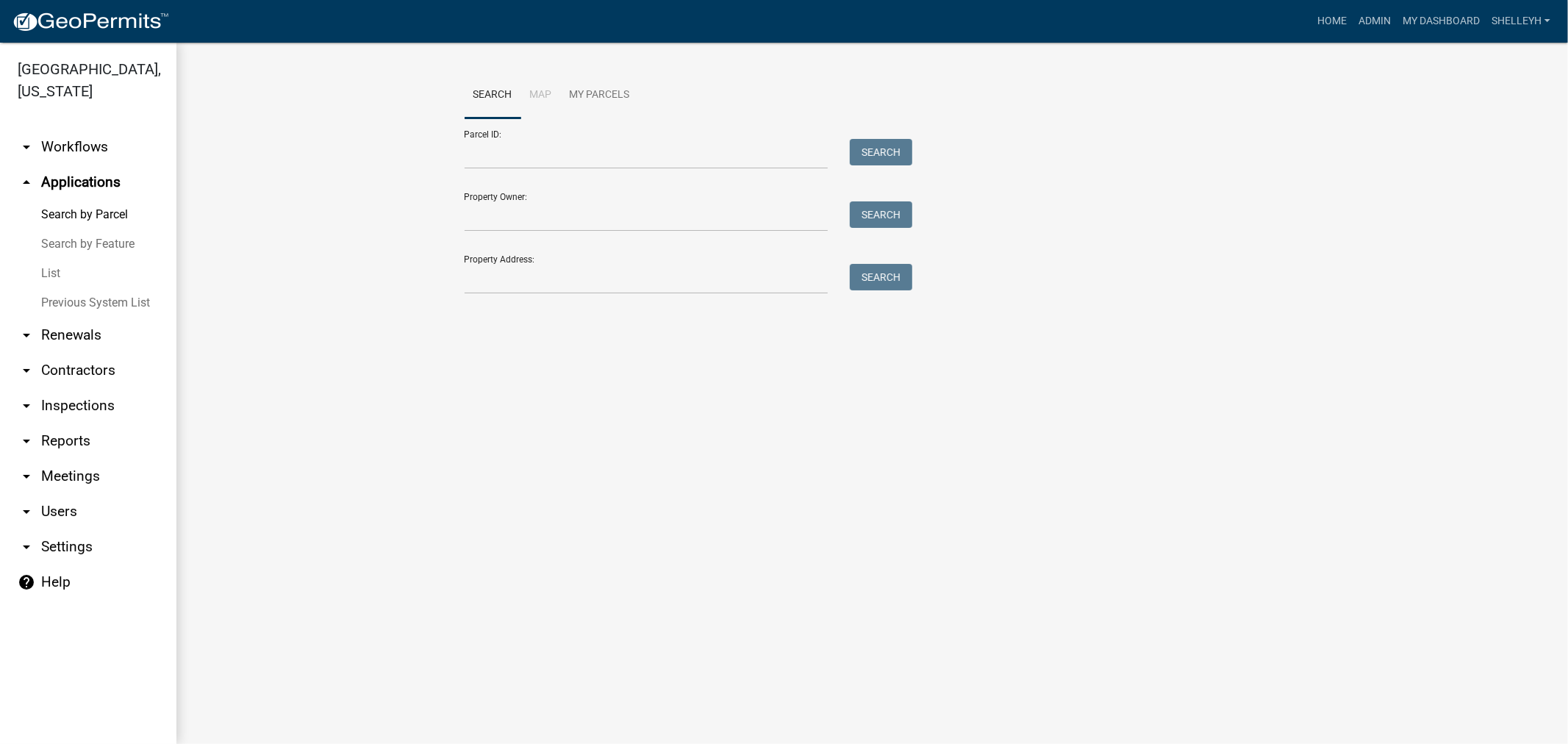
click at [38, 270] on link "List" at bounding box center [88, 273] width 177 height 29
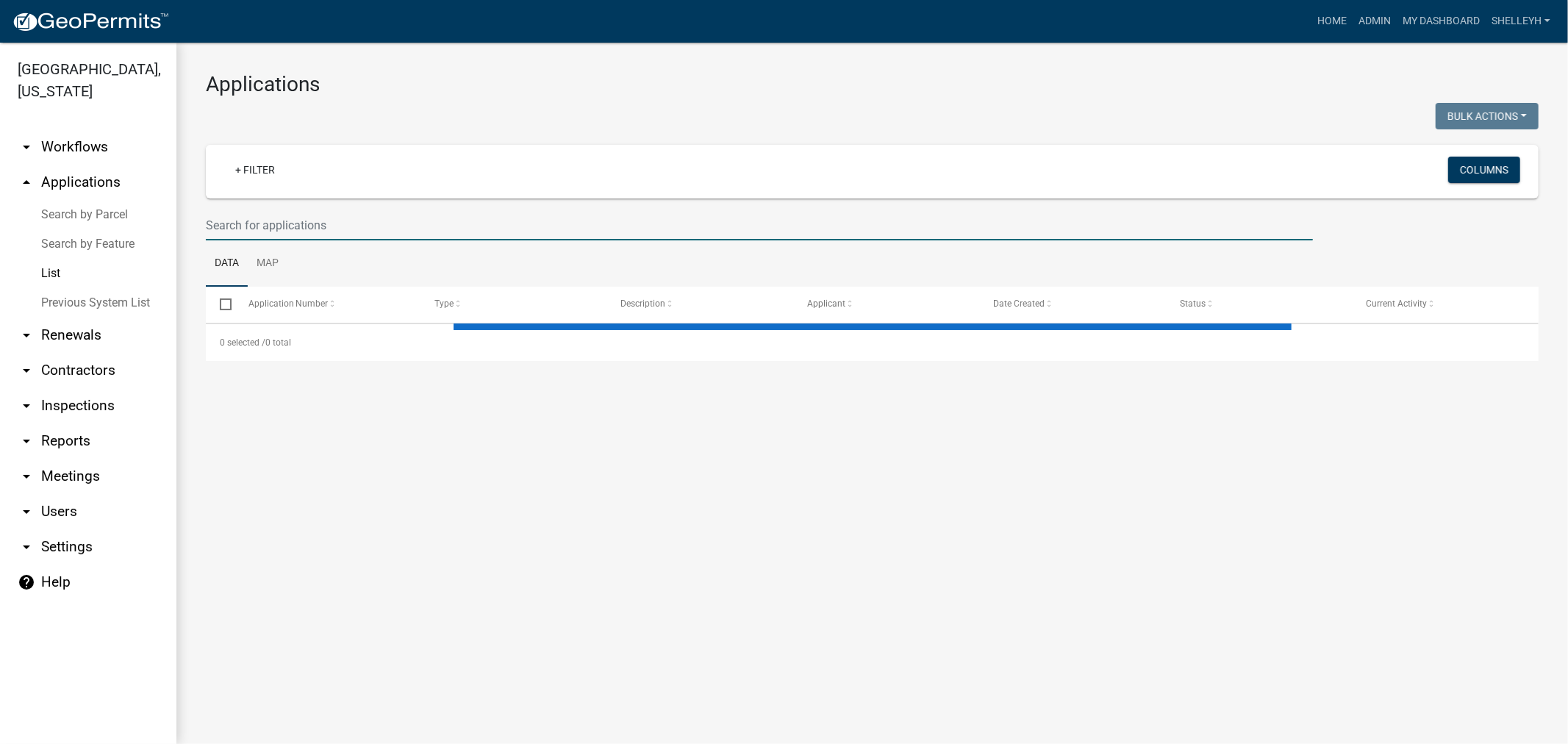
click at [309, 229] on input "text" at bounding box center [759, 225] width 1107 height 30
select select "1: 25"
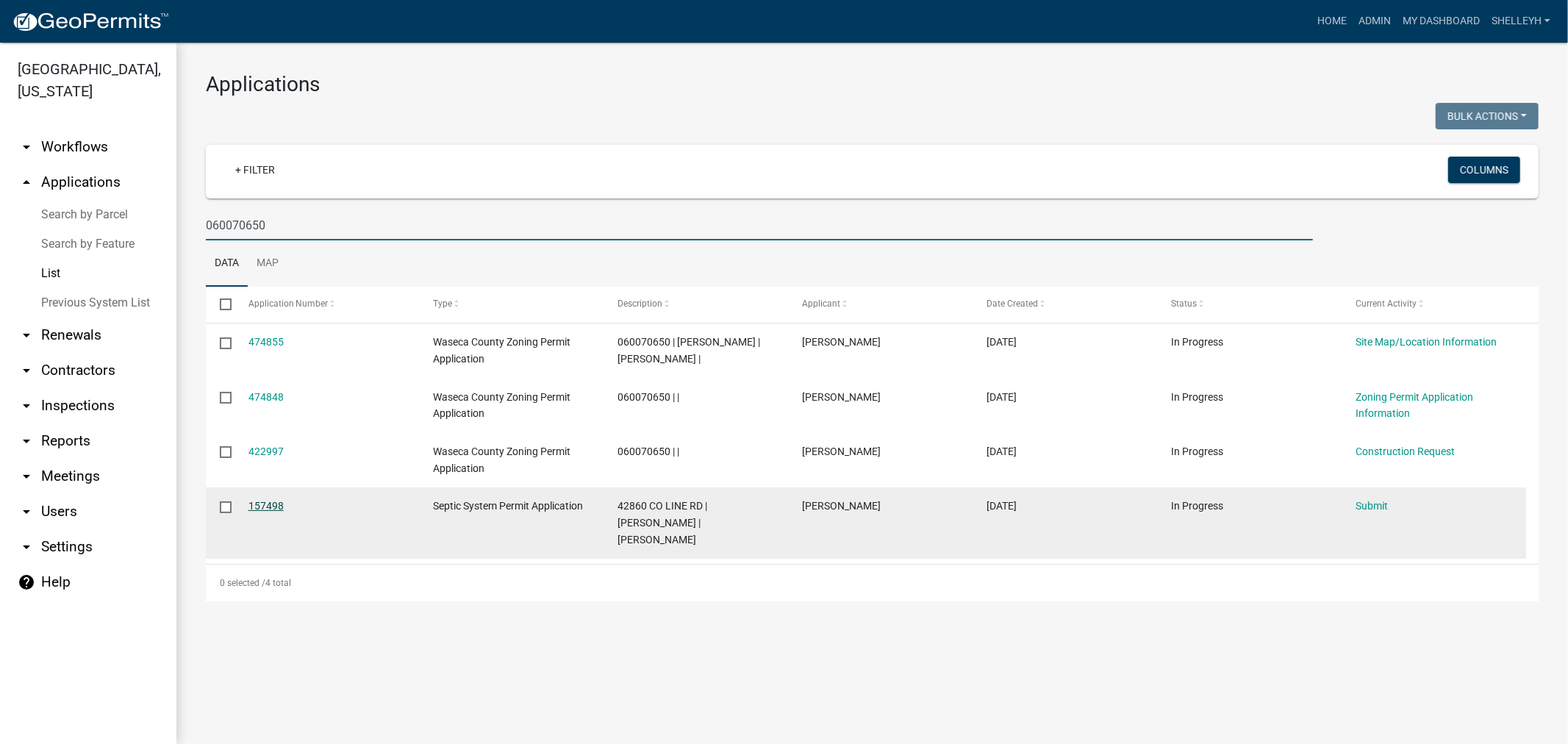
type input "060070650"
click at [263, 508] on link "157498" at bounding box center [266, 505] width 35 height 12
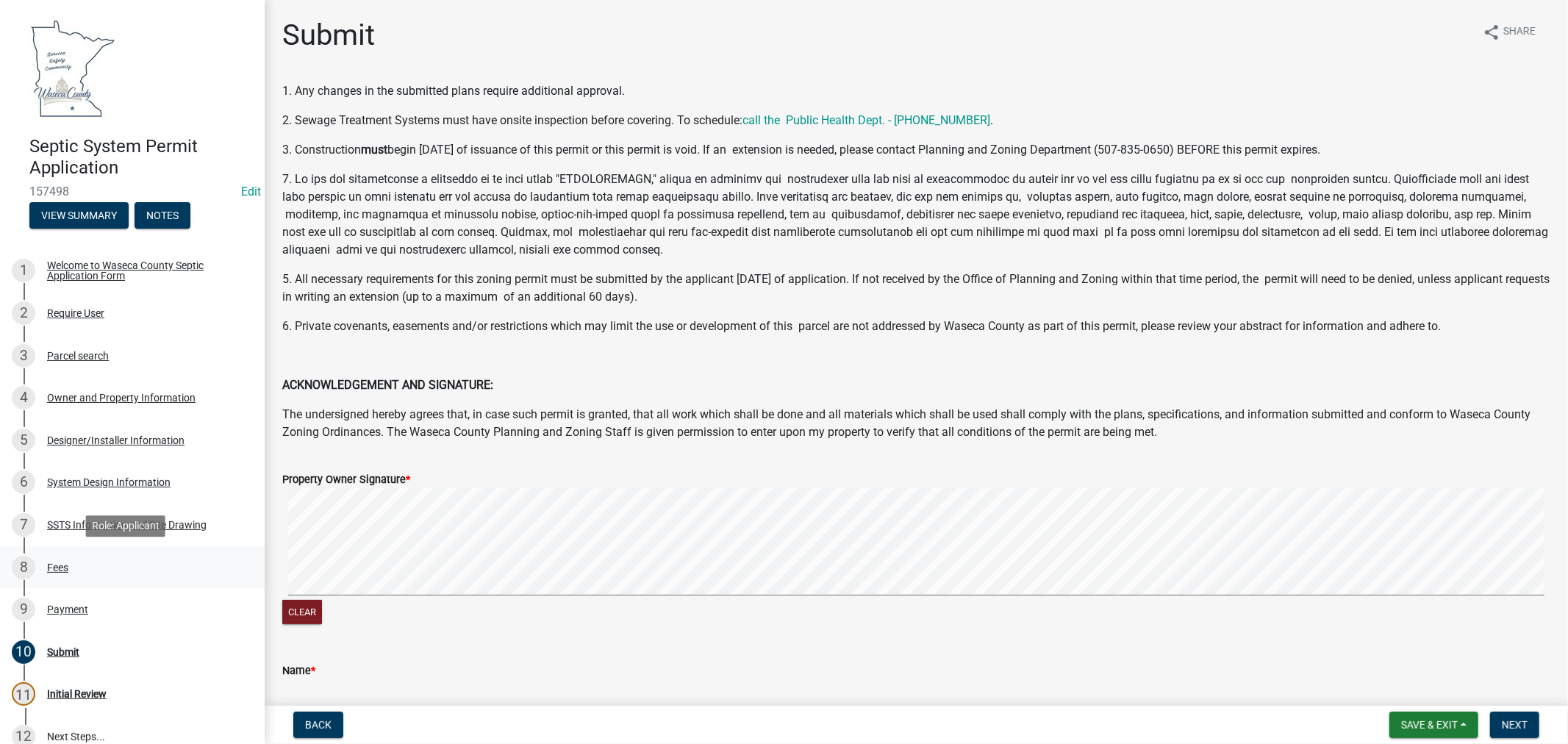
click at [52, 570] on div "Fees" at bounding box center [57, 567] width 21 height 10
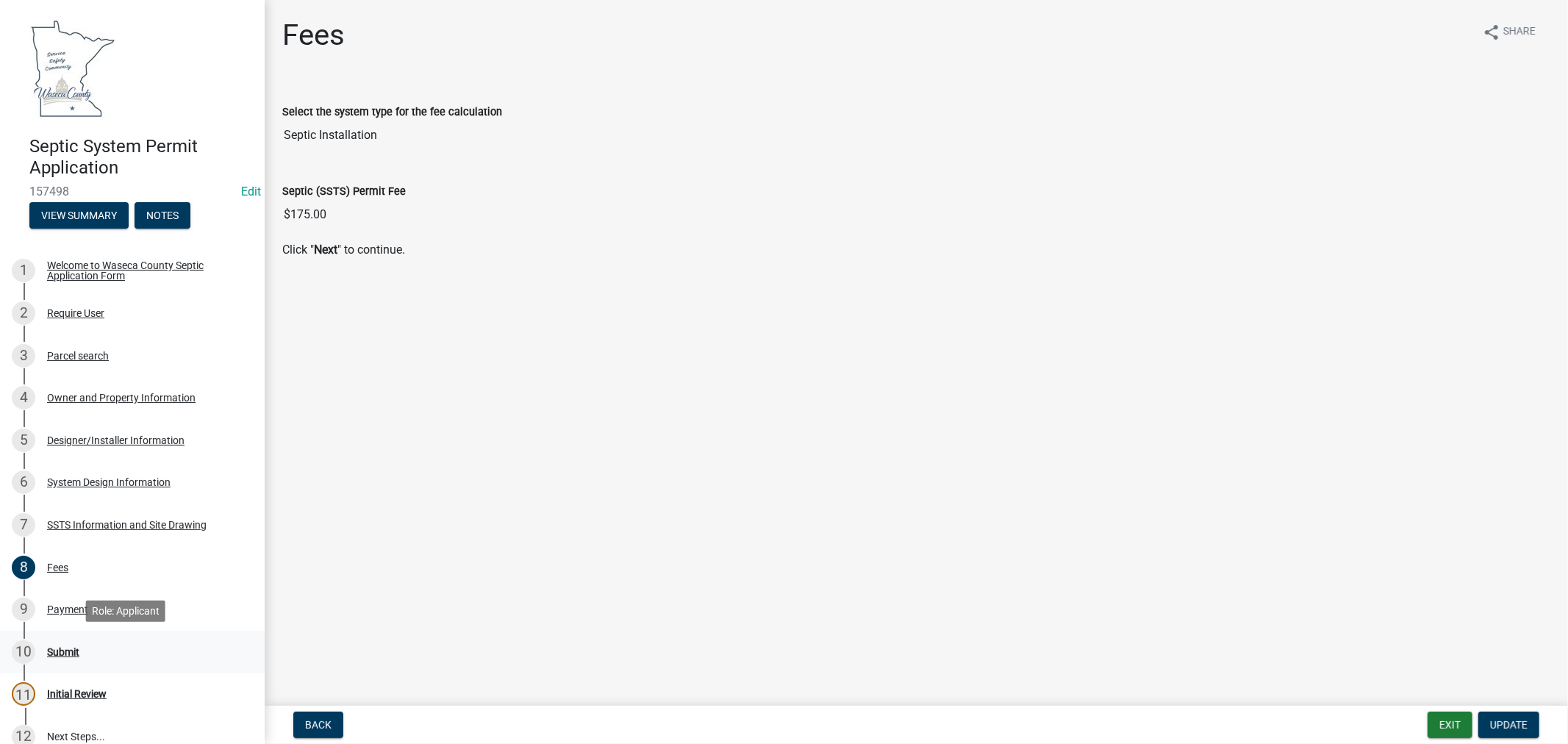
click at [62, 646] on div "Submit" at bounding box center [63, 651] width 32 height 10
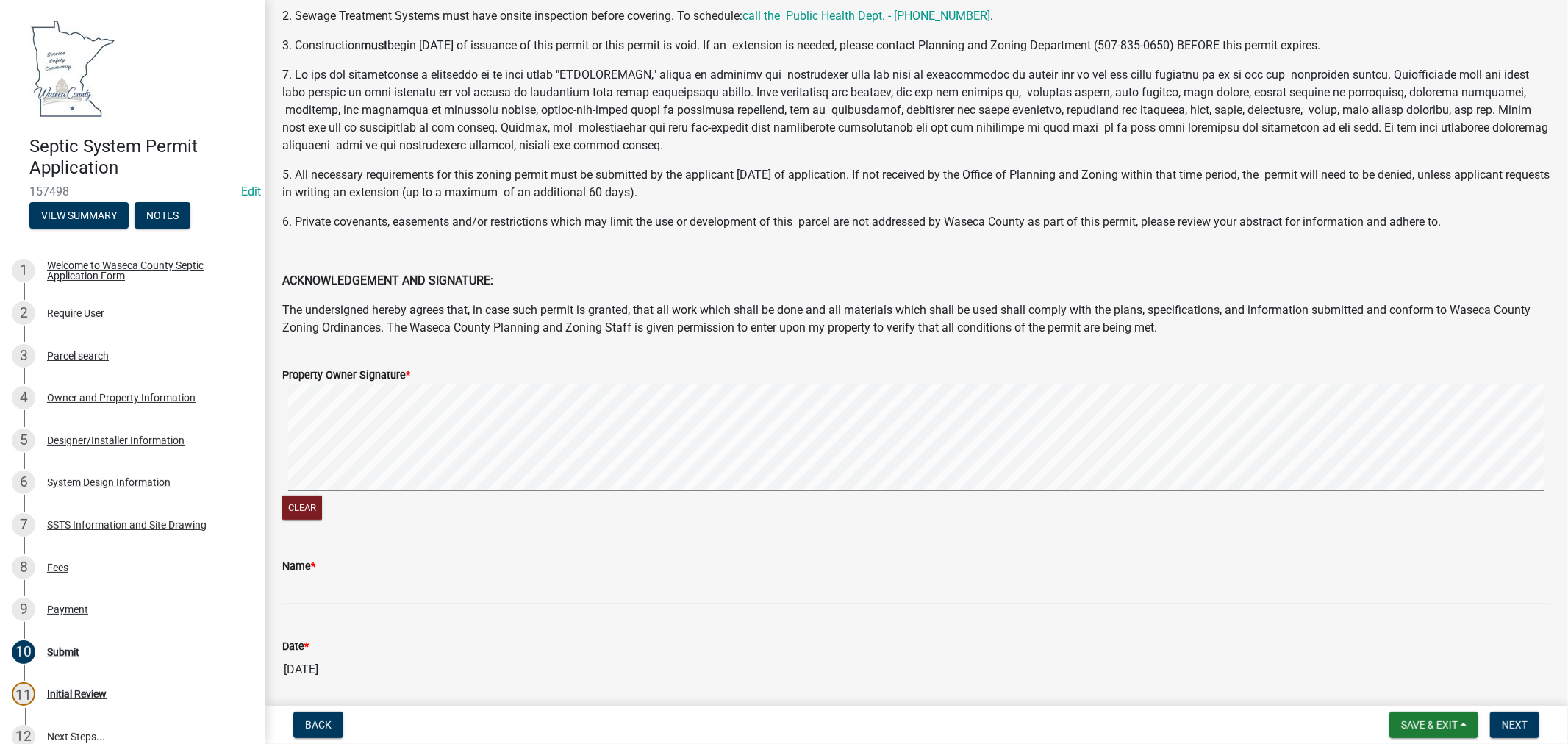
scroll to position [89, 0]
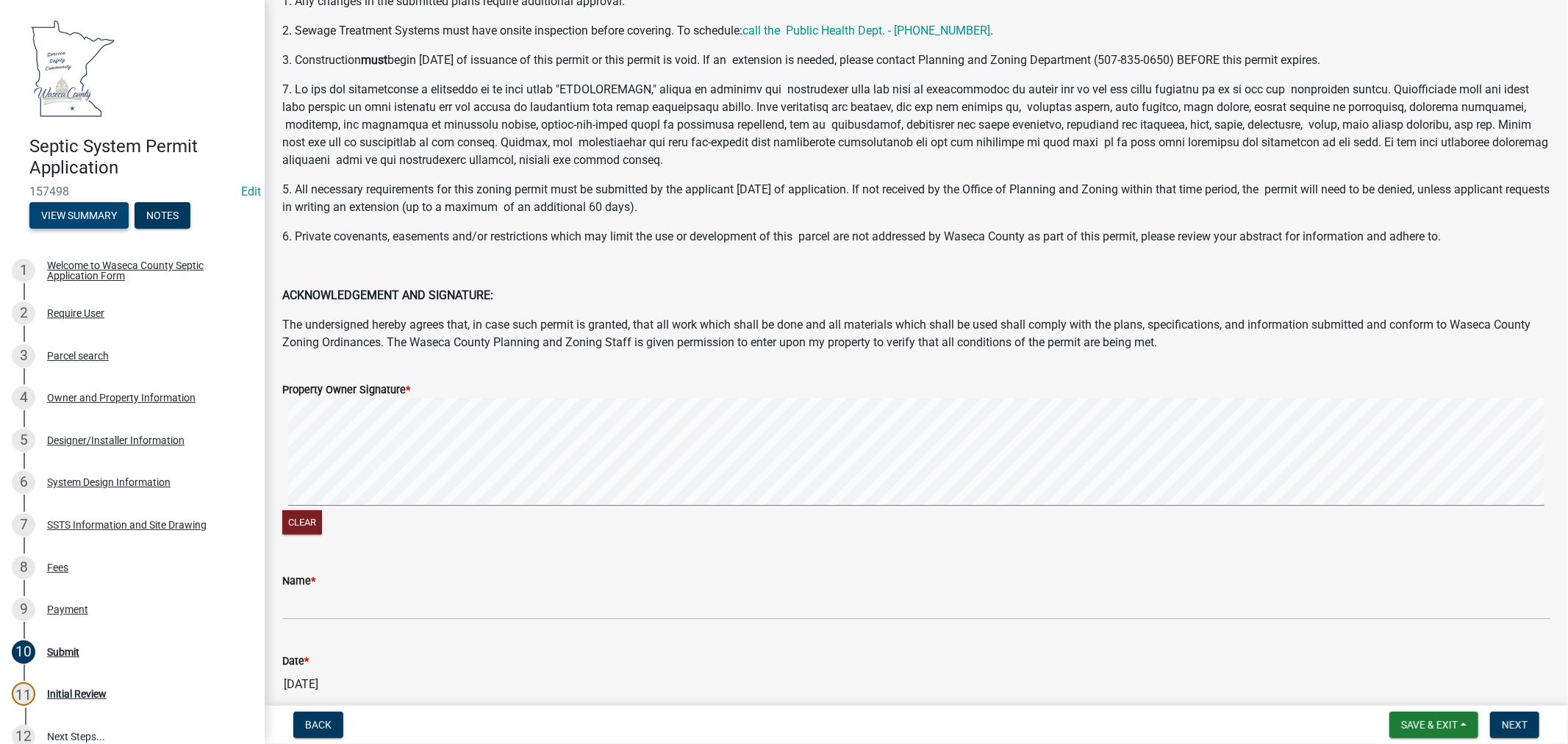
click at [66, 204] on button "View Summary" at bounding box center [78, 215] width 99 height 27
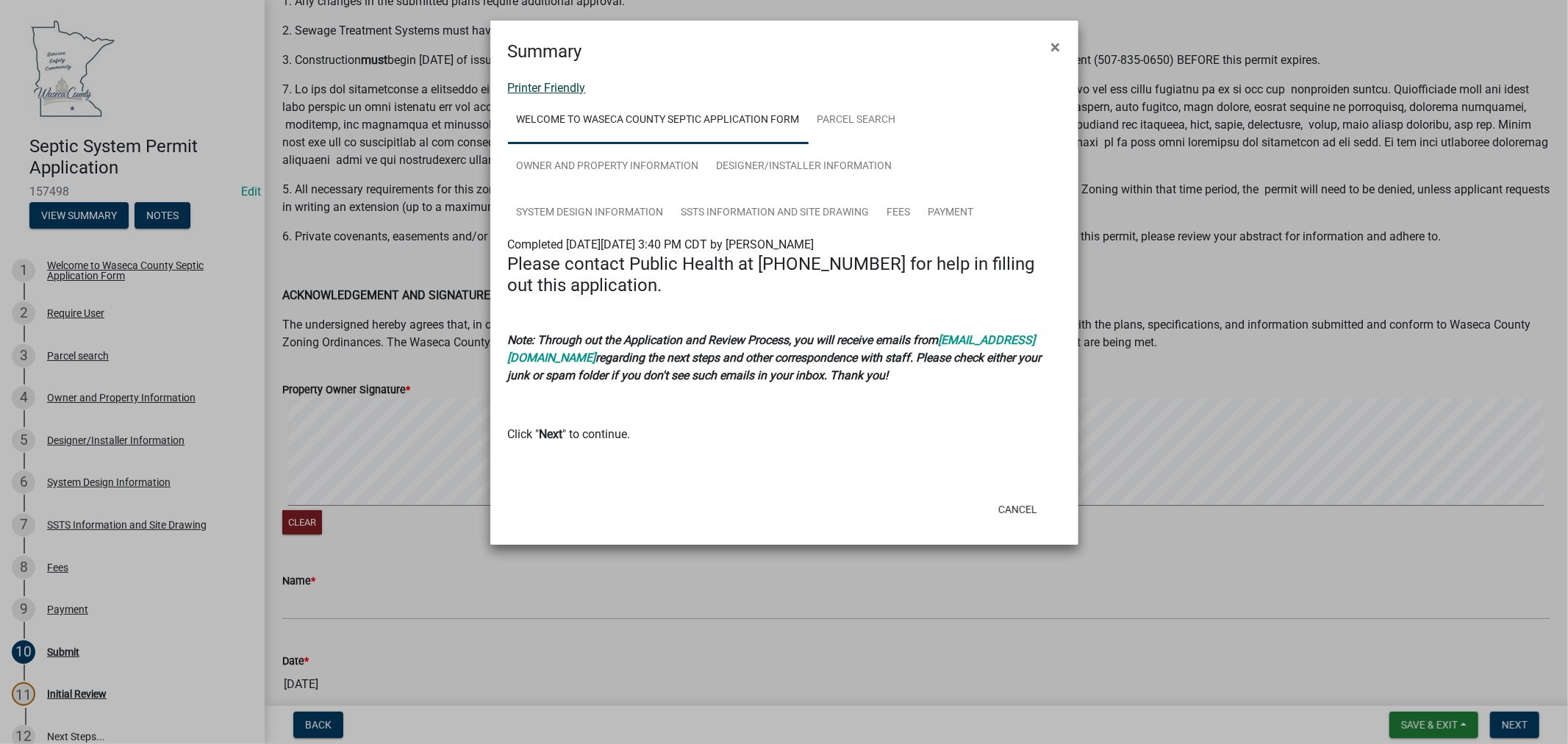
click at [557, 85] on link "Printer Friendly" at bounding box center [547, 87] width 78 height 14
click at [1020, 504] on button "Cancel" at bounding box center [1017, 509] width 62 height 27
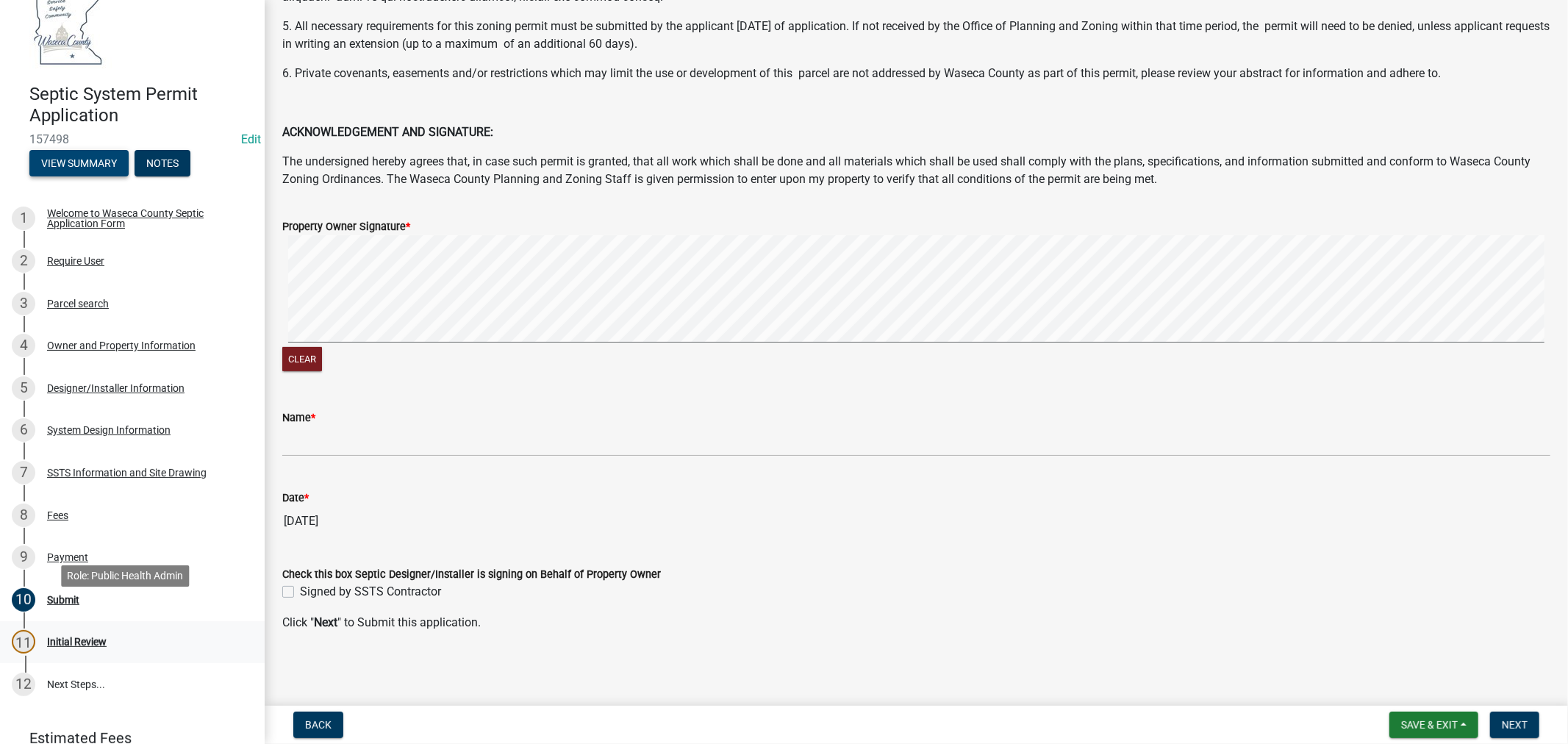
scroll to position [81, 0]
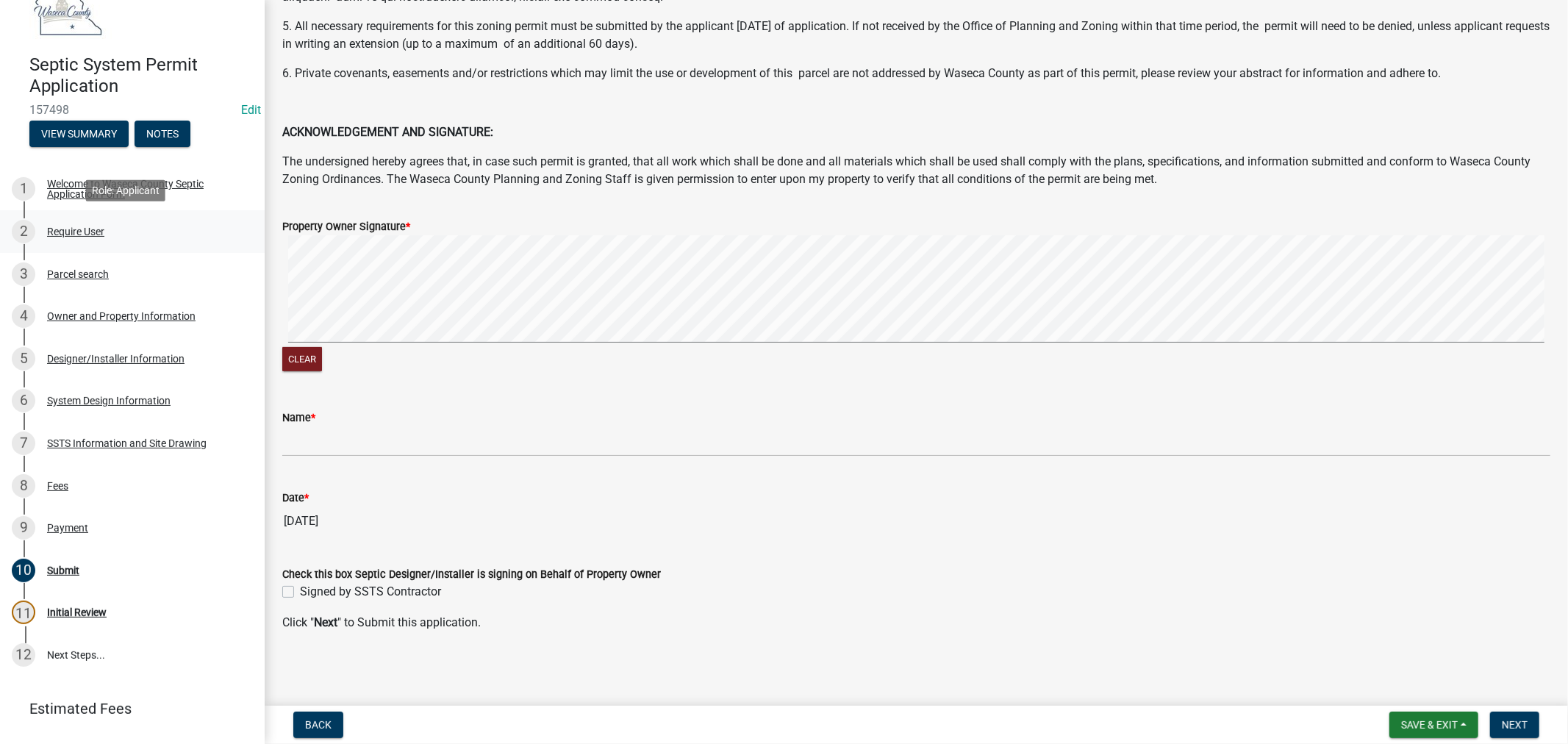
click at [92, 229] on div "Require User" at bounding box center [75, 231] width 57 height 10
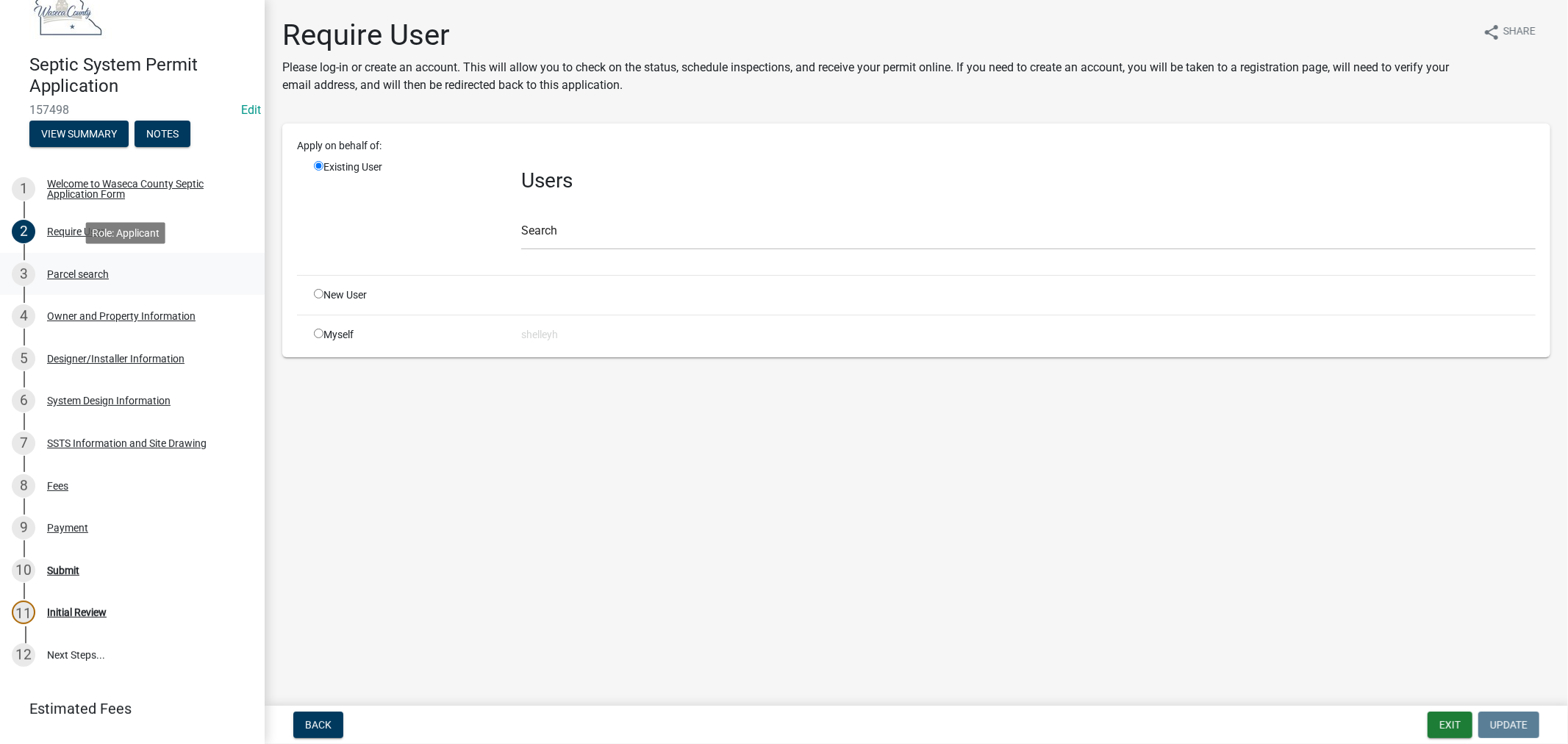
click at [62, 270] on div "Parcel search" at bounding box center [77, 274] width 62 height 10
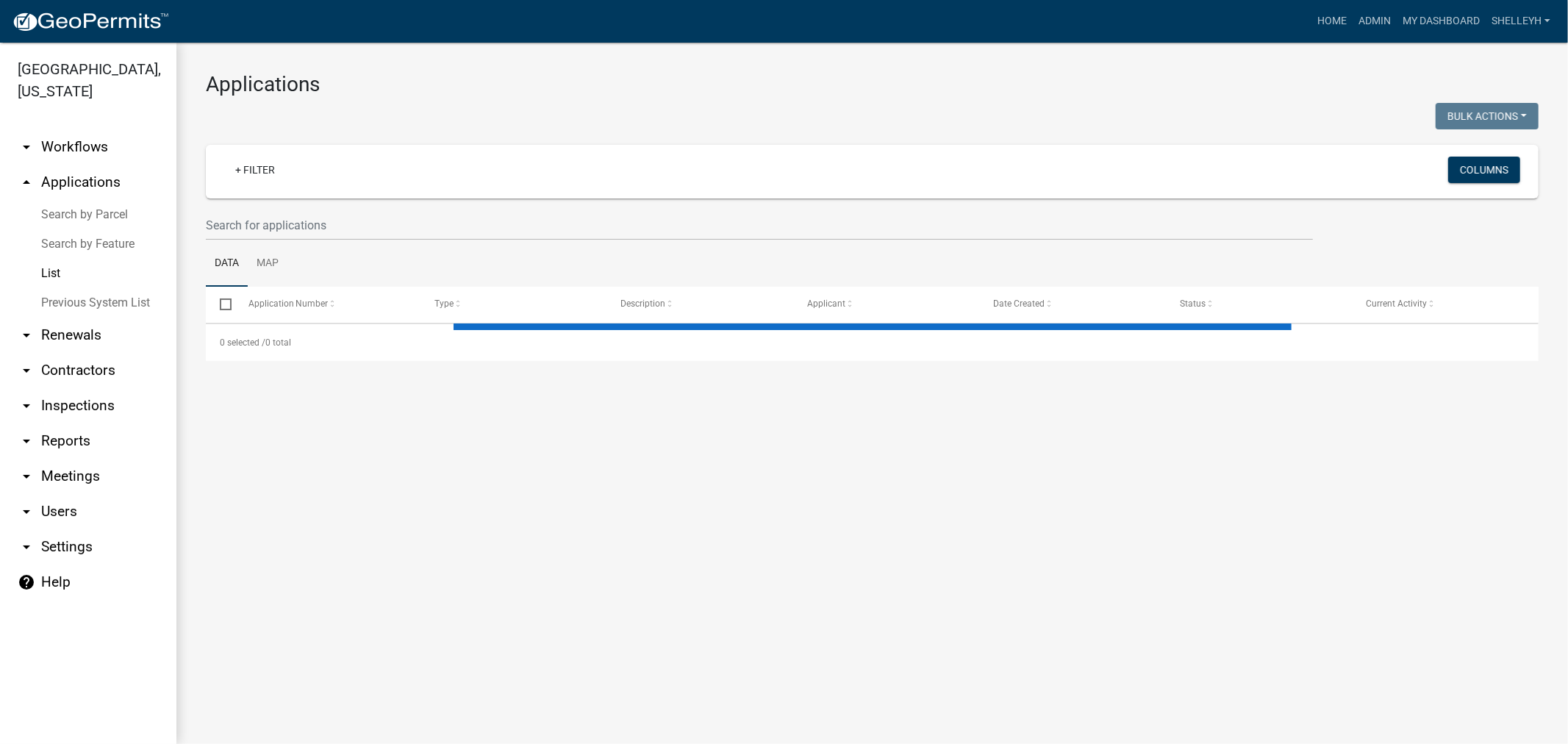
select select "1: 25"
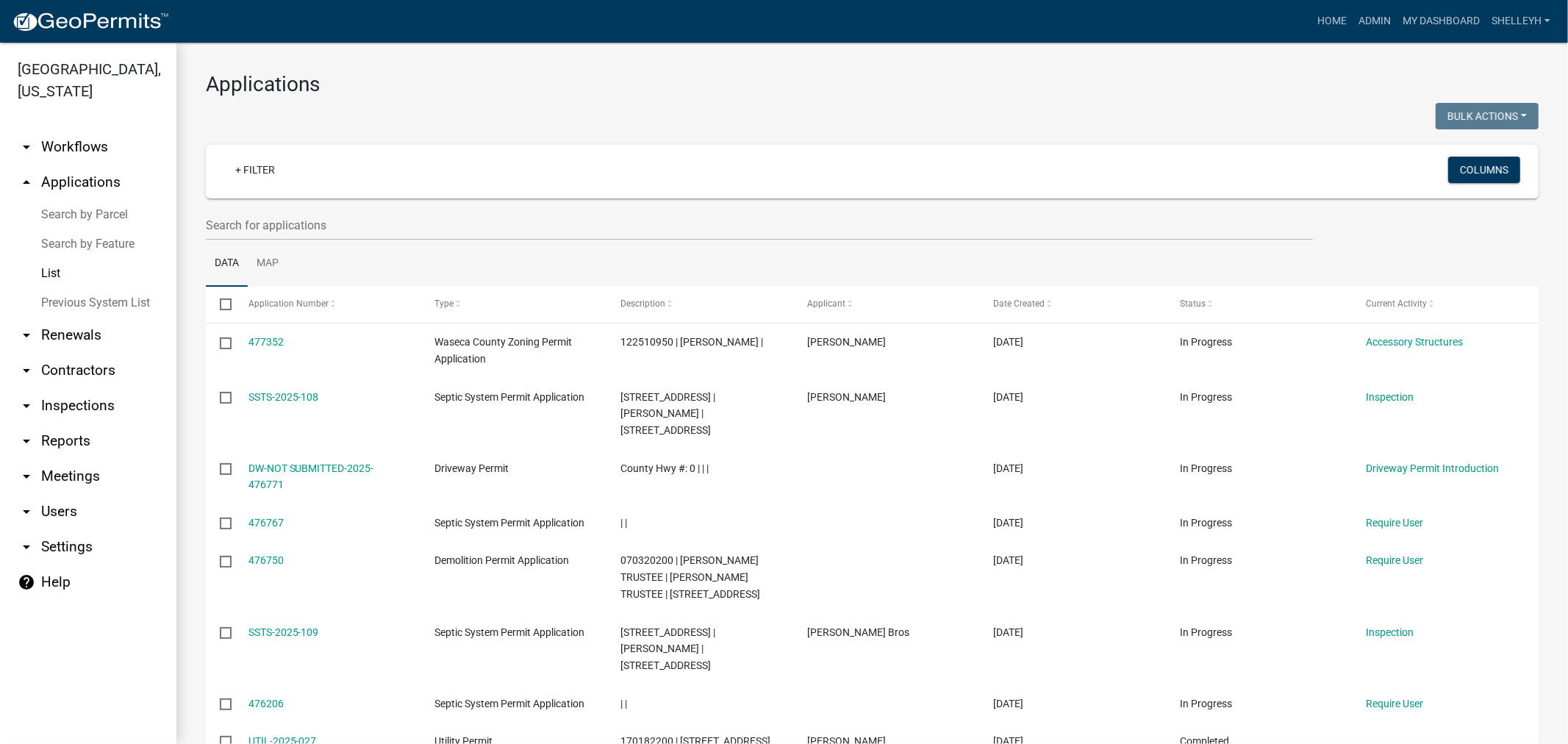
click at [334, 178] on div "+ Filter" at bounding box center [652, 171] width 880 height 30
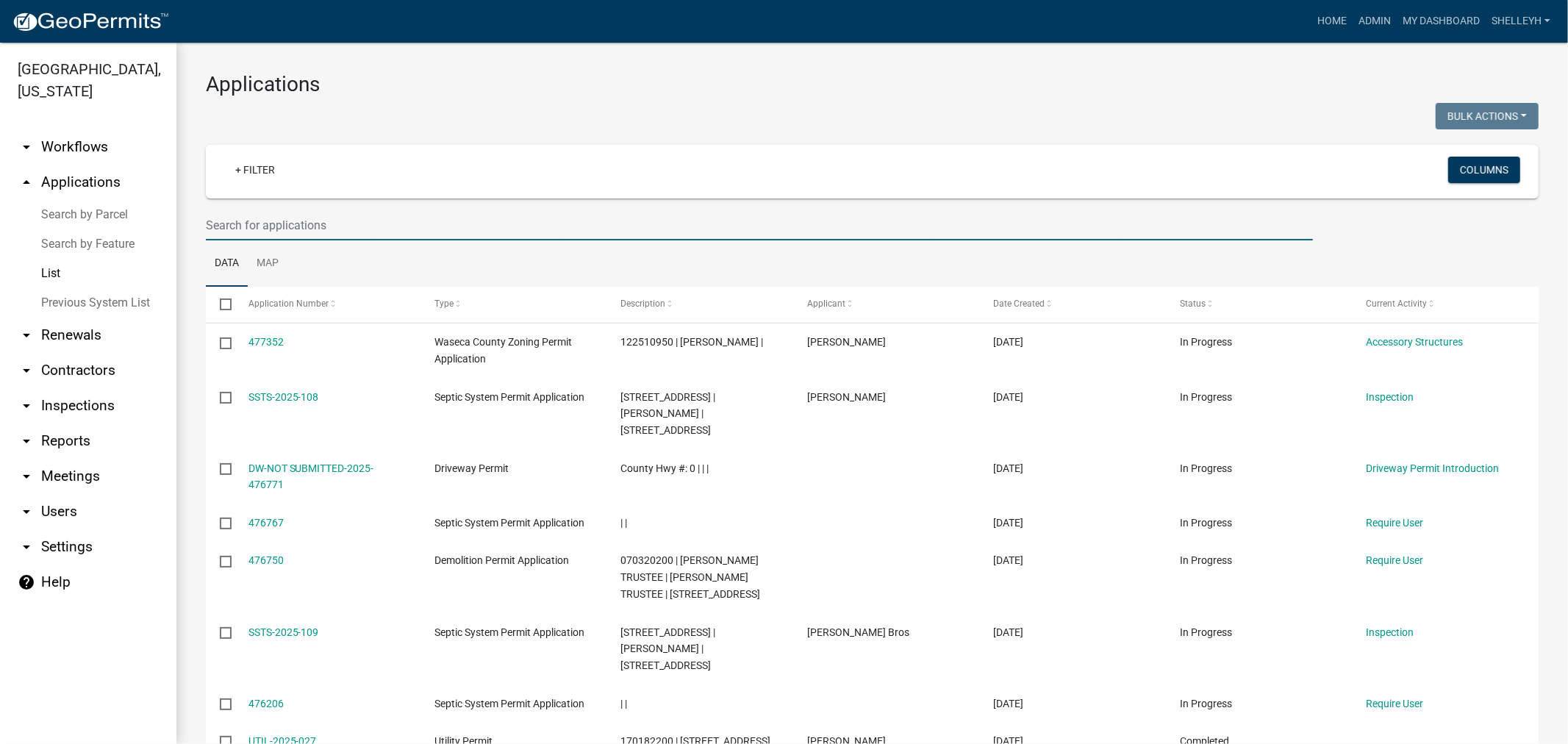
click at [307, 223] on input "text" at bounding box center [759, 225] width 1107 height 30
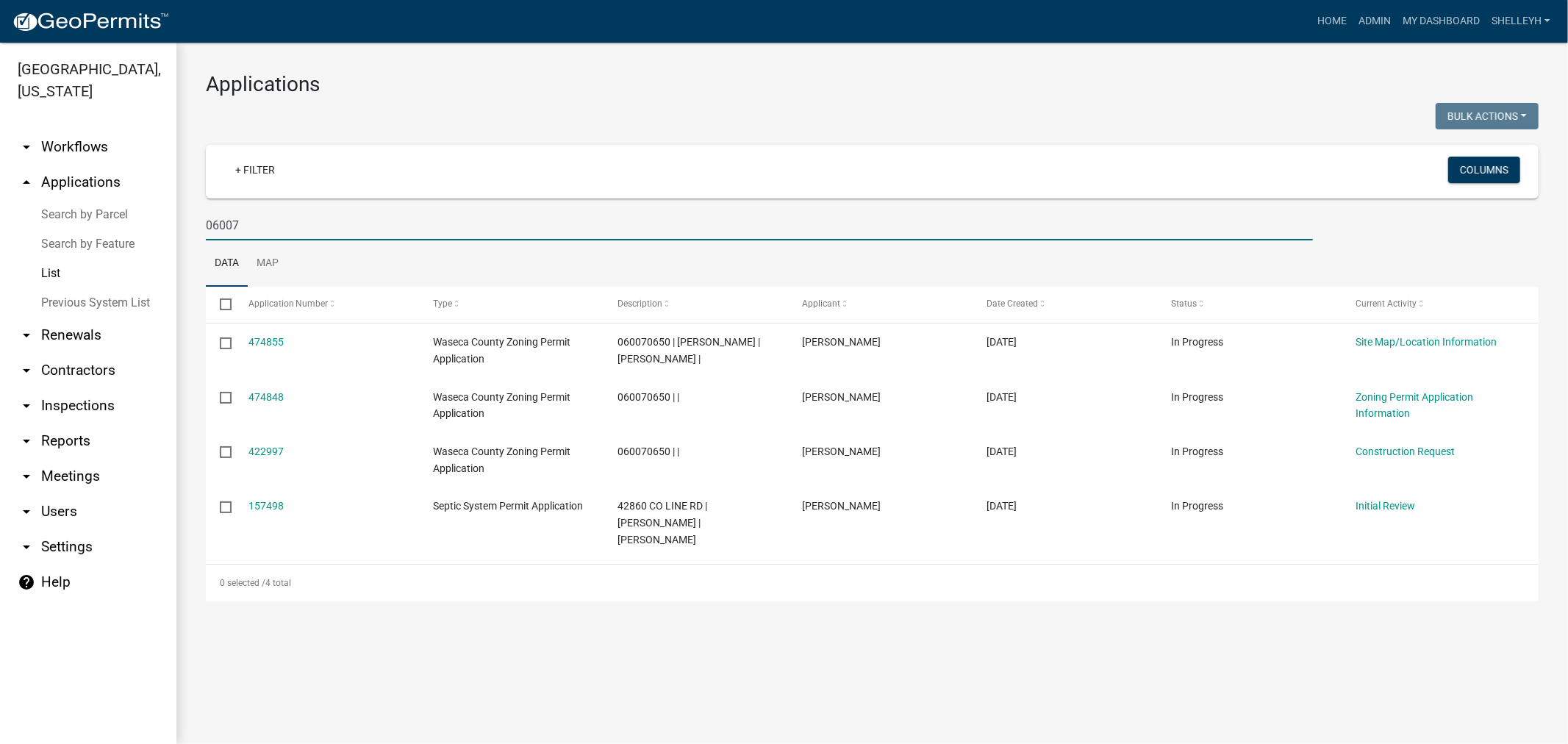
click at [257, 222] on input "06007" at bounding box center [759, 225] width 1107 height 30
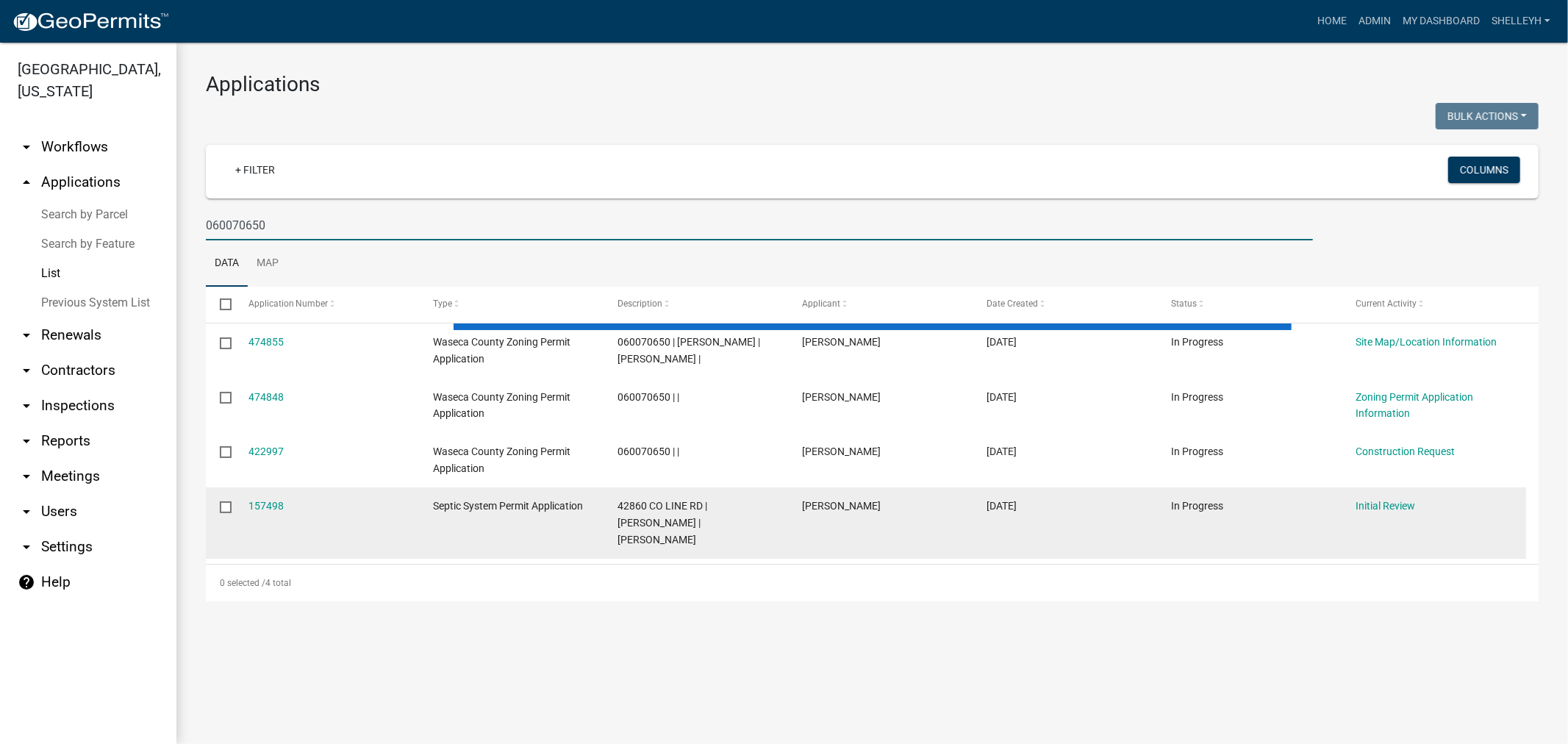
type input "060070650"
click at [270, 497] on div "157498" at bounding box center [327, 505] width 156 height 17
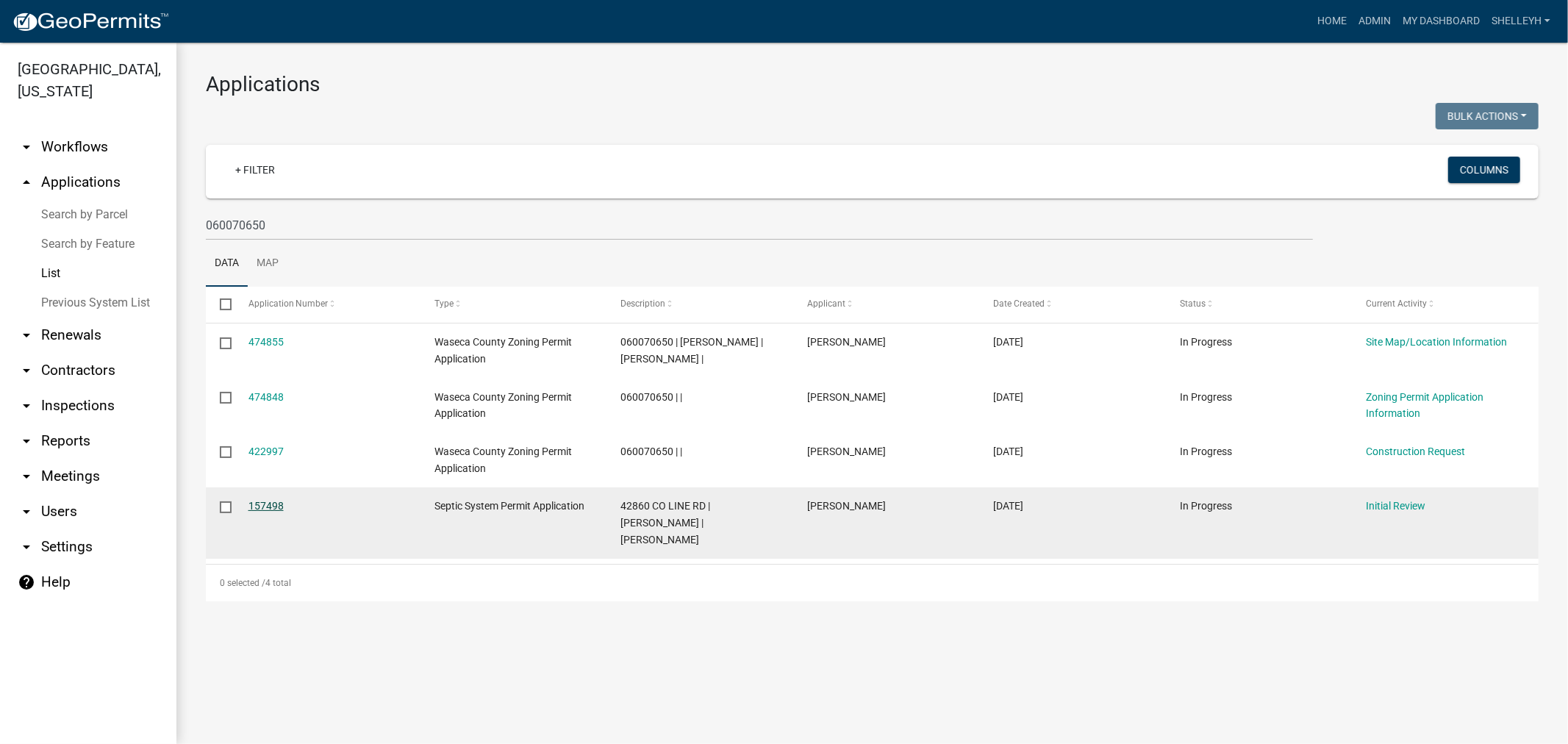
click at [261, 508] on link "157498" at bounding box center [266, 505] width 35 height 12
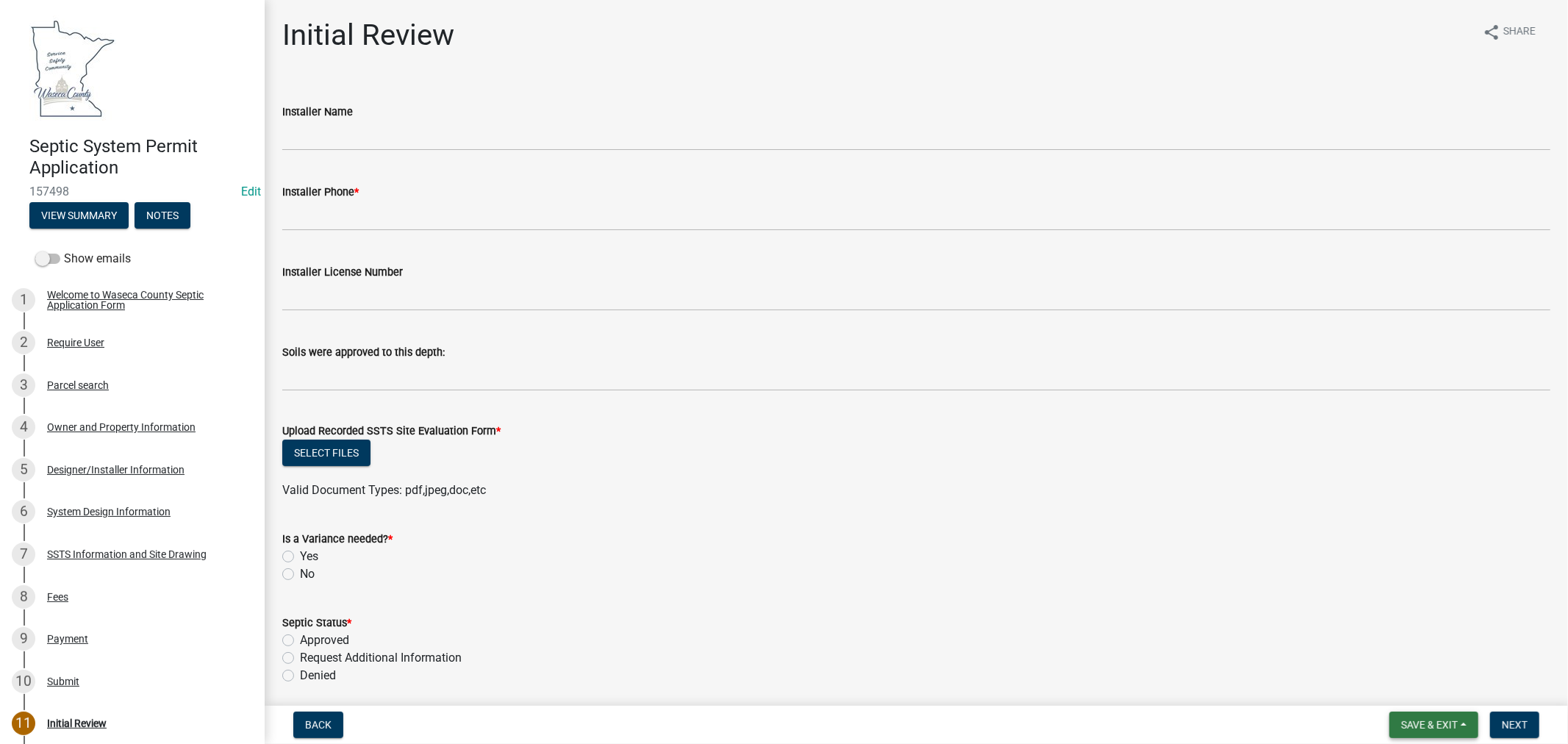
click at [1417, 719] on span "Save & Exit" at bounding box center [1429, 725] width 56 height 12
click at [1403, 695] on button "Save & Exit" at bounding box center [1420, 687] width 118 height 35
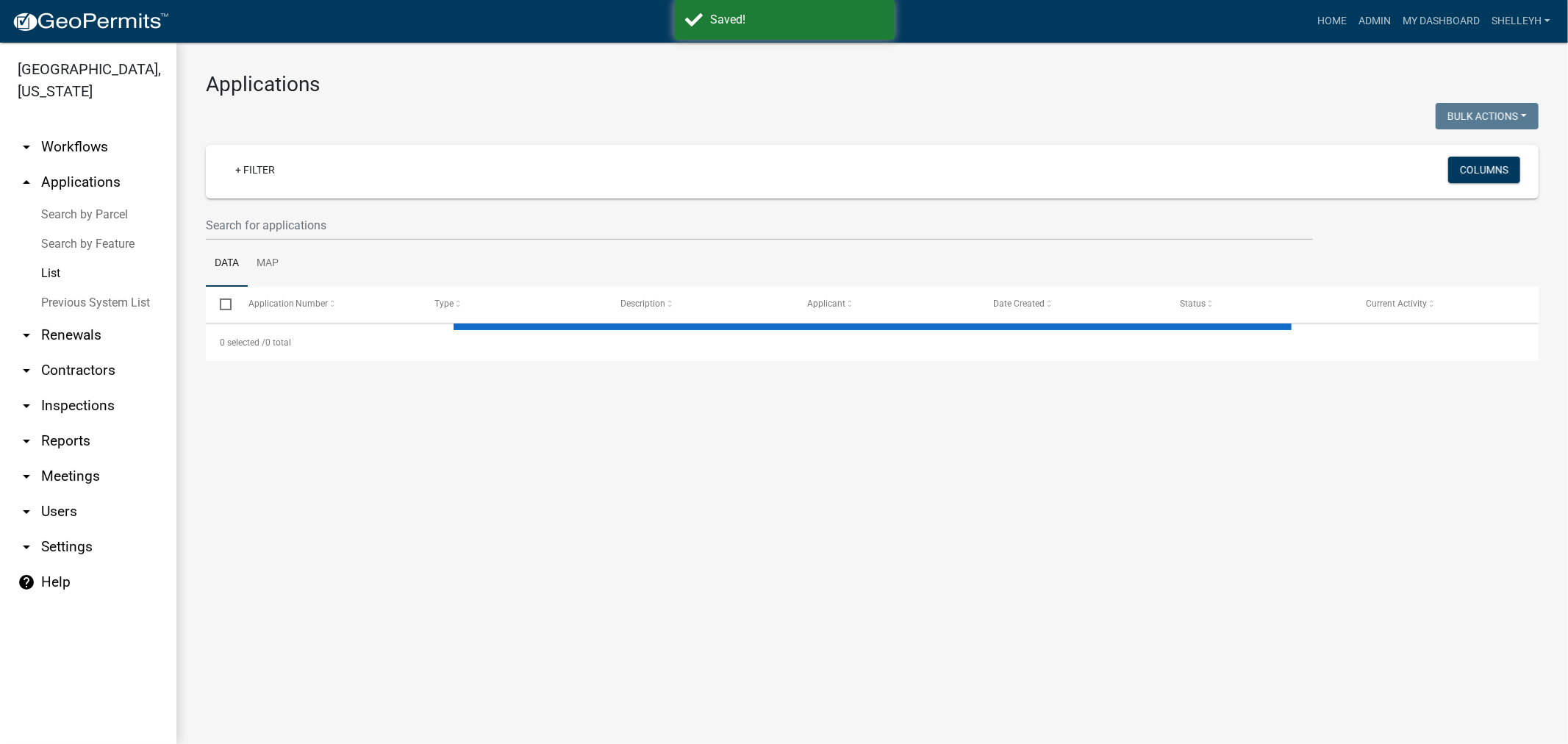
select select "1: 25"
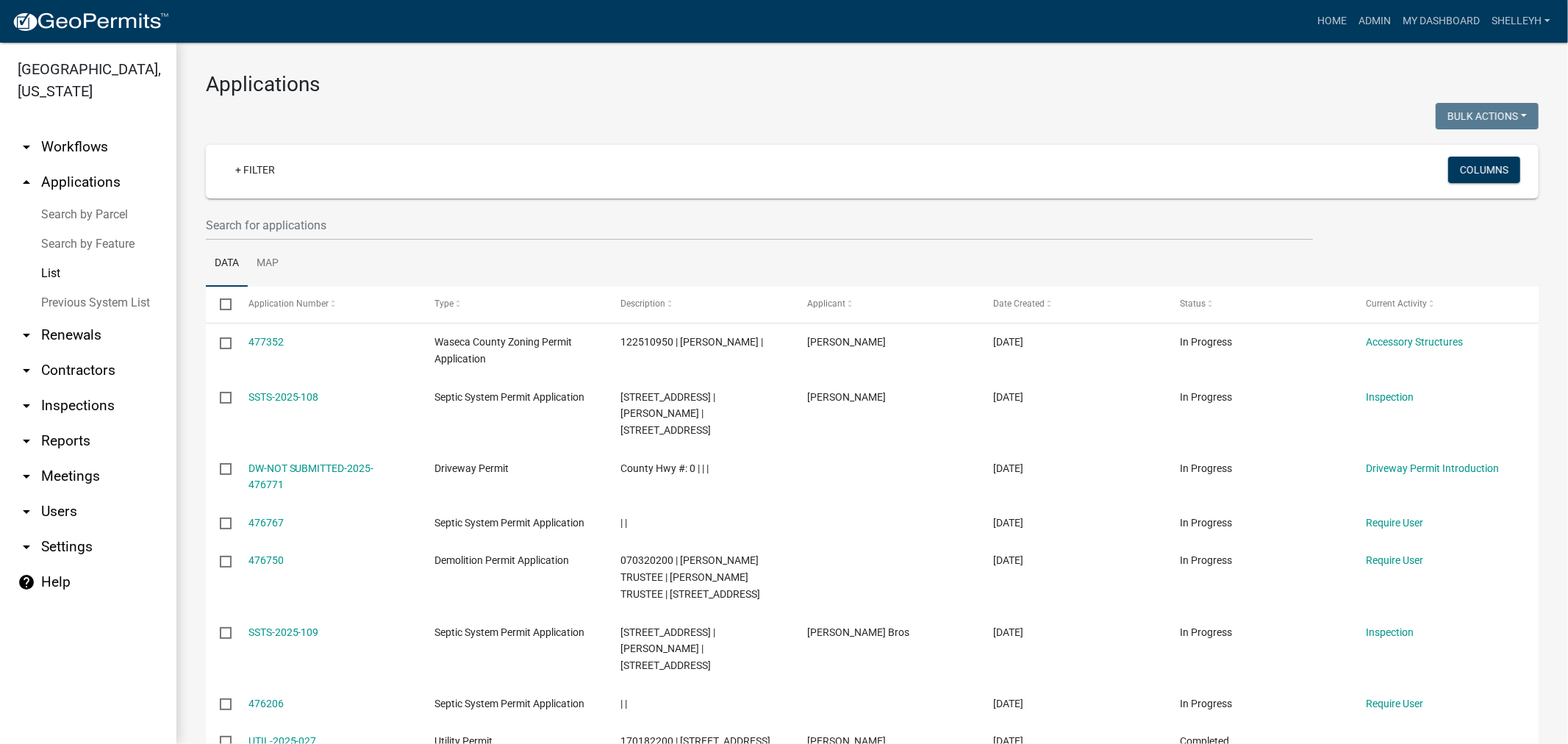
click at [46, 265] on link "List" at bounding box center [88, 273] width 177 height 29
click at [62, 450] on link "arrow_drop_down Reports" at bounding box center [88, 441] width 177 height 35
select select "0: null"
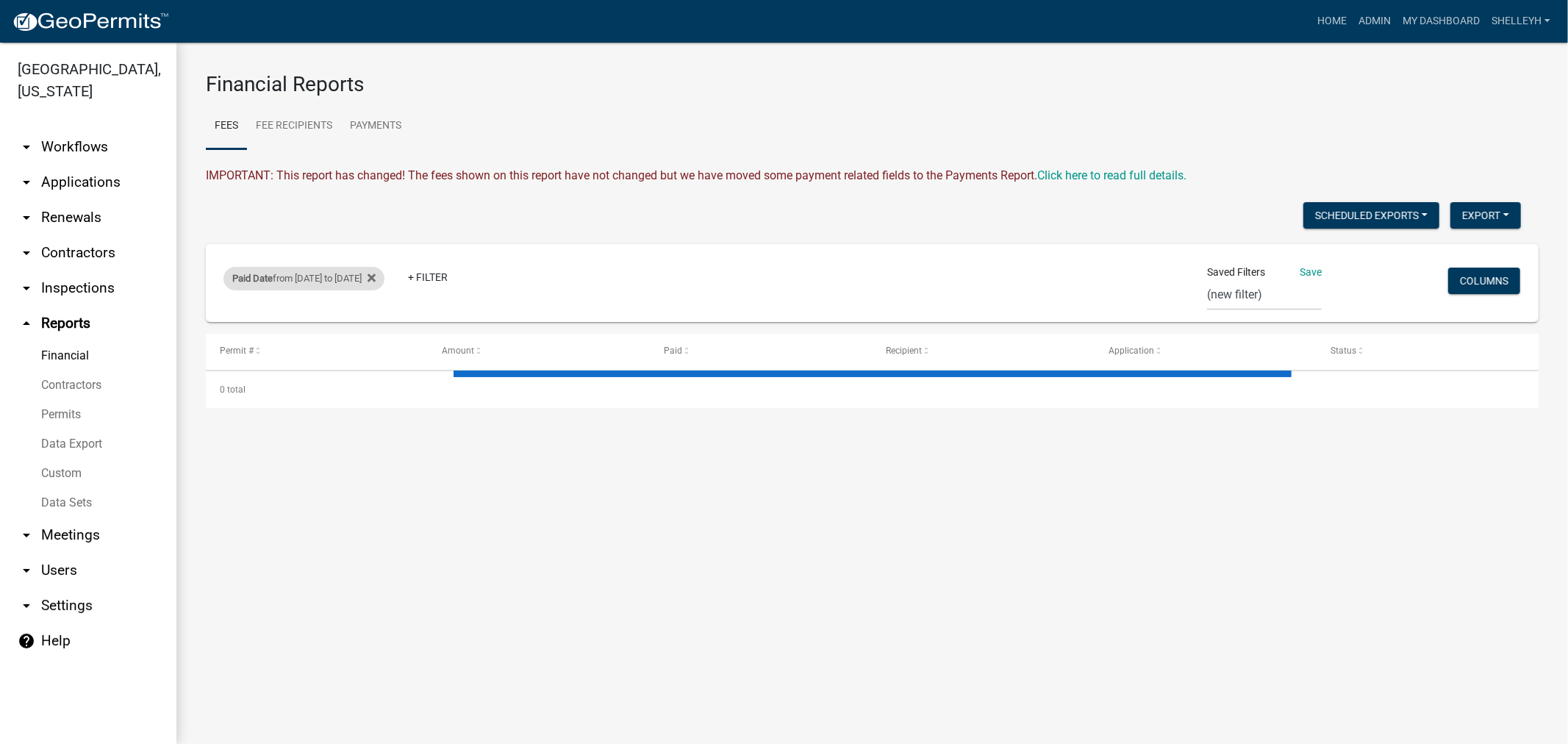
select select "2: 50"
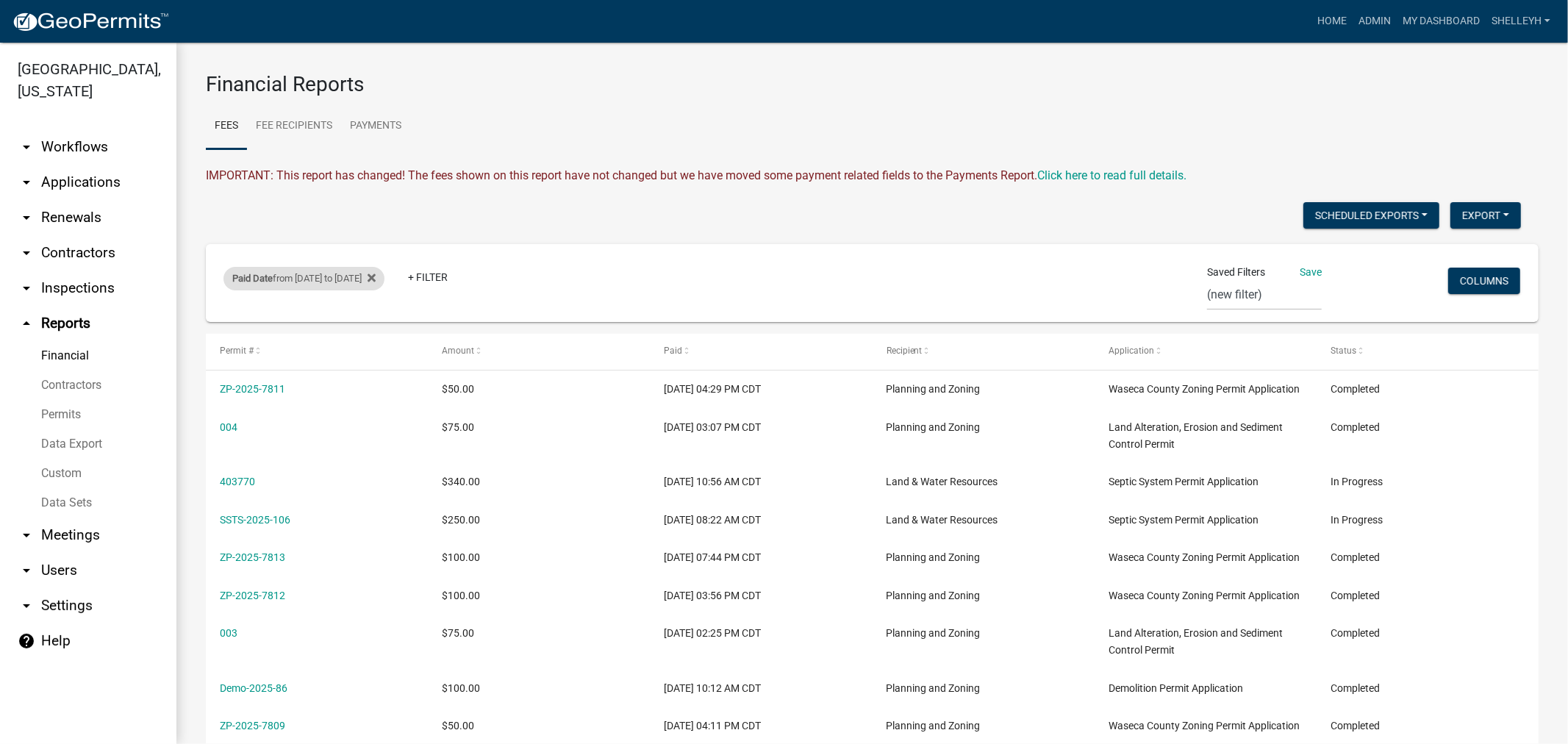
click at [302, 278] on div "Paid Date from [DATE] to [DATE]" at bounding box center [304, 278] width 161 height 23
select select "custom"
click at [315, 393] on input "[DATE]" at bounding box center [330, 395] width 147 height 30
click at [391, 393] on input "[DATE]" at bounding box center [330, 395] width 147 height 30
type input "[DATE]"
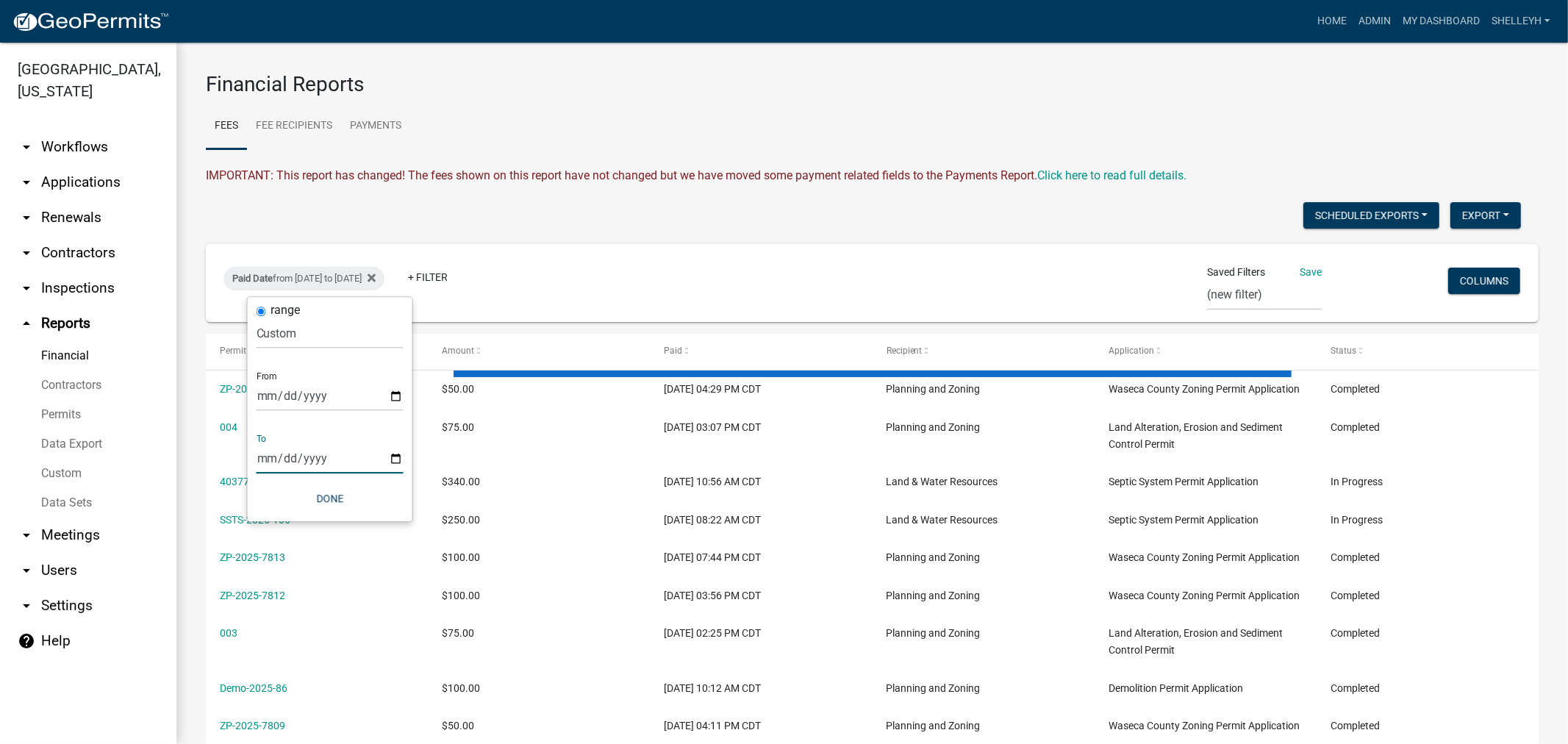
click at [290, 455] on input "[DATE]" at bounding box center [330, 458] width 147 height 30
click at [400, 453] on input "[DATE]" at bounding box center [330, 458] width 147 height 30
type input "[DATE]"
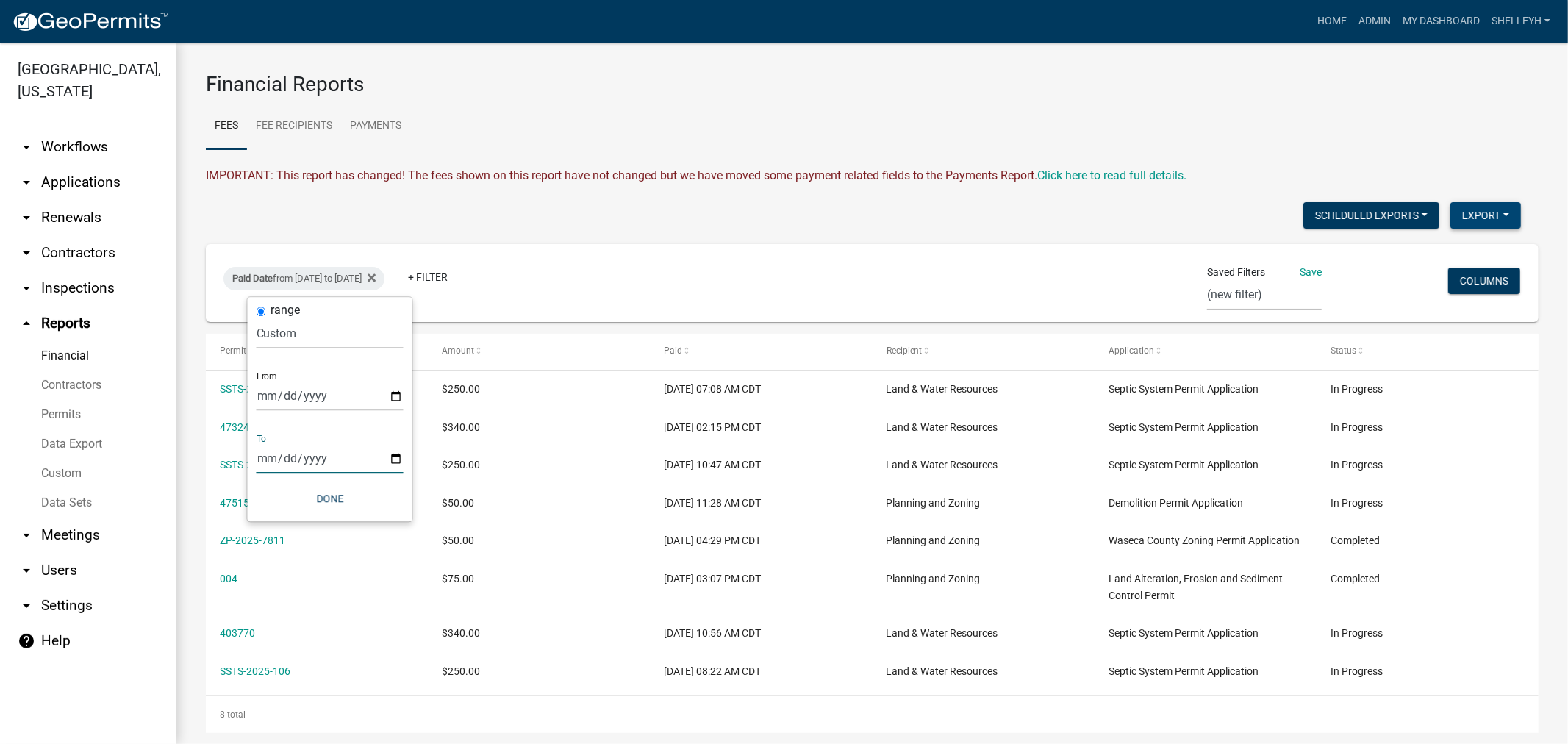
click at [1459, 214] on button "Export" at bounding box center [1487, 215] width 71 height 27
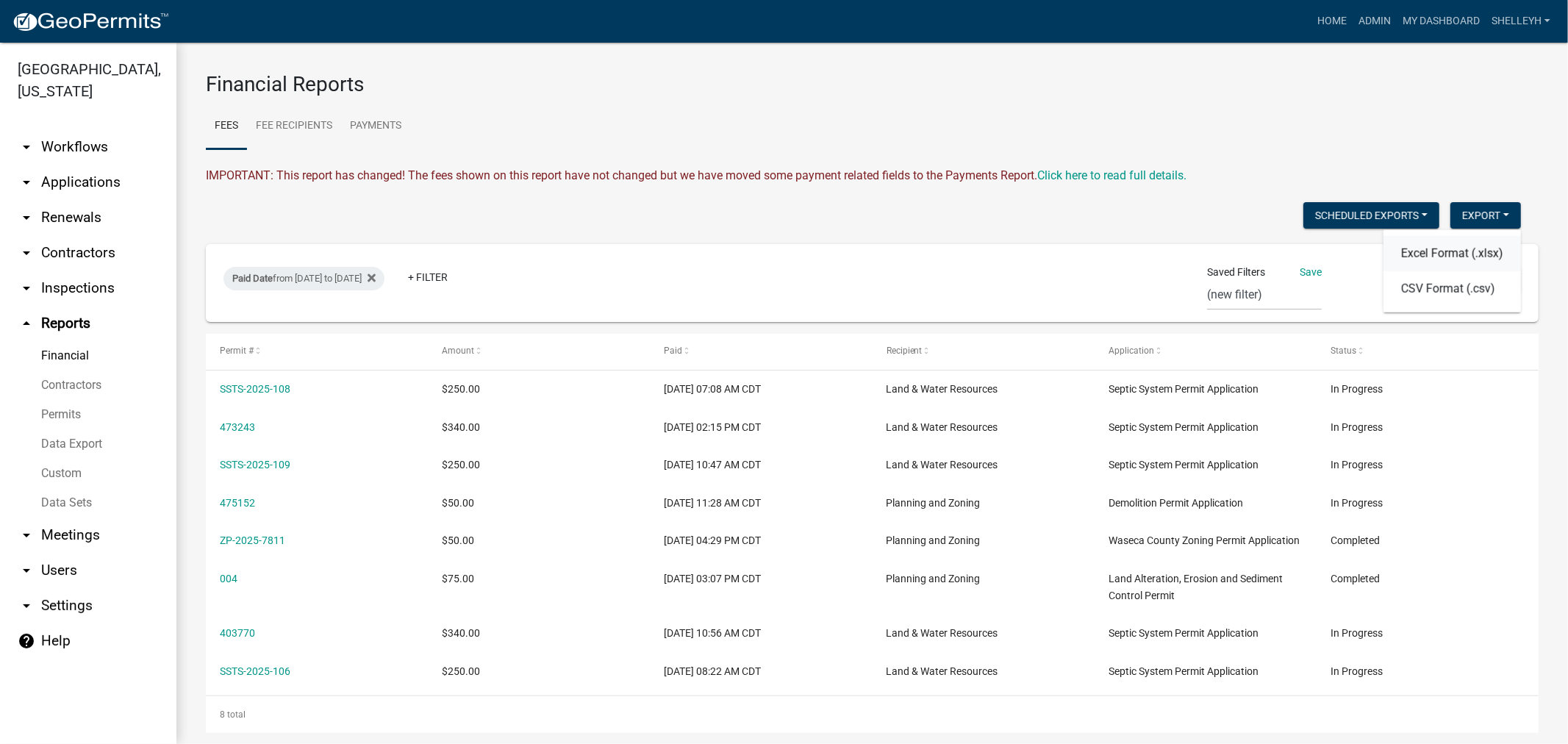
click at [1424, 253] on button "Excel Format (.xlsx)" at bounding box center [1453, 254] width 137 height 35
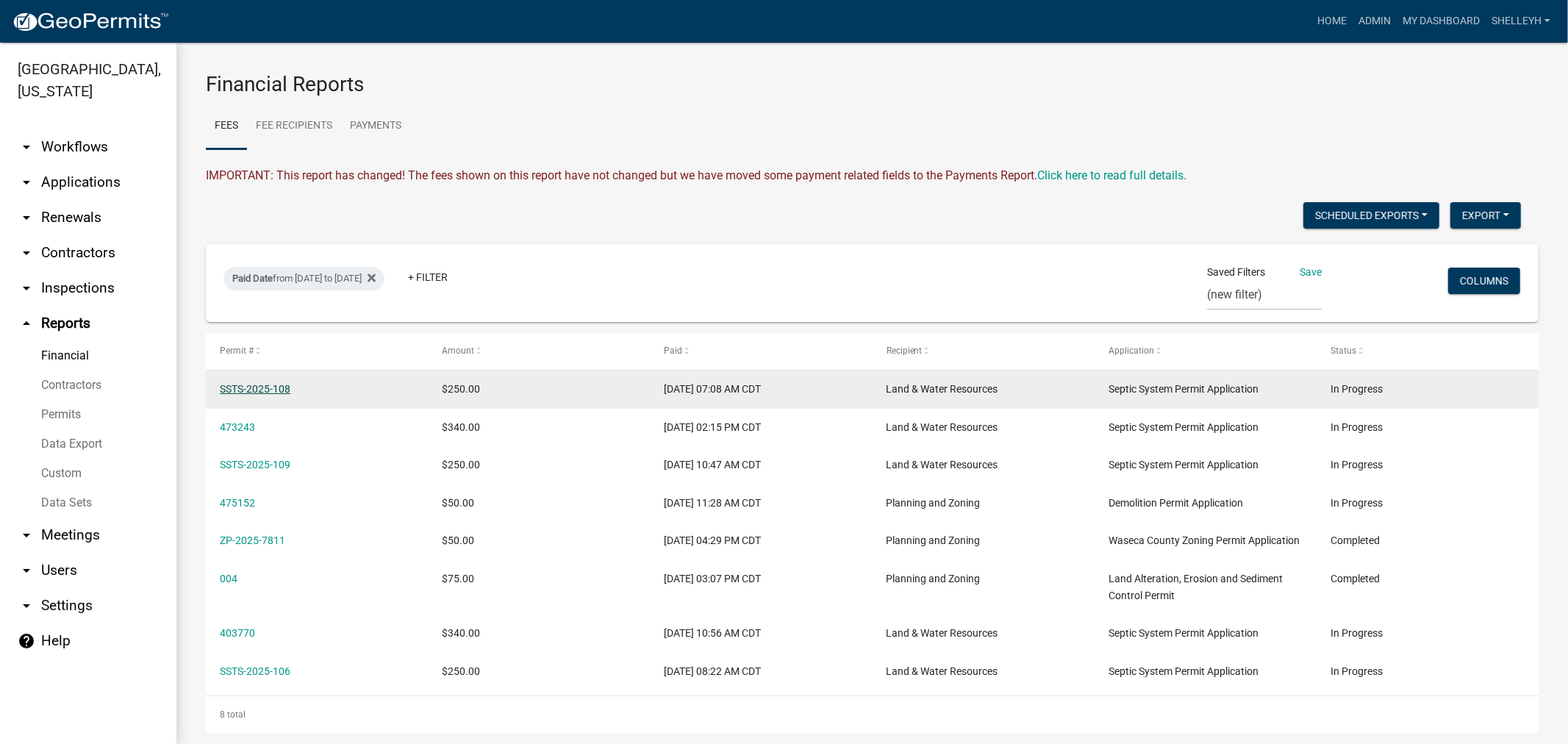
click at [262, 385] on link "SSTS-2025-108" at bounding box center [256, 389] width 71 height 12
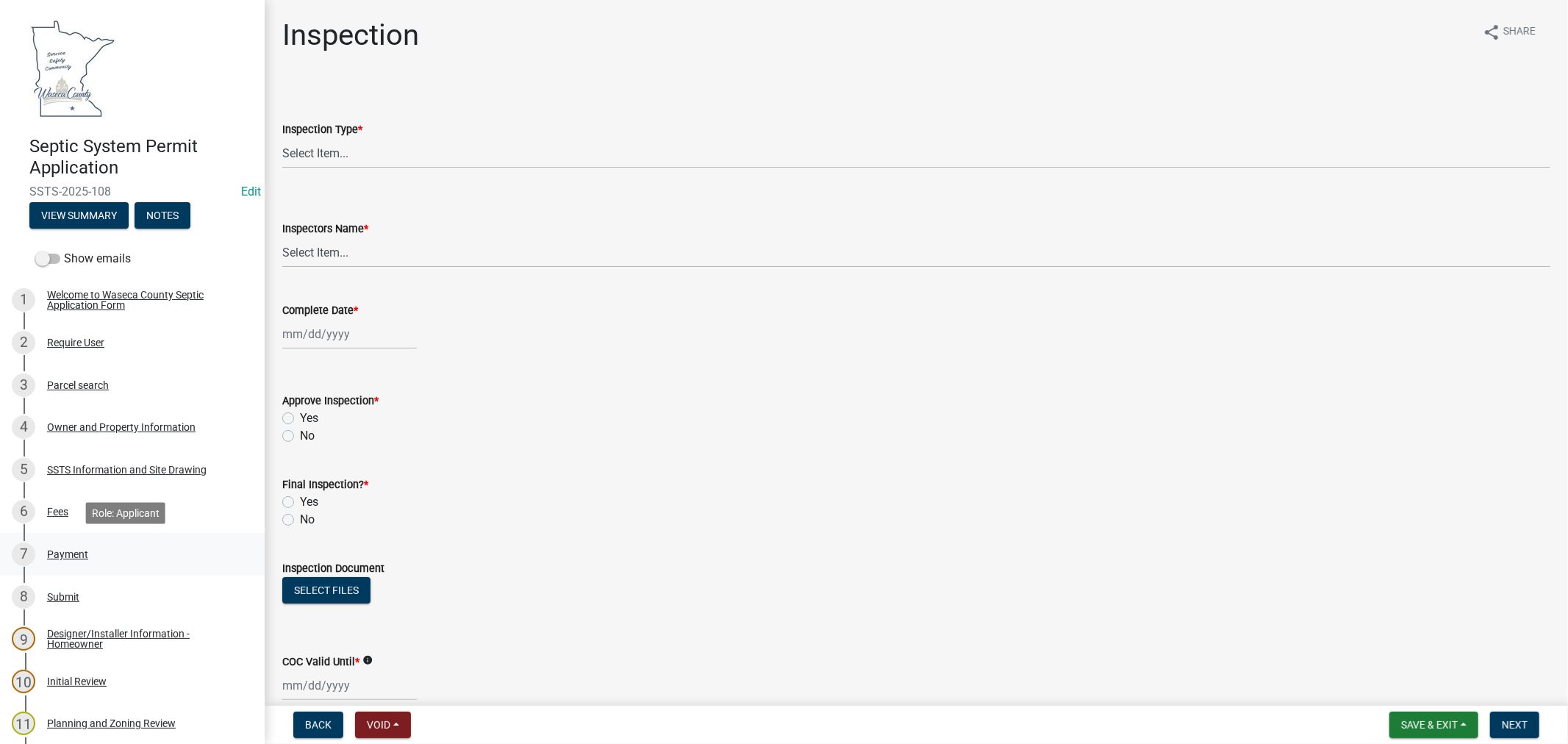
click at [64, 555] on div "Payment" at bounding box center [67, 554] width 41 height 10
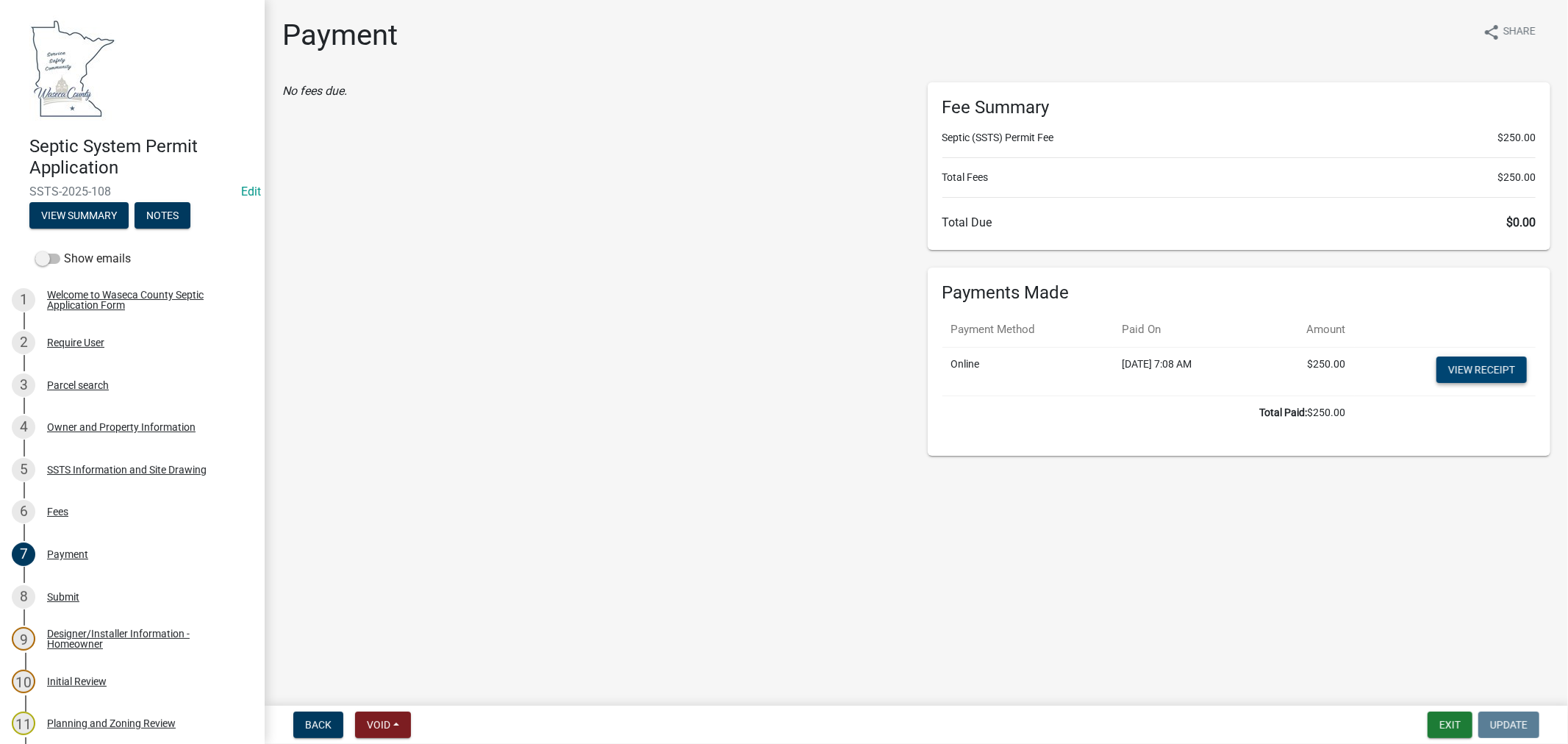
click at [1457, 372] on link "View receipt" at bounding box center [1482, 369] width 90 height 27
select select "0: null"
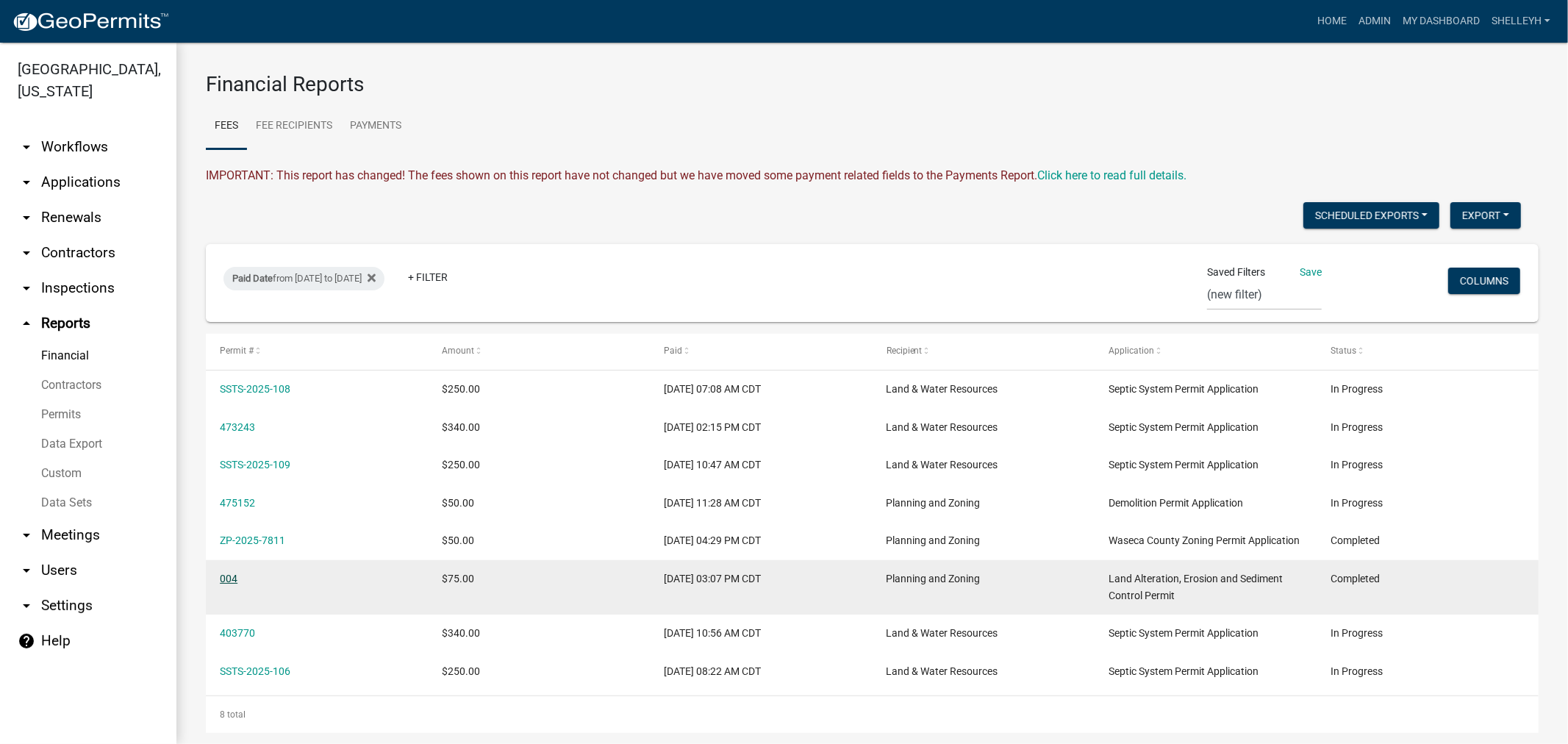
click at [231, 576] on link "004" at bounding box center [229, 578] width 18 height 12
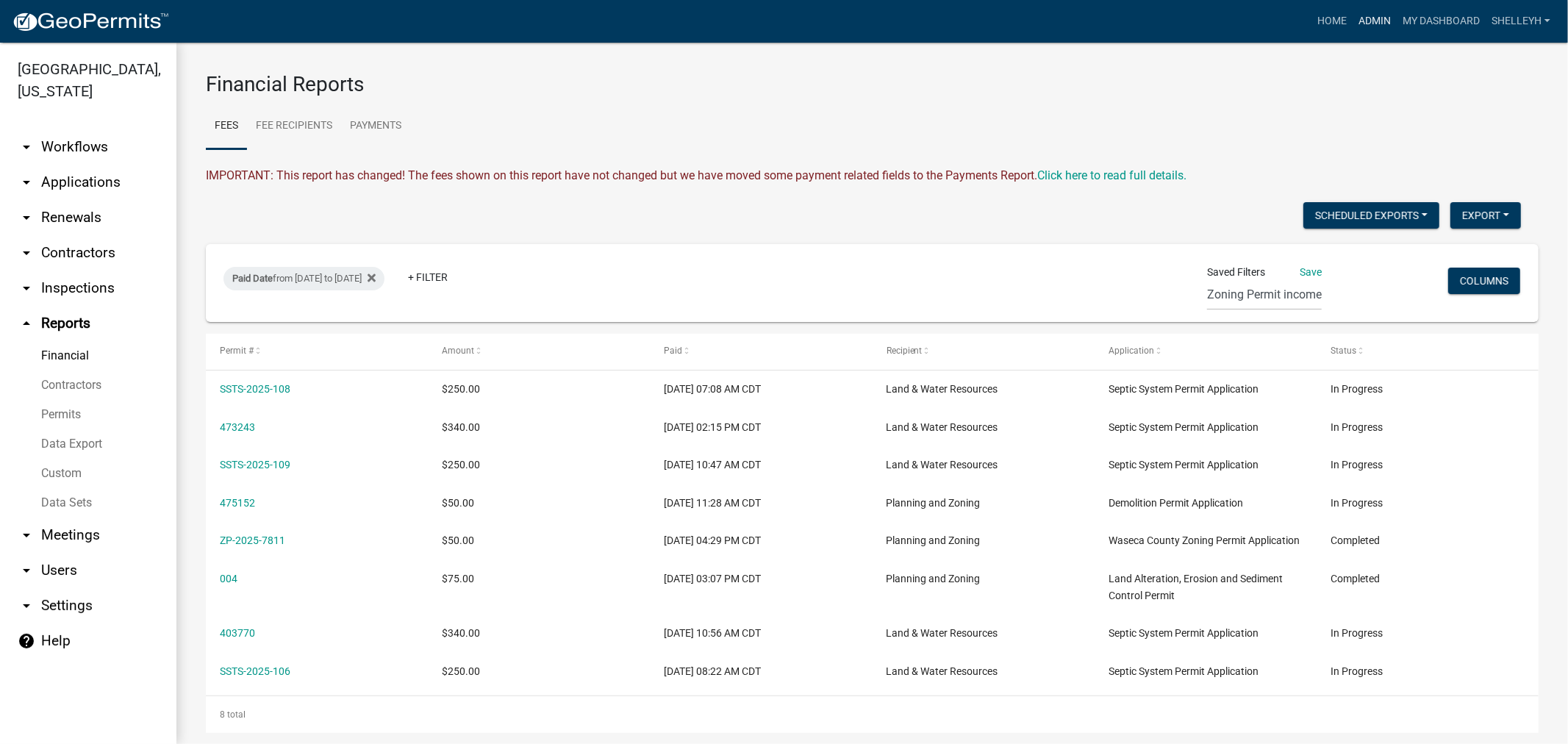
click at [1375, 15] on link "Admin" at bounding box center [1374, 21] width 44 height 28
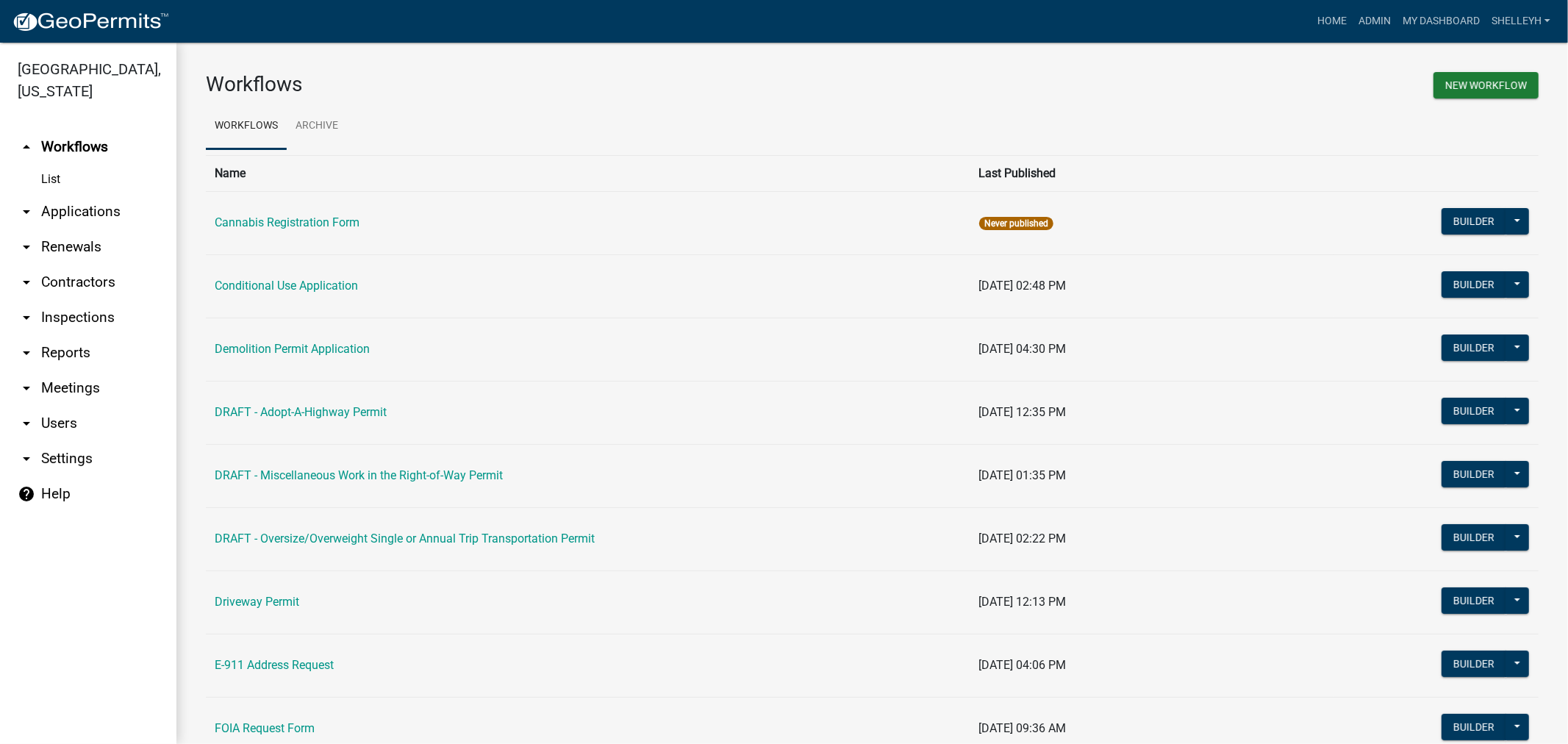
click at [62, 214] on link "arrow_drop_down Applications" at bounding box center [88, 212] width 177 height 35
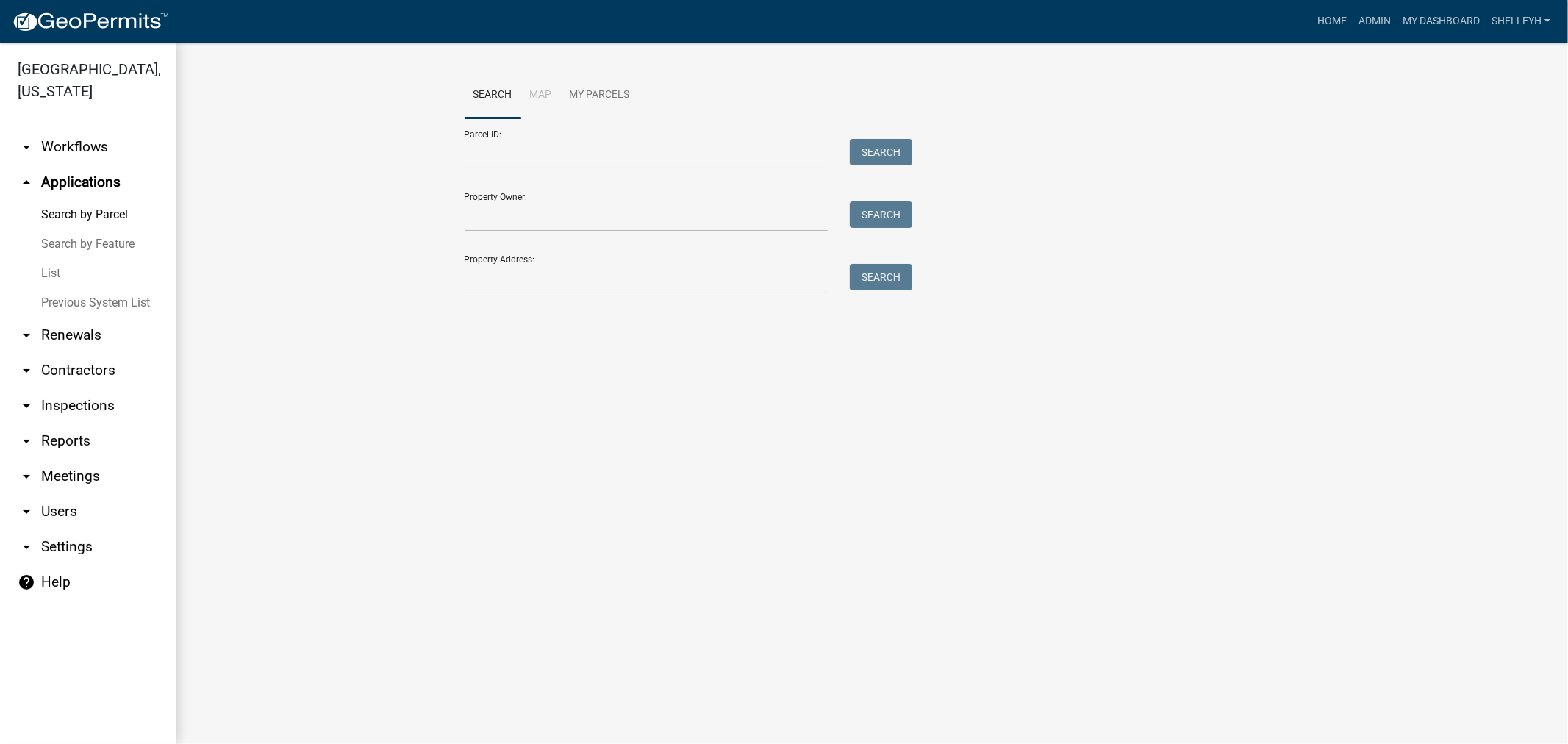
click at [45, 273] on link "List" at bounding box center [88, 273] width 177 height 29
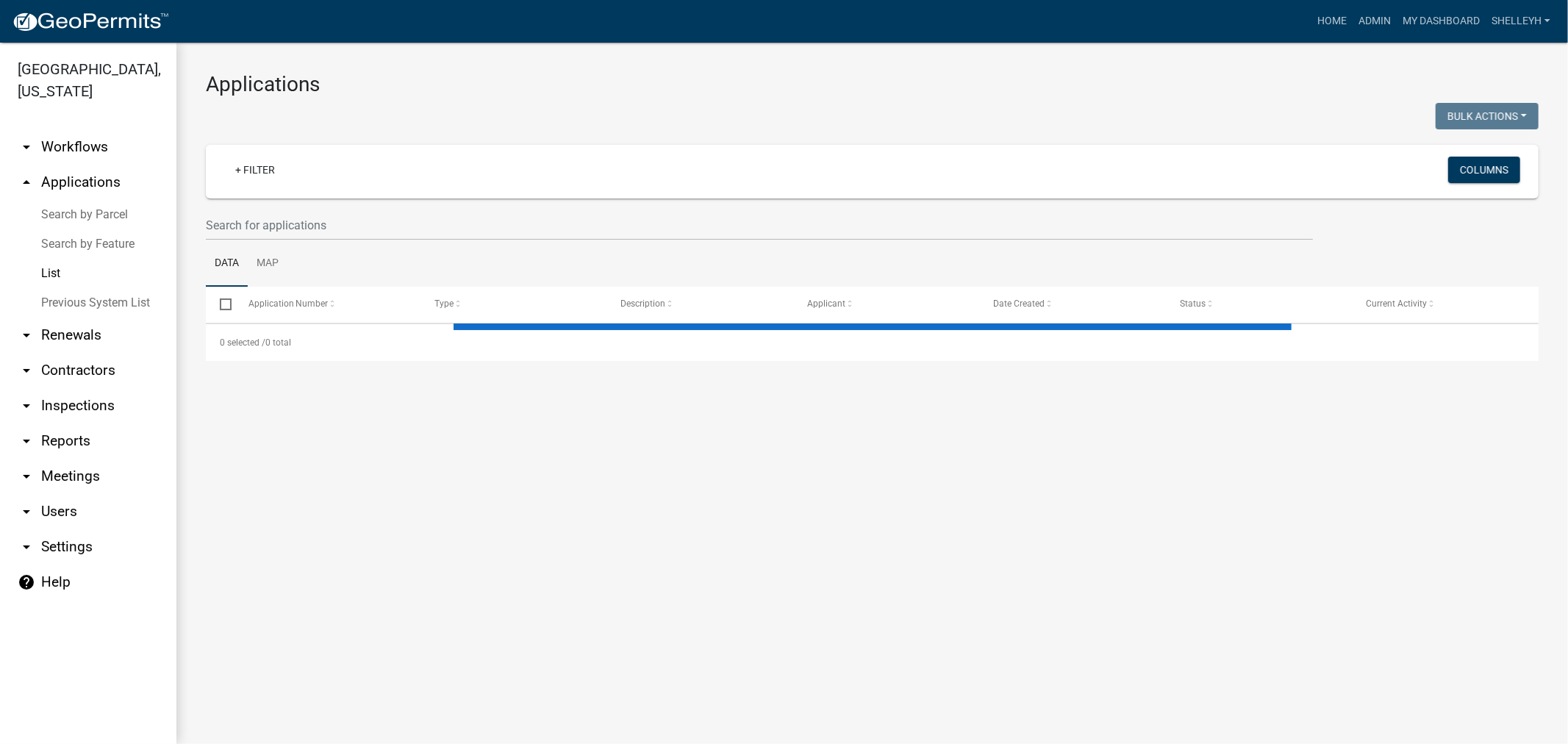
select select "1: 25"
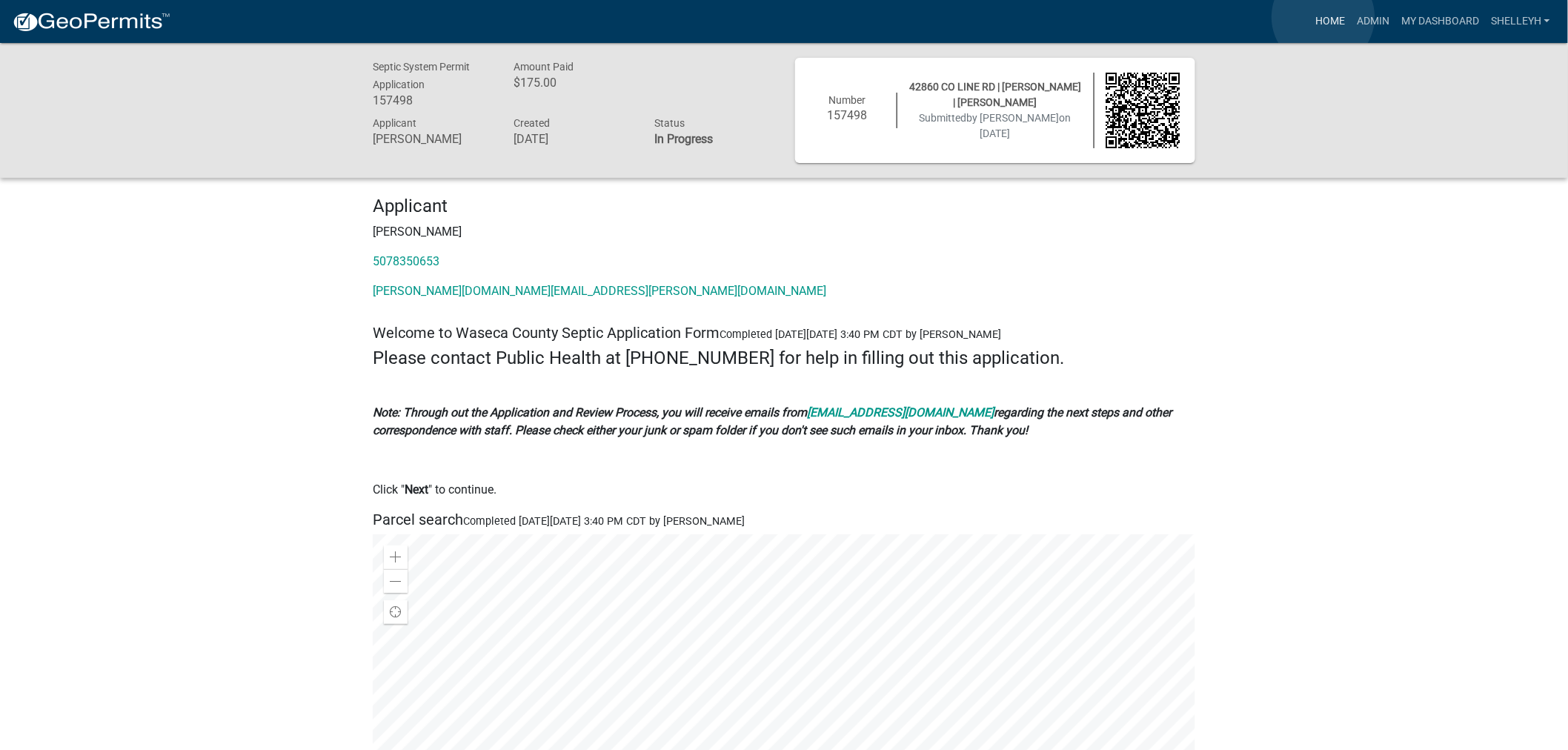
click at [1323, 17] on link "Home" at bounding box center [1330, 21] width 41 height 28
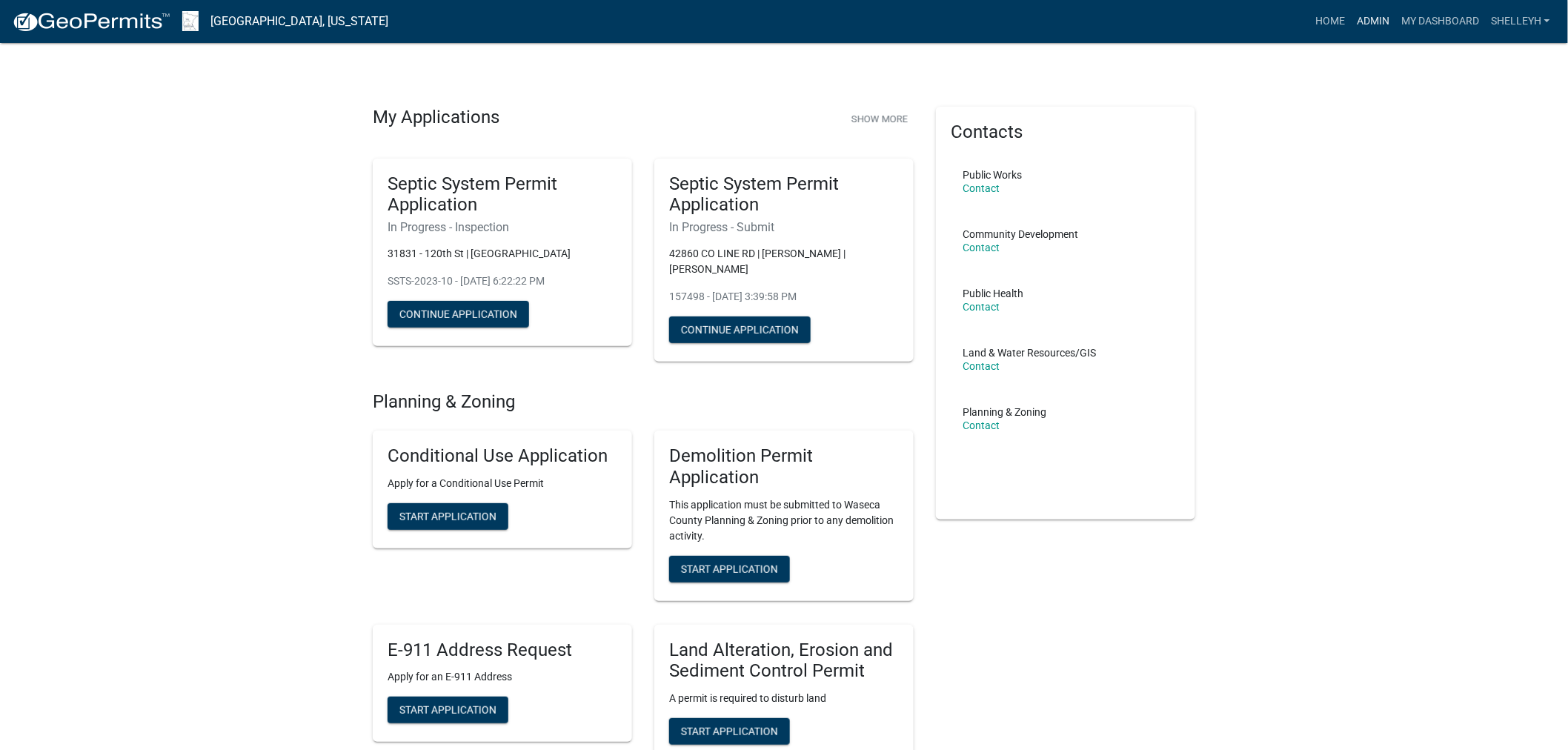
click at [1371, 19] on link "Admin" at bounding box center [1373, 21] width 45 height 28
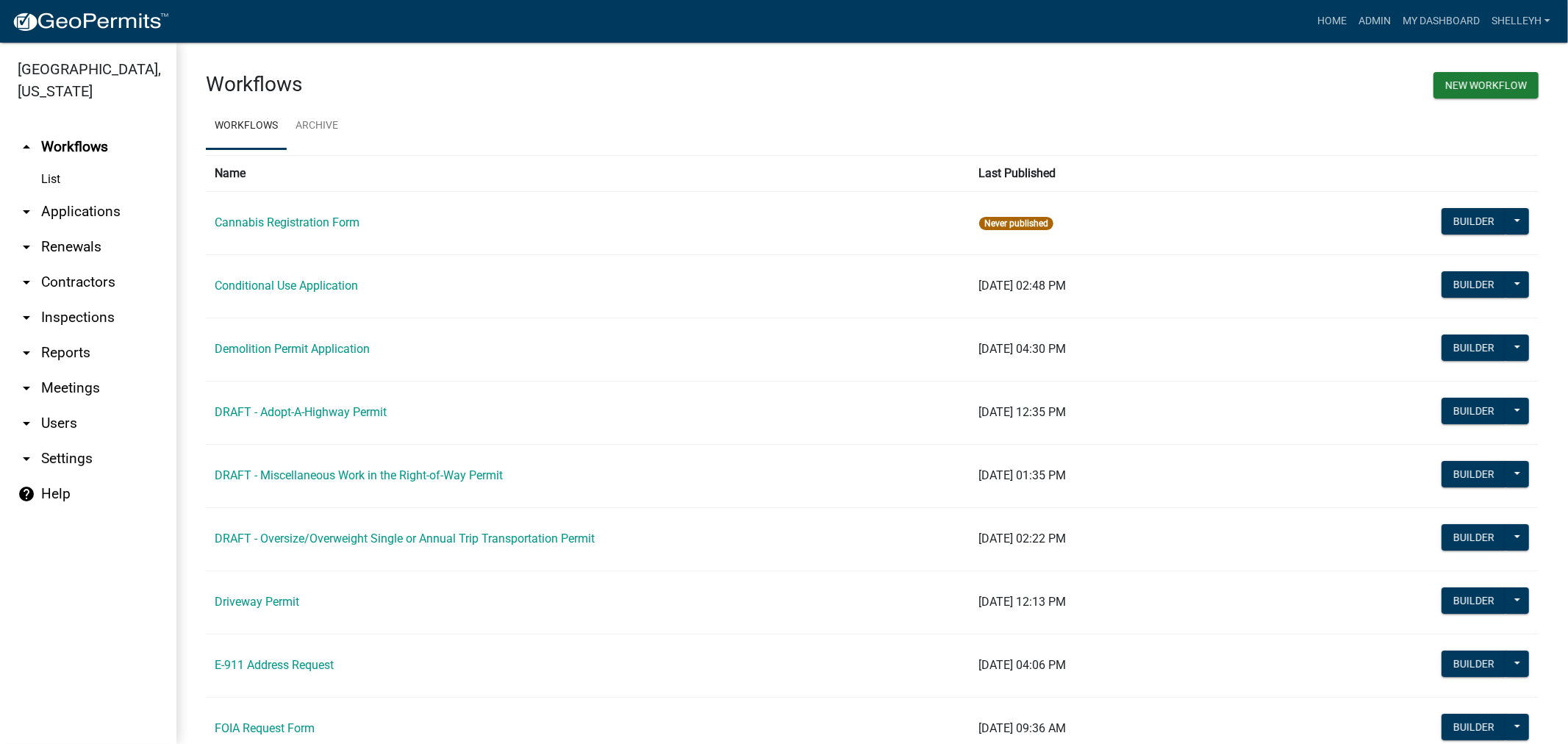
click at [68, 212] on link "arrow_drop_down Applications" at bounding box center [88, 212] width 177 height 35
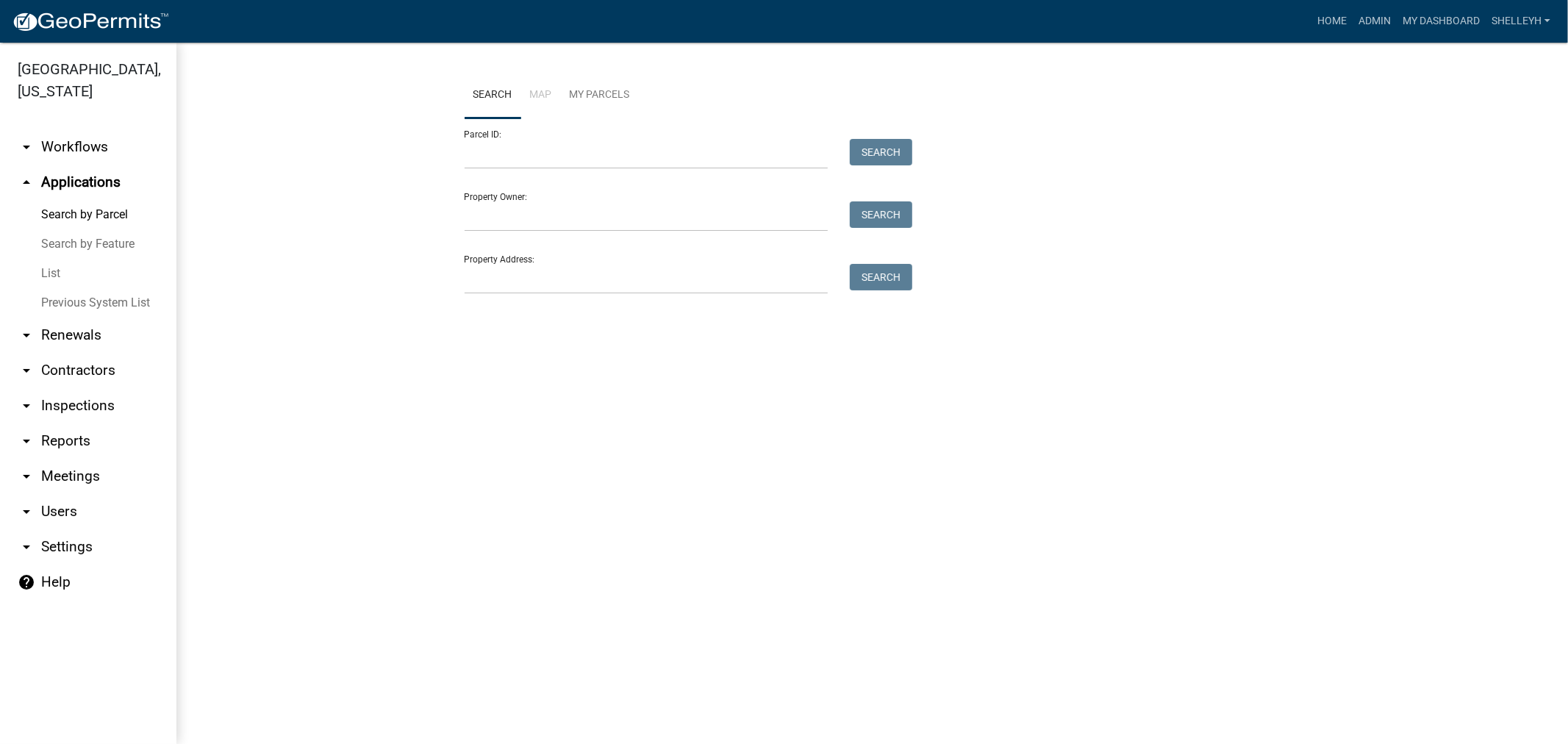
click at [56, 269] on link "List" at bounding box center [88, 273] width 177 height 29
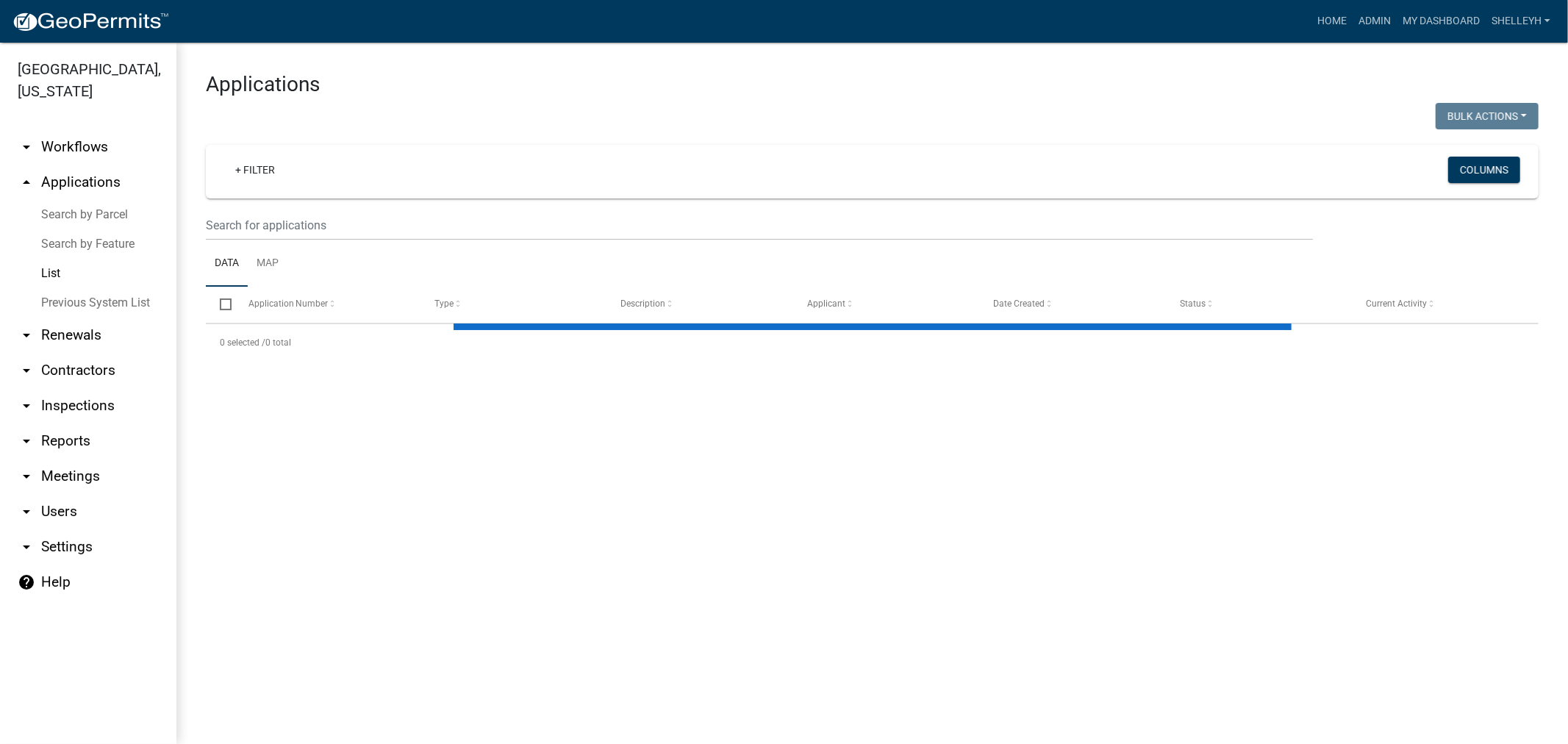
select select "1: 25"
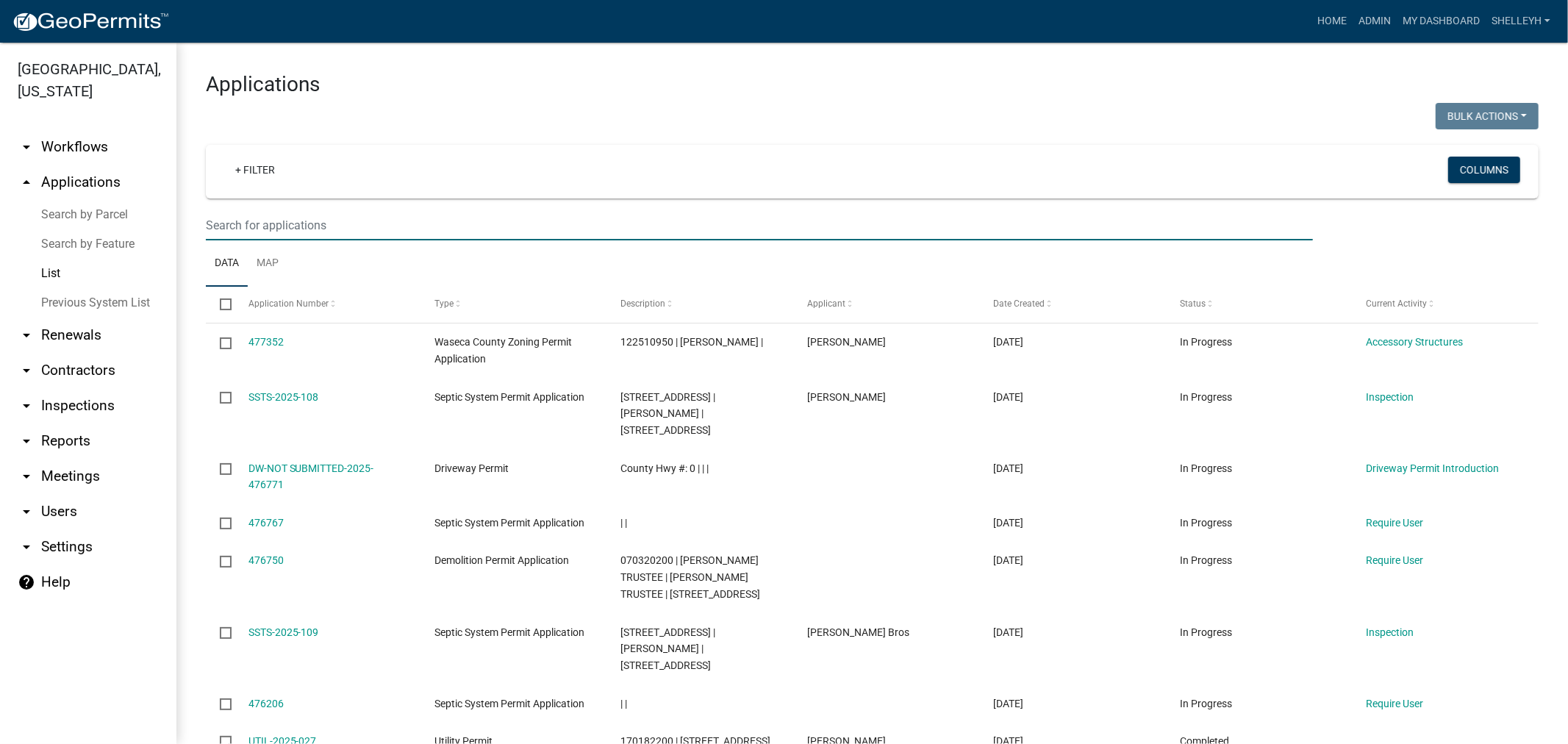
click at [298, 220] on input "text" at bounding box center [759, 225] width 1107 height 30
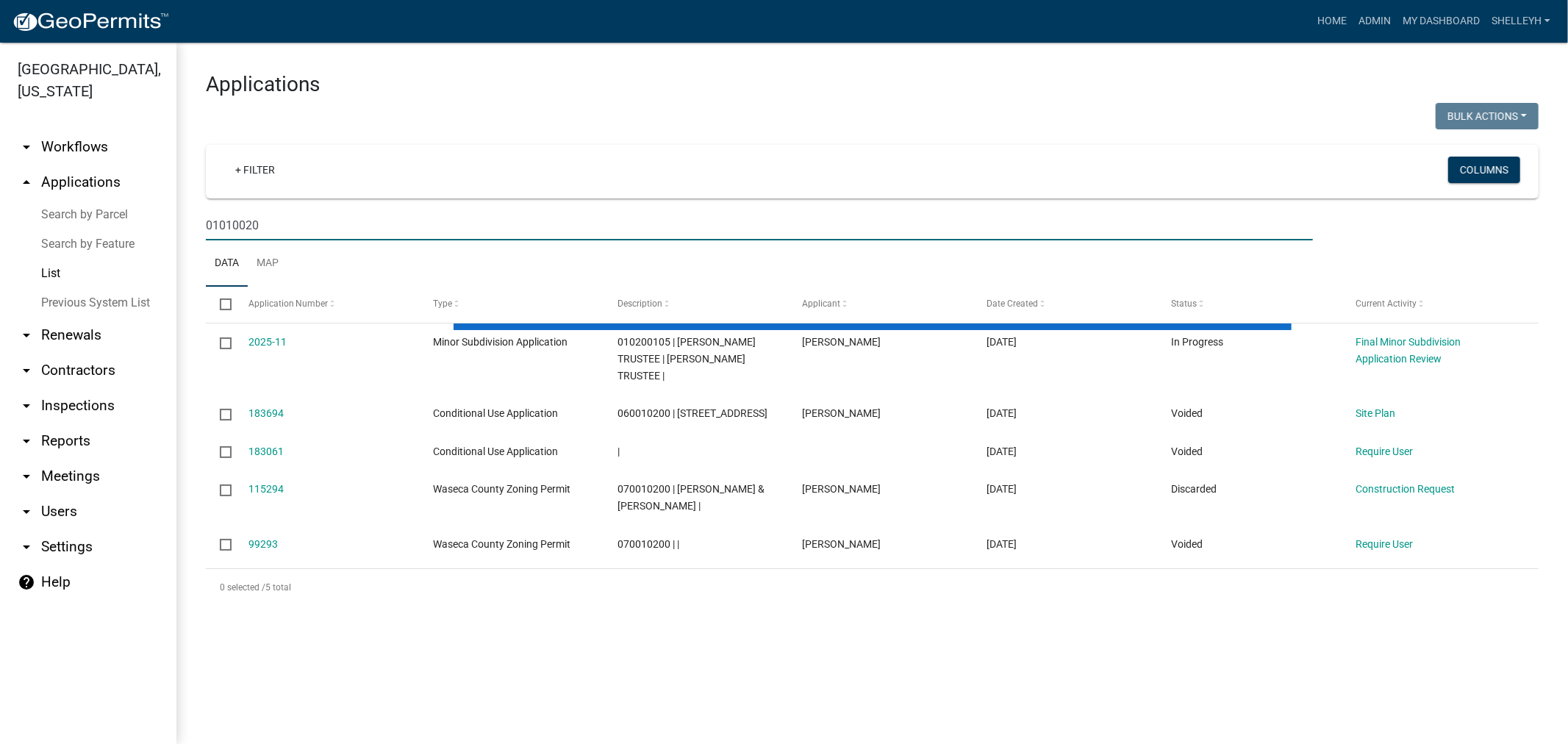
type input "010100200"
select select "1: 25"
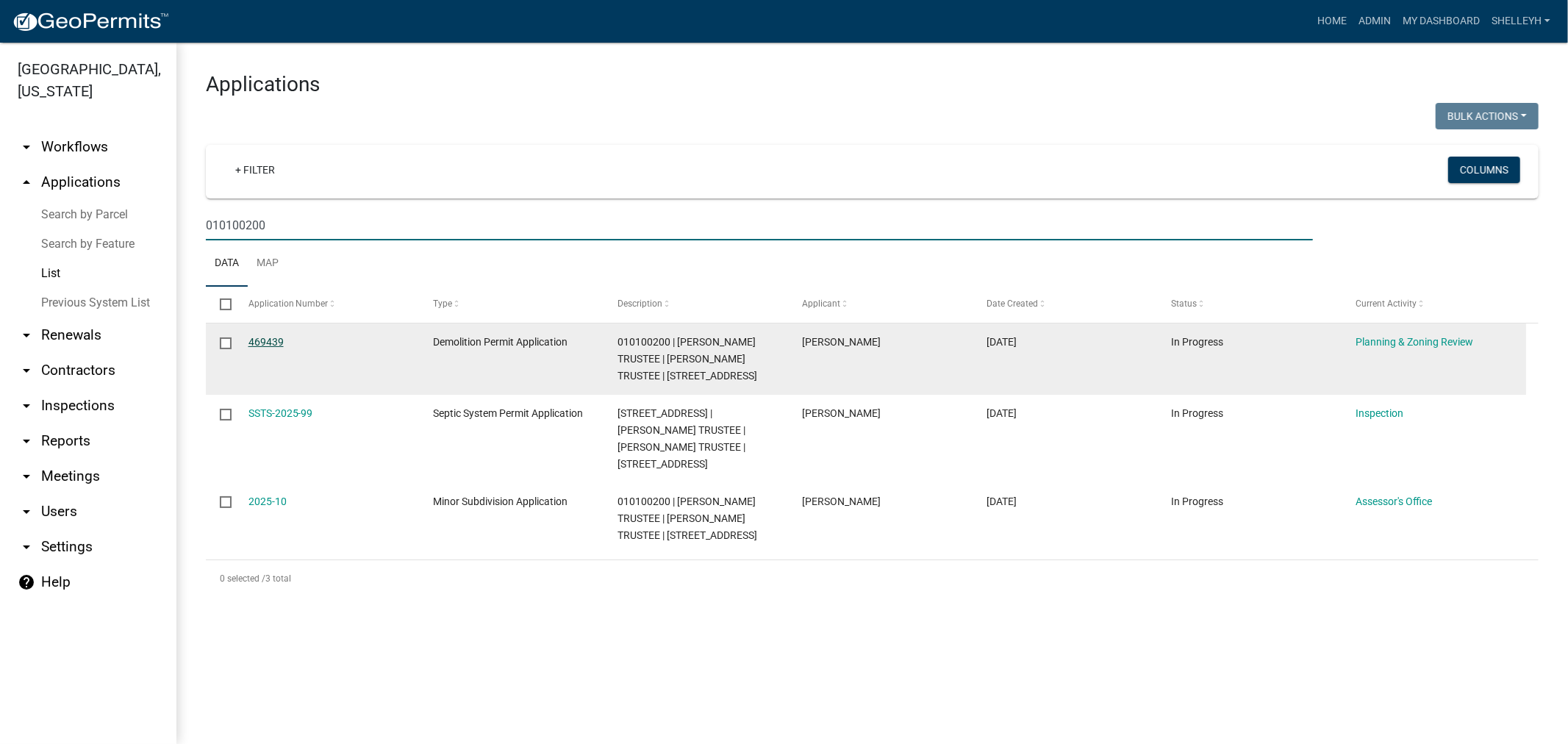
type input "010100200"
click at [268, 339] on link "469439" at bounding box center [266, 342] width 35 height 12
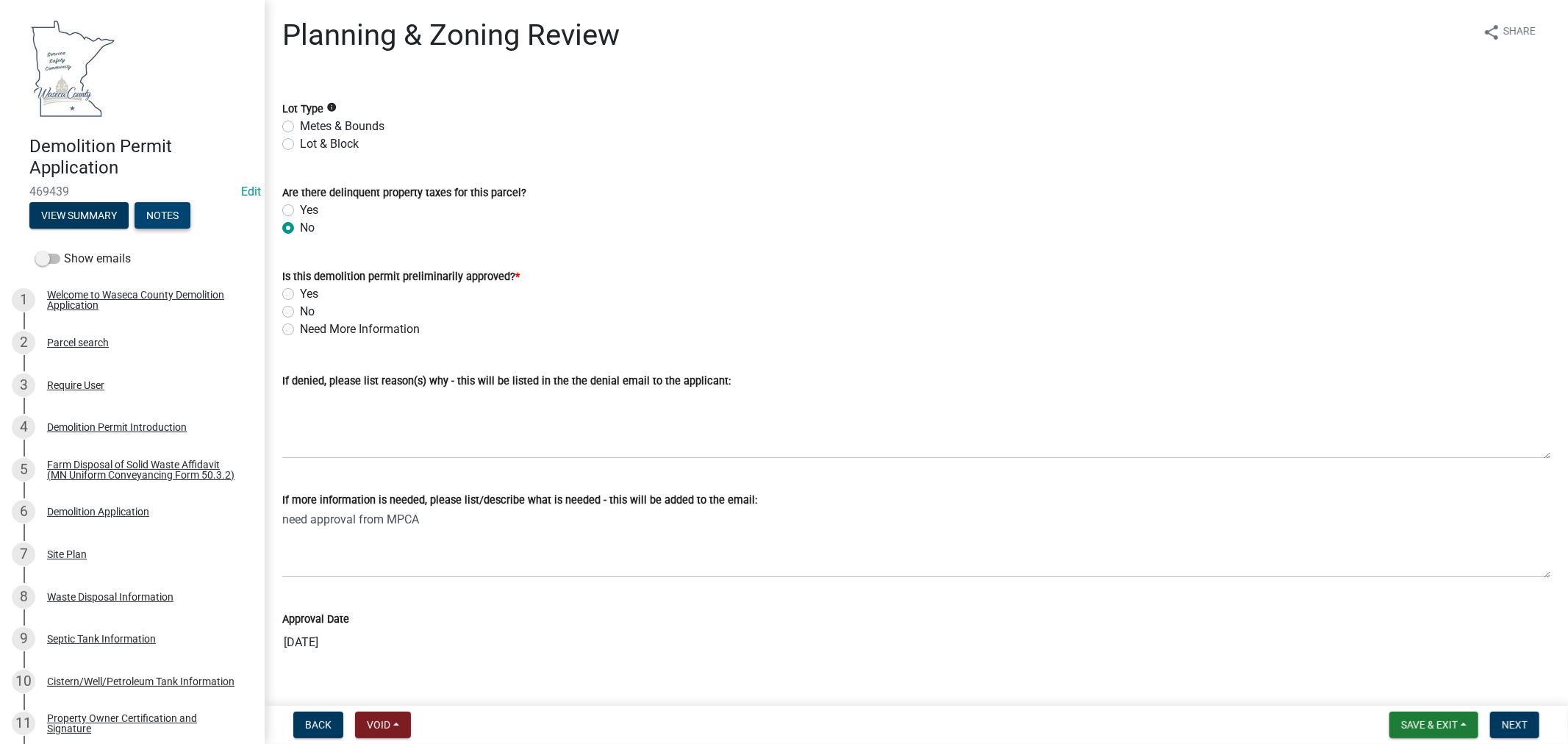
click at [150, 213] on button "Notes" at bounding box center [162, 215] width 56 height 27
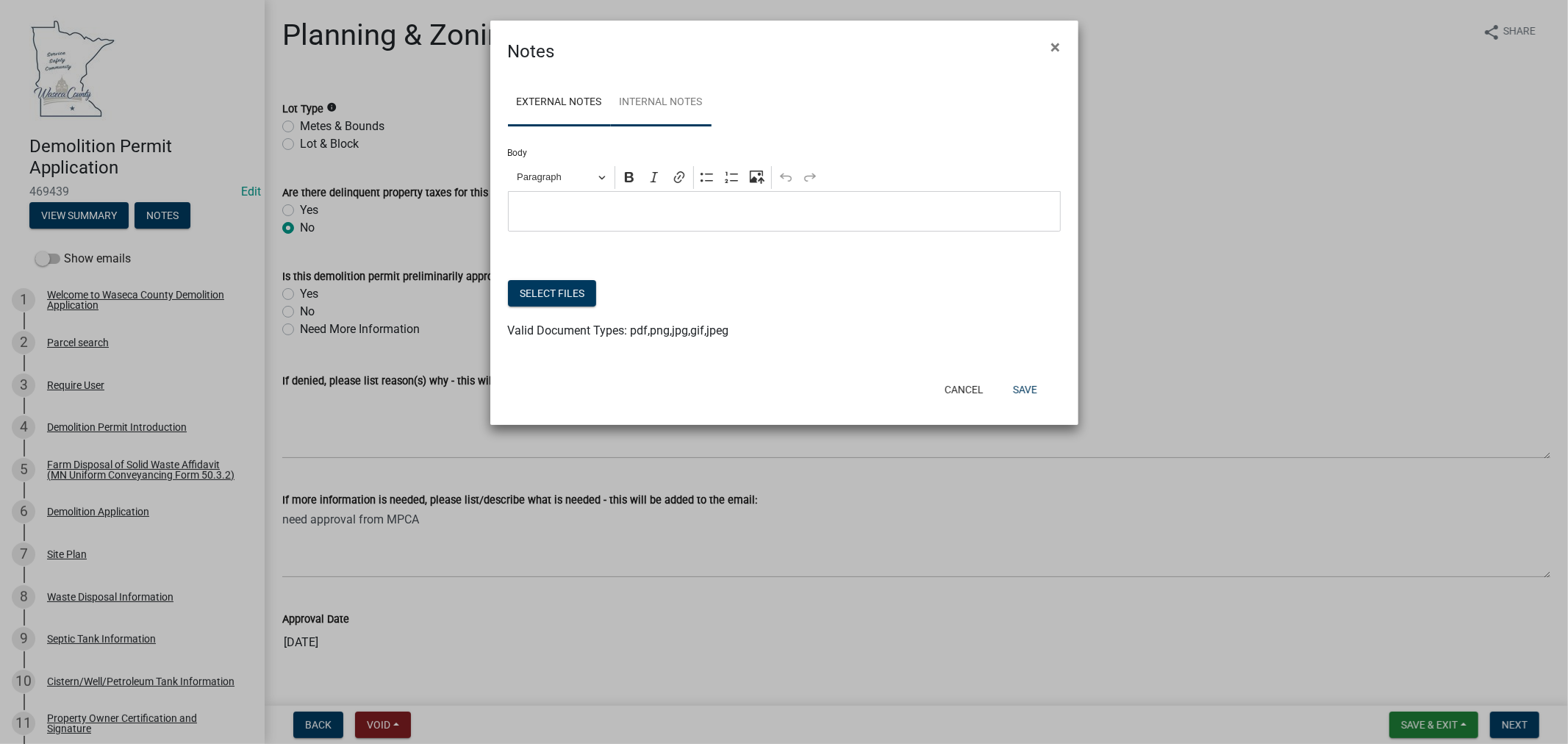
click at [648, 98] on link "Internal Notes" at bounding box center [661, 102] width 101 height 47
click at [582, 199] on div "Editor editing area: main. Press Alt+0 for help." at bounding box center [785, 211] width 553 height 40
click at [734, 214] on p "Calvin mentioned that on 8.28.29" at bounding box center [784, 212] width 537 height 18
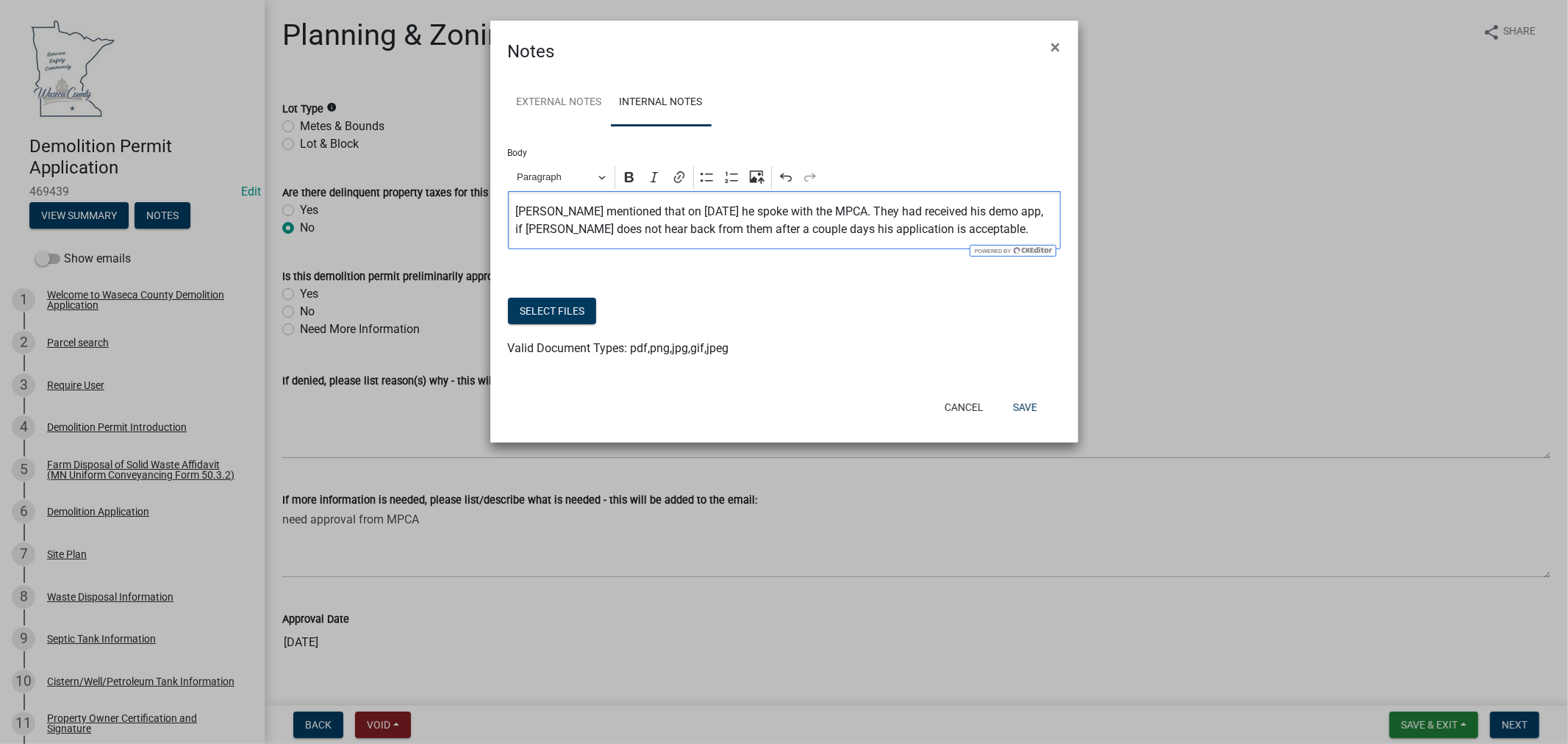
click at [515, 218] on div "Calvin mentioned that on 8.28.29 he spoke with the MPCA. They had received his …" at bounding box center [785, 220] width 553 height 58
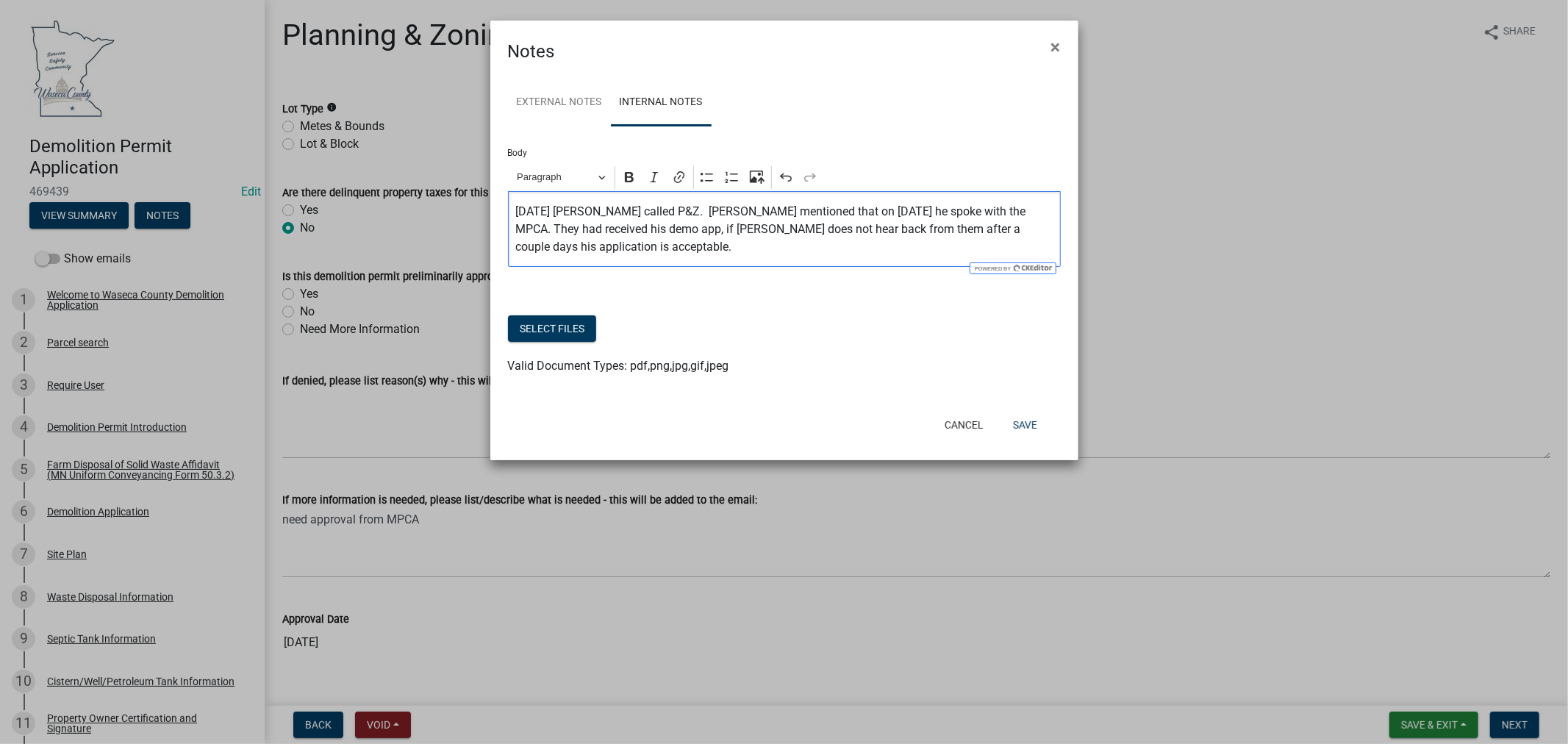
drag, startPoint x: 842, startPoint y: 231, endPoint x: 858, endPoint y: 231, distance: 16.0
click at [843, 231] on p "9.11.25 Calvin called P&Z. Calvin mentioned that on 8.28.29 he spoke with the M…" at bounding box center [784, 230] width 537 height 53
click at [700, 239] on p "9.11.25 Calvin called P&Z. Calvin mentioned that on 8.28.29 he spoke with the M…" at bounding box center [784, 230] width 537 height 53
click at [622, 247] on p "9.11.25 Calvin called P&Z. Calvin mentioned that on 8.28.29 he spoke with the M…" at bounding box center [784, 230] width 537 height 53
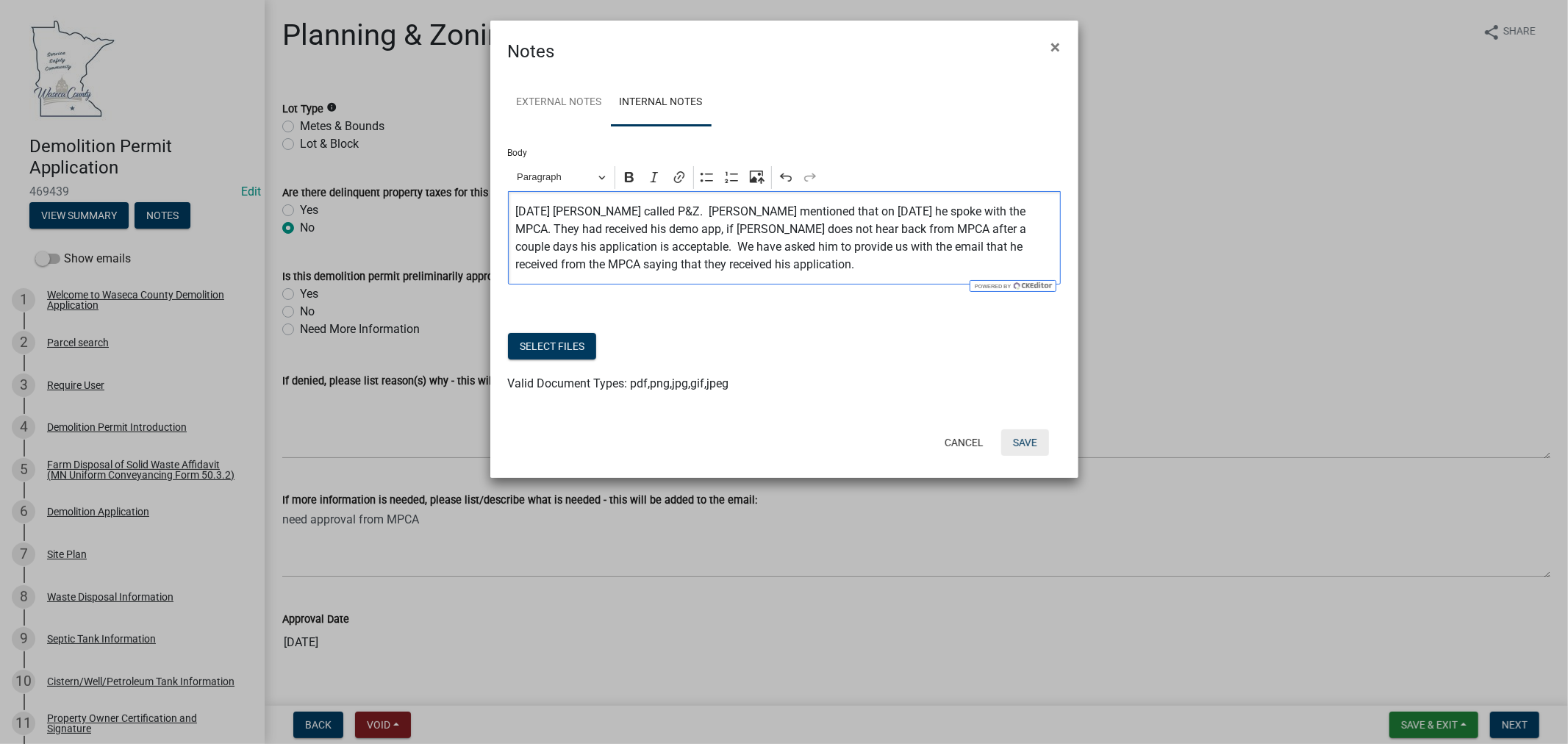
drag, startPoint x: 1024, startPoint y: 441, endPoint x: 1037, endPoint y: 407, distance: 36.4
click at [1022, 441] on button "Save" at bounding box center [1025, 442] width 48 height 27
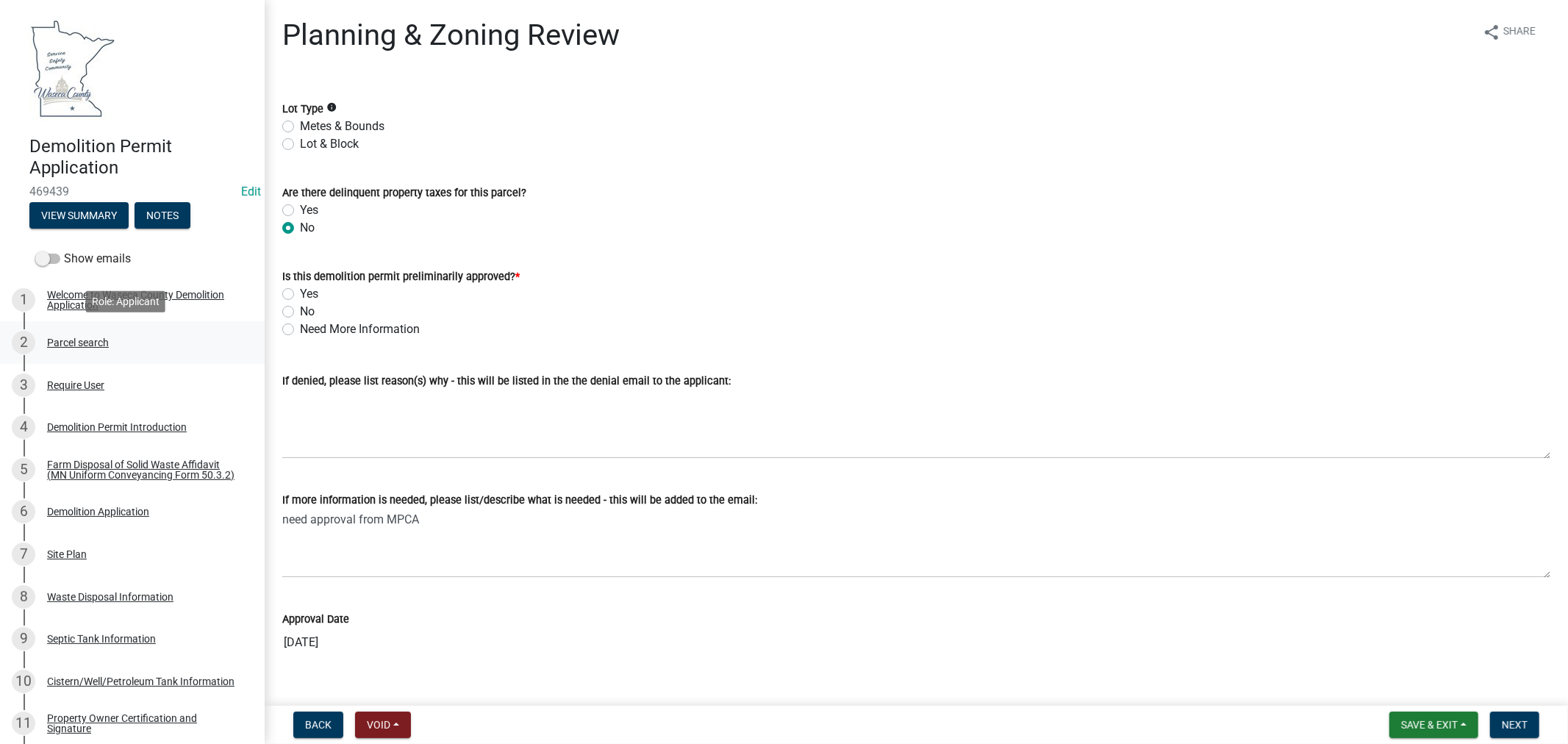
click at [70, 343] on div "Parcel search" at bounding box center [77, 342] width 62 height 10
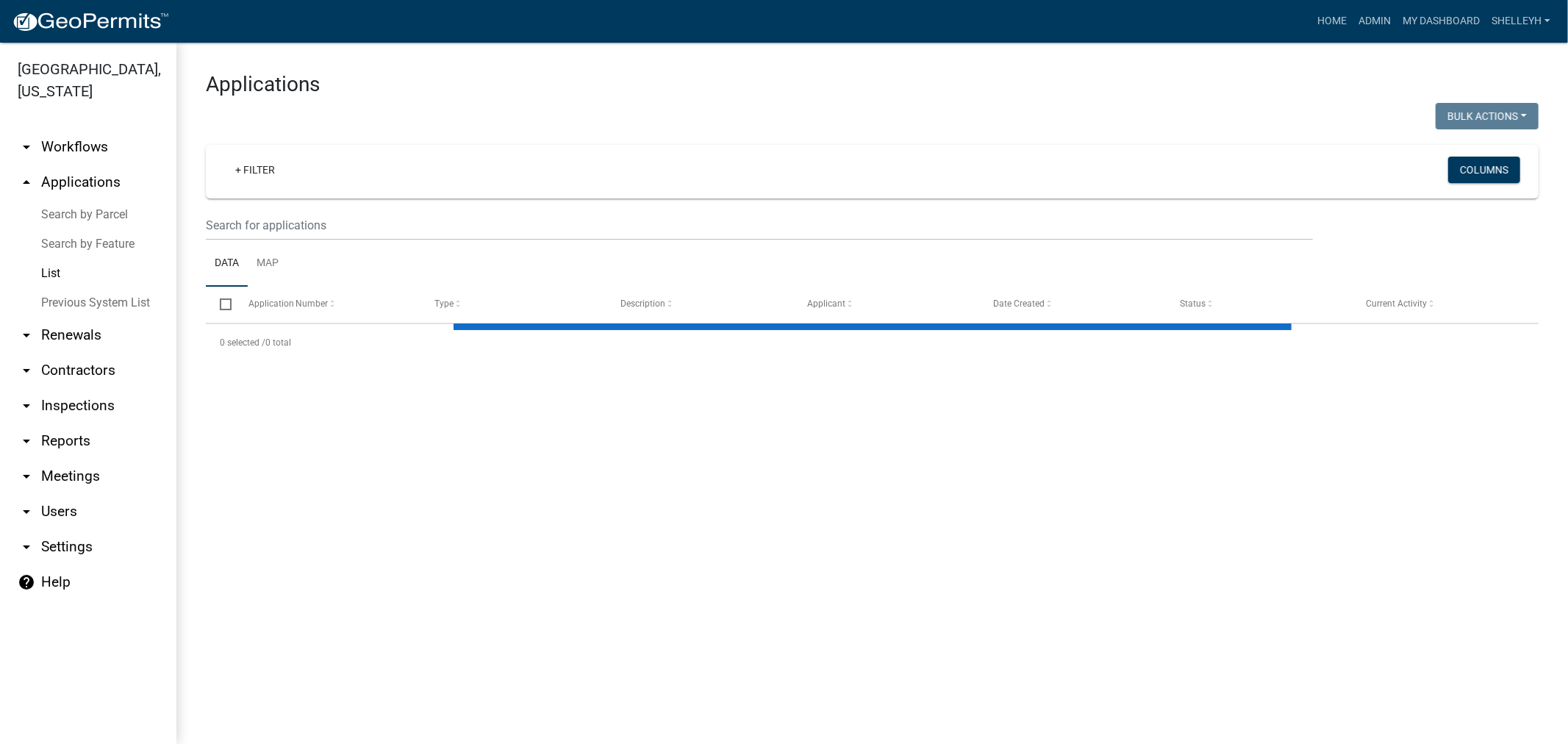
select select "1: 25"
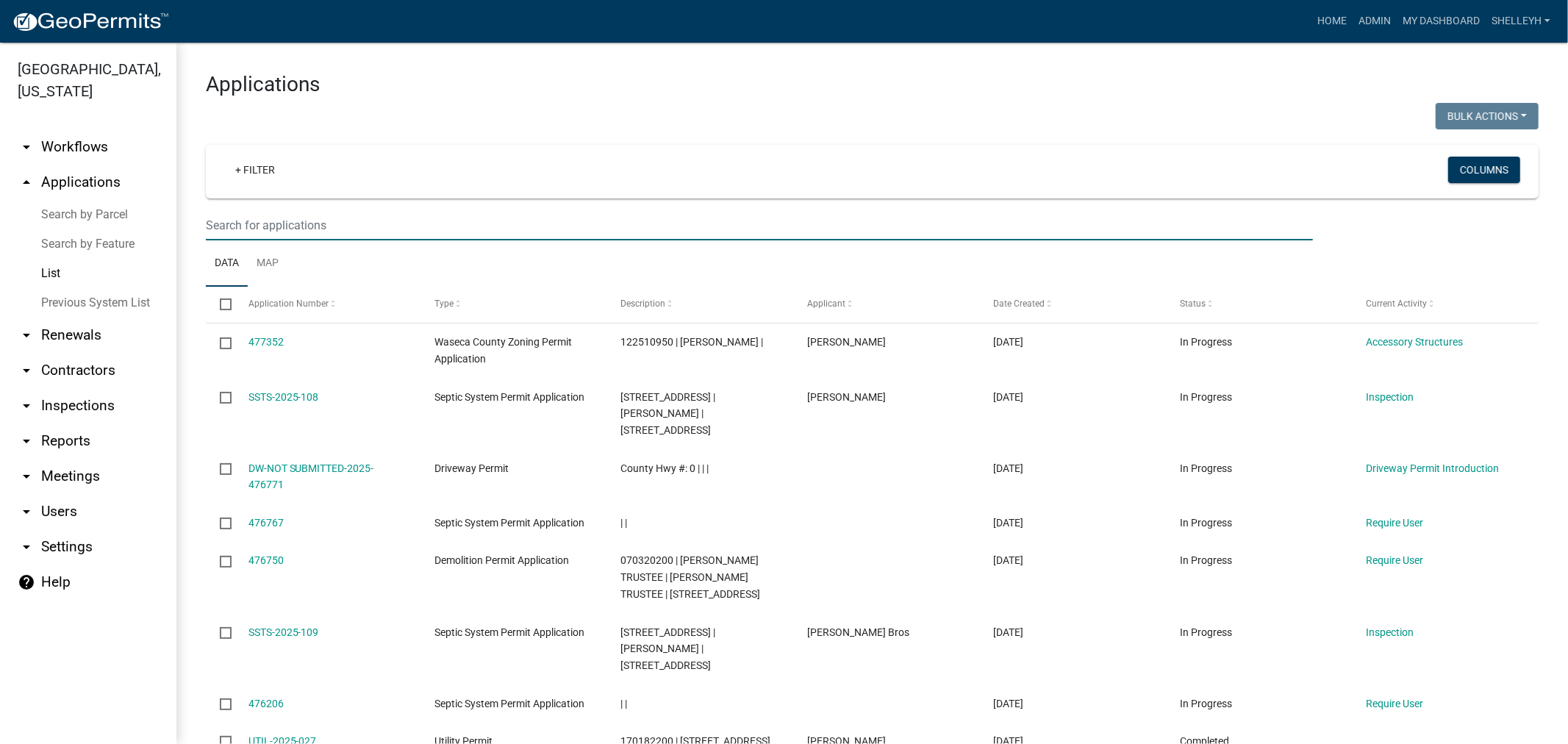
click at [320, 228] on input "text" at bounding box center [759, 225] width 1107 height 30
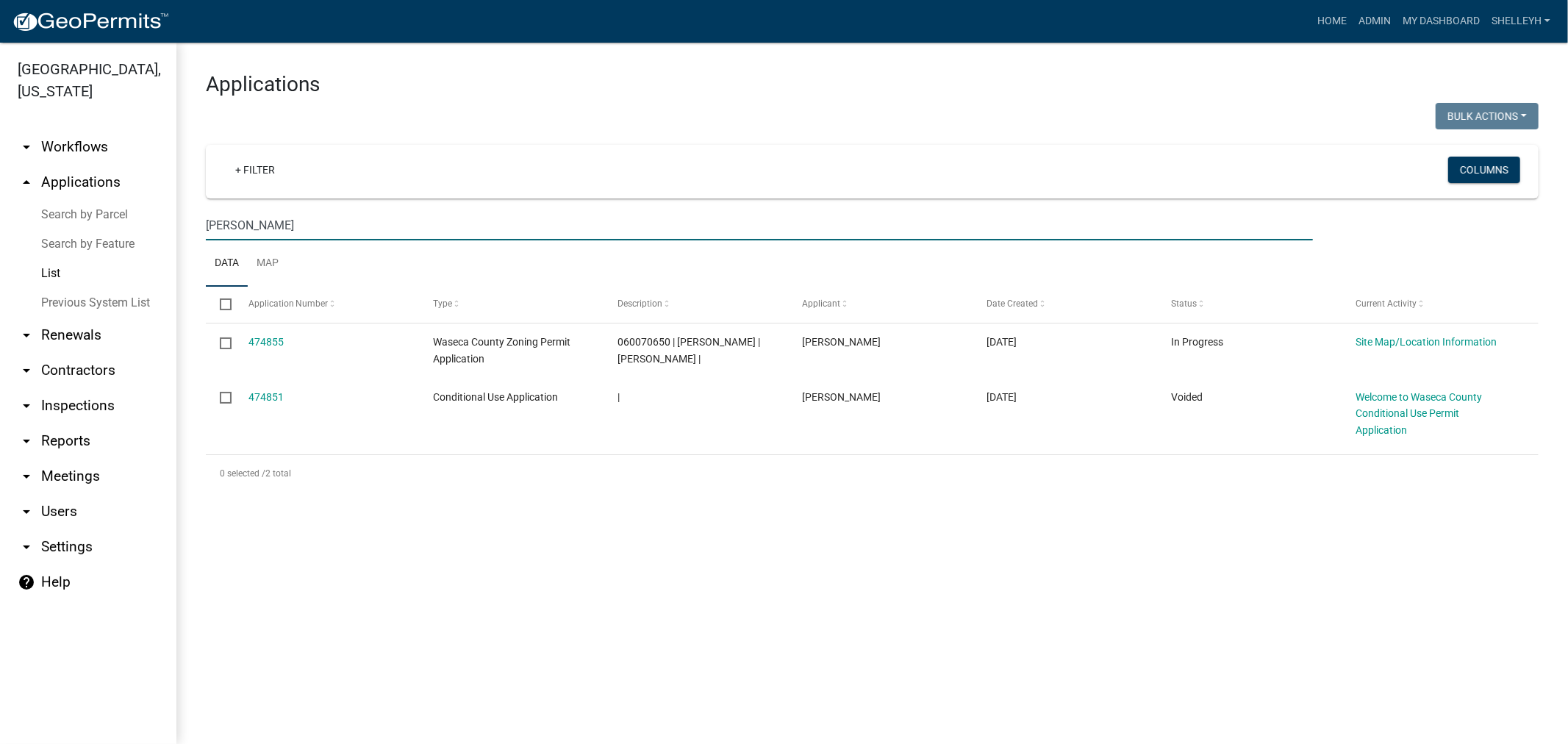
drag, startPoint x: 316, startPoint y: 222, endPoint x: 145, endPoint y: 233, distance: 171.4
click at [145, 233] on div "[GEOGRAPHIC_DATA], [US_STATE] arrow_drop_down Workflows List arrow_drop_up Appl…" at bounding box center [784, 393] width 1568 height 701
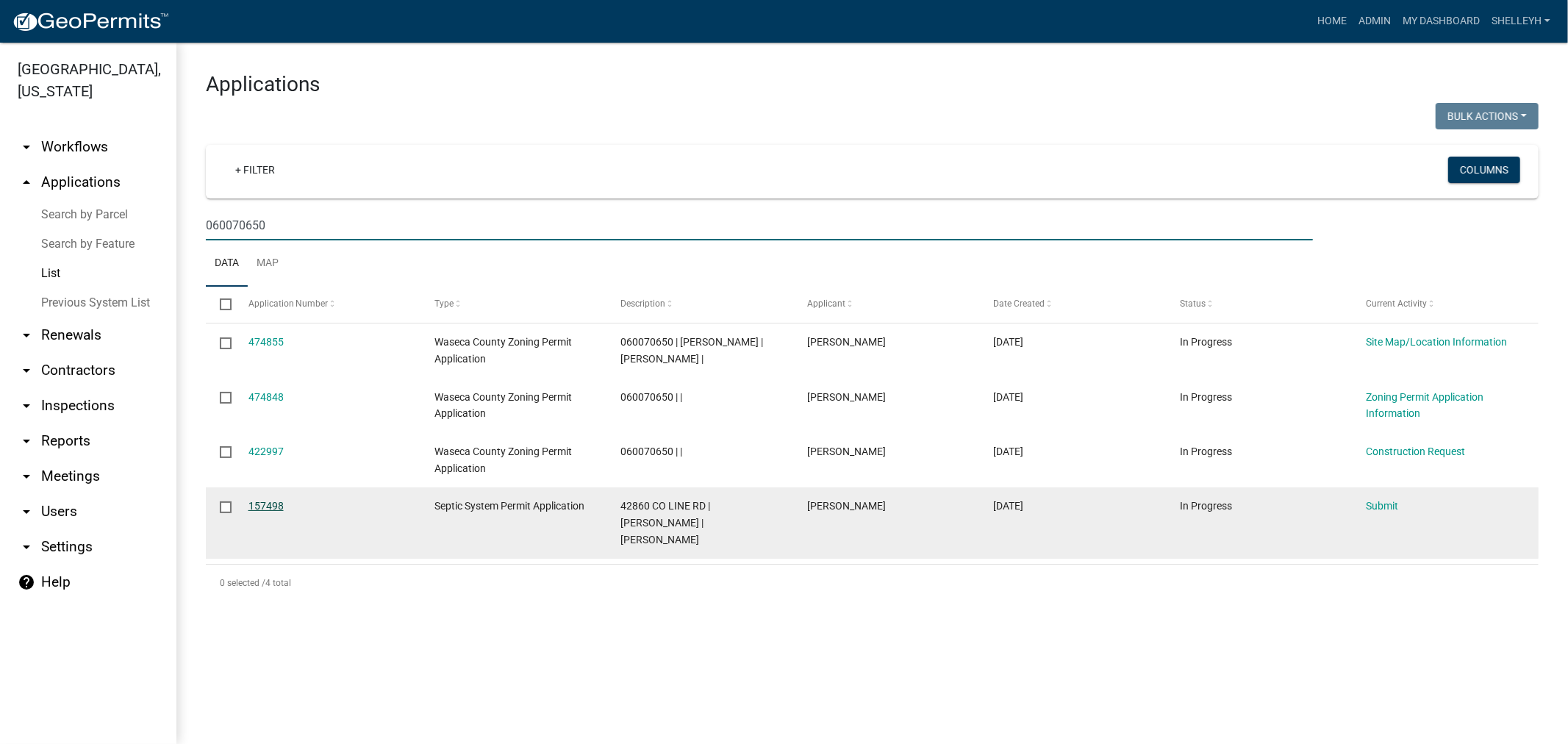
type input "060070650"
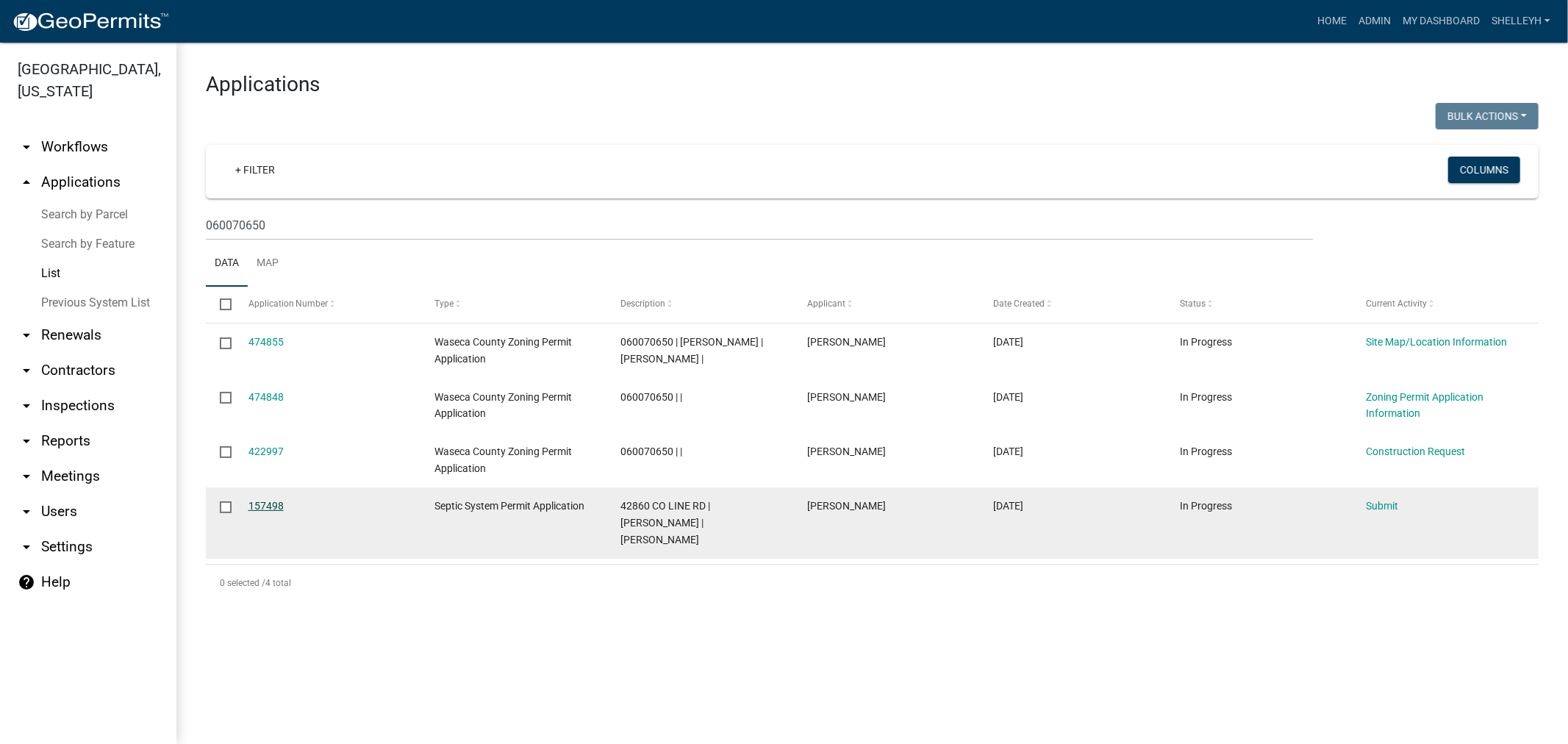
click at [273, 505] on link "157498" at bounding box center [266, 505] width 35 height 12
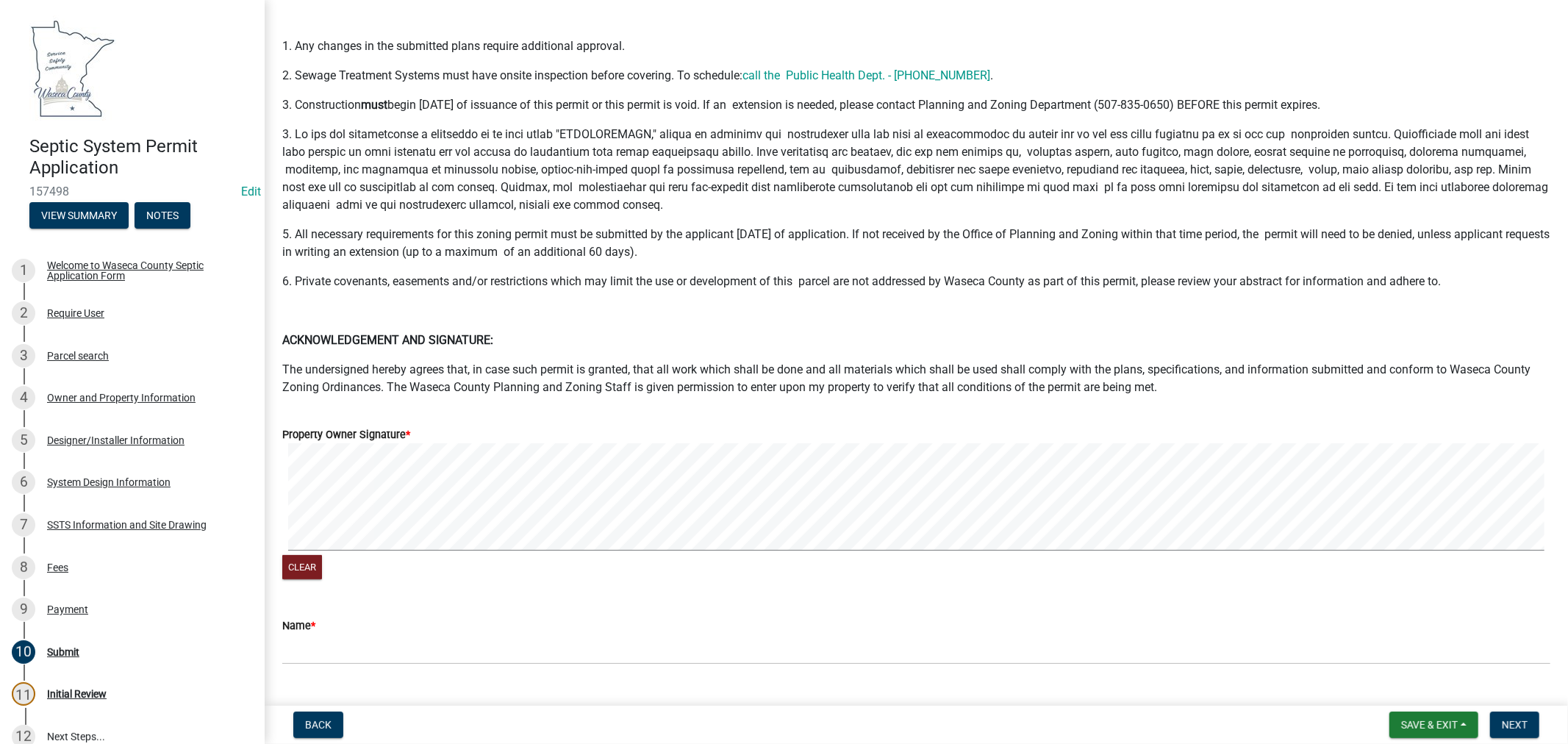
scroll to position [81, 0]
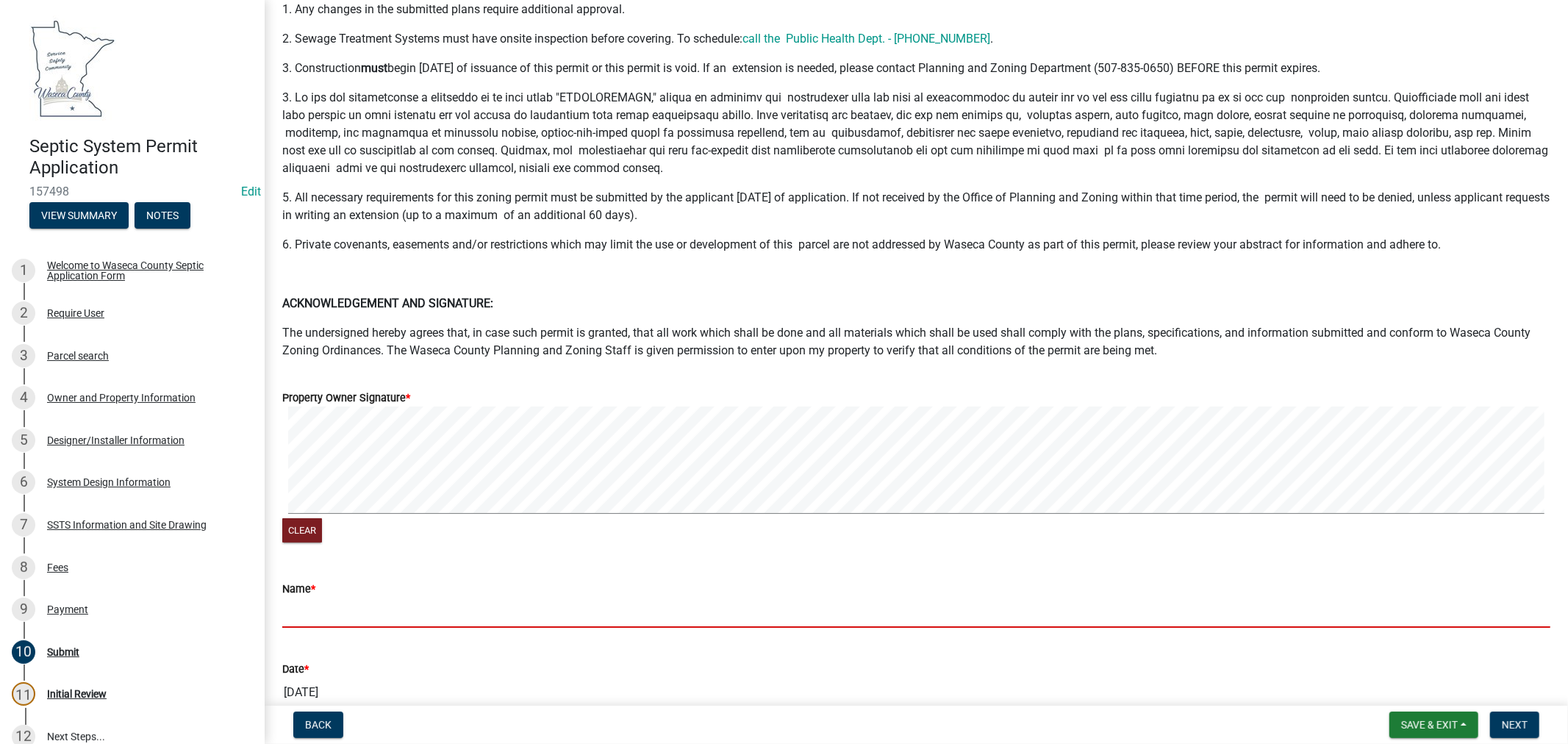
drag, startPoint x: 354, startPoint y: 615, endPoint x: 363, endPoint y: 621, distance: 10.8
click at [354, 616] on input "Name *" at bounding box center [916, 612] width 1268 height 30
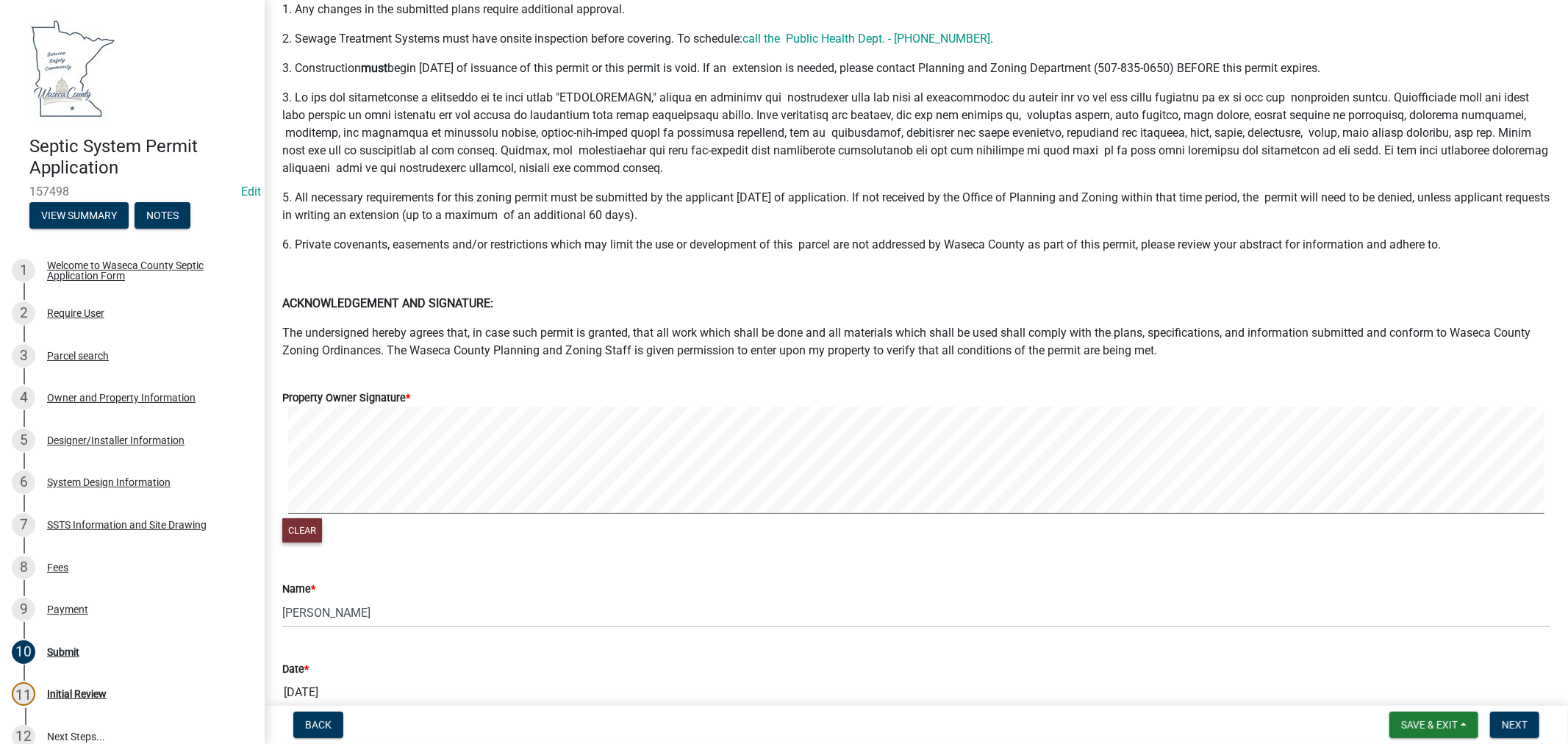
click at [298, 537] on button "Clear" at bounding box center [302, 530] width 40 height 24
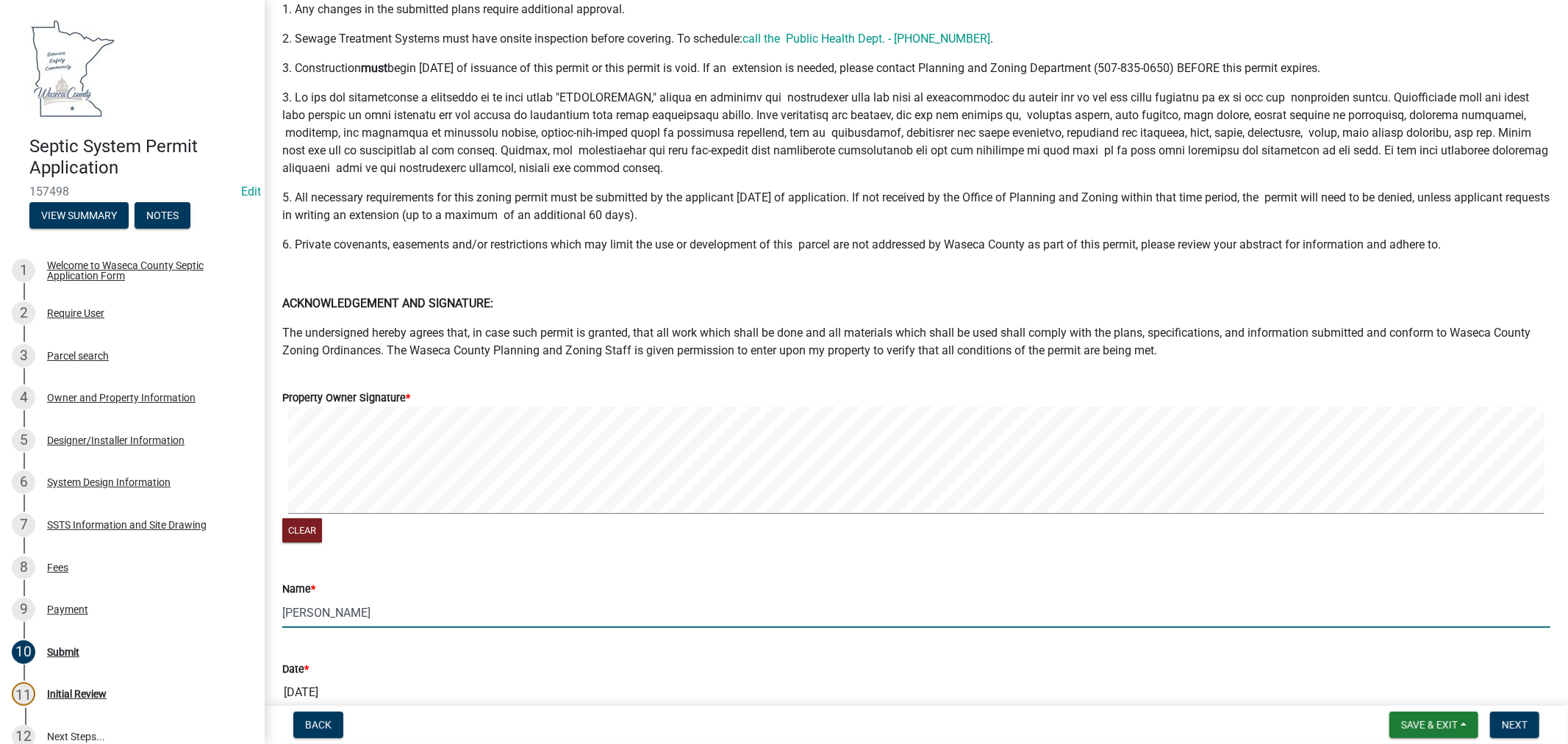
drag, startPoint x: 331, startPoint y: 613, endPoint x: 276, endPoint y: 619, distance: 55.3
click at [277, 618] on div "Name * Jacob Wolff" at bounding box center [916, 593] width 1291 height 69
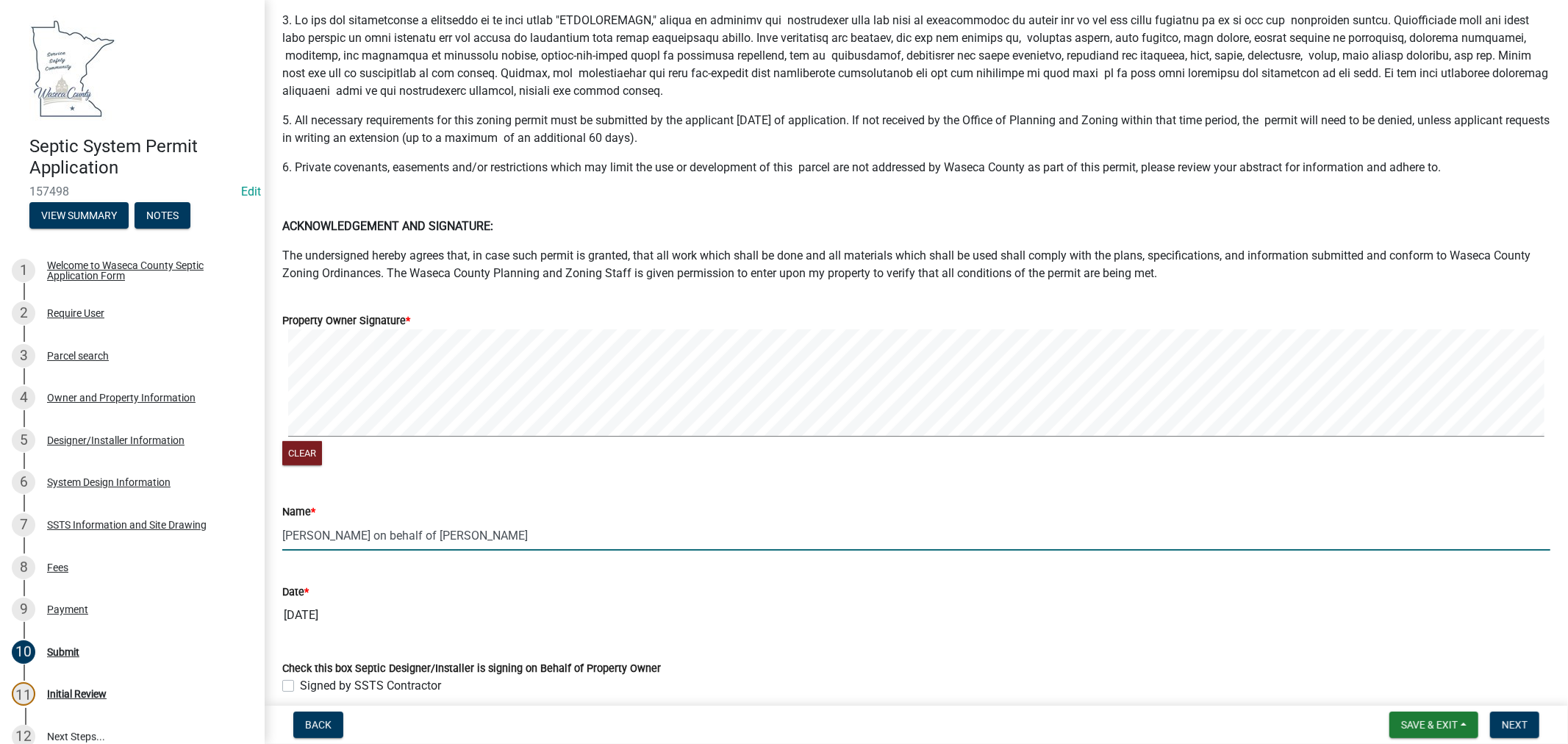
scroll to position [253, 0]
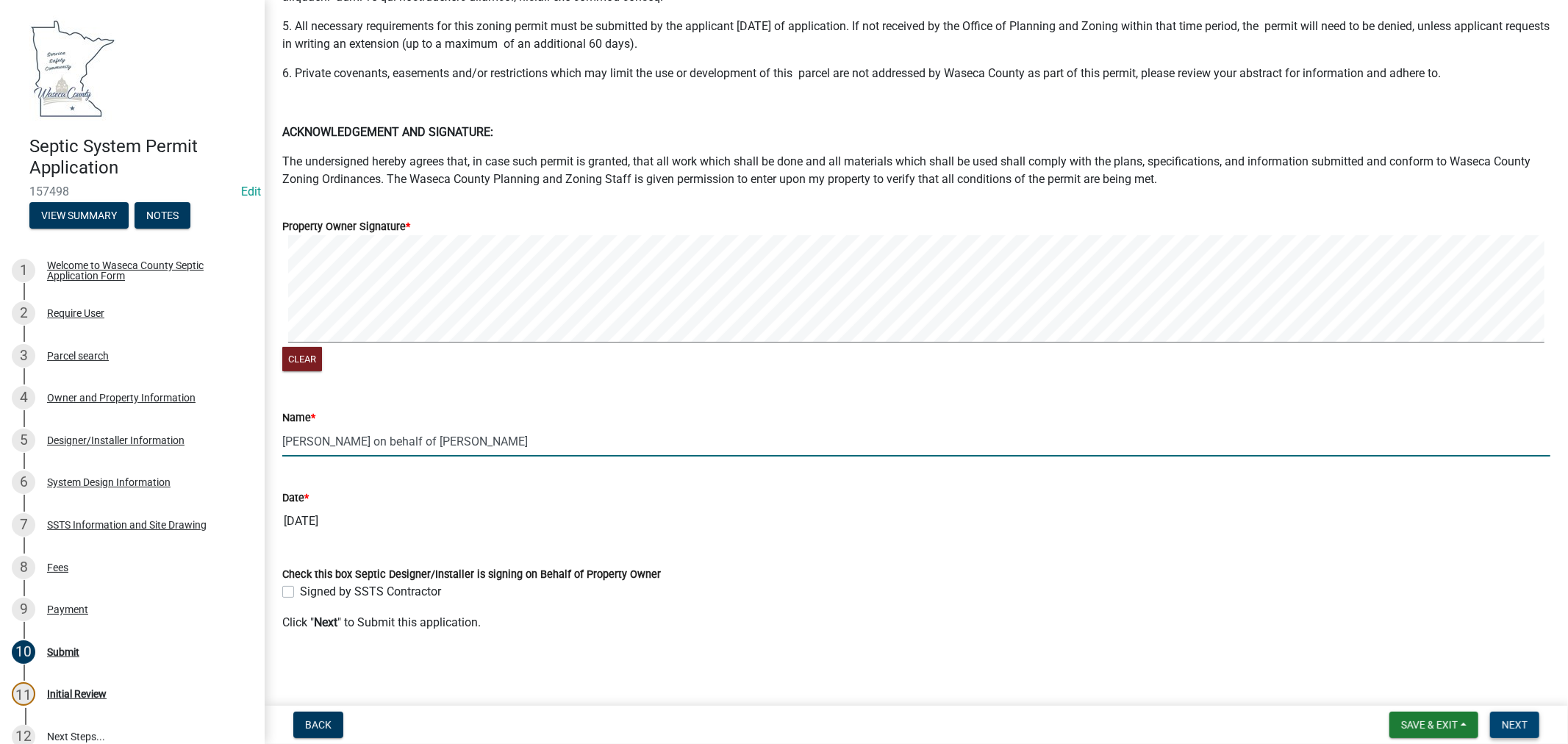
type input "Shelley Hyatt on behalf of Jacob Wolff"
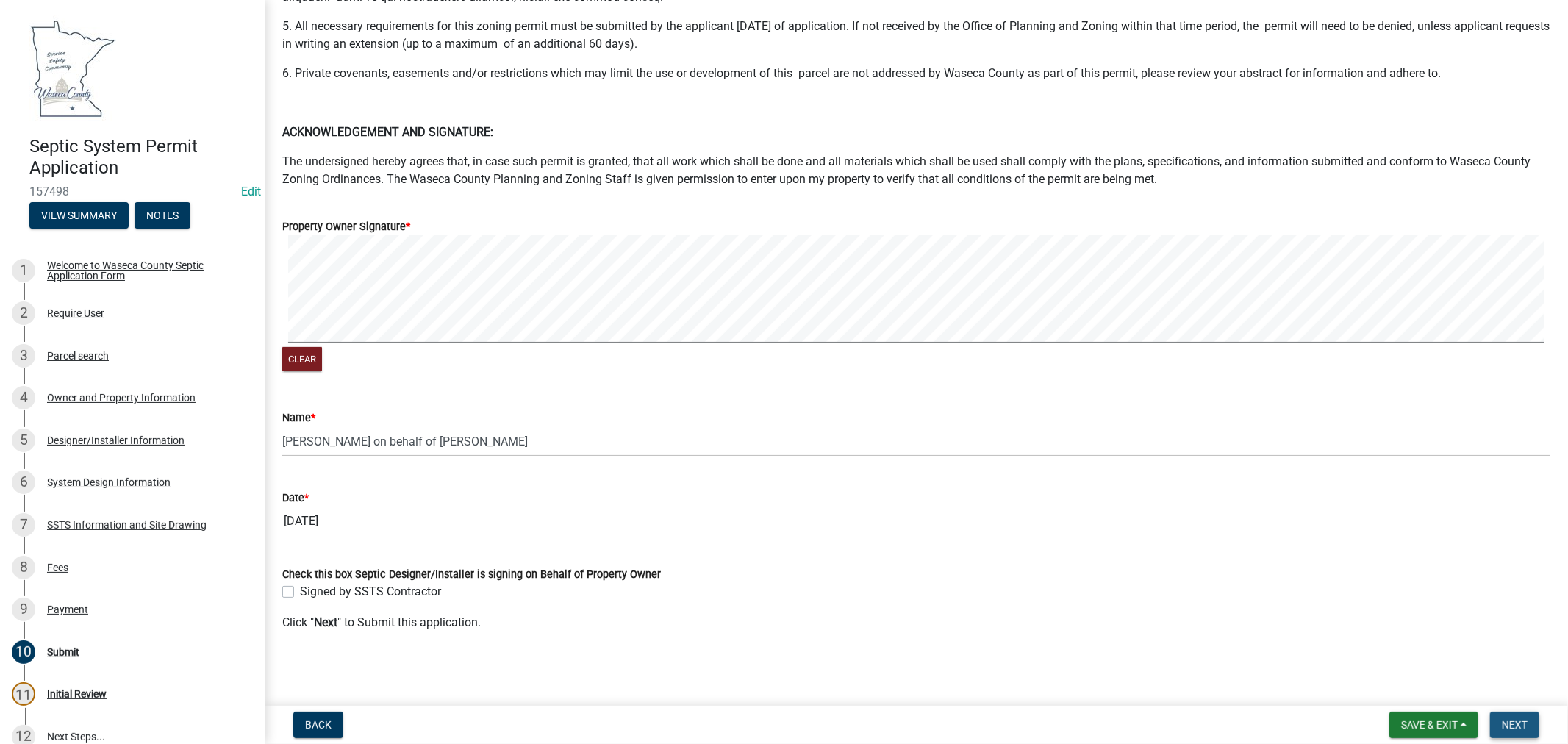
click at [1498, 729] on button "Next" at bounding box center [1515, 724] width 49 height 27
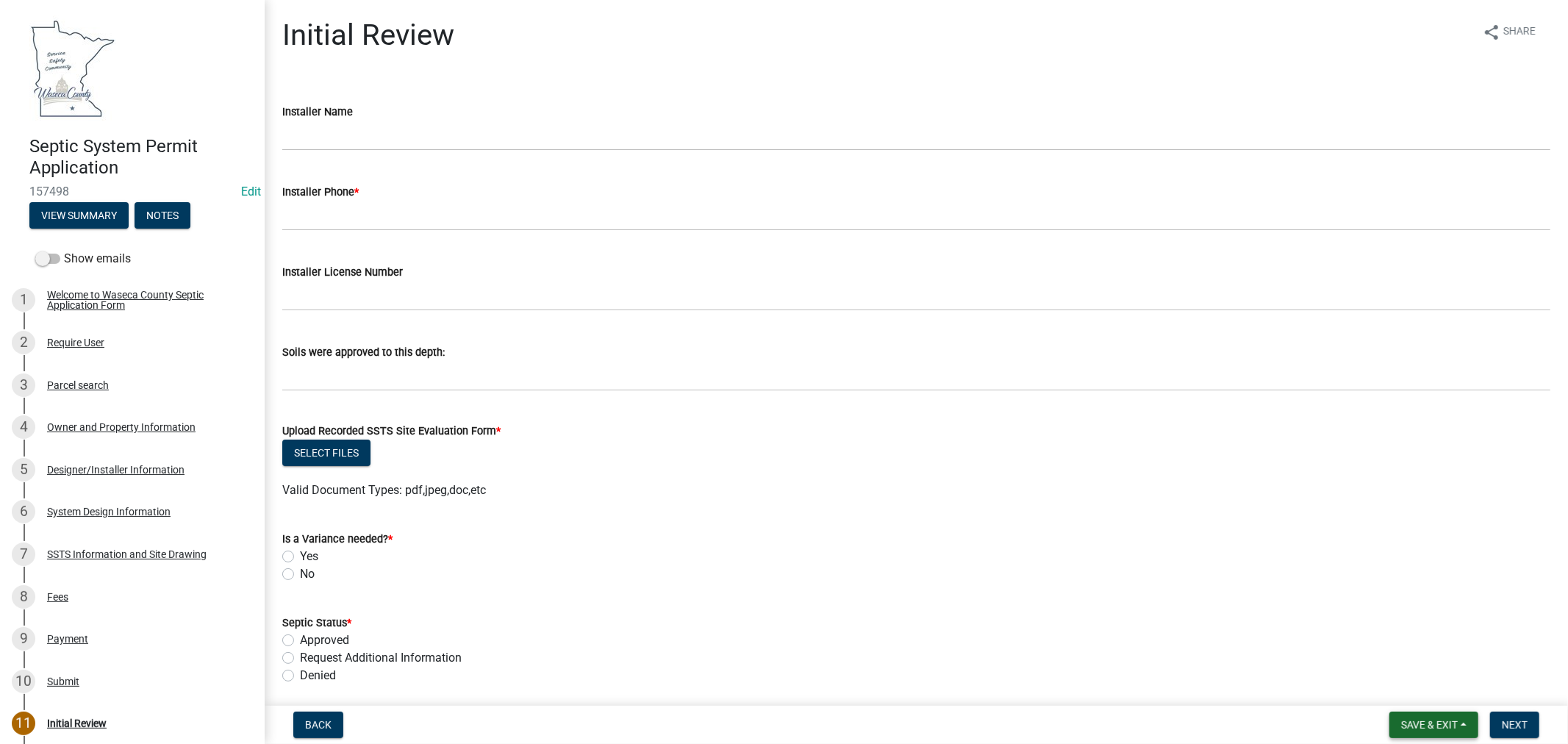
click at [1415, 724] on span "Save & Exit" at bounding box center [1429, 725] width 56 height 12
click at [1393, 686] on button "Save & Exit" at bounding box center [1420, 687] width 118 height 35
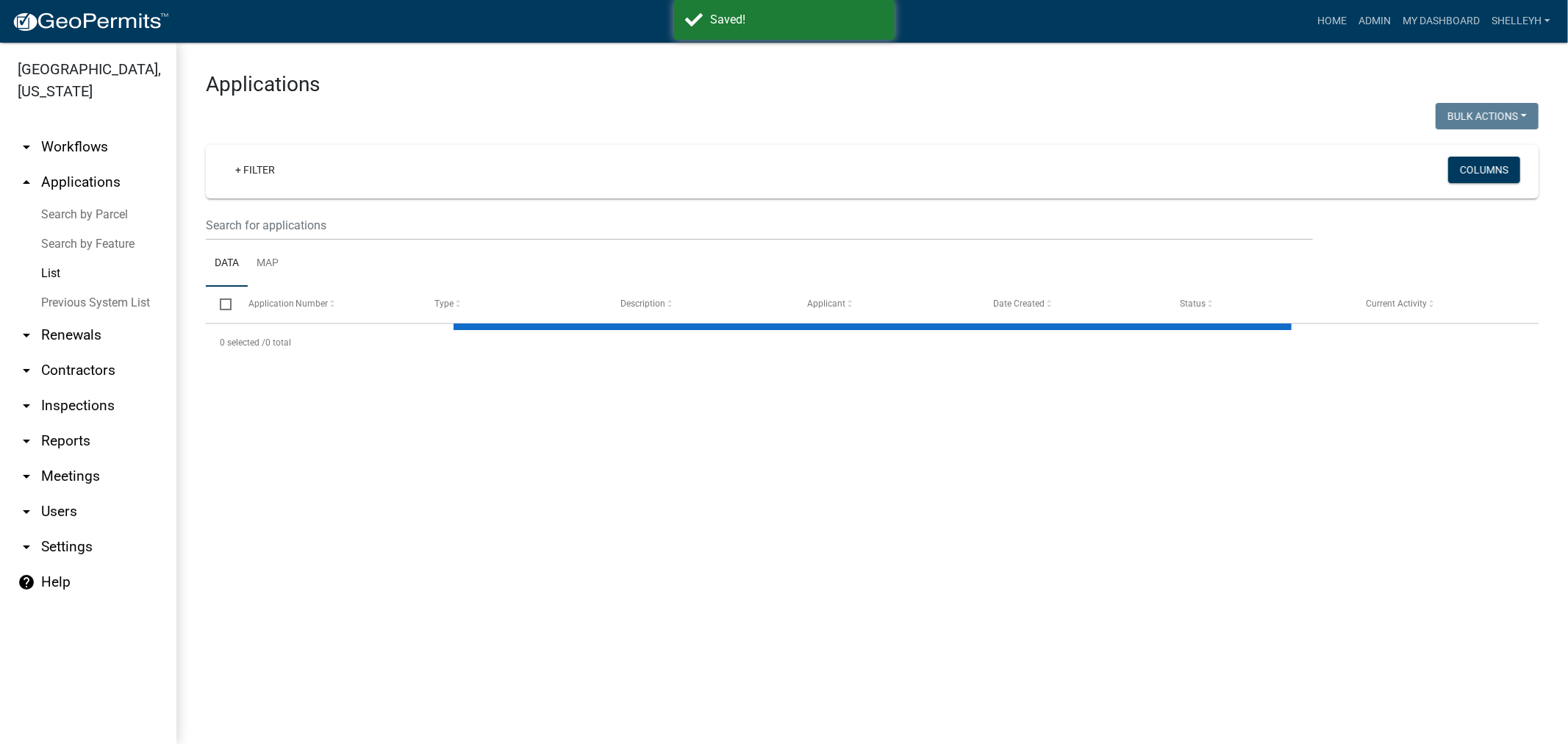
select select "1: 25"
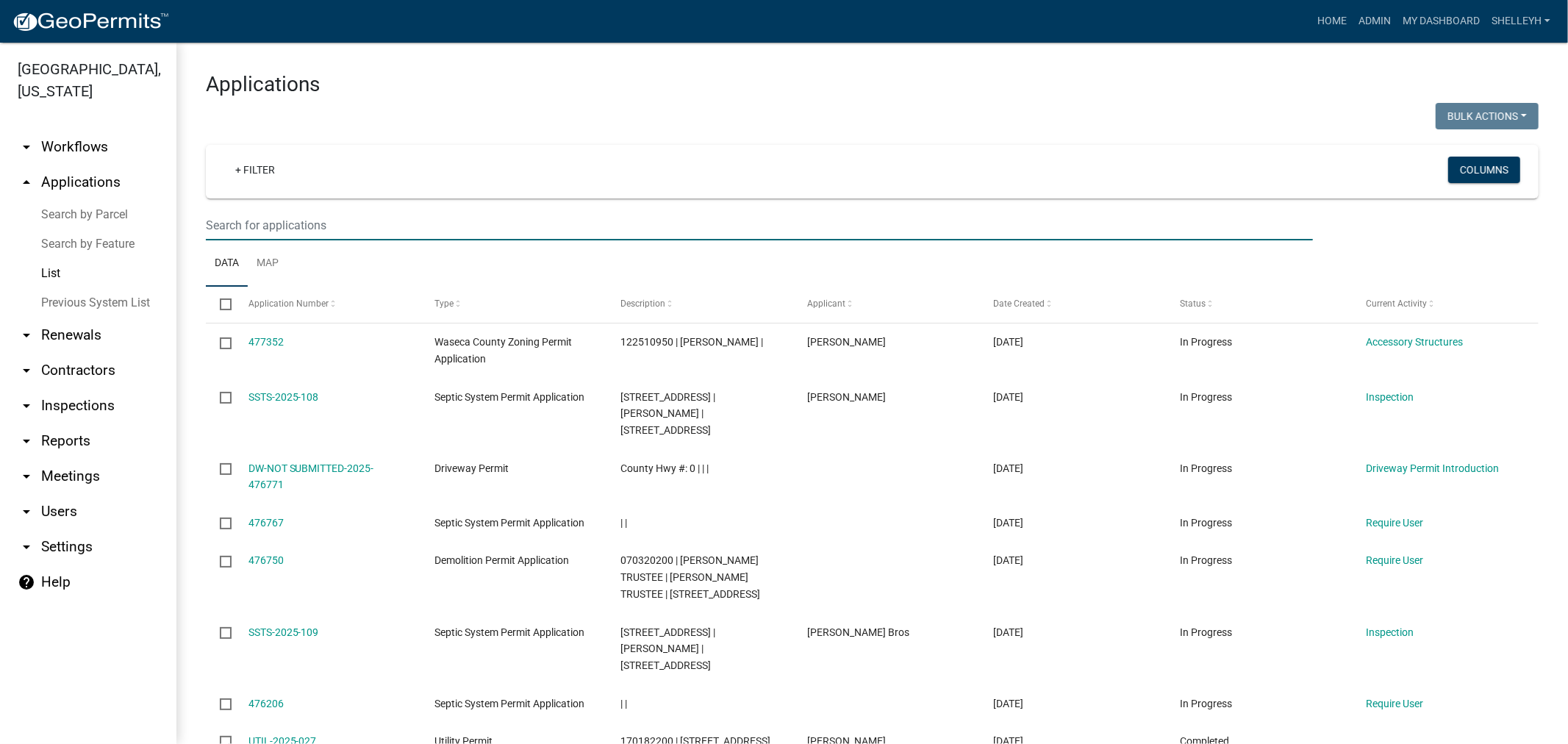
click at [279, 217] on input "text" at bounding box center [759, 225] width 1107 height 30
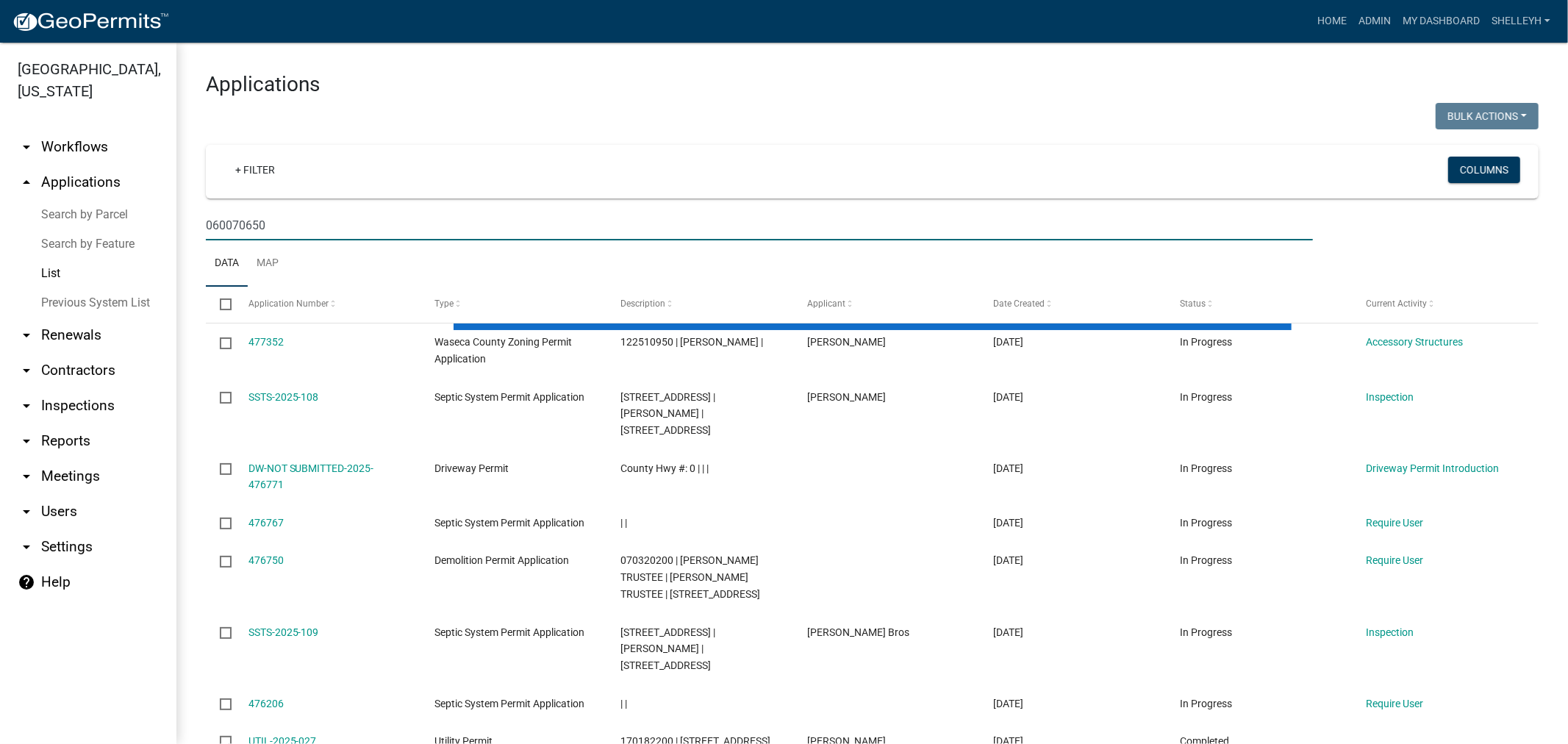
type input "060070650"
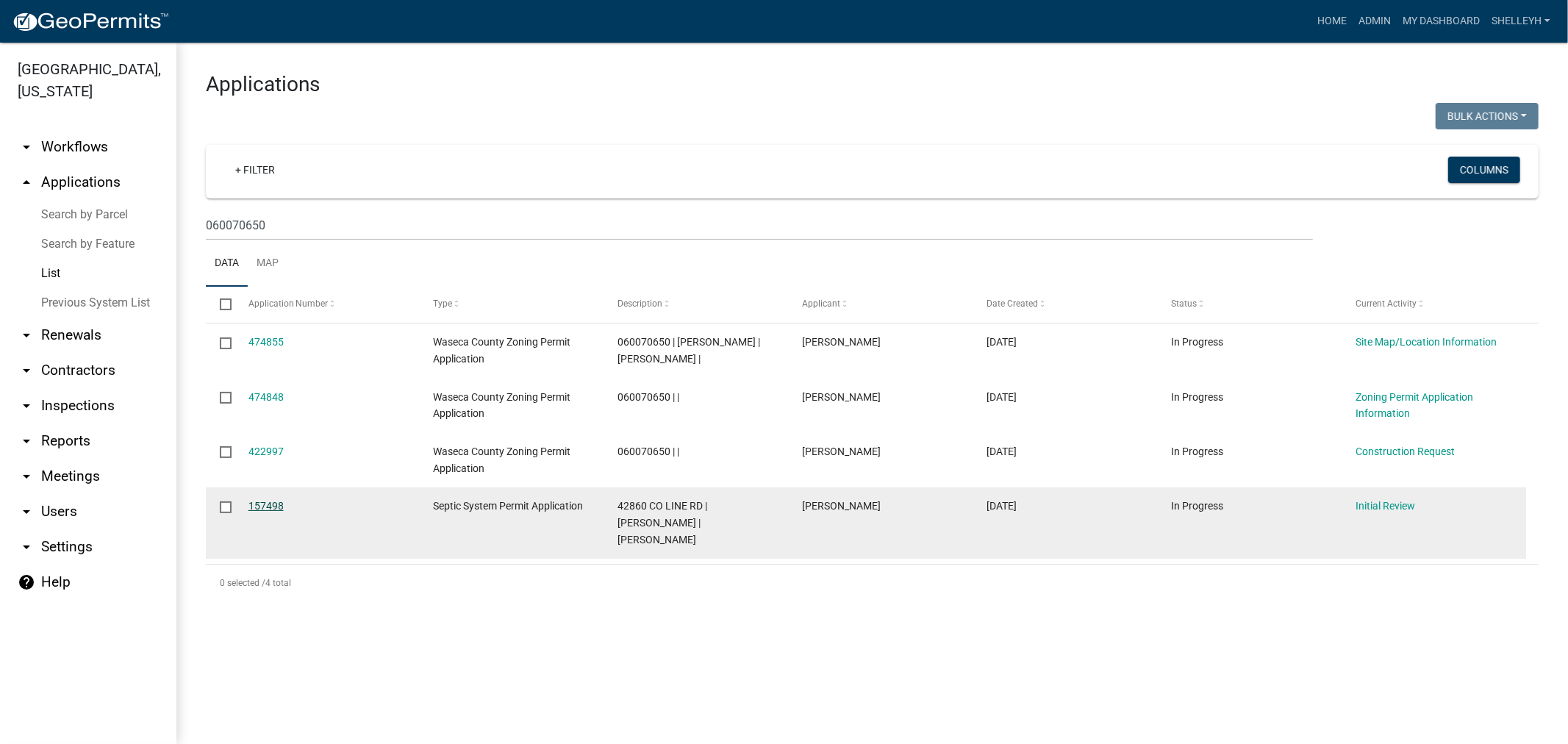
click at [258, 507] on link "157498" at bounding box center [266, 505] width 35 height 12
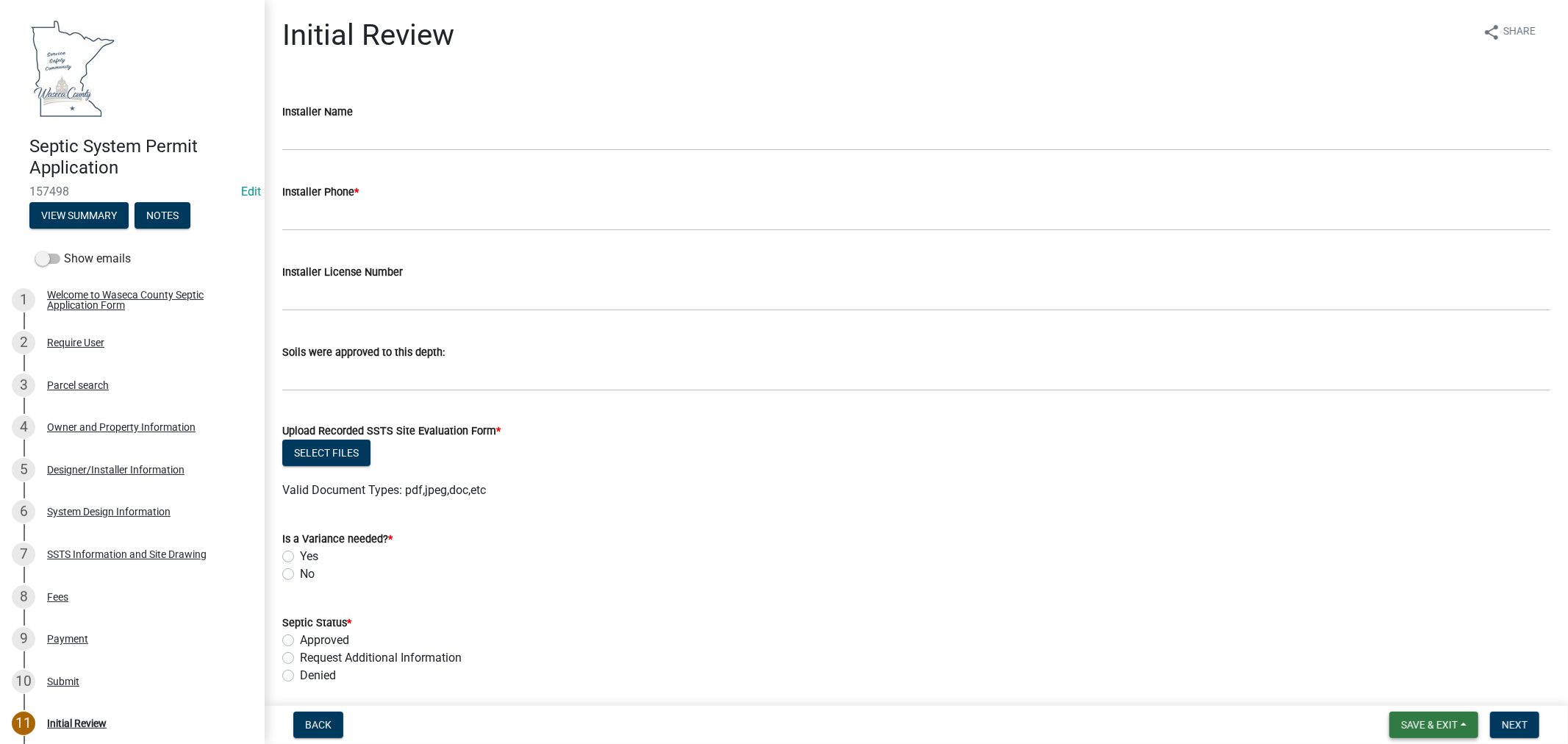
click at [1407, 725] on span "Save & Exit" at bounding box center [1429, 725] width 56 height 12
click at [1443, 680] on button "Save & Exit" at bounding box center [1420, 687] width 118 height 35
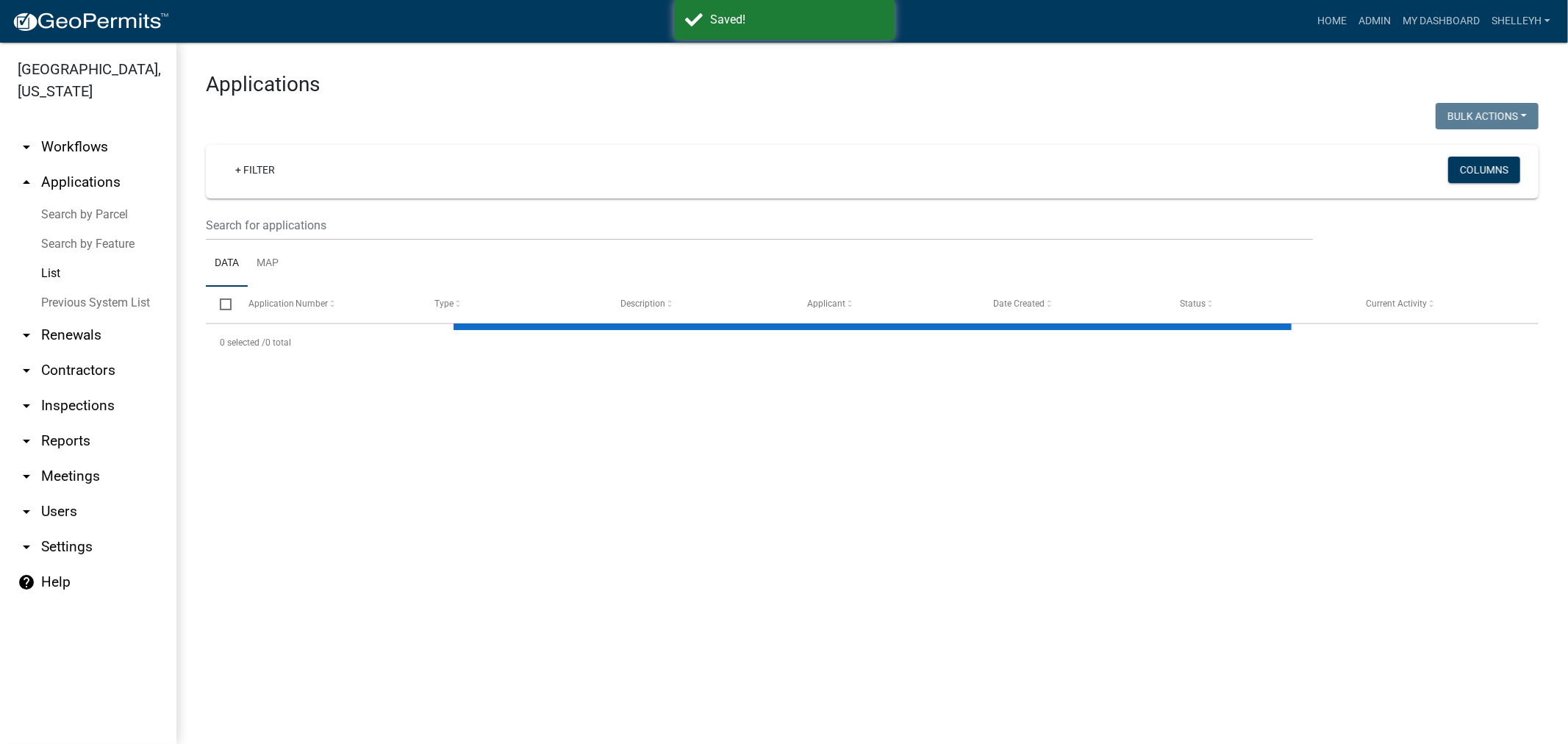
select select "1: 25"
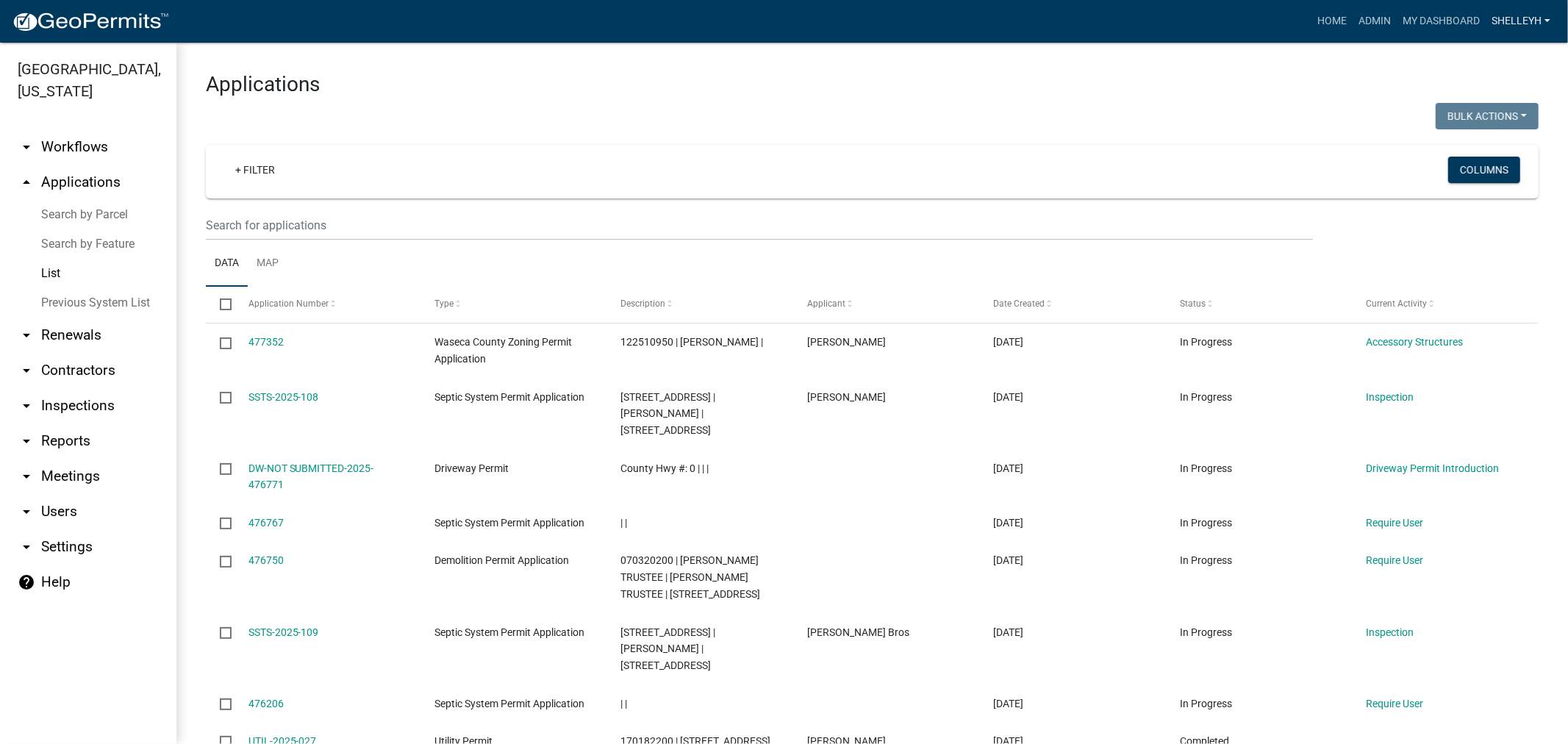
click at [1502, 12] on link "shelleyh" at bounding box center [1521, 21] width 71 height 28
drag, startPoint x: 1489, startPoint y: 143, endPoint x: 1449, endPoint y: 73, distance: 80.6
click at [1489, 143] on link "Logout" at bounding box center [1498, 143] width 118 height 35
